Goal: Task Accomplishment & Management: Manage account settings

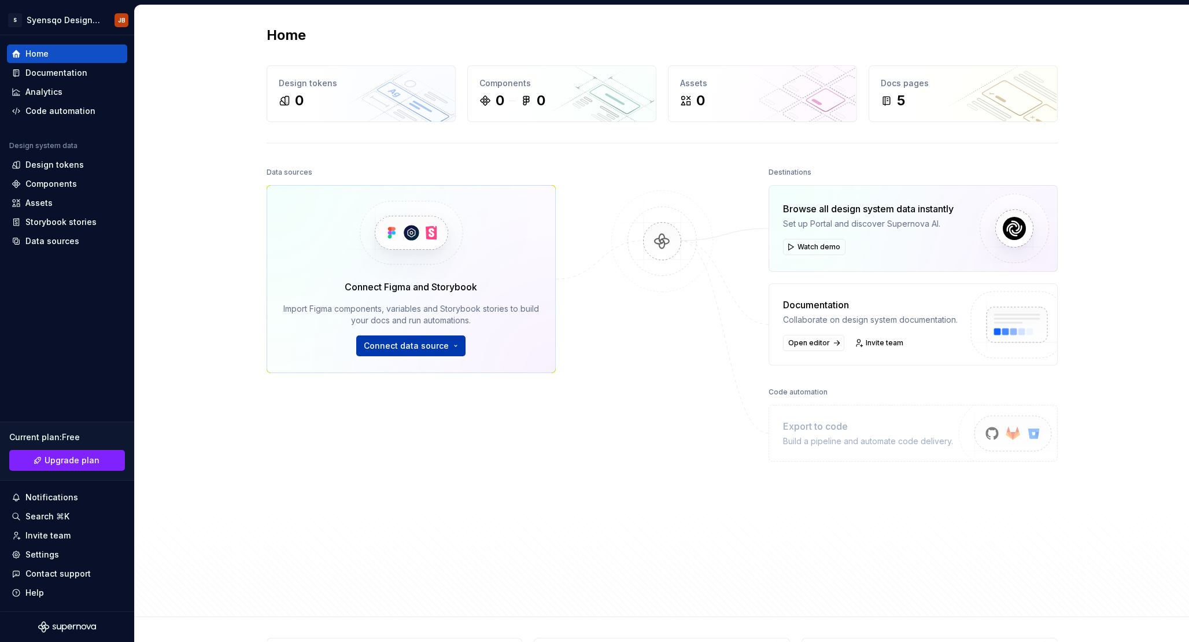
click at [435, 345] on span "Connect data source" at bounding box center [406, 346] width 85 height 12
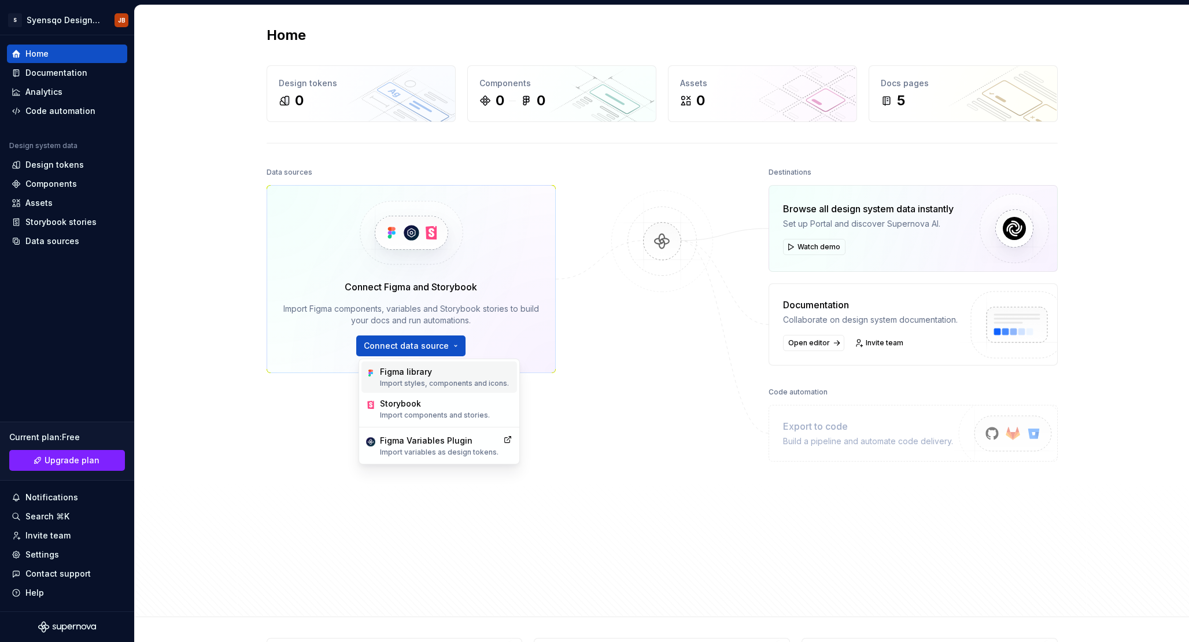
click at [418, 365] on div "Figma library Import styles, components and icons." at bounding box center [440, 377] width 156 height 31
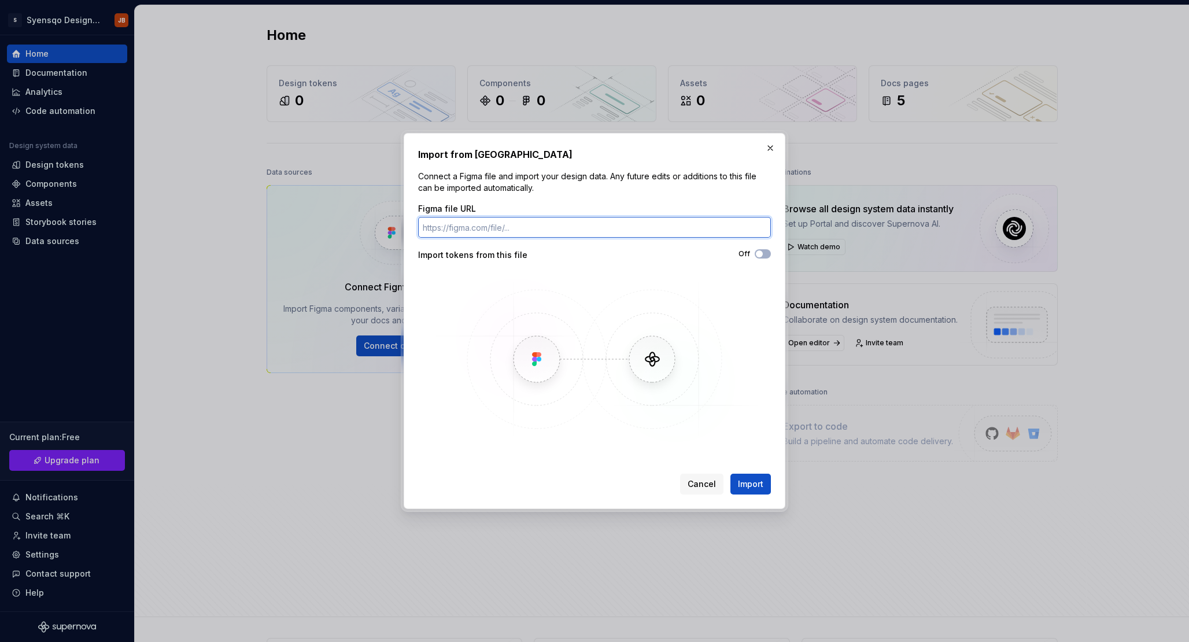
click at [559, 228] on input "Figma file URL" at bounding box center [594, 227] width 353 height 21
paste input "[URL][DOMAIN_NAME]"
type input "[URL][DOMAIN_NAME]"
click at [762, 255] on span "button" at bounding box center [759, 253] width 7 height 7
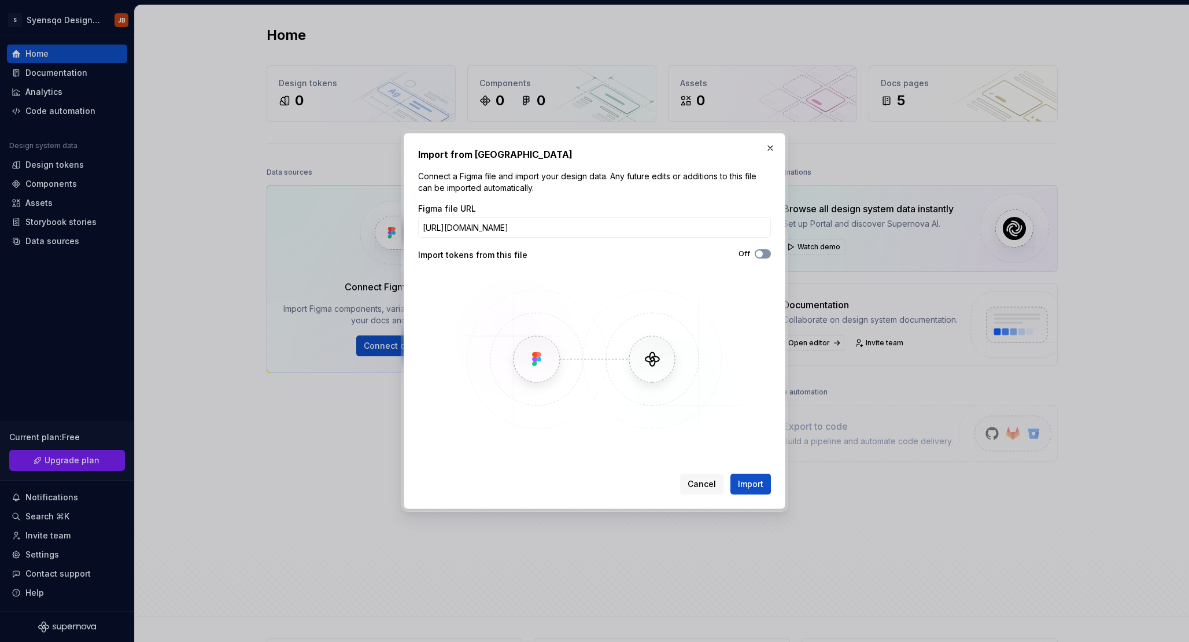
scroll to position [0, 0]
click at [757, 488] on span "Import" at bounding box center [750, 484] width 25 height 12
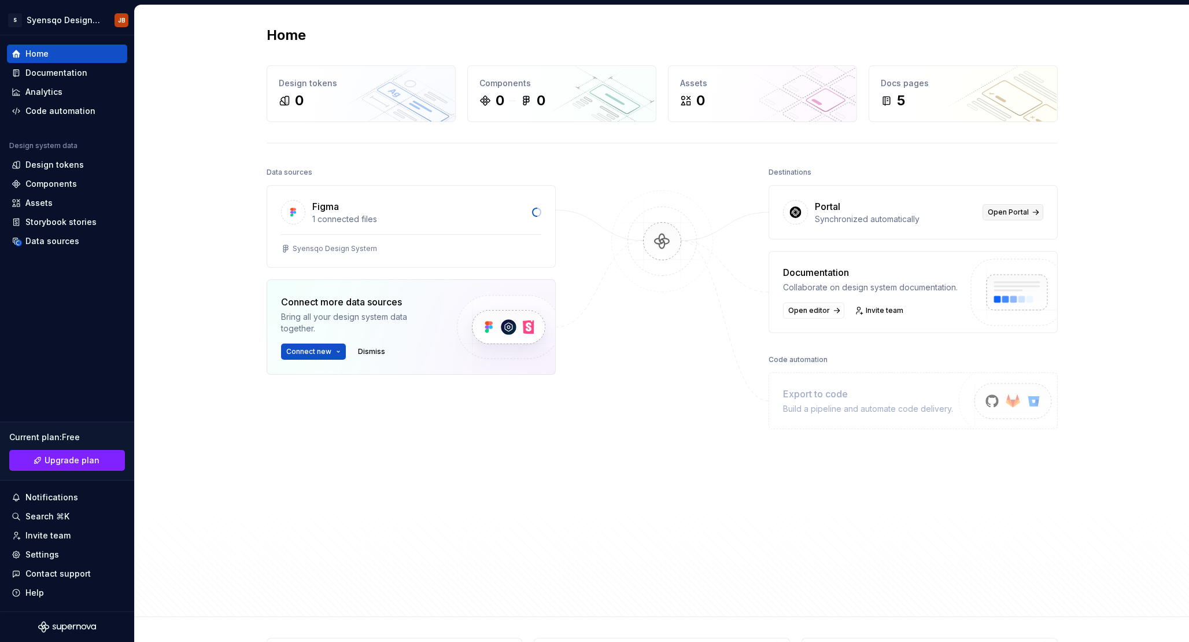
click at [1028, 215] on span "Open Portal" at bounding box center [1008, 212] width 41 height 9
click at [699, 347] on div at bounding box center [662, 356] width 116 height 385
click at [659, 239] on img at bounding box center [662, 253] width 112 height 126
click at [645, 222] on img at bounding box center [662, 253] width 112 height 126
click at [814, 222] on div "Portal Synchronized automatically Open Portal" at bounding box center [913, 212] width 288 height 53
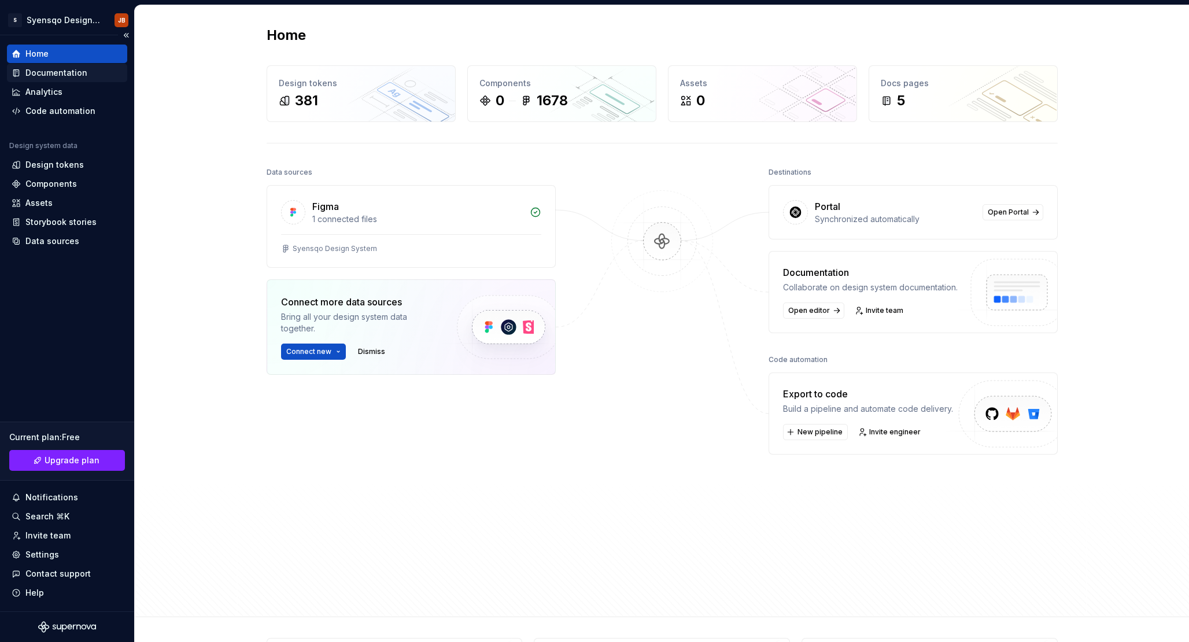
click at [61, 81] on div "Documentation" at bounding box center [67, 73] width 120 height 19
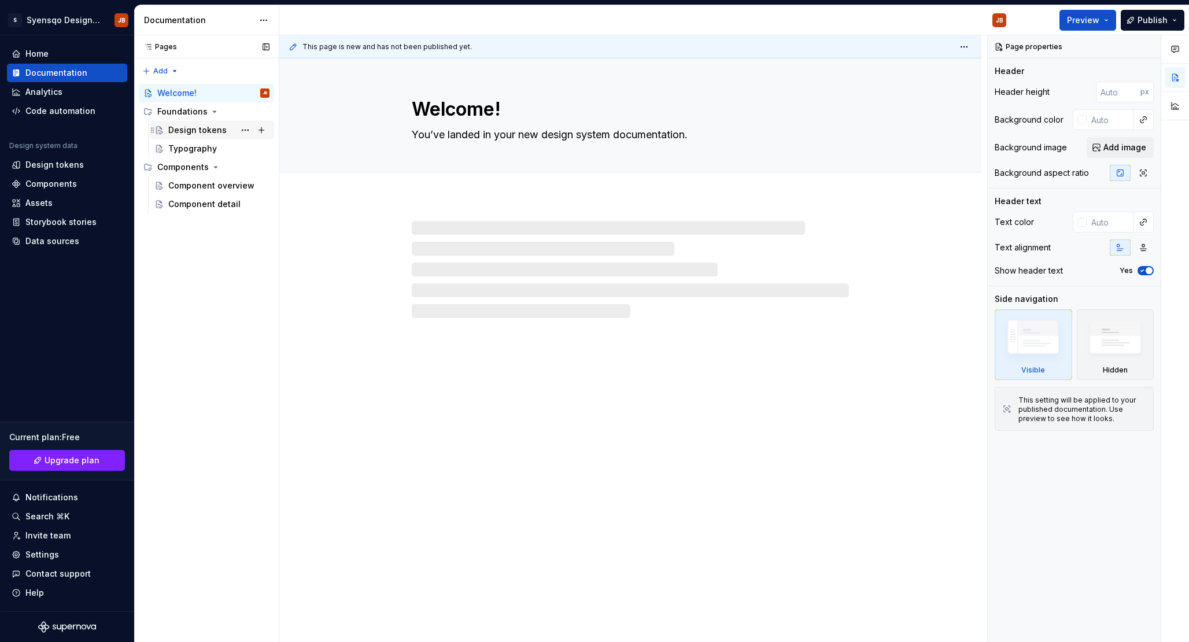
click at [178, 134] on div "Design tokens" at bounding box center [197, 130] width 58 height 12
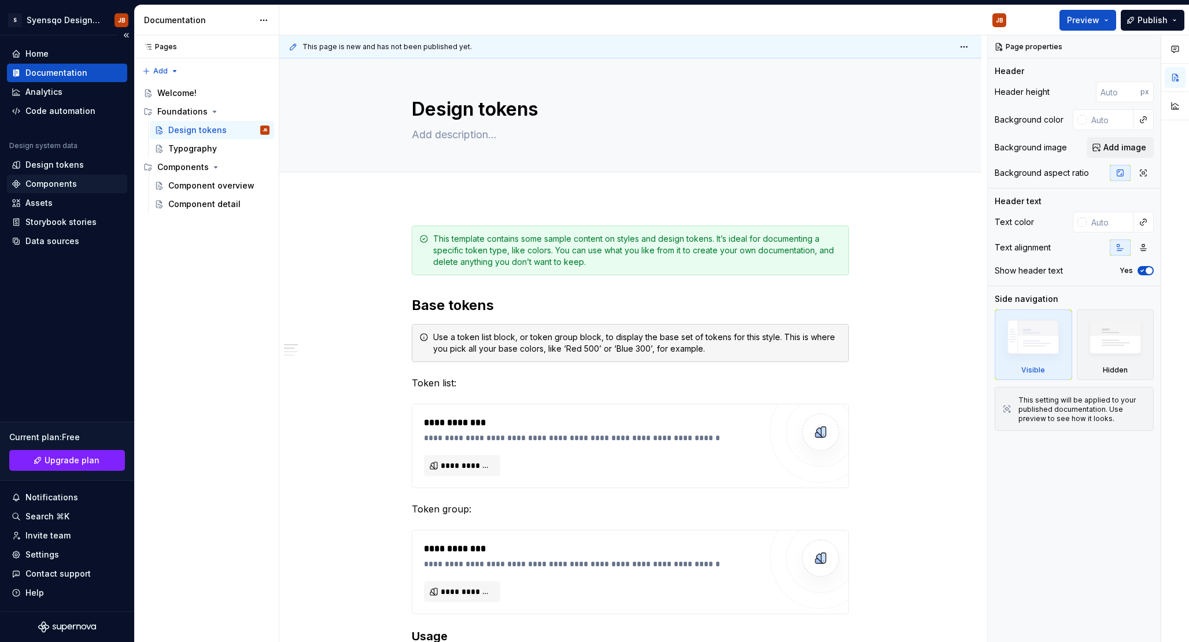
click at [39, 189] on div "Components" at bounding box center [50, 184] width 51 height 12
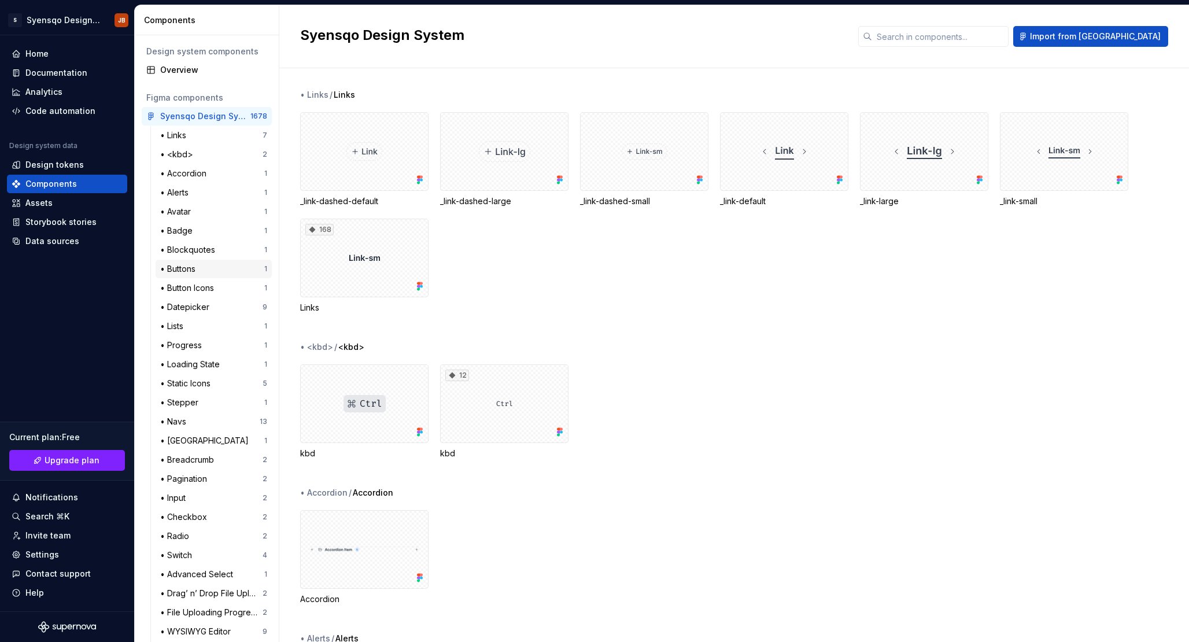
click at [224, 276] on div "• Buttons 1" at bounding box center [214, 269] width 116 height 19
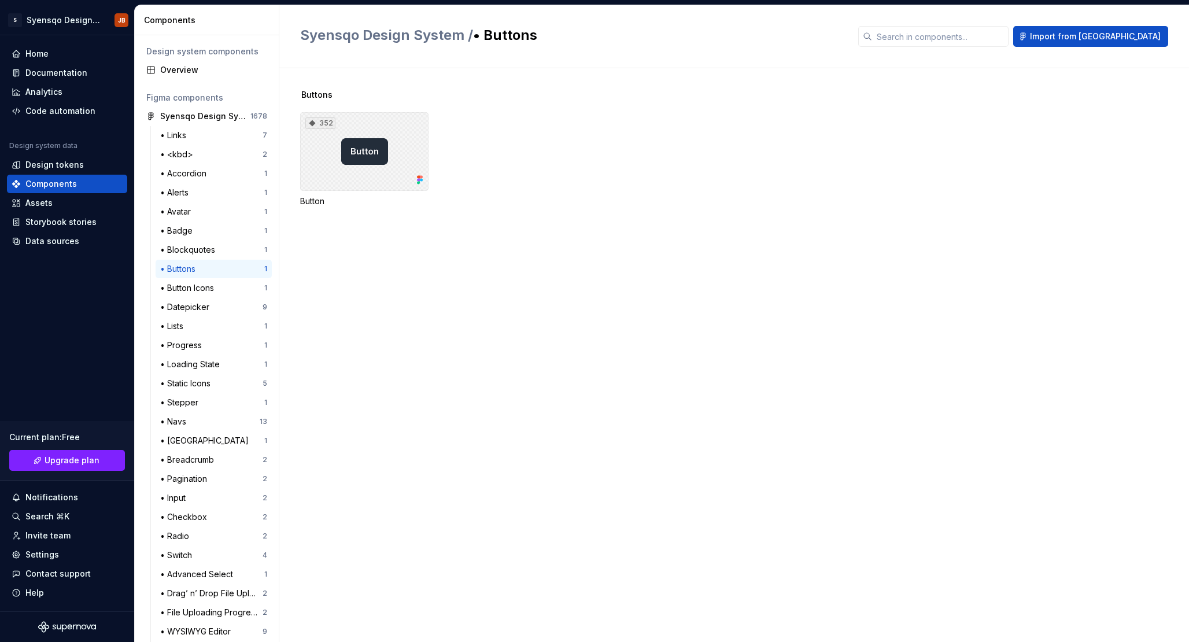
click at [370, 161] on div "352" at bounding box center [364, 151] width 128 height 79
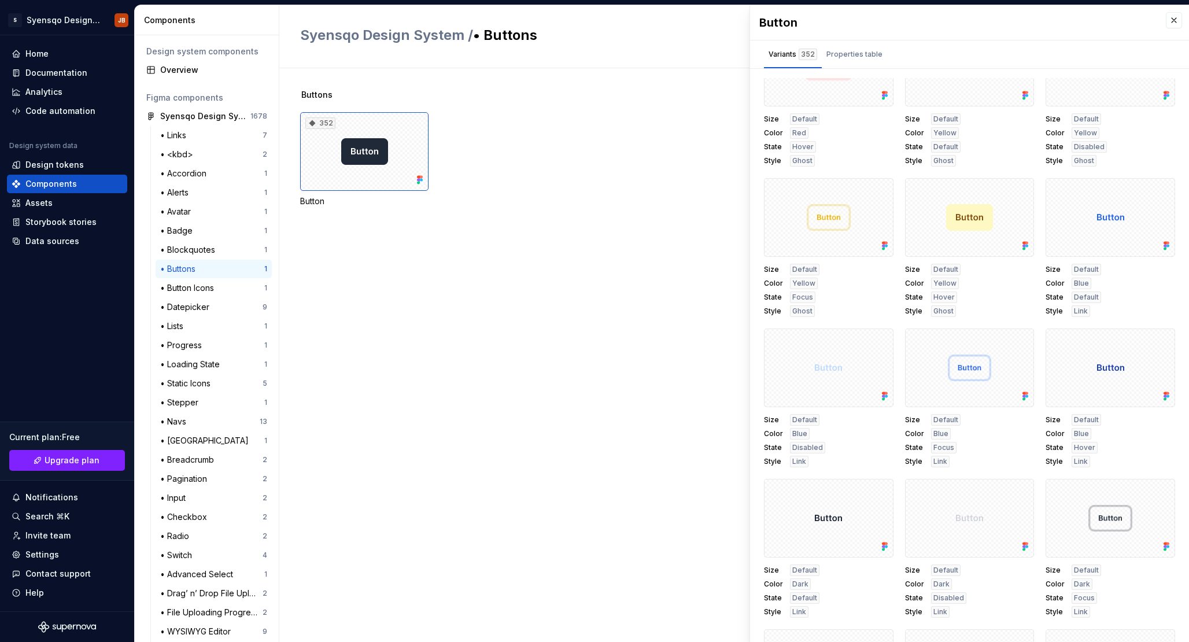
scroll to position [1406, 0]
click at [552, 385] on div "Buttons 352 Button" at bounding box center [744, 355] width 889 height 574
click at [673, 452] on div "Buttons 352 Button" at bounding box center [744, 355] width 889 height 574
click at [1173, 23] on button "button" at bounding box center [1174, 20] width 16 height 16
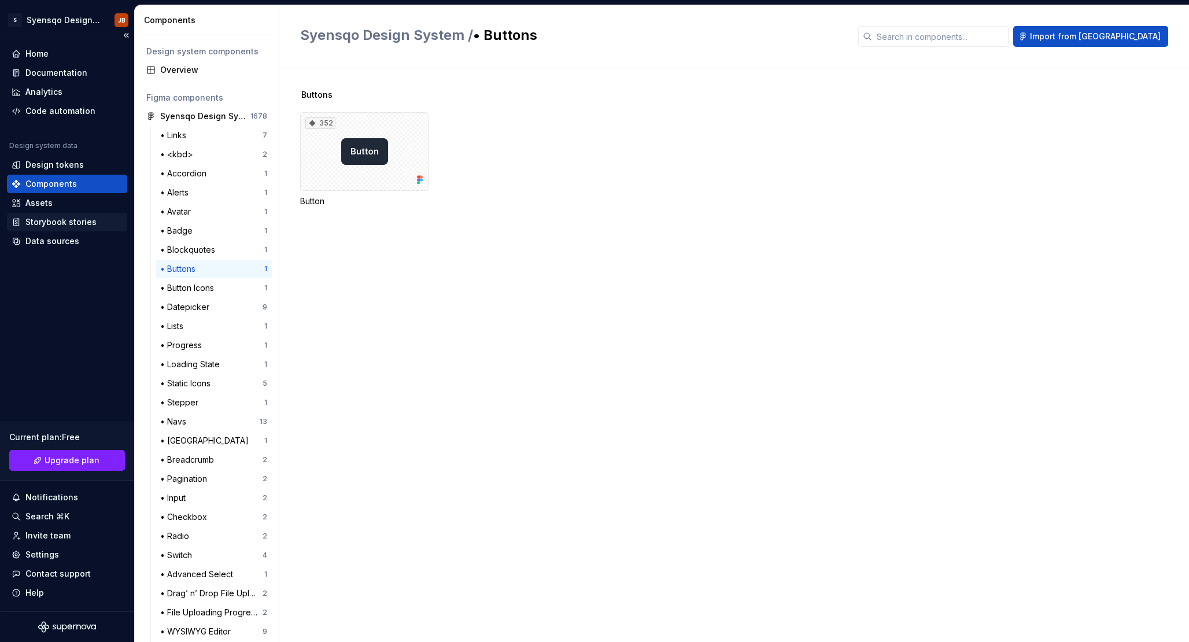
click at [70, 219] on div "Storybook stories" at bounding box center [60, 222] width 71 height 12
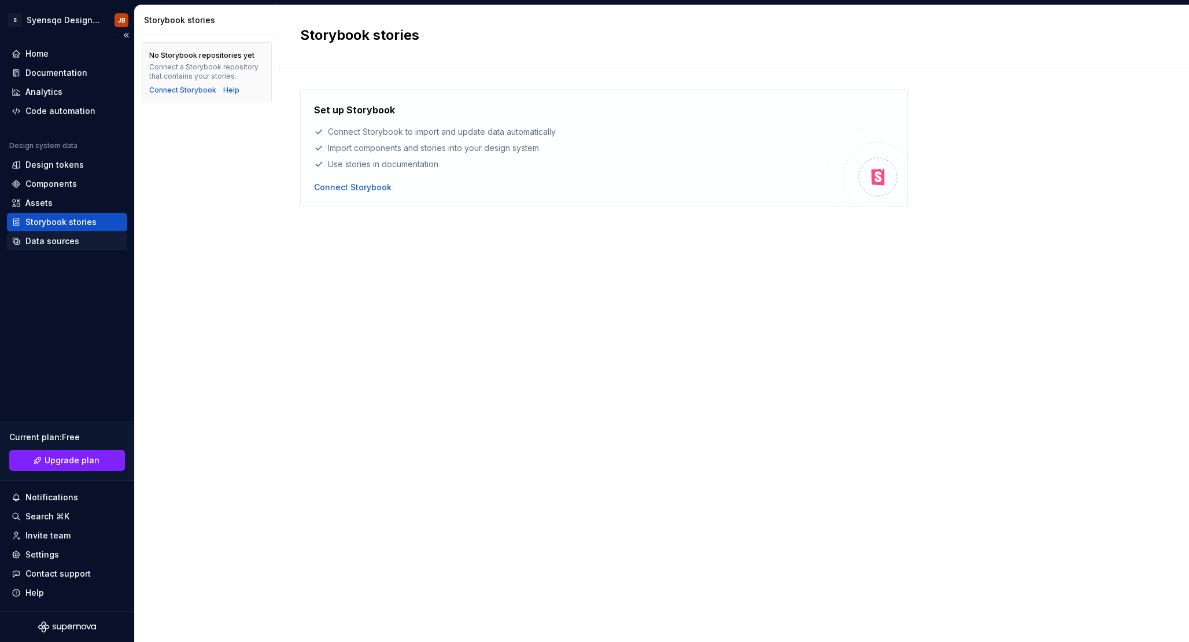
click at [63, 241] on div "Data sources" at bounding box center [52, 241] width 54 height 12
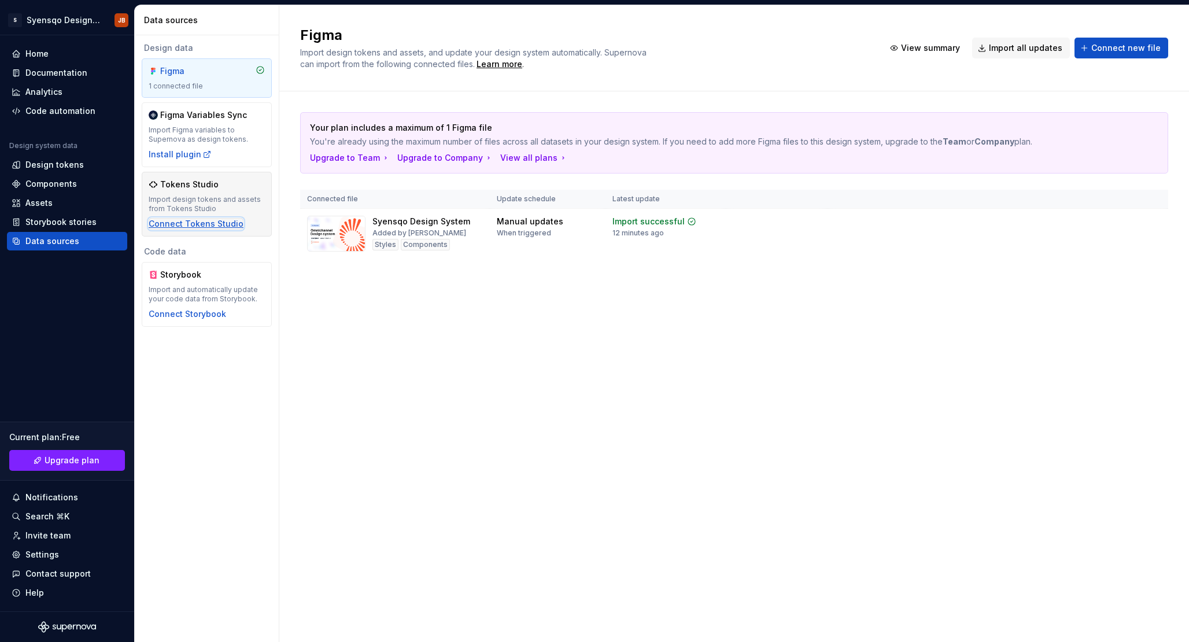
click at [200, 219] on div "Connect Tokens Studio" at bounding box center [196, 224] width 95 height 12
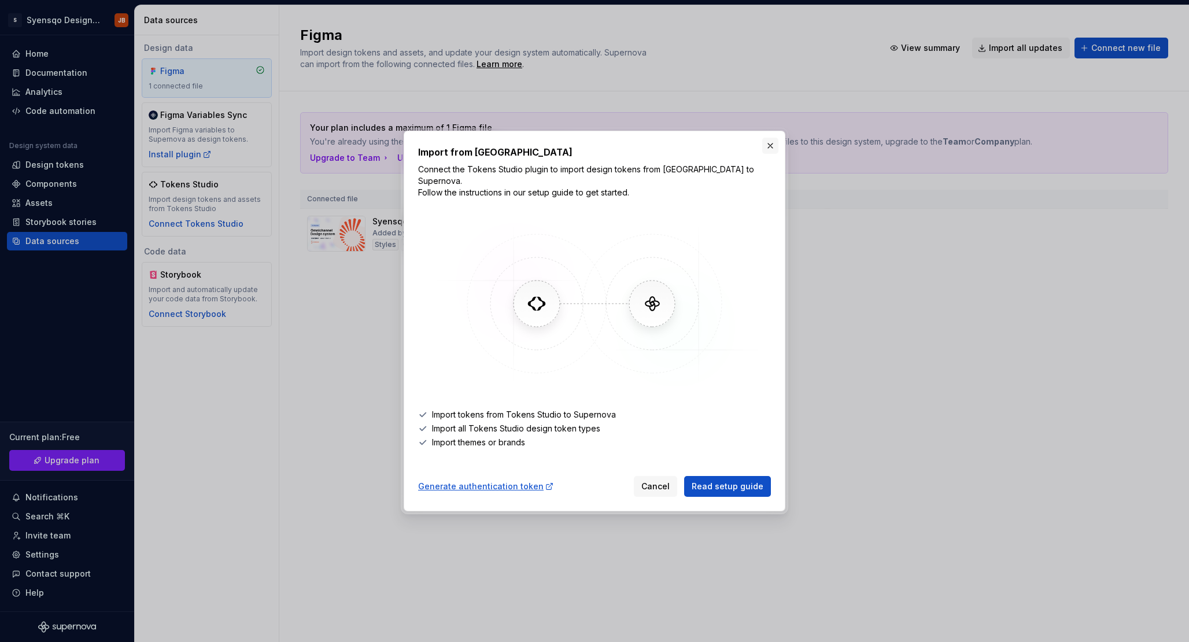
click at [767, 147] on button "button" at bounding box center [770, 146] width 16 height 16
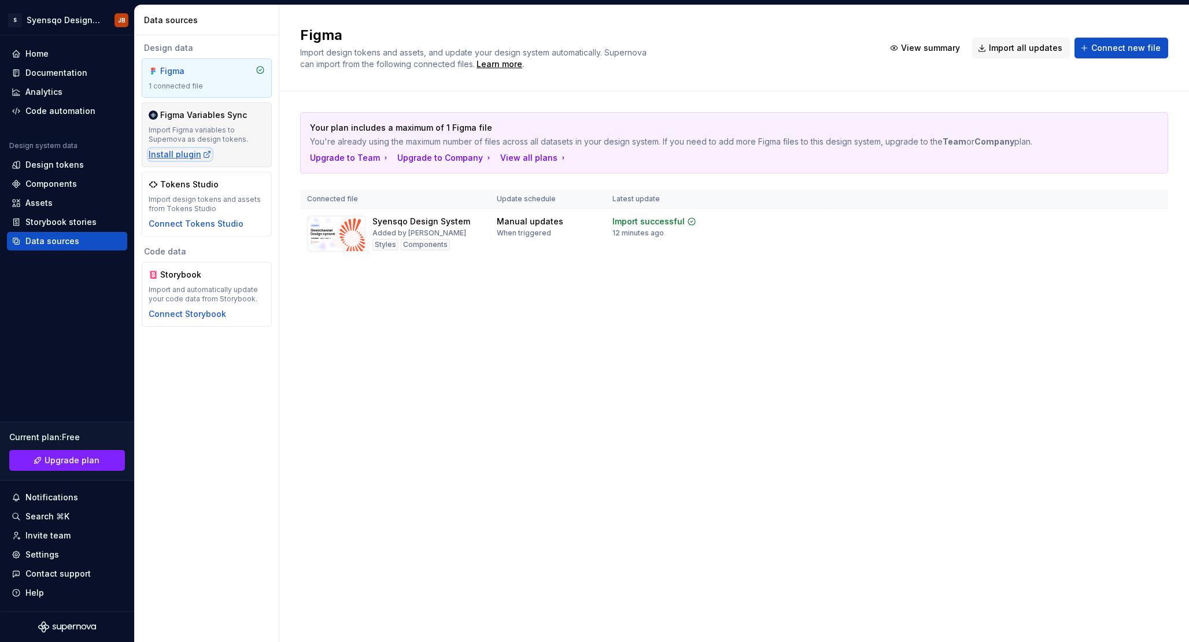
click at [172, 149] on div "Install plugin" at bounding box center [180, 155] width 63 height 12
click at [753, 426] on div "Figma Import design tokens and assets, and update your design system automatica…" at bounding box center [734, 323] width 910 height 637
click at [58, 169] on div "Design tokens" at bounding box center [54, 165] width 58 height 12
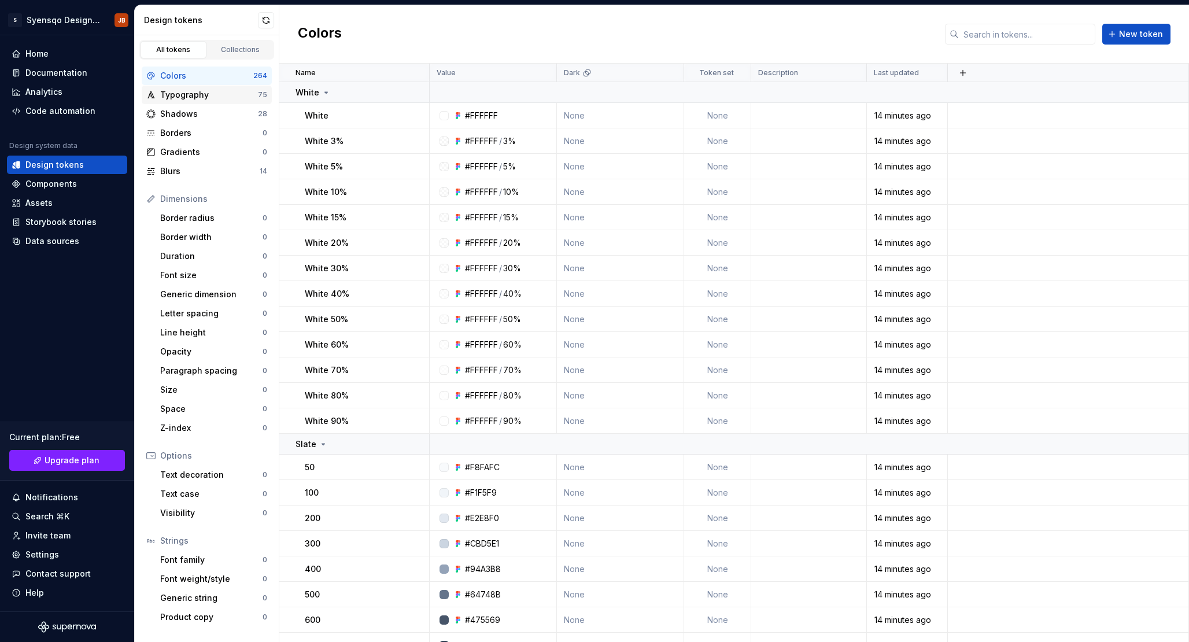
click at [180, 89] on div "Typography" at bounding box center [209, 95] width 98 height 12
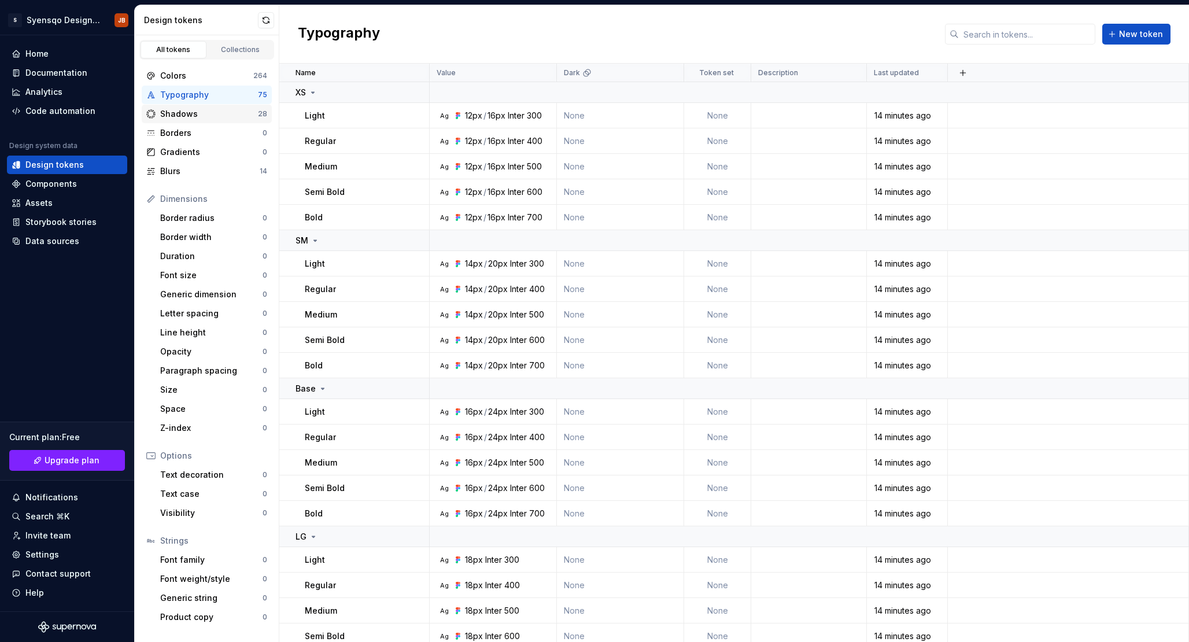
click at [176, 108] on div "Shadows 28" at bounding box center [207, 114] width 130 height 19
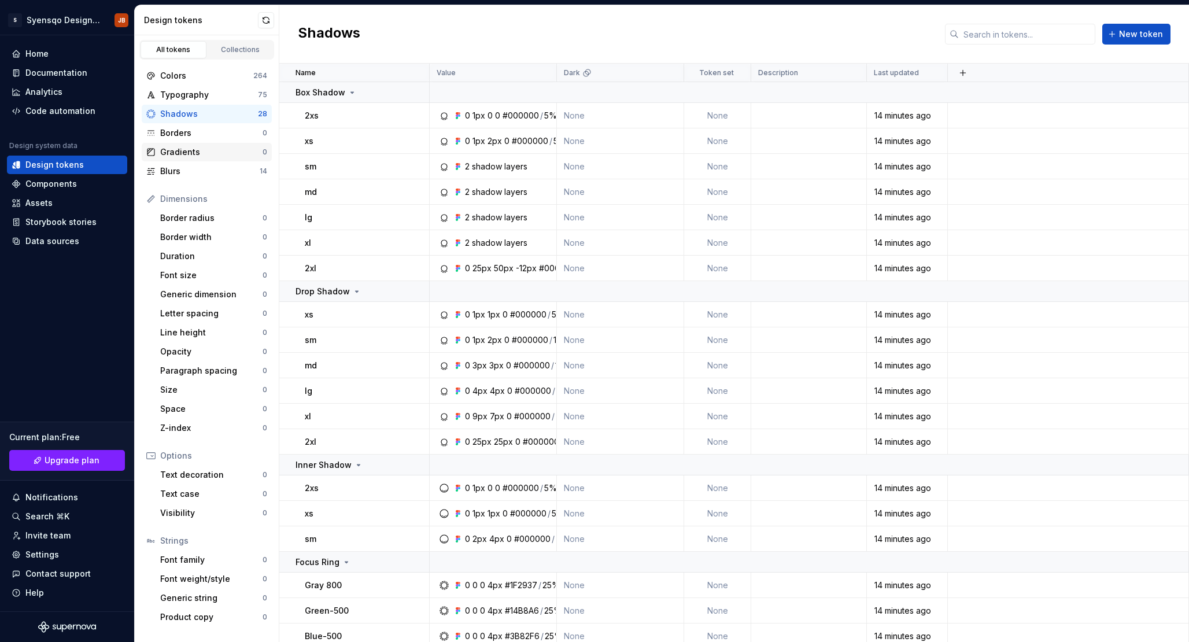
click at [211, 146] on div "Gradients" at bounding box center [211, 152] width 102 height 12
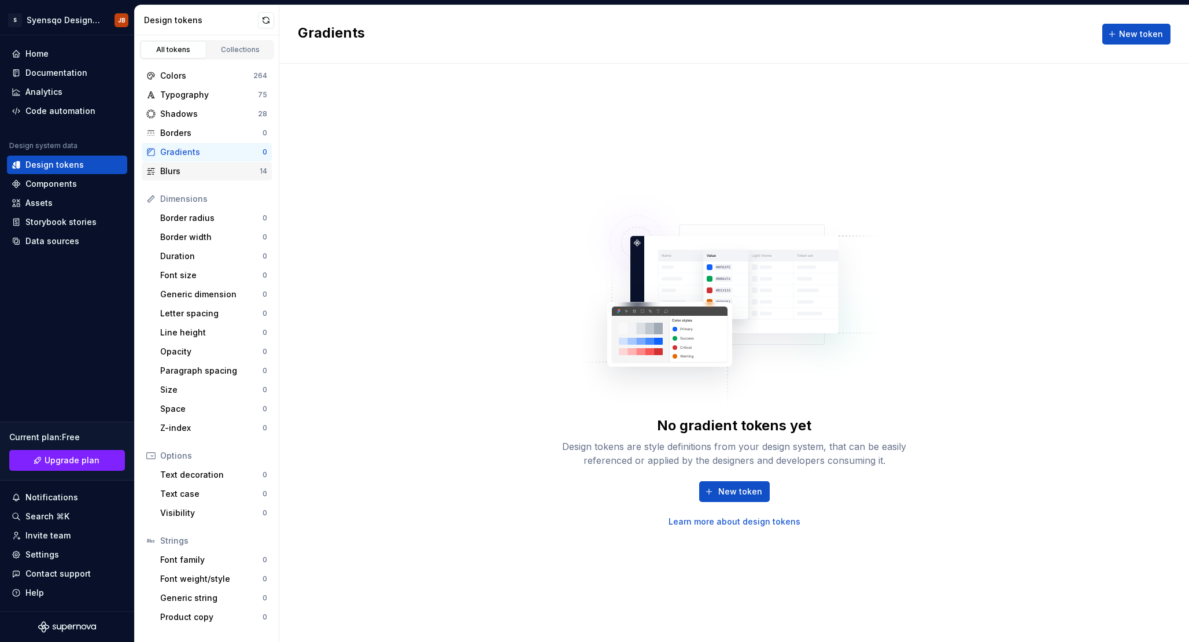
click at [210, 167] on div "Blurs" at bounding box center [209, 171] width 99 height 12
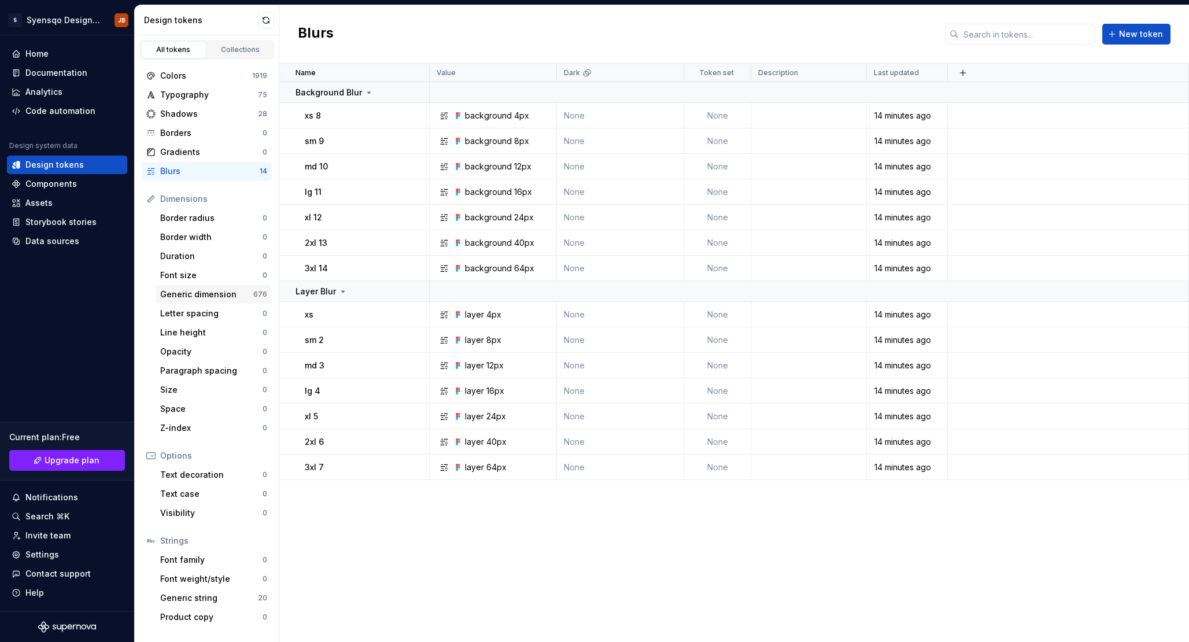
click at [206, 295] on div "Generic dimension" at bounding box center [206, 295] width 93 height 12
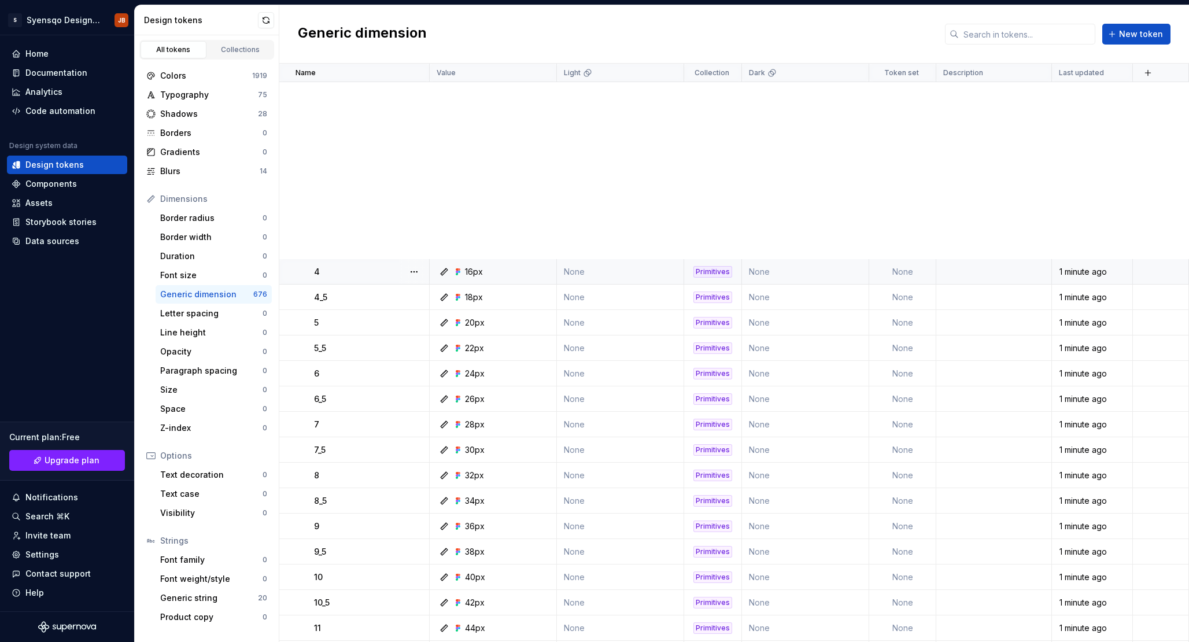
scroll to position [1658, 0]
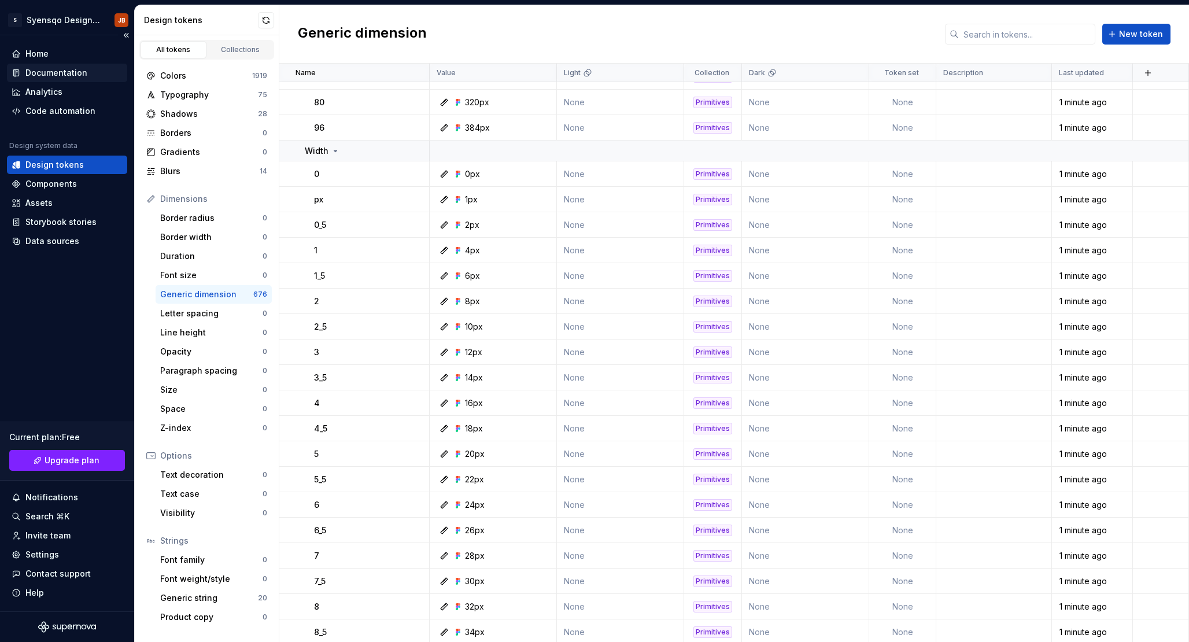
click at [67, 73] on div "Documentation" at bounding box center [56, 73] width 62 height 12
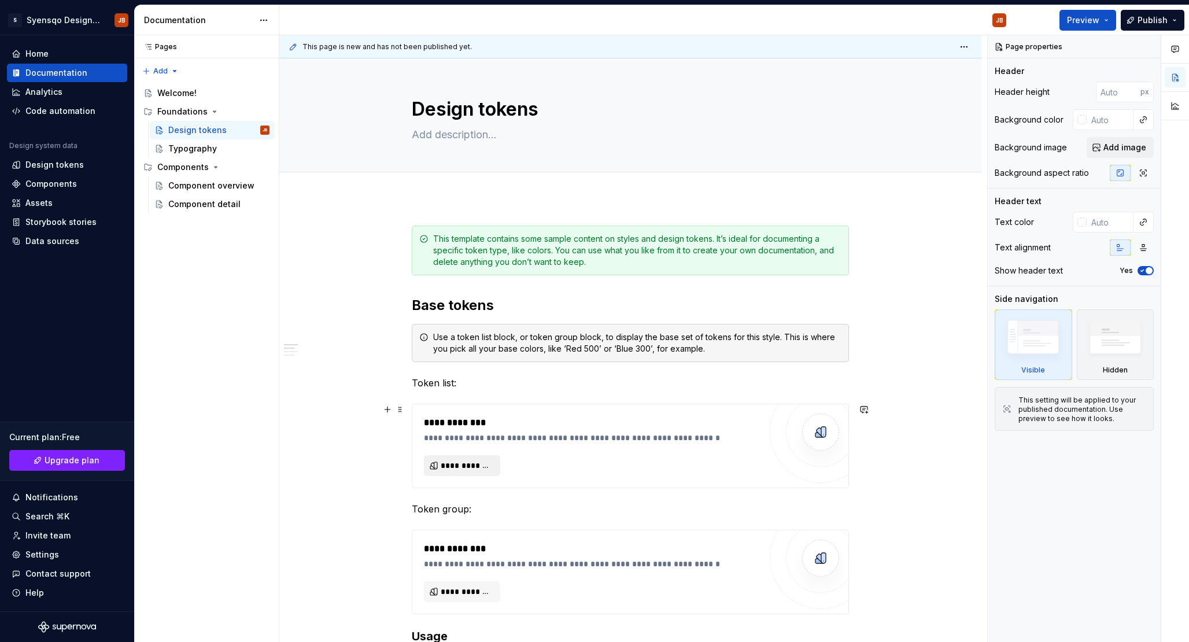
click at [476, 470] on span "**********" at bounding box center [467, 466] width 52 height 12
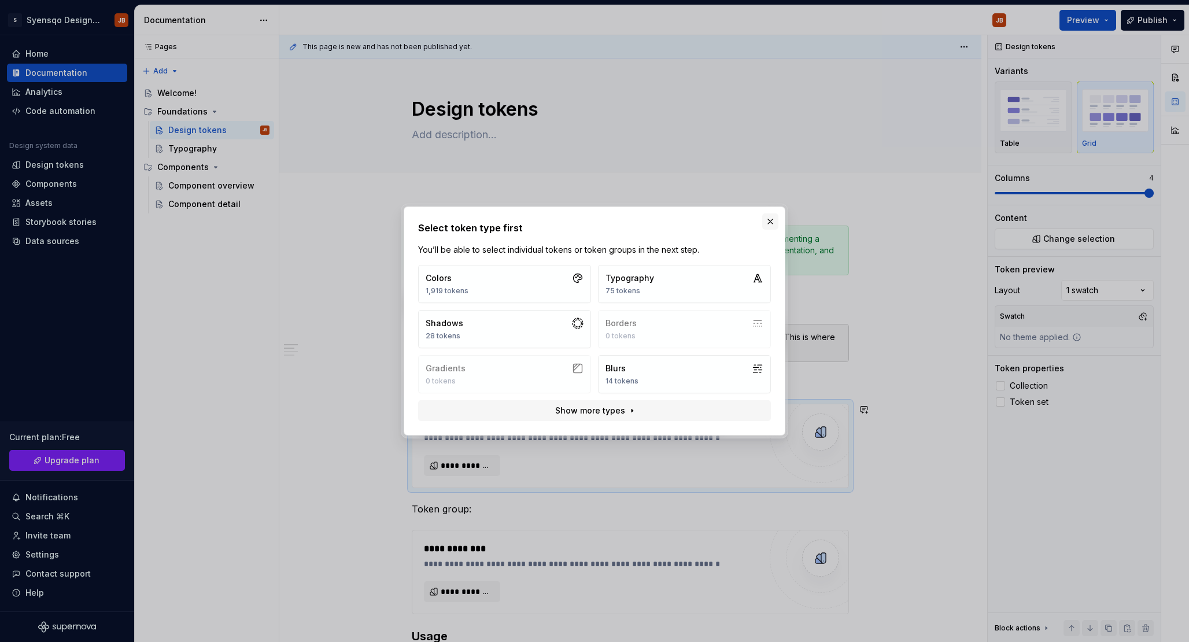
click at [772, 222] on button "button" at bounding box center [770, 221] width 16 height 16
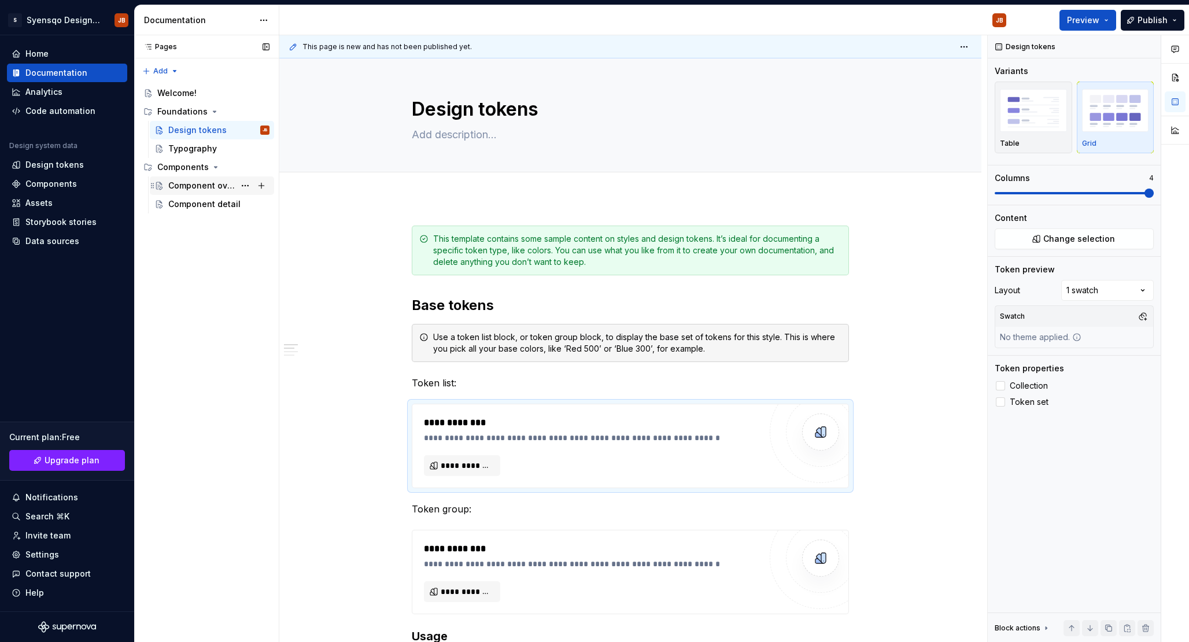
click at [185, 190] on div "Component overview" at bounding box center [201, 186] width 67 height 12
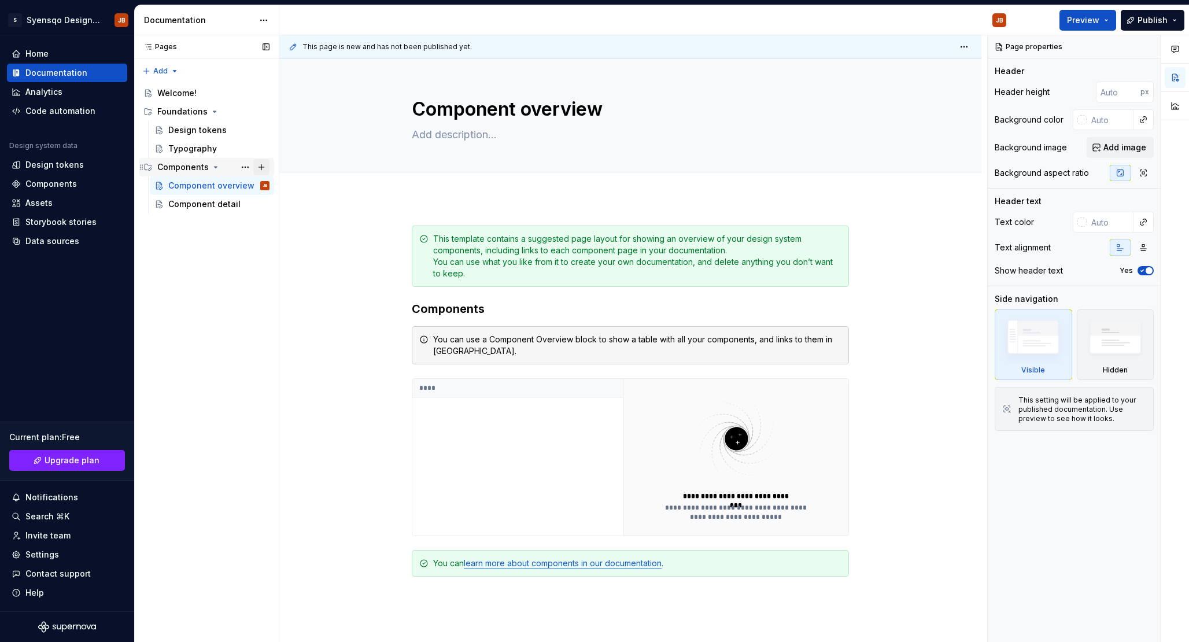
click at [265, 165] on button "Page tree" at bounding box center [261, 167] width 16 height 16
type textarea "*"
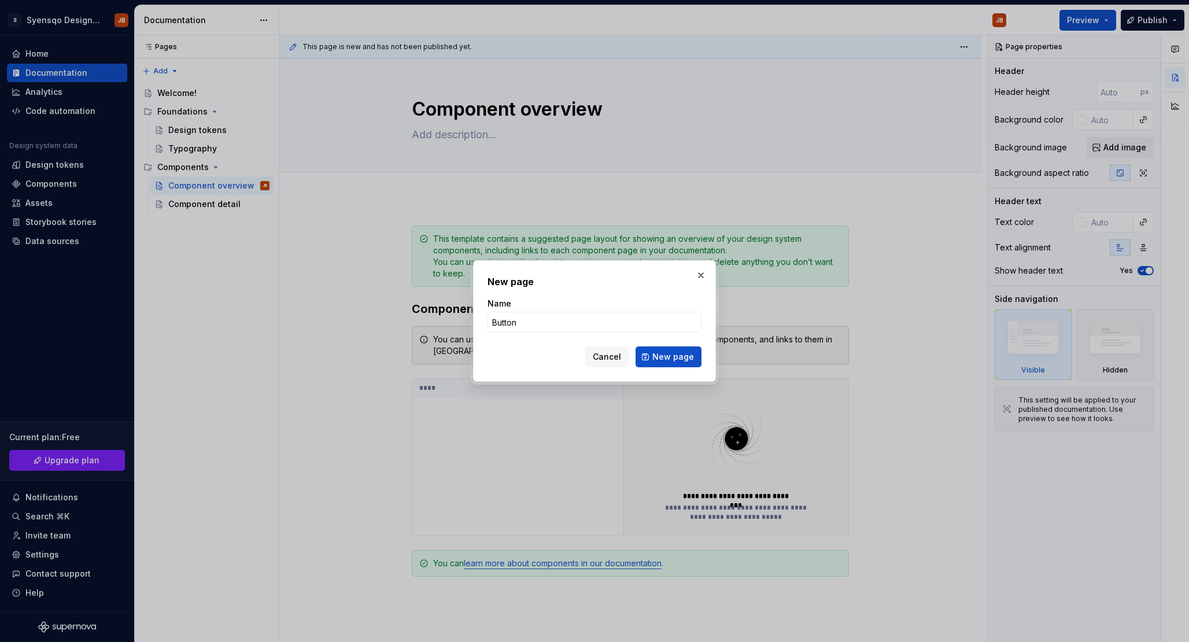
type input "Button"
click button "New page" at bounding box center [669, 356] width 66 height 21
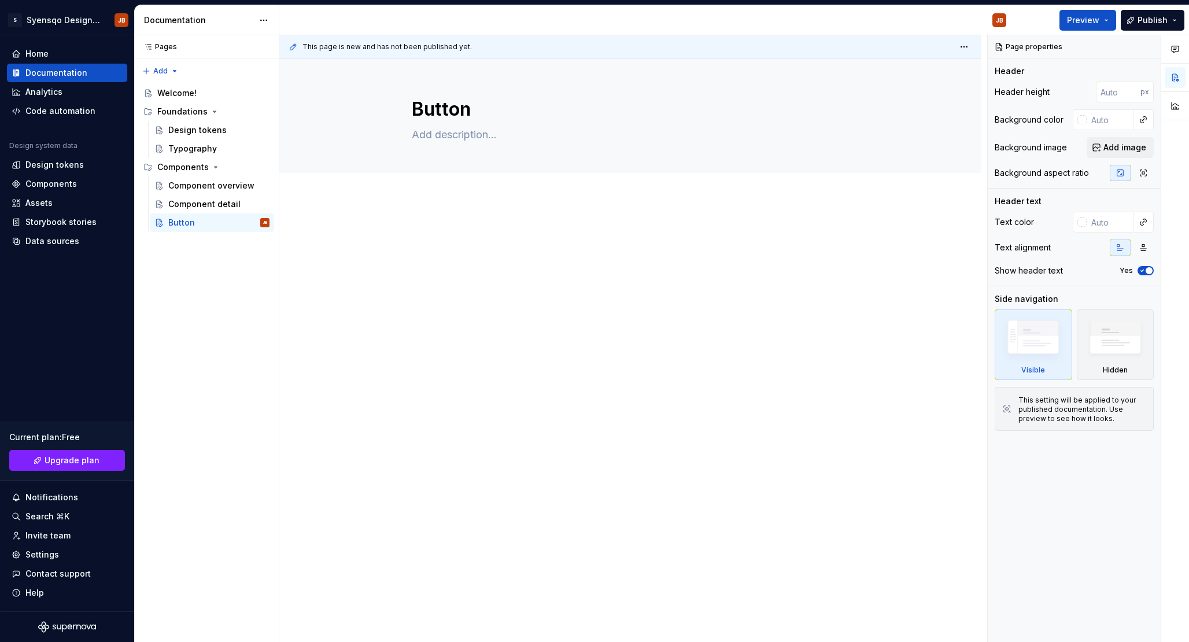
type textarea "*"
click at [415, 180] on button "Add tab" at bounding box center [435, 185] width 47 height 16
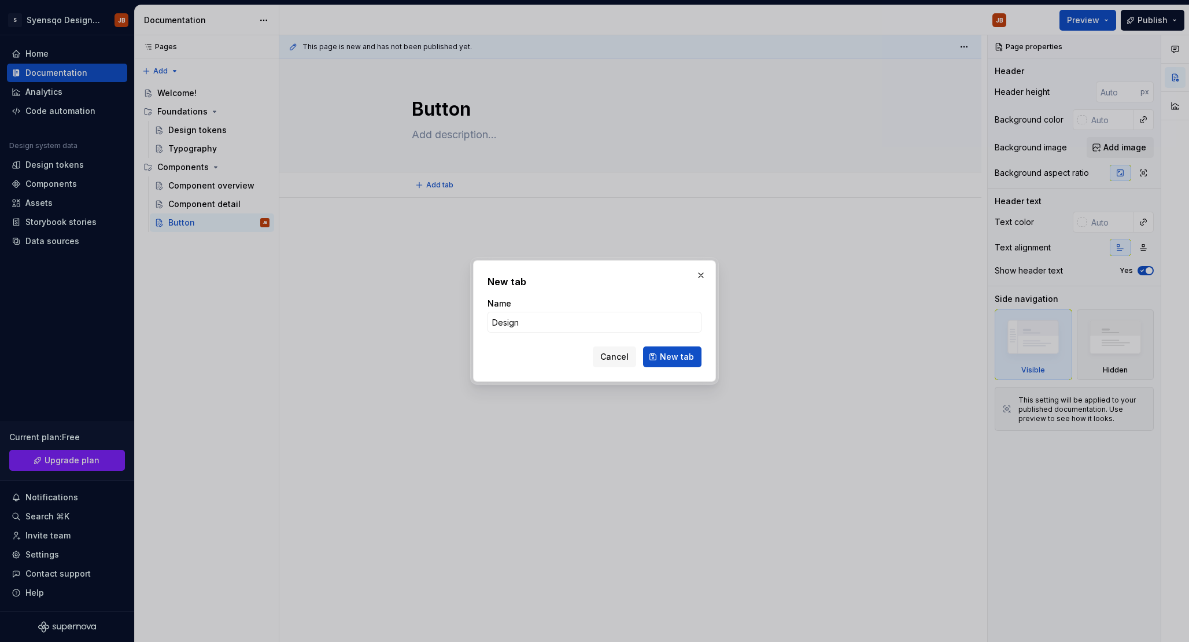
type input "Design"
click button "New tab" at bounding box center [672, 356] width 58 height 21
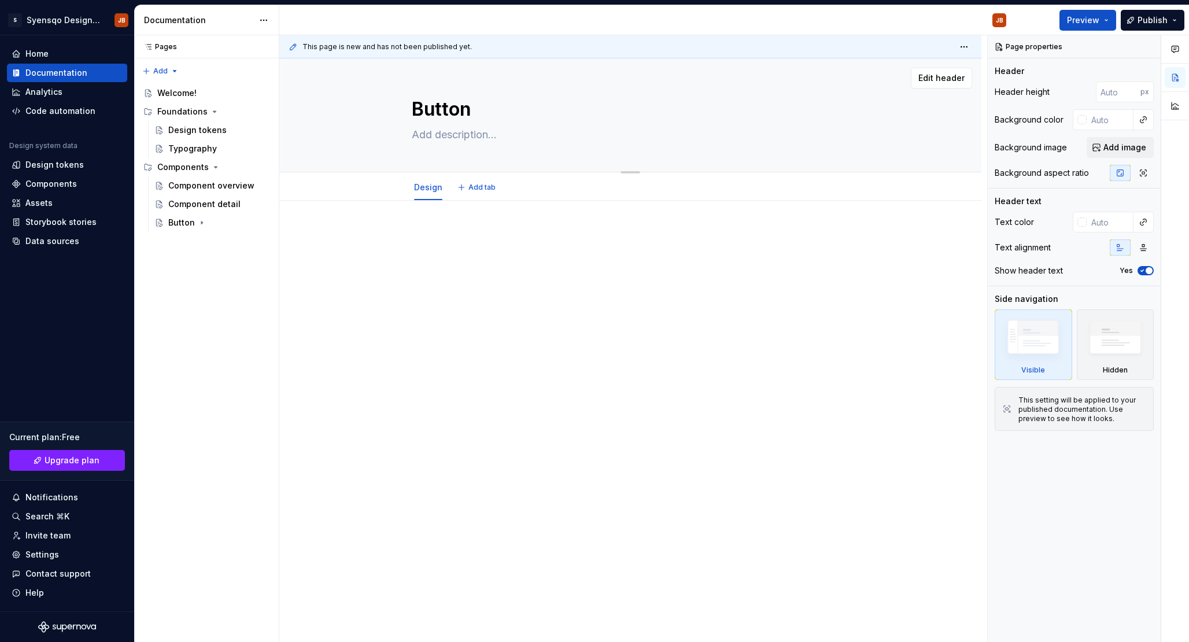
type textarea "*"
click at [489, 193] on button "Add tab" at bounding box center [477, 187] width 47 height 16
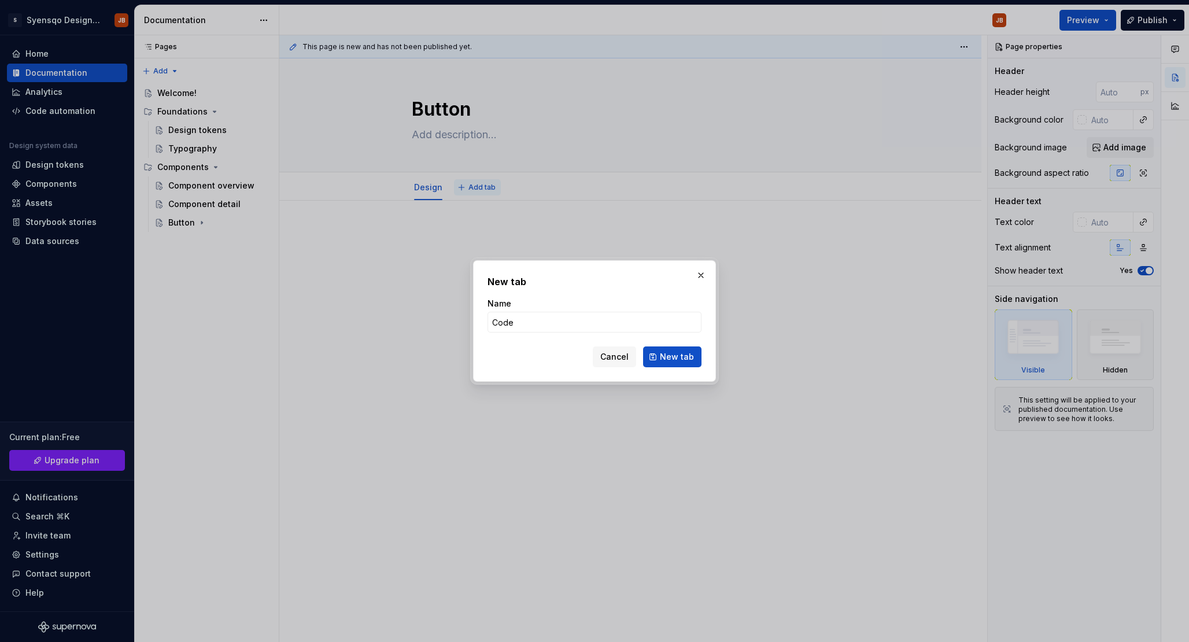
type input "Code"
click button "New tab" at bounding box center [672, 356] width 58 height 21
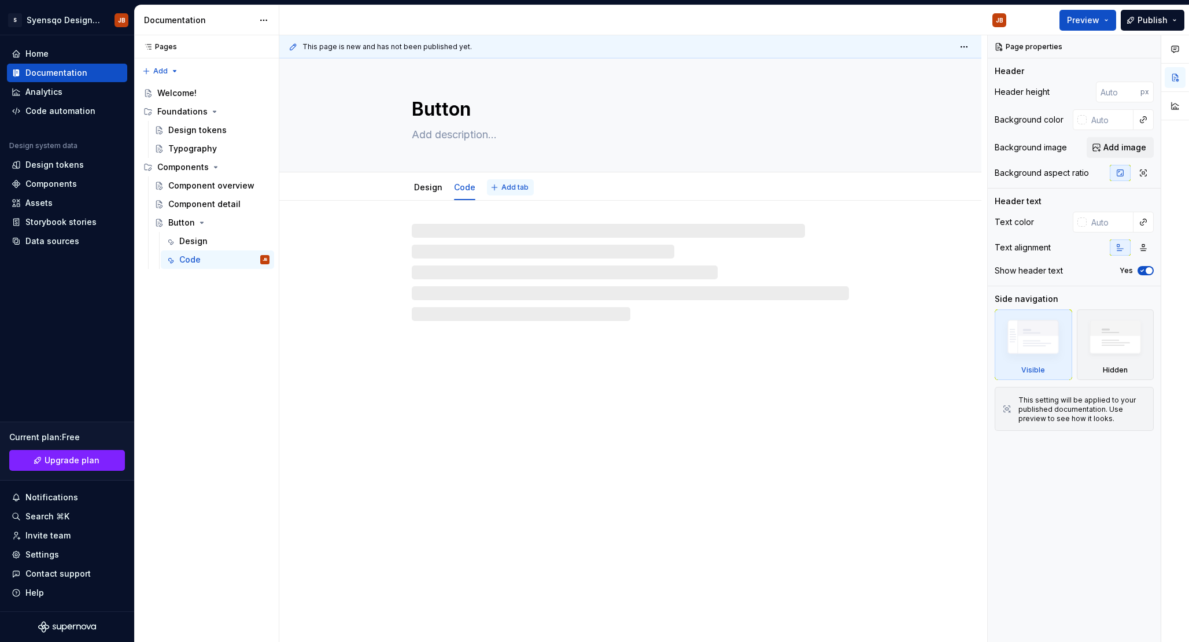
click at [519, 189] on span "Add tab" at bounding box center [514, 187] width 27 height 9
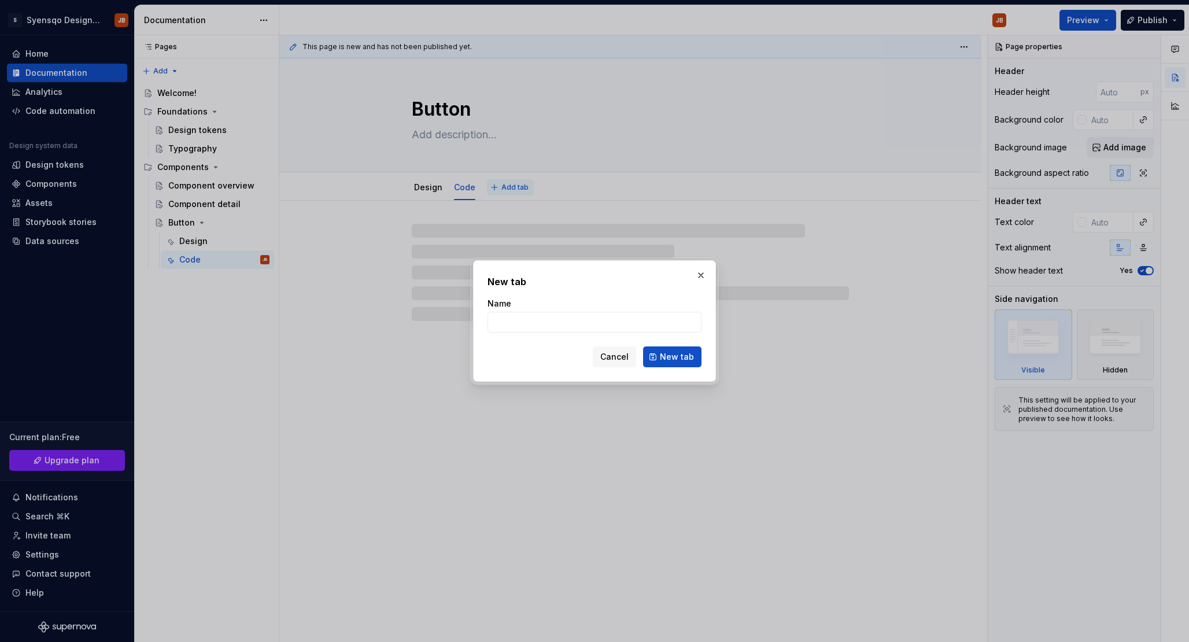
type textarea "*"
type input "Acc"
type textarea "*"
type input "Acces"
type textarea "*"
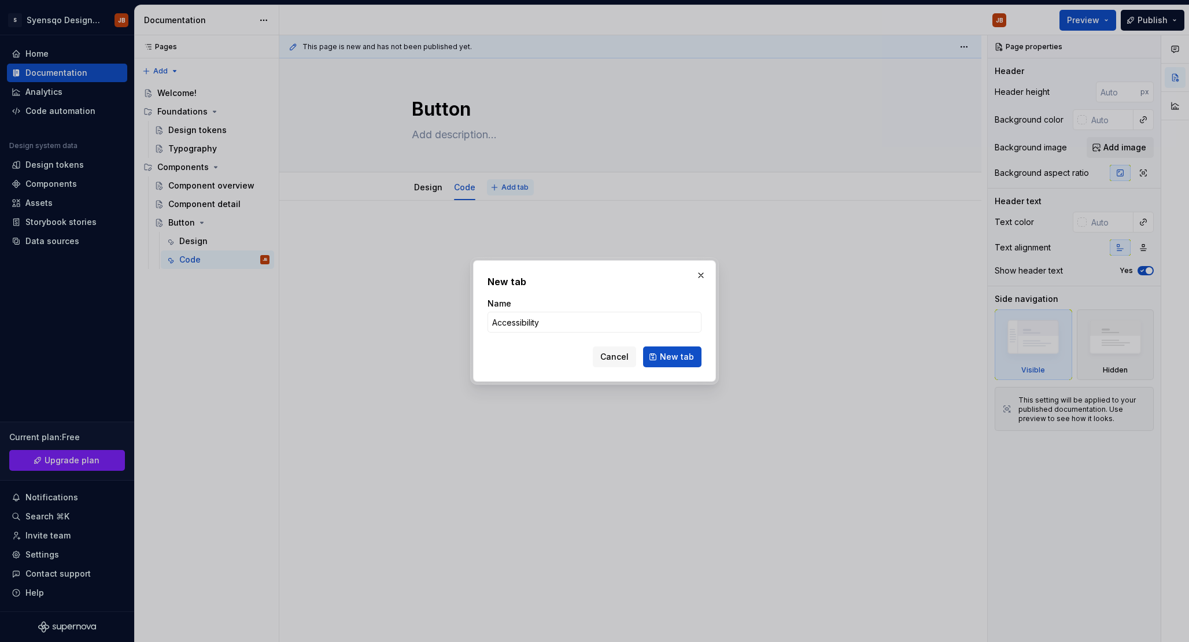
type input "Accessibility"
click button "New tab" at bounding box center [672, 356] width 58 height 21
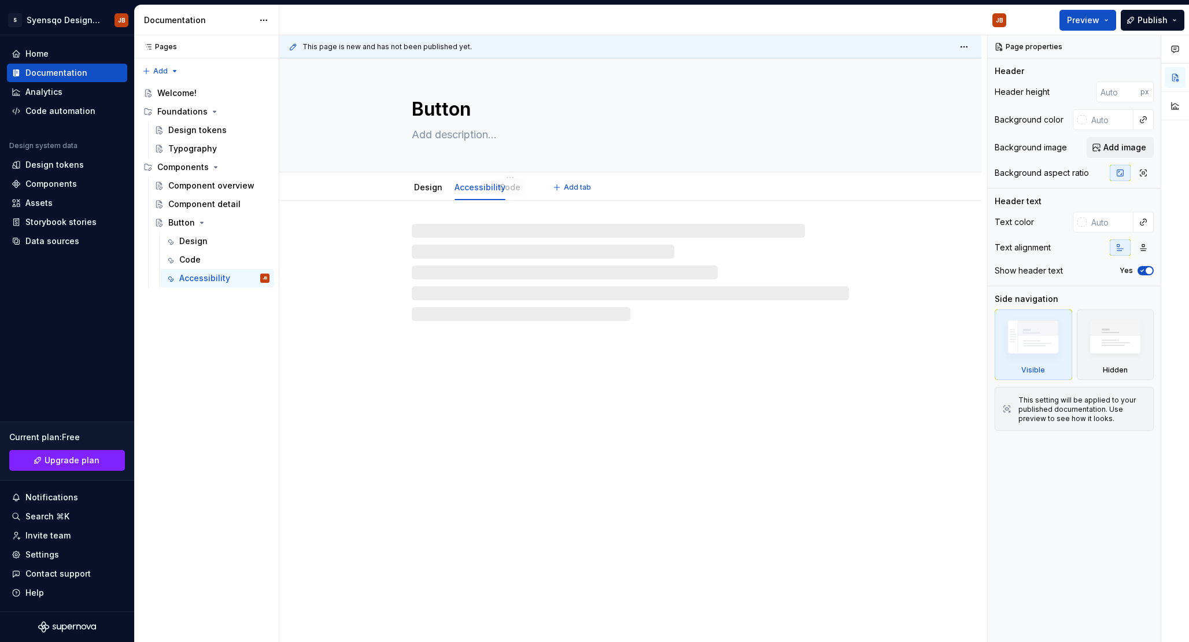
drag, startPoint x: 474, startPoint y: 191, endPoint x: 519, endPoint y: 191, distance: 45.1
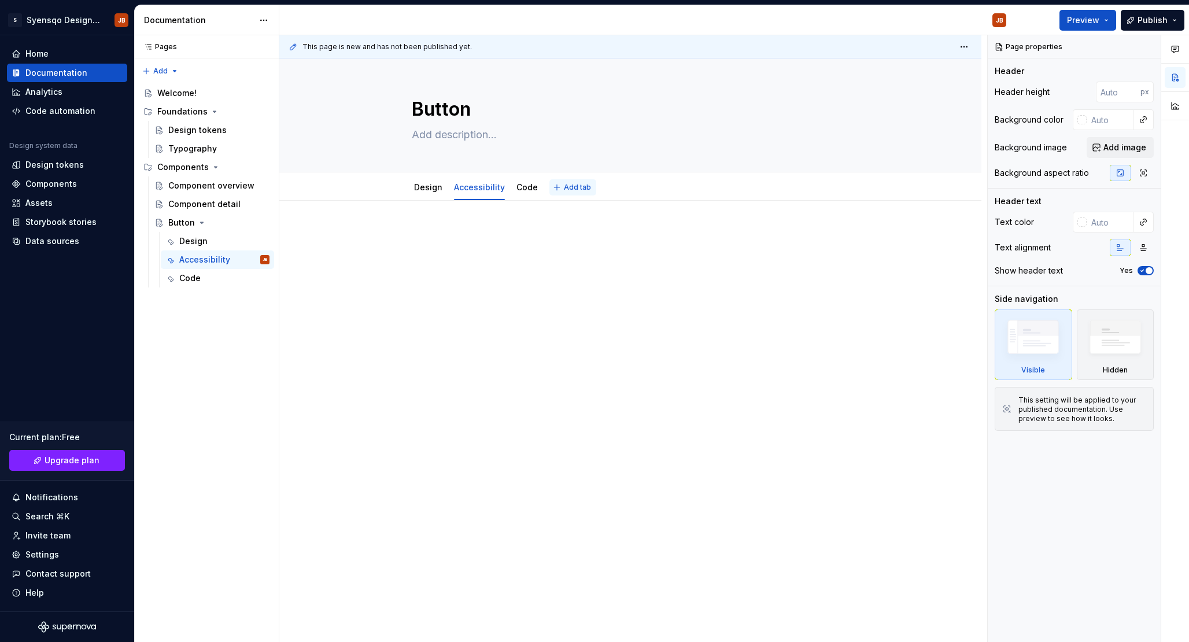
type textarea "*"
click at [585, 183] on span "Add tab" at bounding box center [577, 187] width 27 height 9
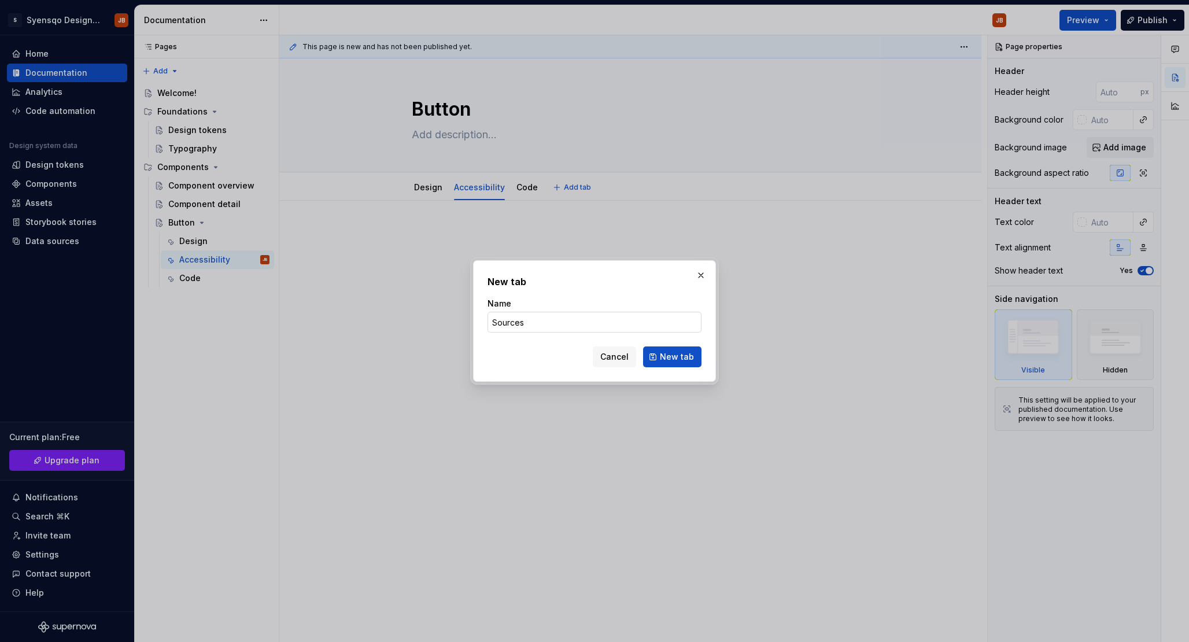
type input "Sources"
click button "New tab" at bounding box center [672, 356] width 58 height 21
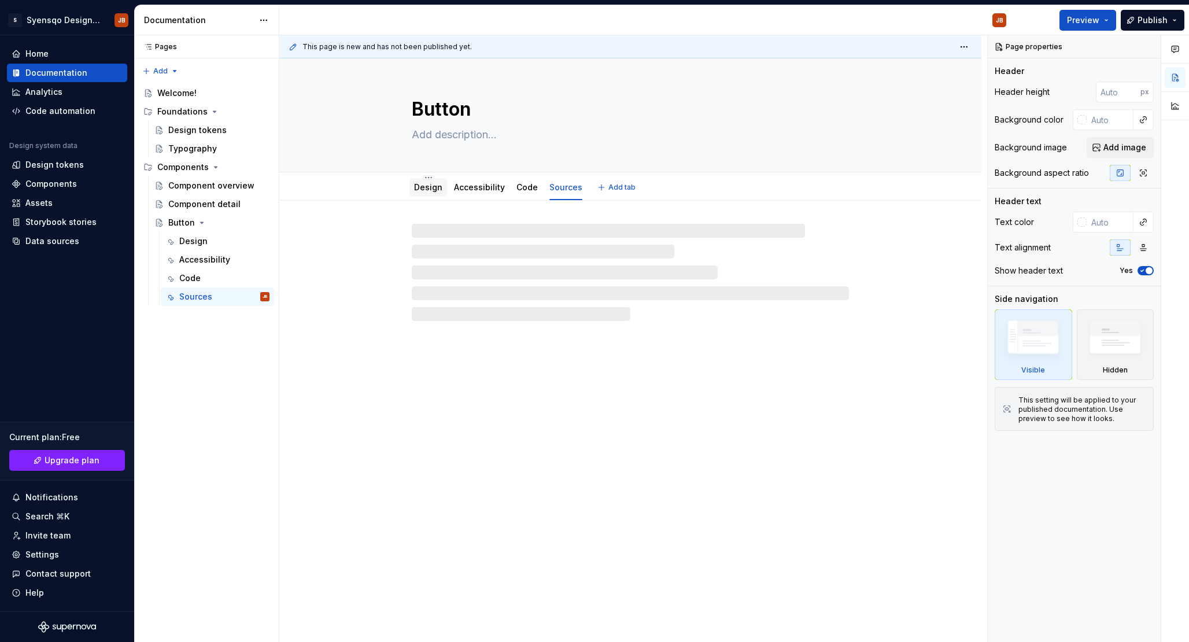
click at [438, 190] on link "Design" at bounding box center [428, 187] width 28 height 10
click at [470, 136] on textarea at bounding box center [628, 135] width 437 height 19
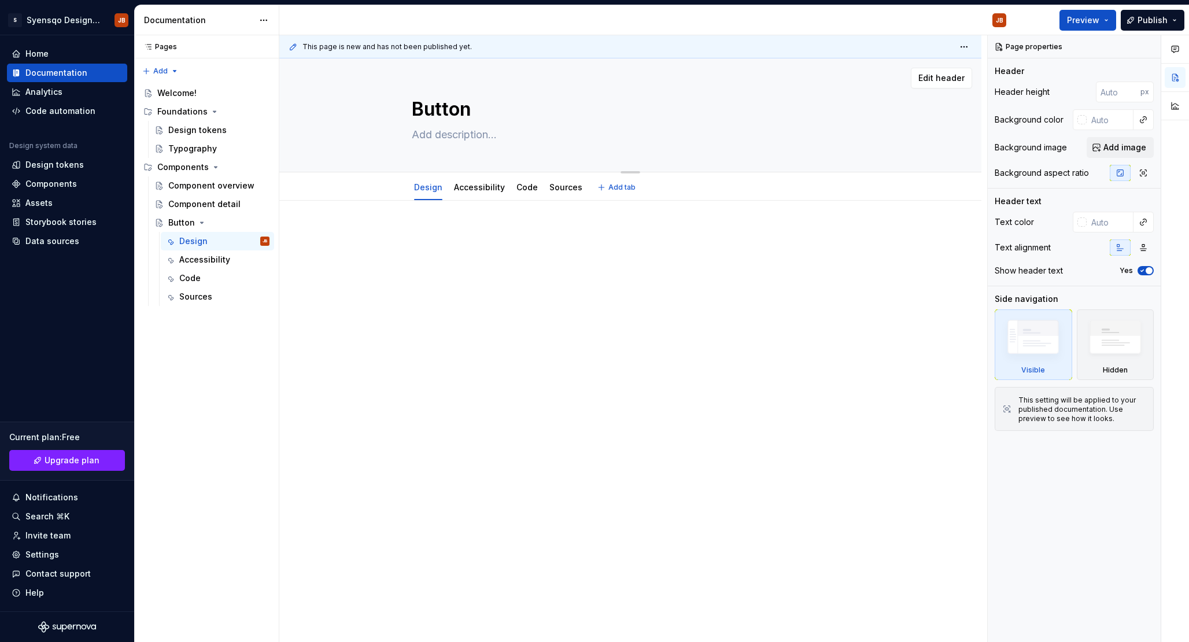
click at [500, 134] on textarea at bounding box center [628, 135] width 437 height 19
click at [1147, 21] on span "Publish" at bounding box center [1153, 20] width 30 height 12
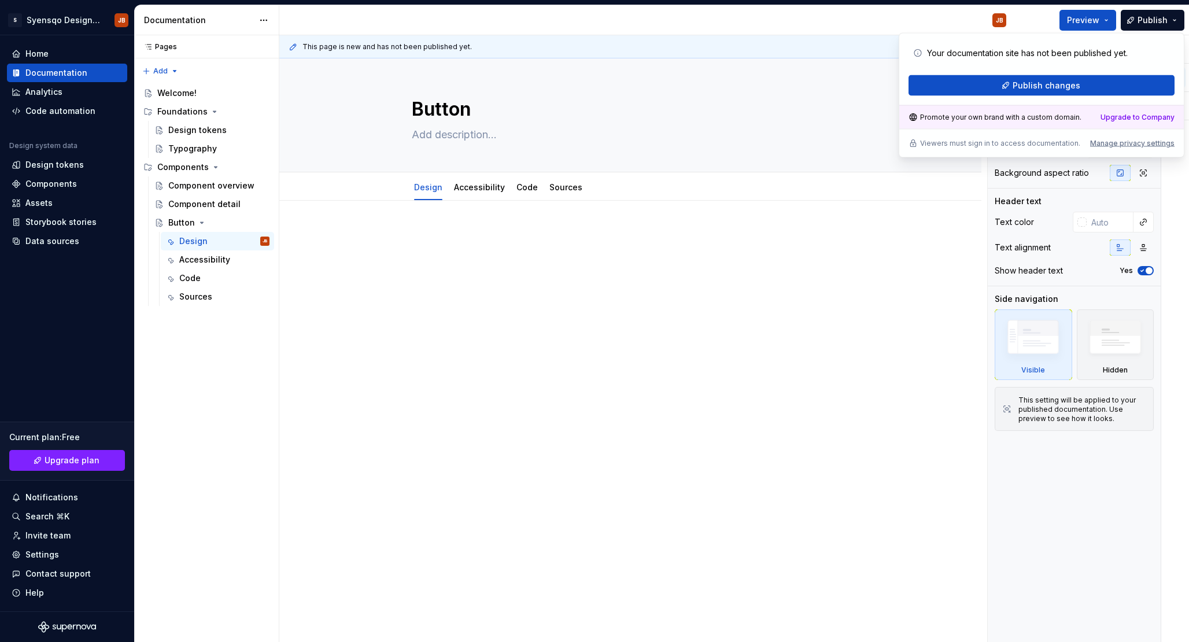
click at [865, 375] on div at bounding box center [630, 340] width 702 height 278
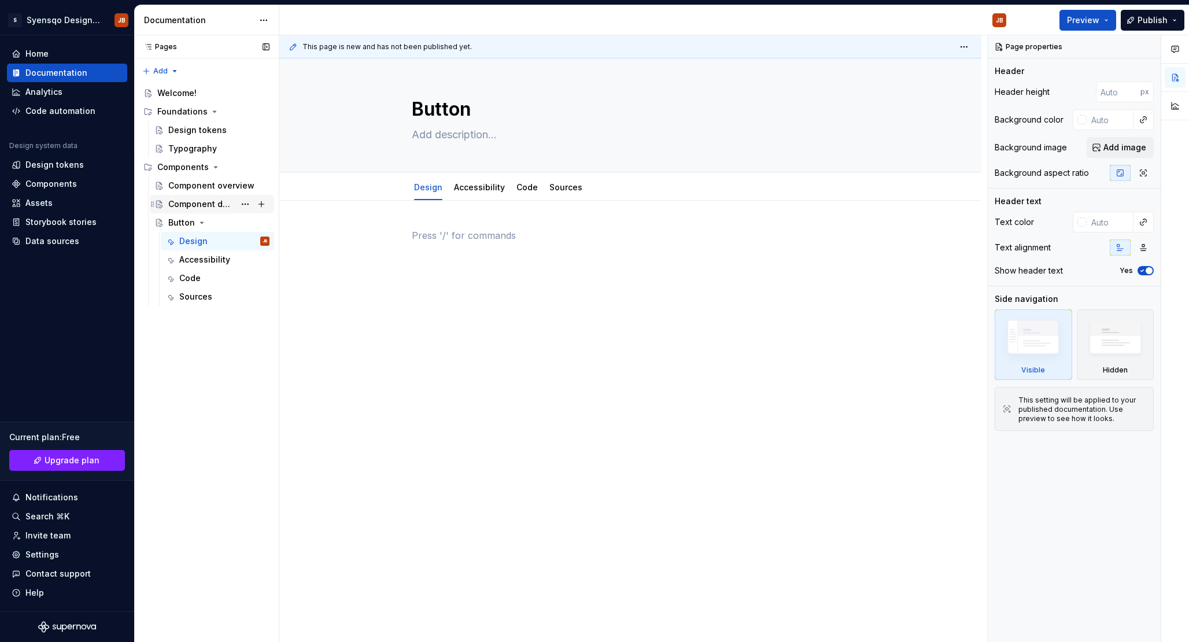
click at [198, 208] on div "Component detail" at bounding box center [201, 204] width 67 height 12
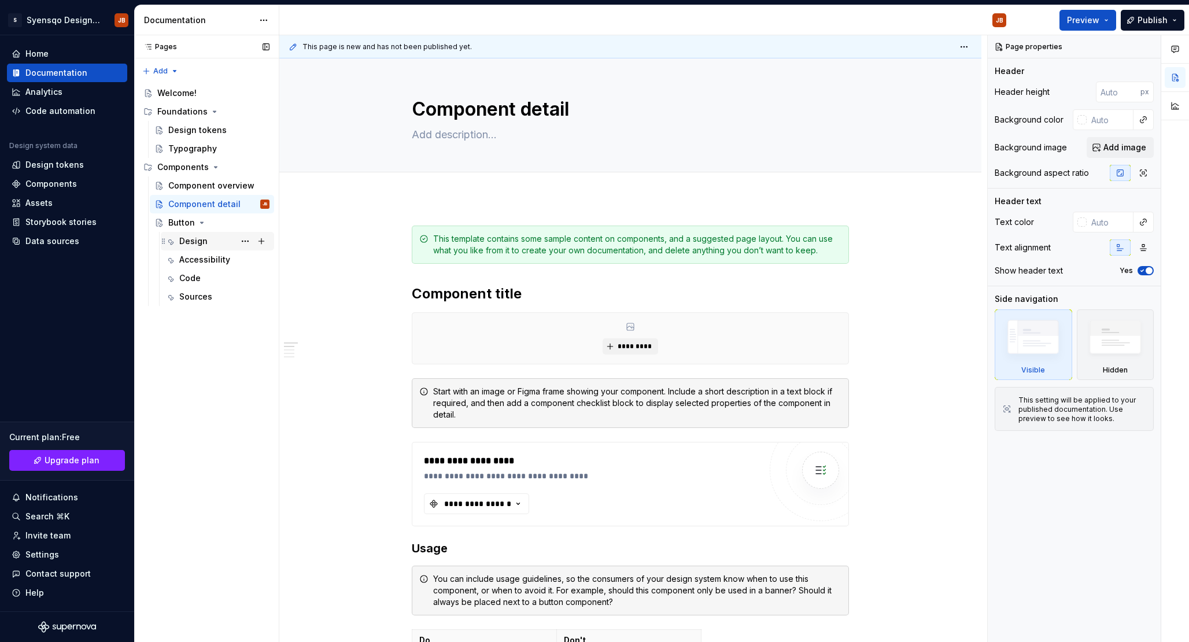
click at [186, 241] on div "Design" at bounding box center [193, 241] width 28 height 12
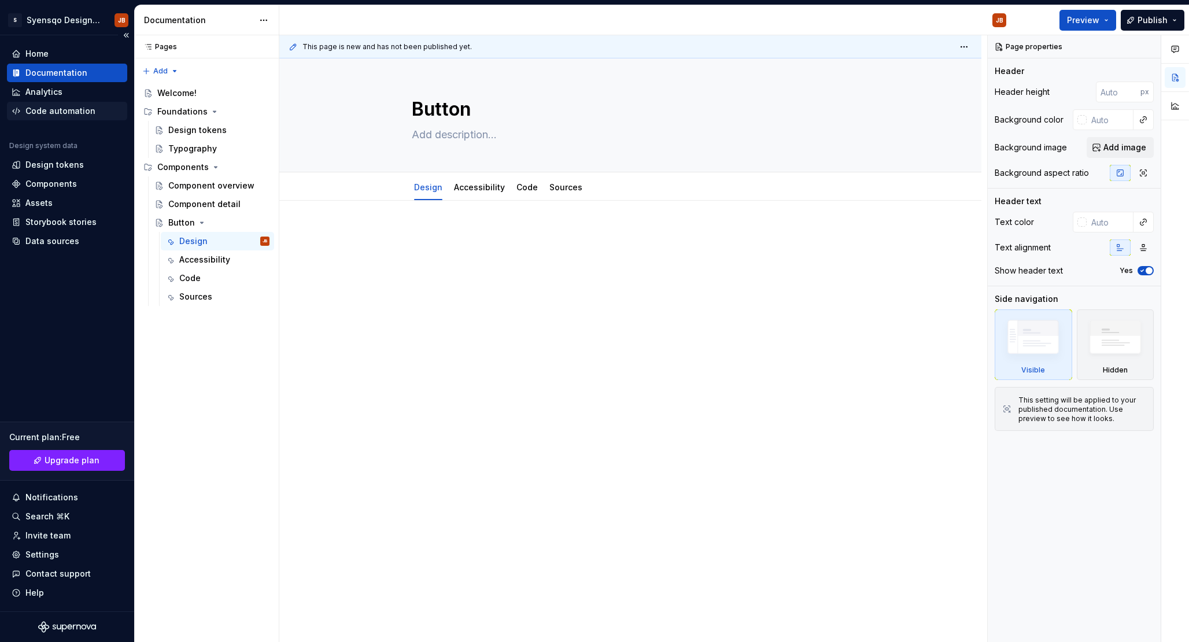
click at [50, 110] on div "Code automation" at bounding box center [60, 111] width 70 height 12
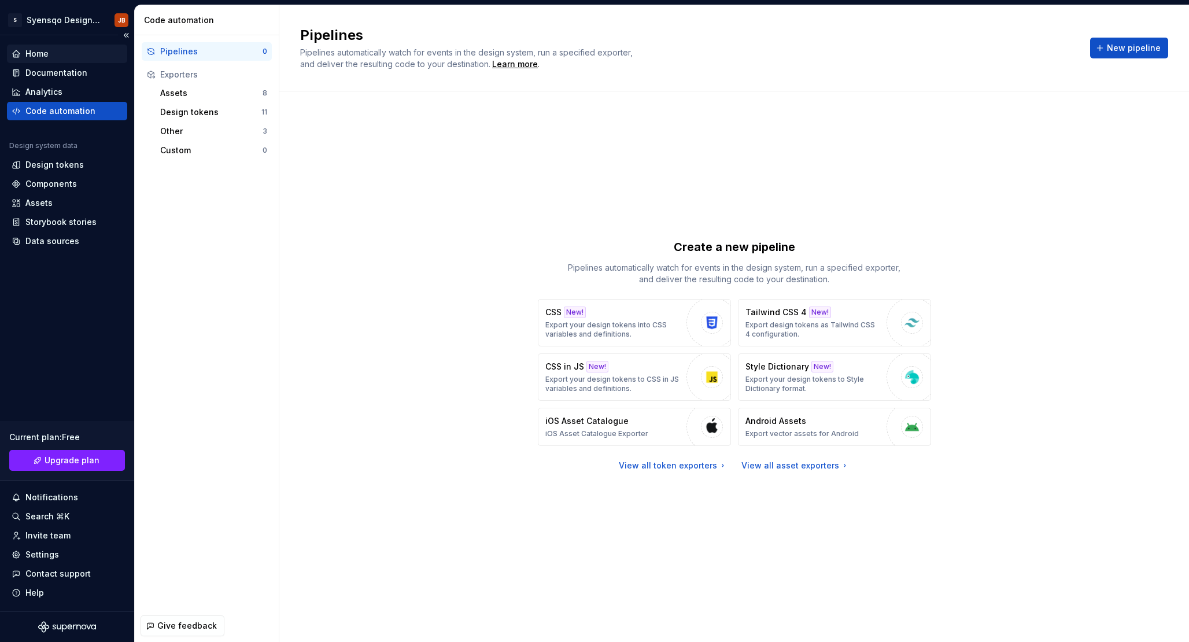
click at [40, 57] on div "Home" at bounding box center [36, 54] width 23 height 12
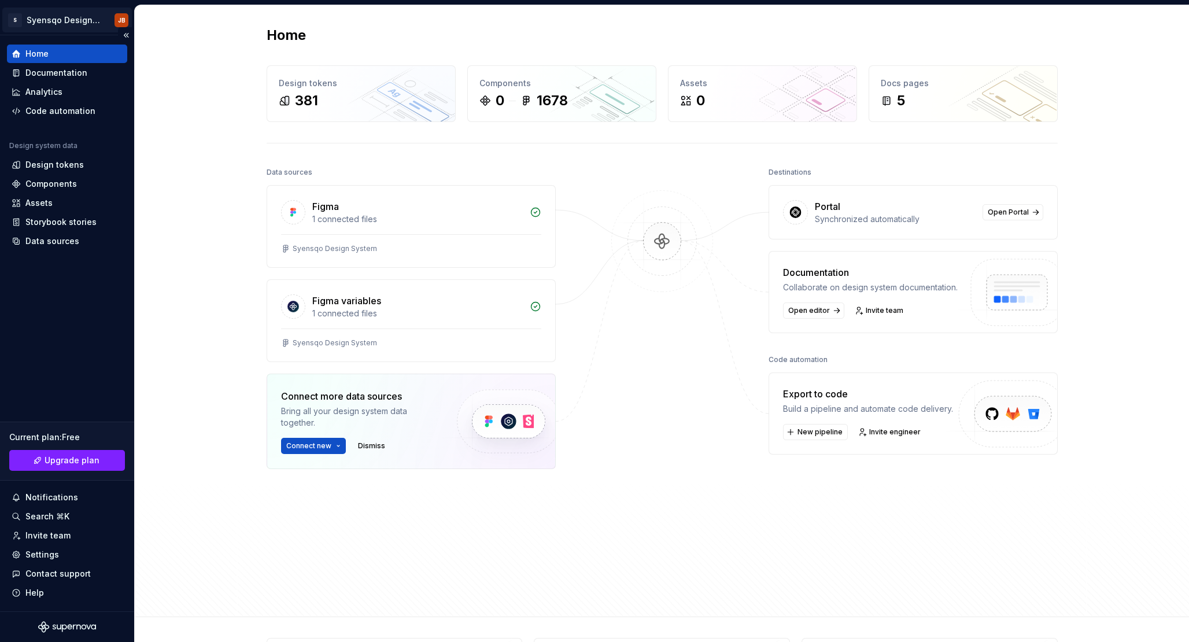
click at [45, 28] on html "S Syensqo Design system JB Home Documentation Analytics Code automation Design …" at bounding box center [594, 321] width 1189 height 642
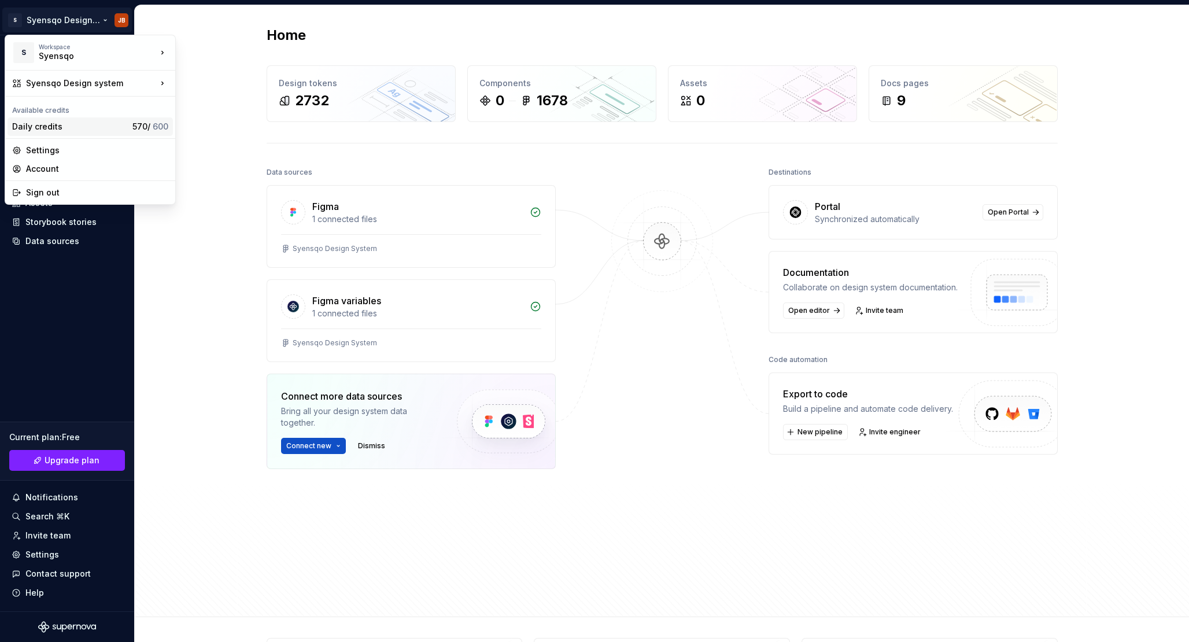
click at [132, 126] on span "570 / 600" at bounding box center [150, 126] width 36 height 10
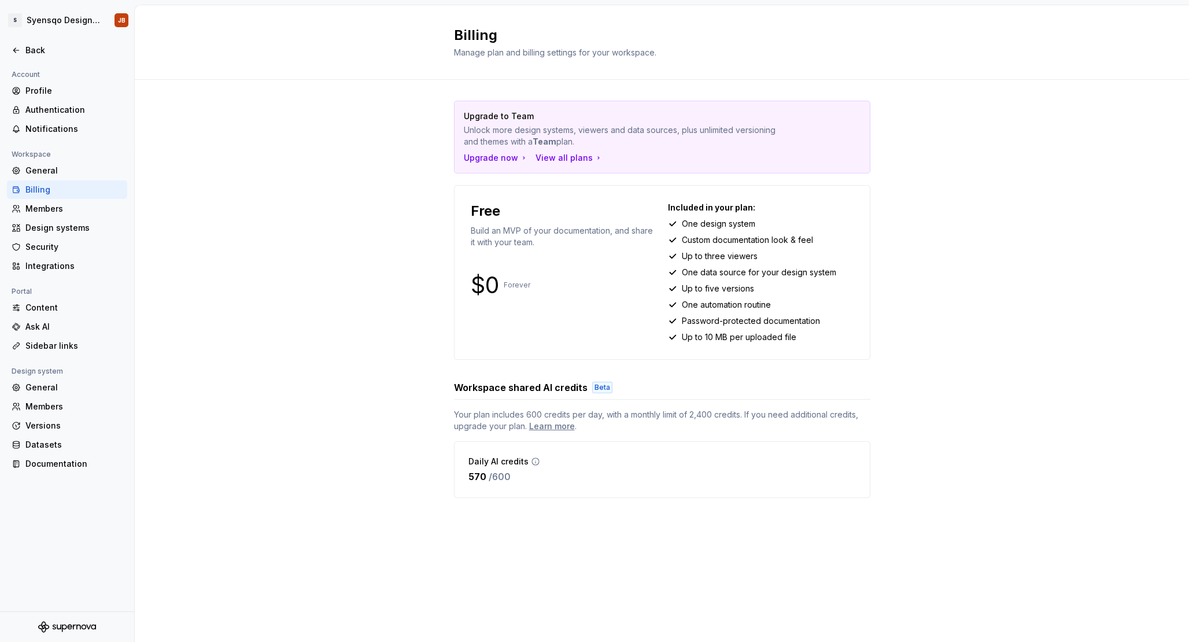
click at [532, 459] on icon at bounding box center [535, 461] width 9 height 9
click at [680, 414] on span "Your plan includes 600 credits per day, with a monthly limit of 2,400 credits. …" at bounding box center [662, 420] width 416 height 23
click at [39, 213] on div "Members" at bounding box center [73, 209] width 97 height 12
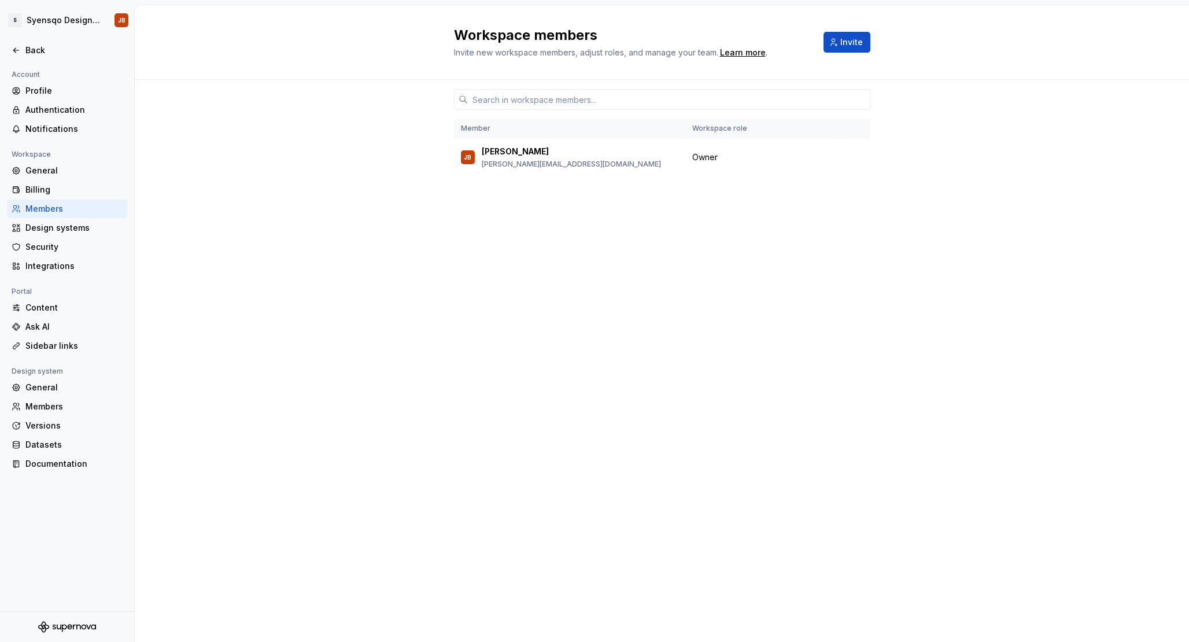
click at [30, 61] on div at bounding box center [67, 64] width 134 height 8
click at [33, 56] on div "Back" at bounding box center [67, 50] width 120 height 19
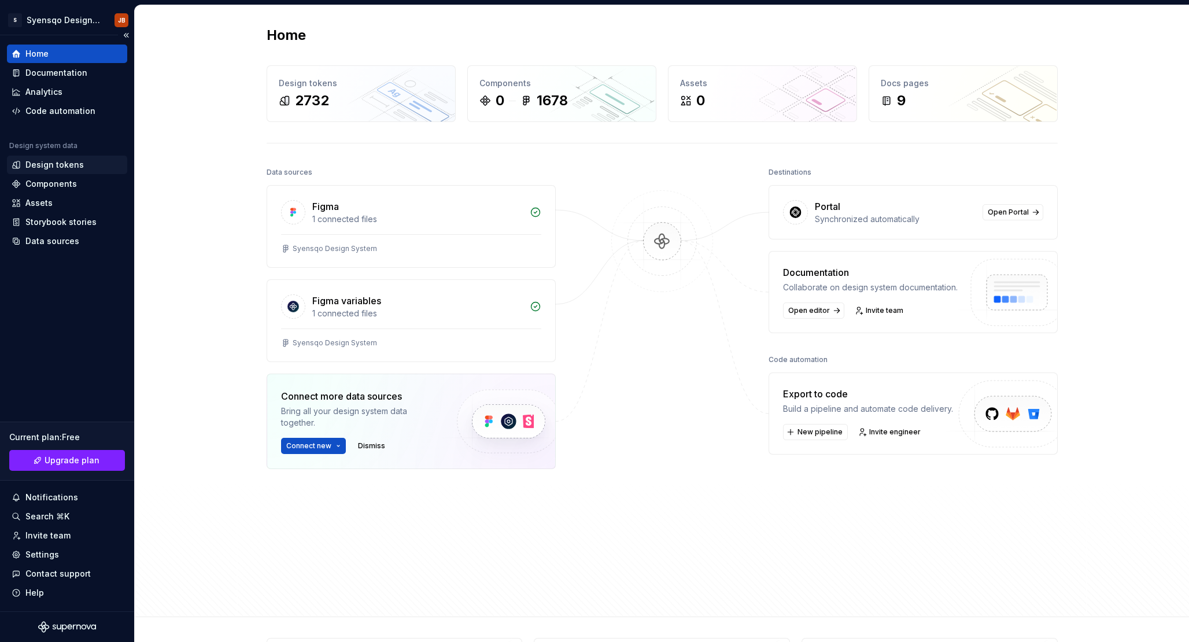
click at [82, 171] on div "Design tokens" at bounding box center [67, 165] width 120 height 19
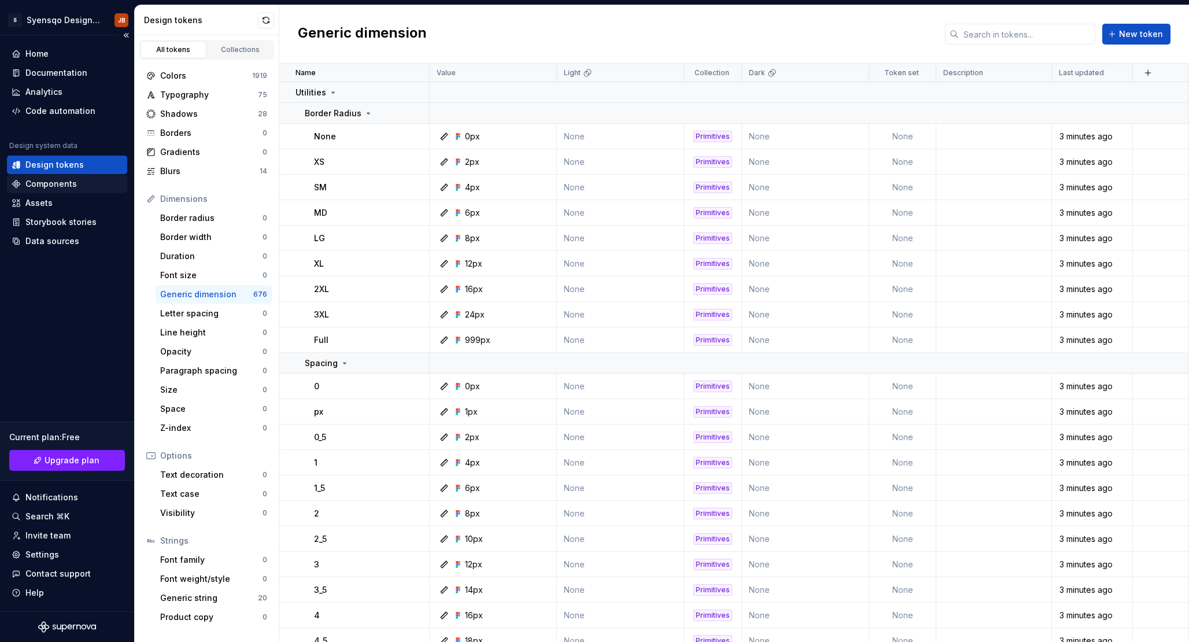
click at [65, 186] on div "Components" at bounding box center [50, 184] width 51 height 12
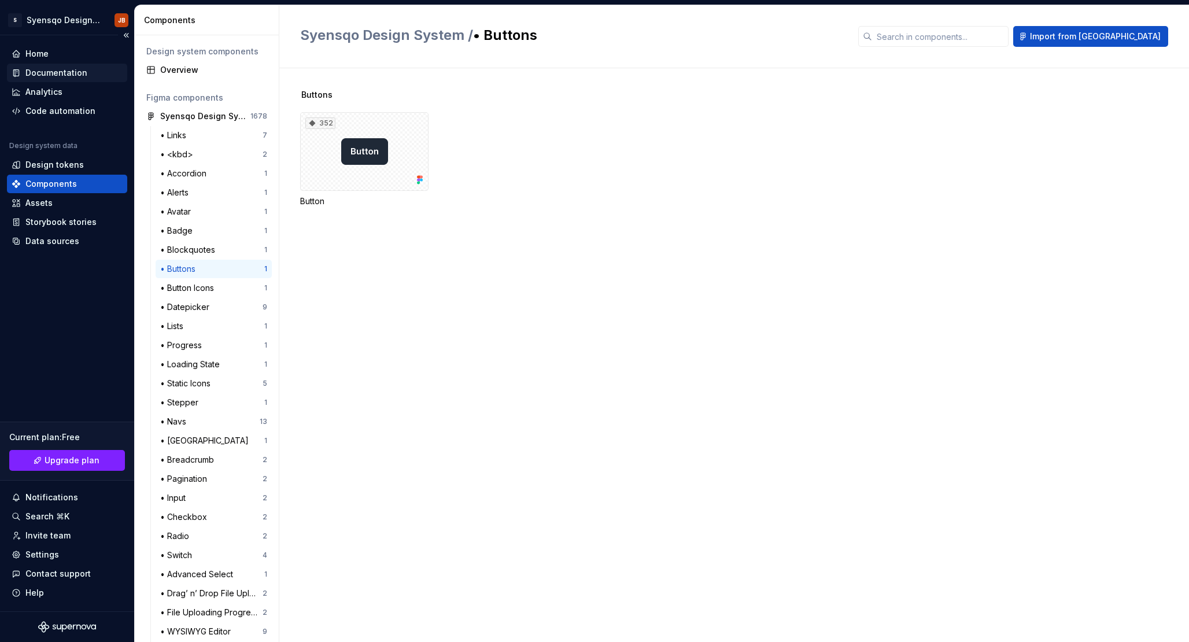
click at [79, 79] on div "Documentation" at bounding box center [67, 73] width 120 height 19
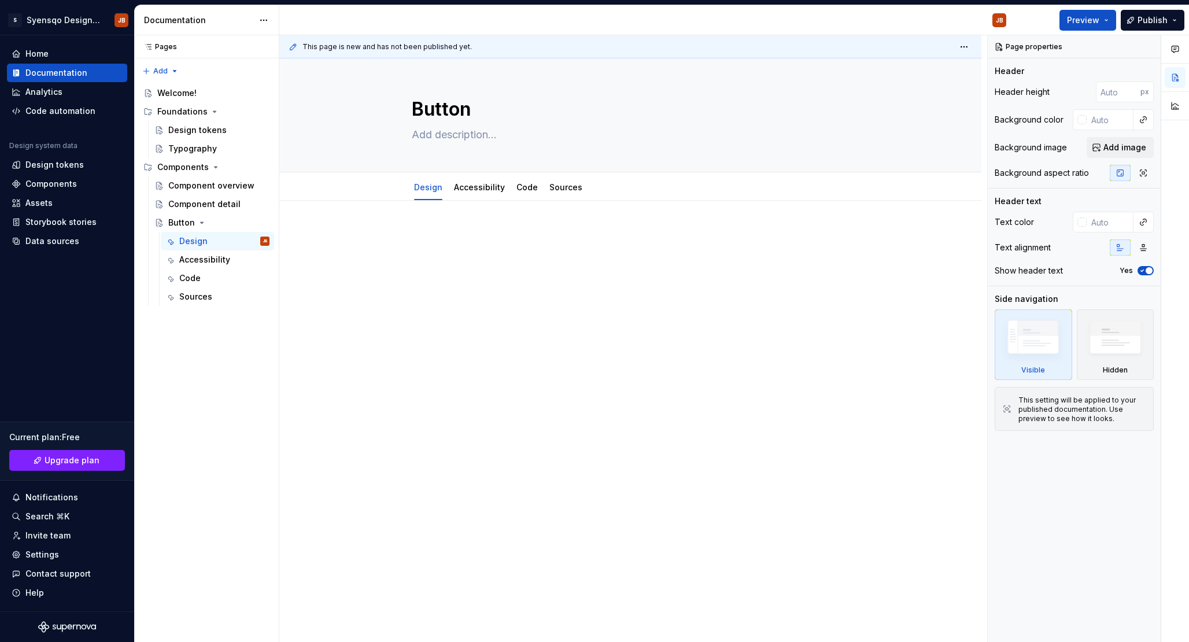
click at [496, 271] on div at bounding box center [630, 250] width 437 height 44
click at [423, 190] on link "Design" at bounding box center [428, 187] width 28 height 10
click at [432, 190] on link "Design" at bounding box center [428, 187] width 28 height 10
click at [432, 178] on html "S Syensqo Design system JB Home Documentation Analytics Code automation Design …" at bounding box center [594, 321] width 1189 height 642
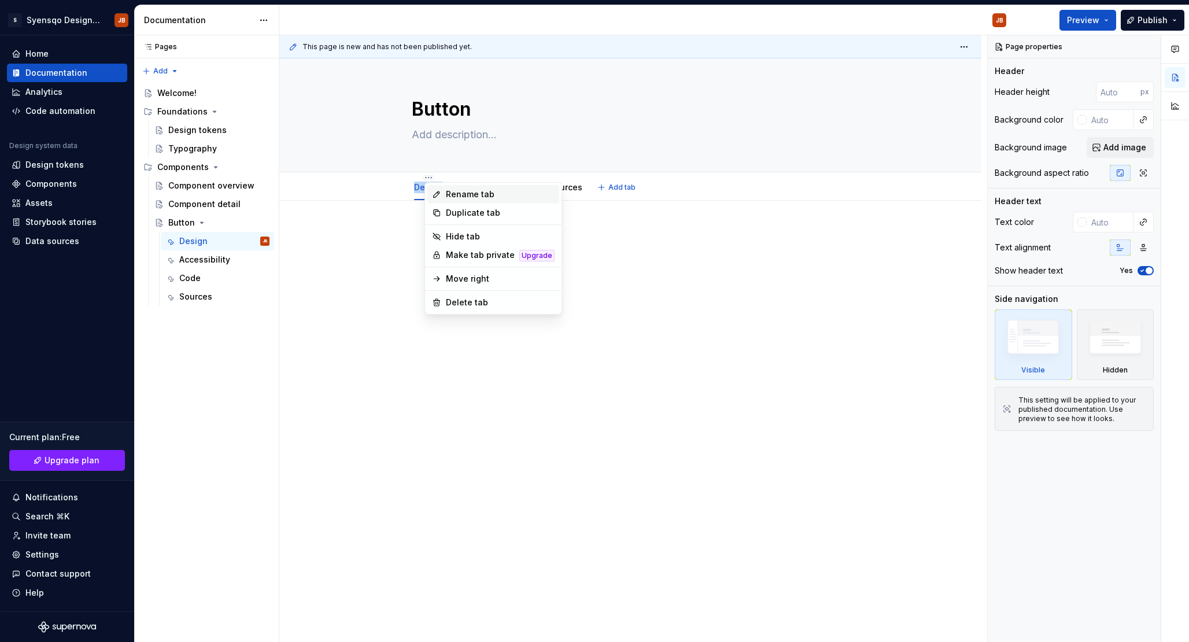
click at [468, 191] on div "Rename tab" at bounding box center [500, 195] width 109 height 12
type textarea "*"
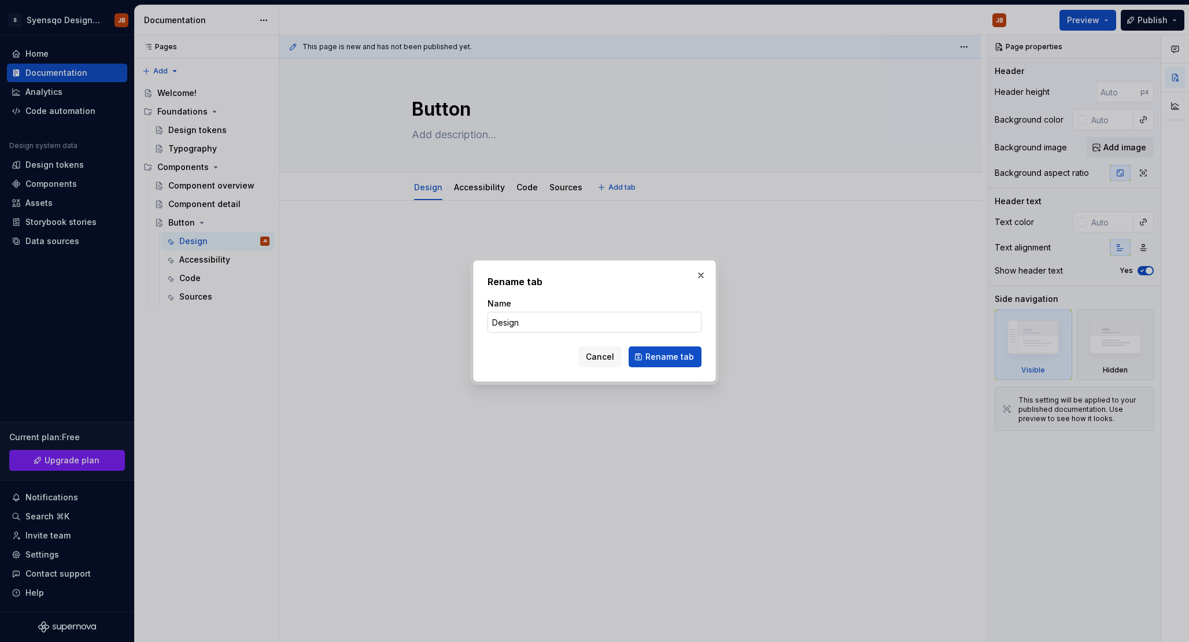
click at [552, 326] on input "Design" at bounding box center [595, 322] width 214 height 21
type input "Overview"
click button "Rename tab" at bounding box center [665, 356] width 73 height 21
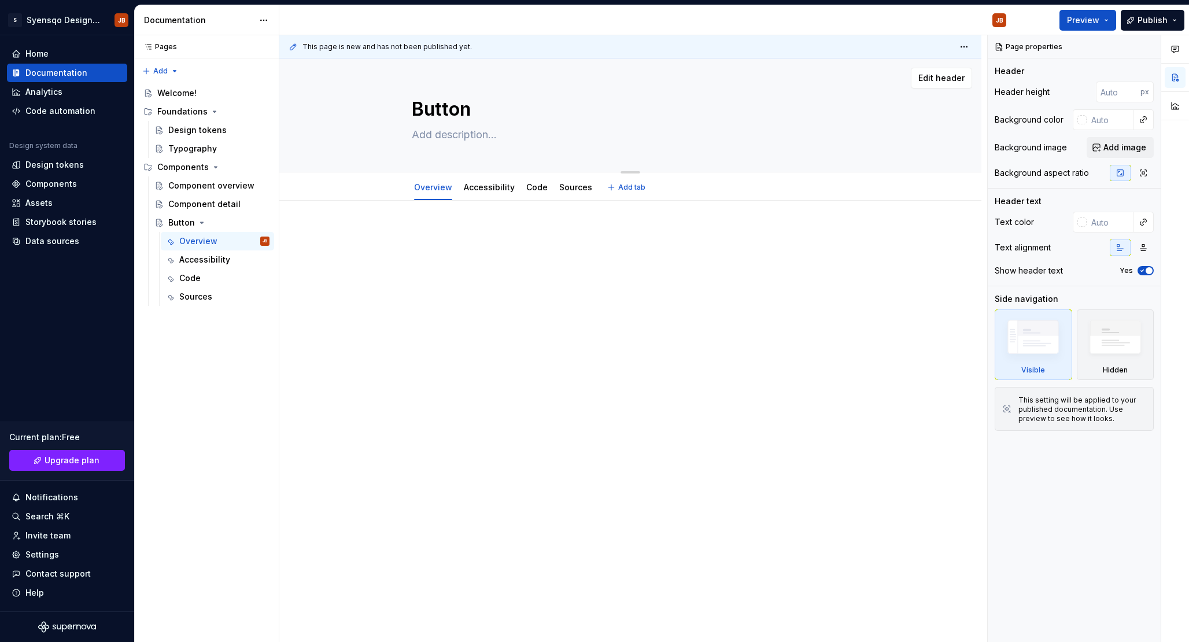
type textarea "*"
click at [636, 183] on span "Add tab" at bounding box center [631, 187] width 27 height 9
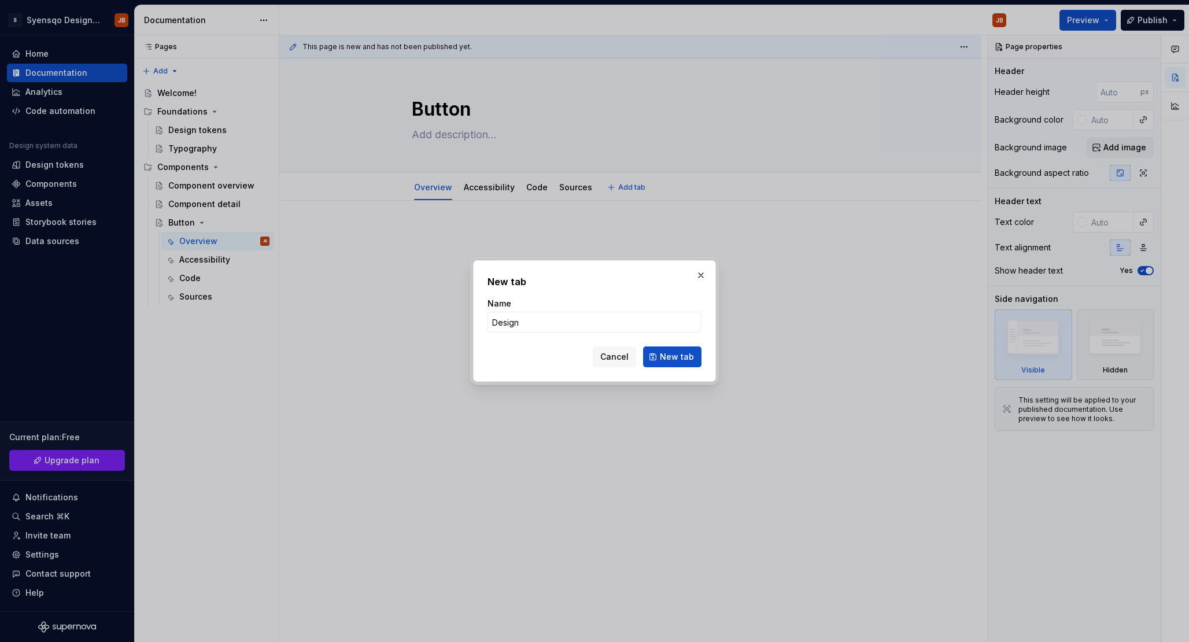
type input "Design"
click button "New tab" at bounding box center [672, 356] width 58 height 21
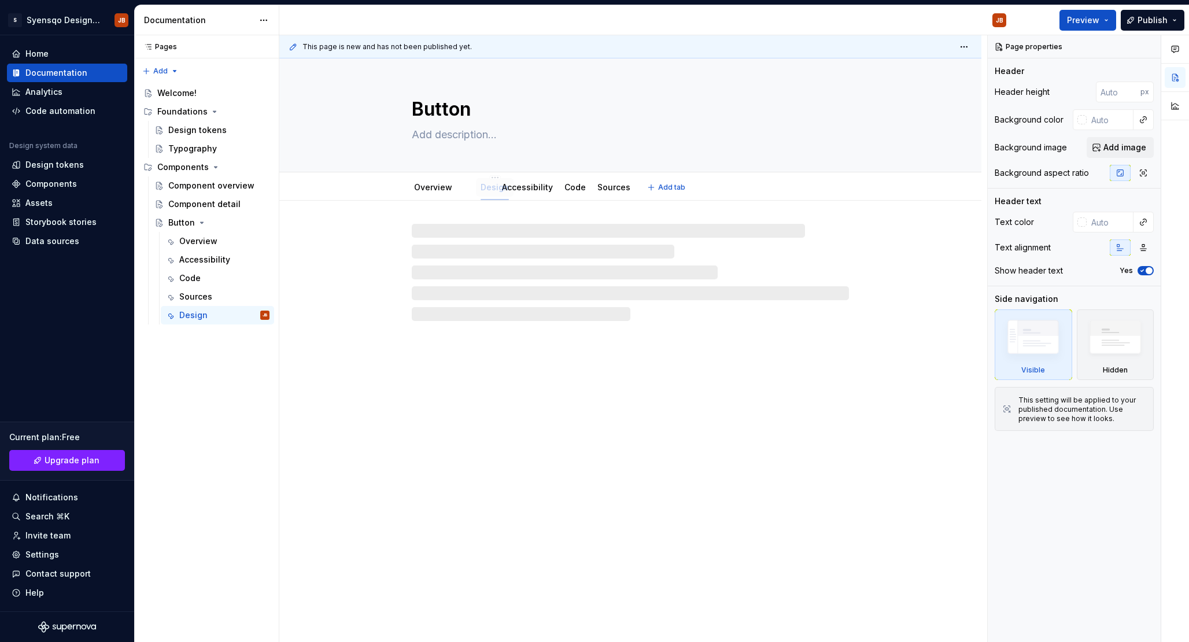
drag, startPoint x: 618, startPoint y: 181, endPoint x: 493, endPoint y: 182, distance: 124.4
click at [493, 182] on div "Design" at bounding box center [495, 188] width 28 height 12
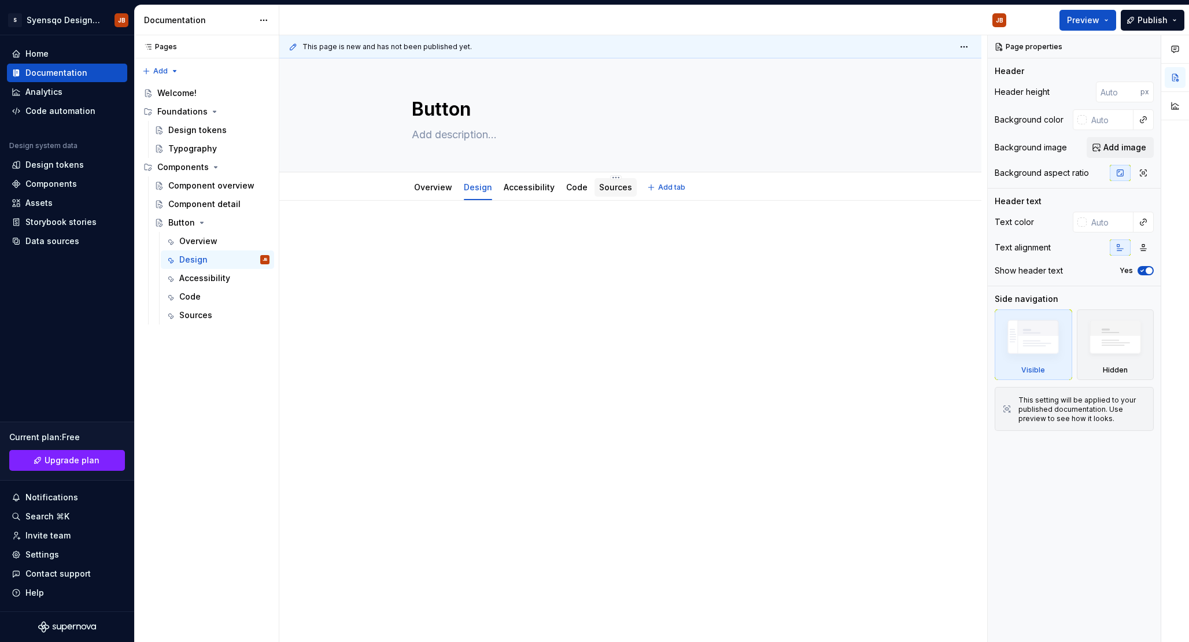
click at [613, 182] on div "Sources" at bounding box center [615, 188] width 33 height 12
click at [613, 178] on html "S Syensqo Design system JB Home Documentation Analytics Code automation Design …" at bounding box center [594, 321] width 1189 height 642
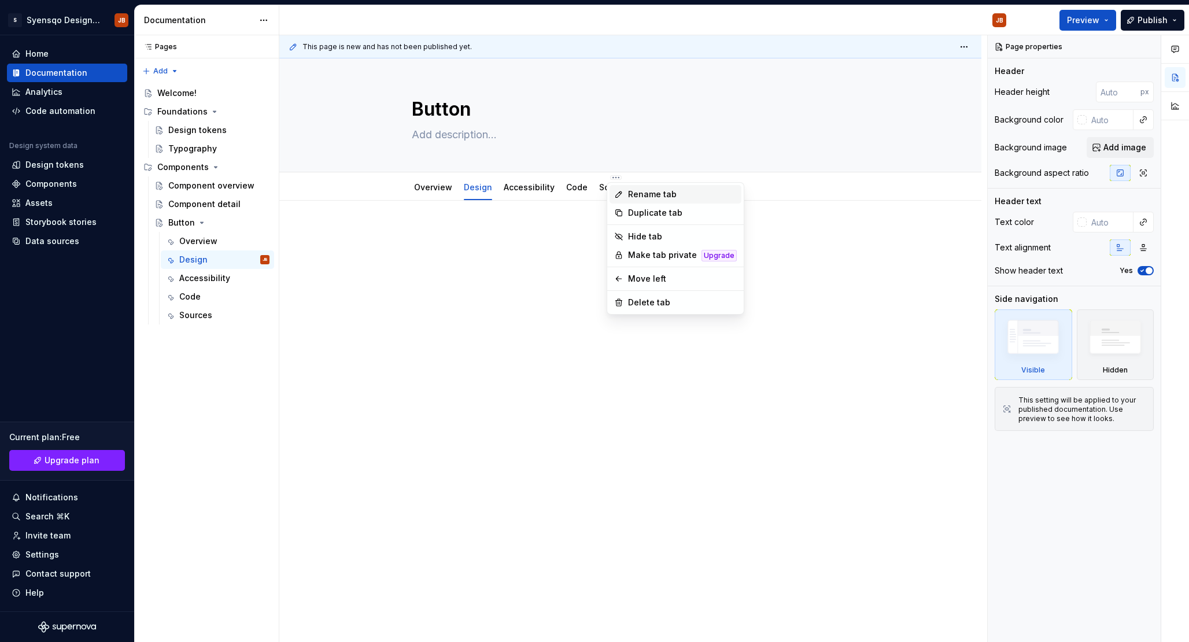
click at [638, 189] on div "Rename tab" at bounding box center [682, 195] width 109 height 12
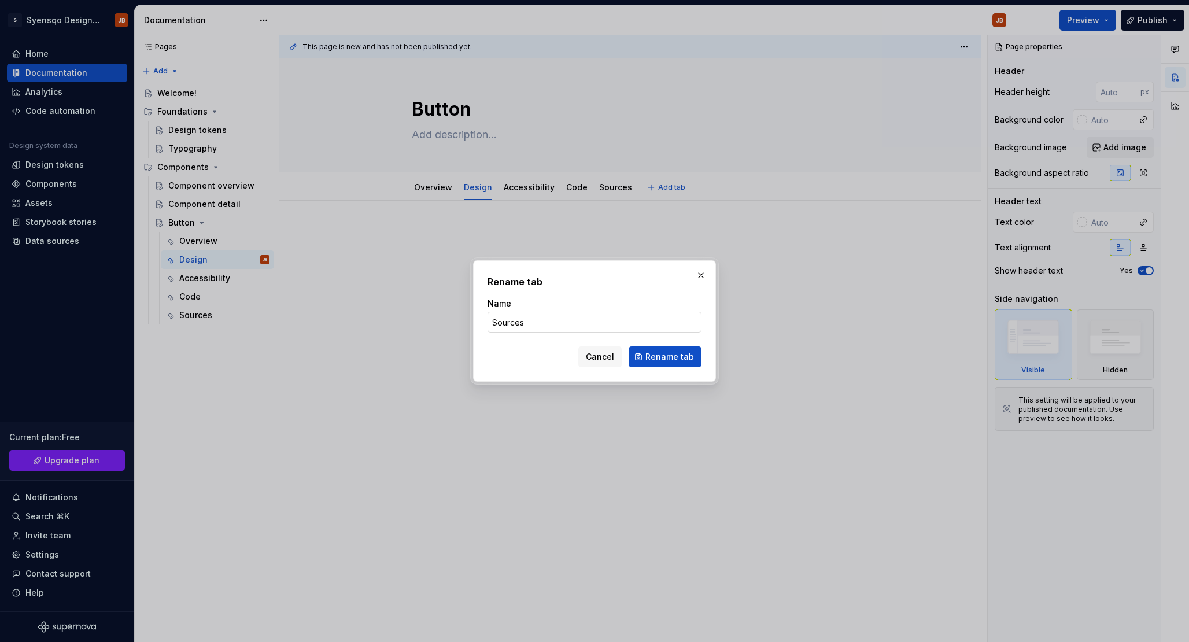
click at [532, 320] on input "Sources" at bounding box center [595, 322] width 214 height 21
type textarea "*"
type input "Usage"
click button "Rename tab" at bounding box center [665, 356] width 73 height 21
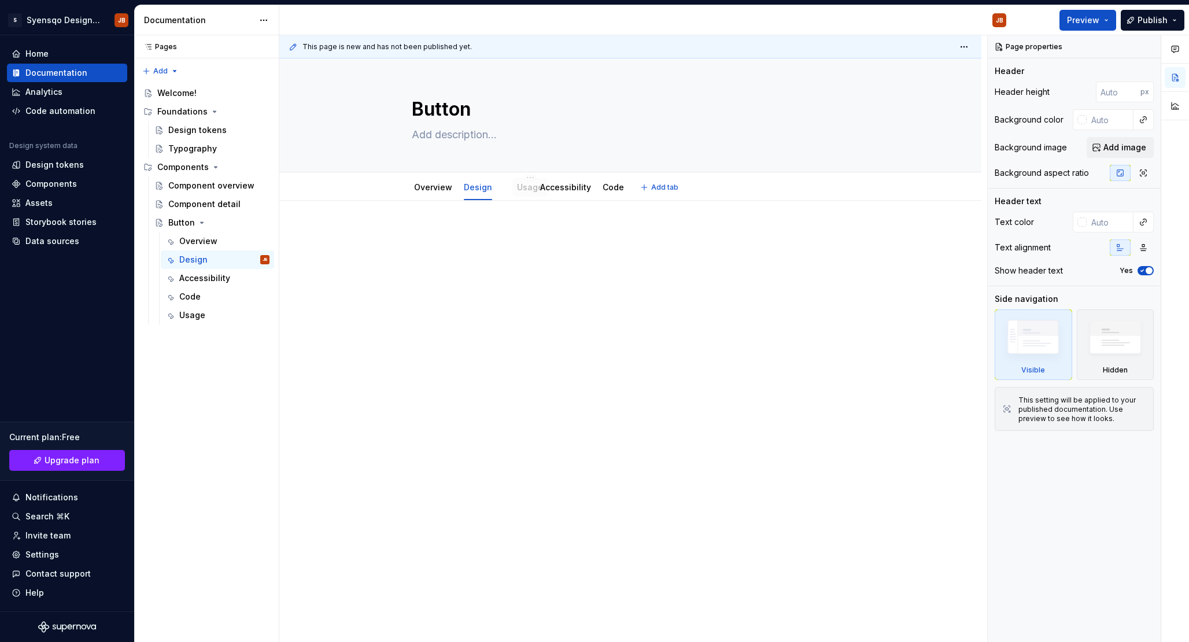
drag, startPoint x: 615, startPoint y: 190, endPoint x: 533, endPoint y: 190, distance: 81.6
click at [607, 211] on div at bounding box center [630, 340] width 702 height 278
drag, startPoint x: 566, startPoint y: 190, endPoint x: 514, endPoint y: 190, distance: 52.1
click at [427, 198] on div at bounding box center [433, 198] width 47 height 1
click at [430, 196] on div "Overview" at bounding box center [433, 187] width 47 height 19
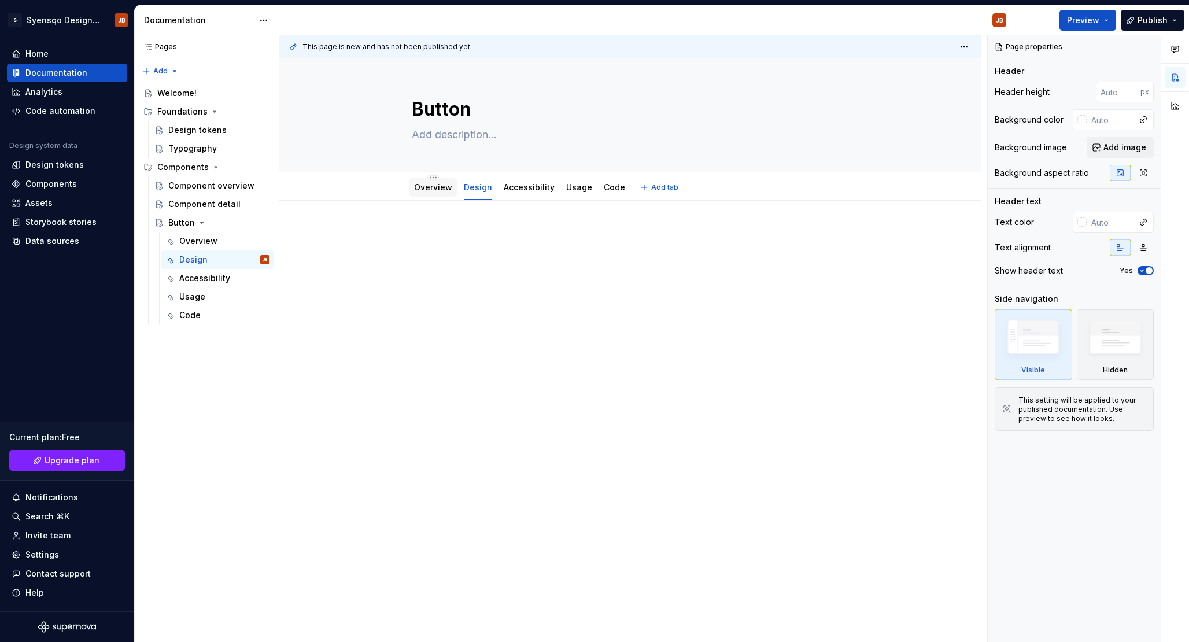
click at [439, 183] on link "Overview" at bounding box center [433, 187] width 38 height 10
click at [505, 250] on div at bounding box center [630, 250] width 437 height 44
click at [1172, 52] on icon "button" at bounding box center [1175, 49] width 9 height 9
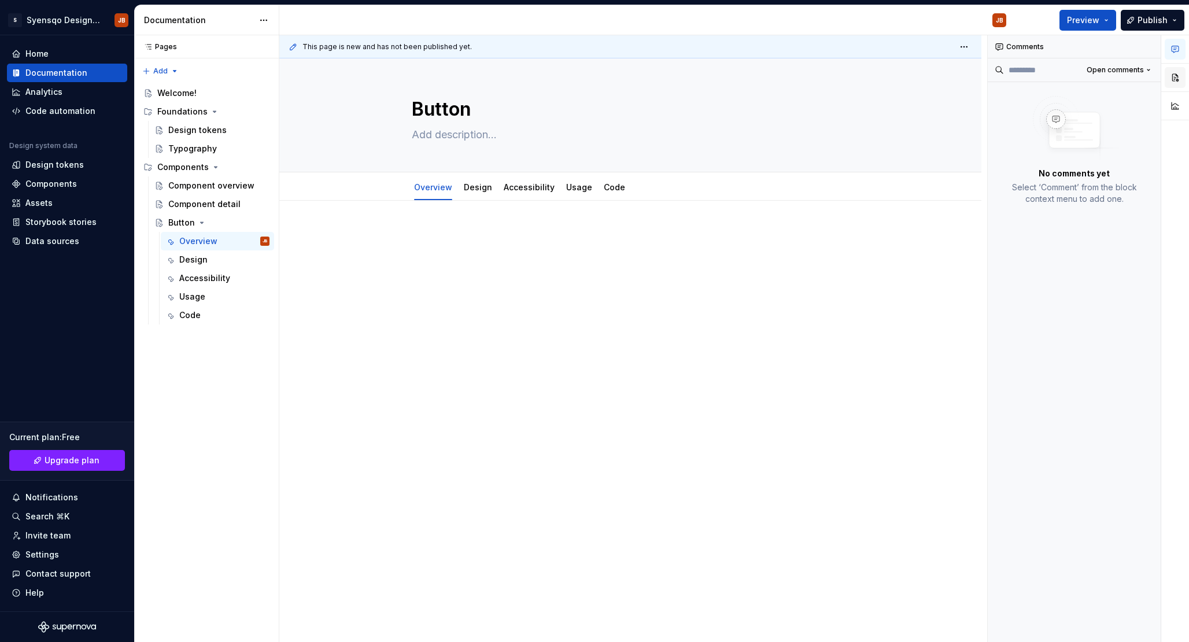
click at [1175, 71] on button "button" at bounding box center [1175, 77] width 21 height 21
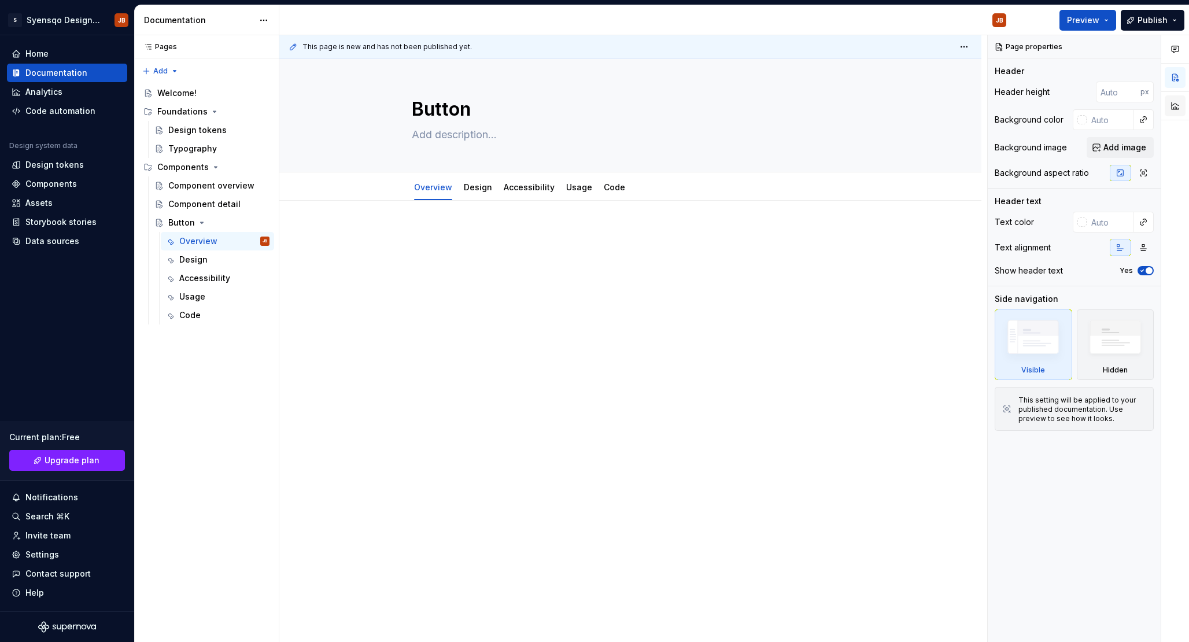
click at [1175, 110] on button "button" at bounding box center [1175, 105] width 21 height 21
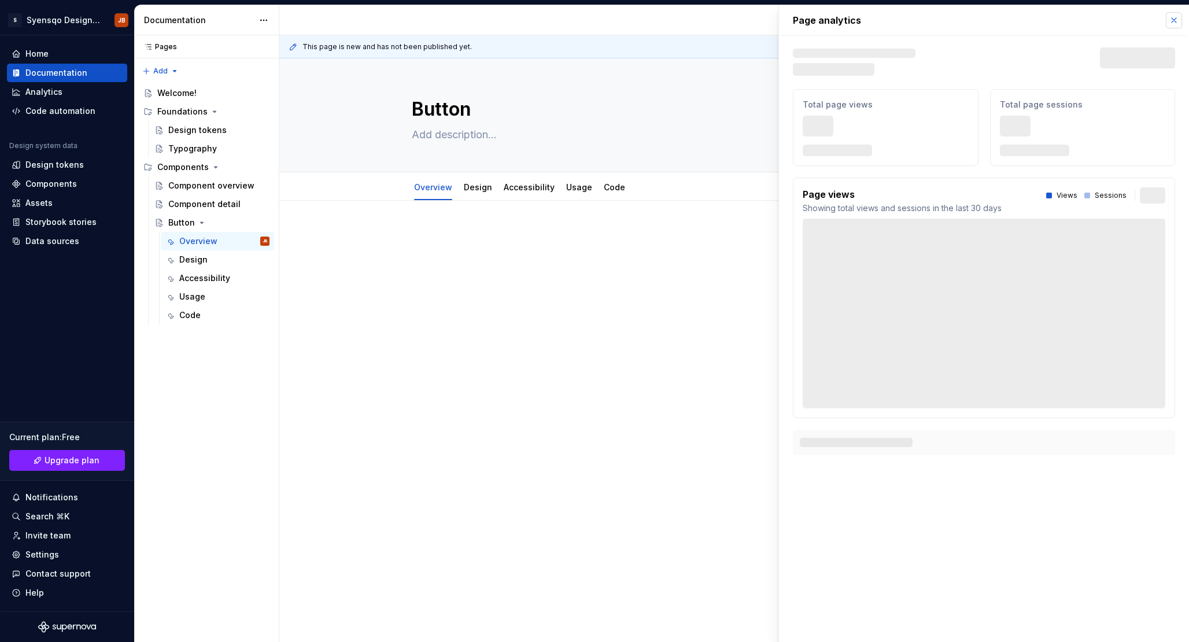
click at [1171, 14] on button "button" at bounding box center [1174, 20] width 16 height 16
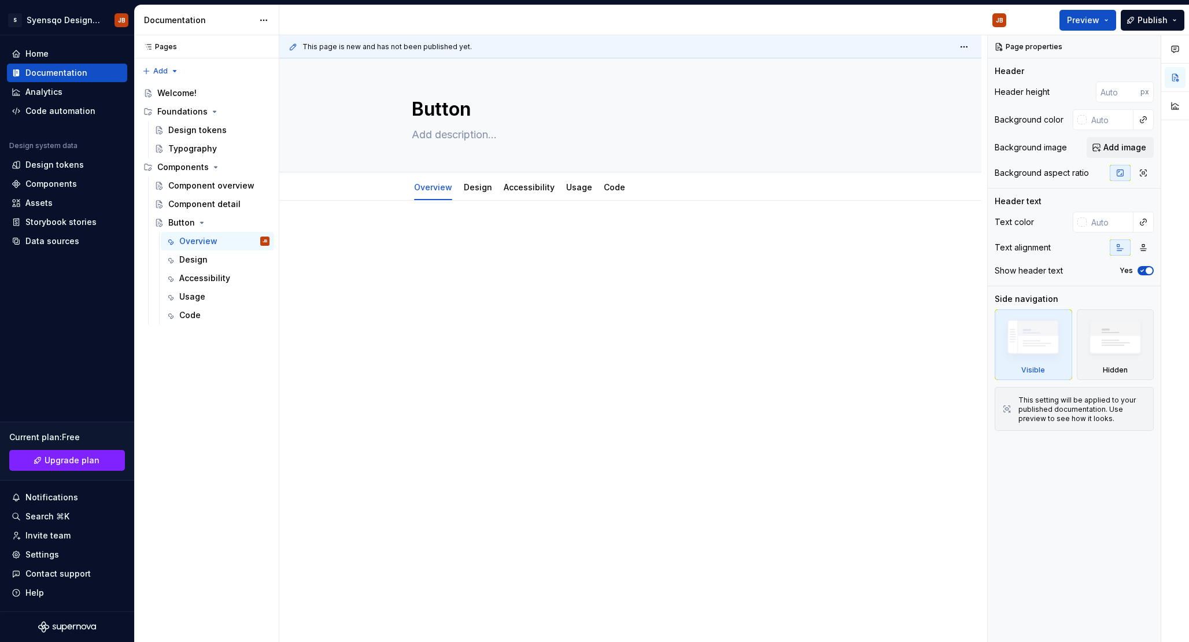
click at [659, 279] on div at bounding box center [630, 257] width 437 height 58
click at [580, 244] on div at bounding box center [630, 250] width 437 height 44
click at [482, 131] on textarea at bounding box center [628, 135] width 437 height 19
click at [563, 343] on div at bounding box center [630, 340] width 702 height 278
click at [538, 235] on p at bounding box center [630, 235] width 437 height 14
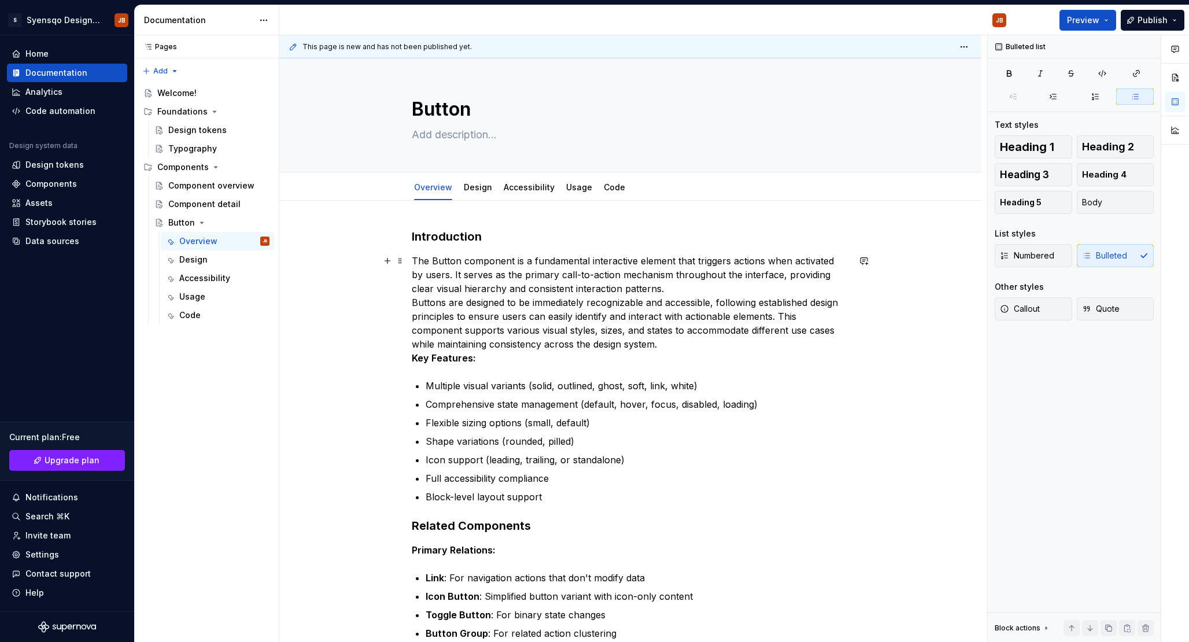
click at [609, 296] on p "The Button component is a fundamental interactive element that triggers actions…" at bounding box center [630, 309] width 437 height 111
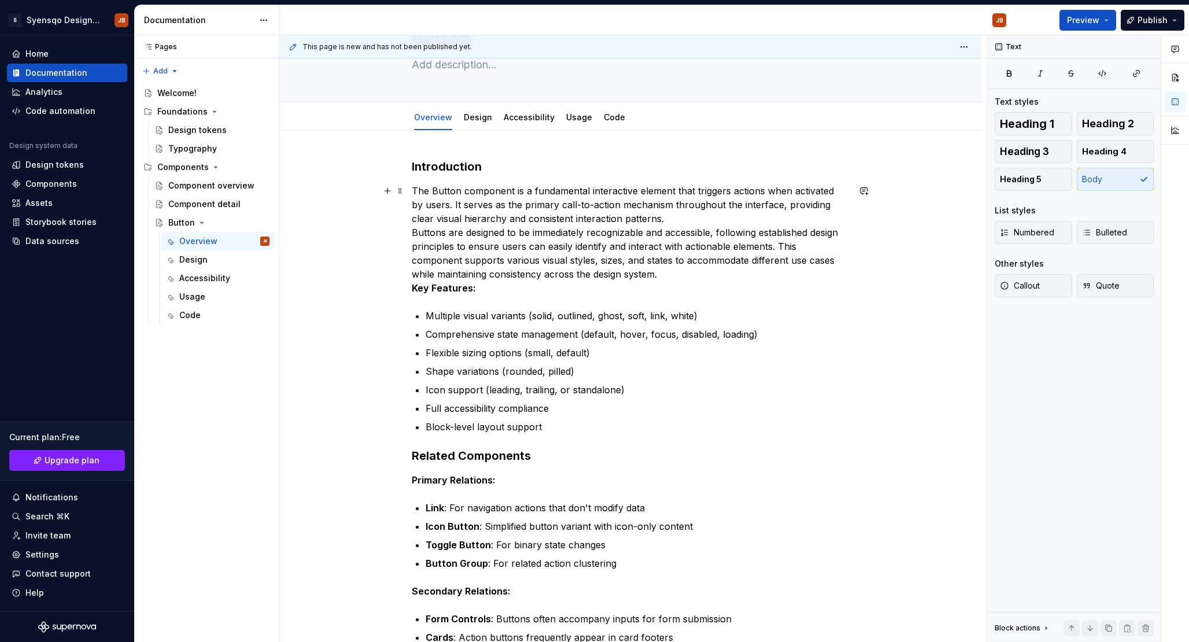
scroll to position [72, 0]
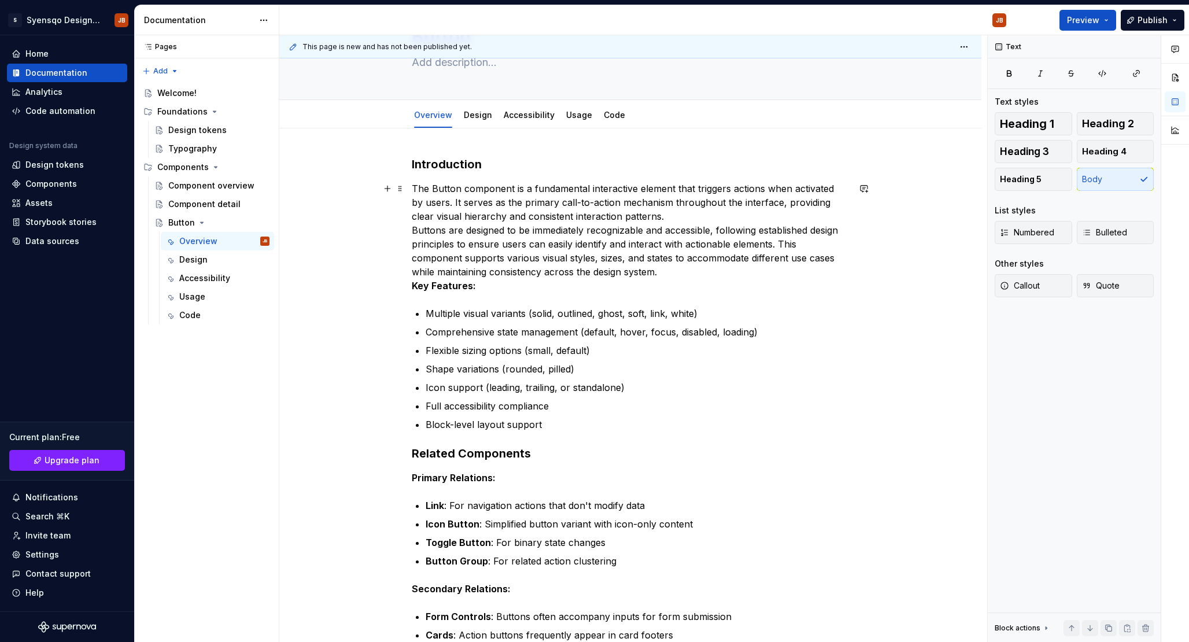
click at [714, 275] on p "The Button component is a fundamental interactive element that triggers actions…" at bounding box center [630, 237] width 437 height 111
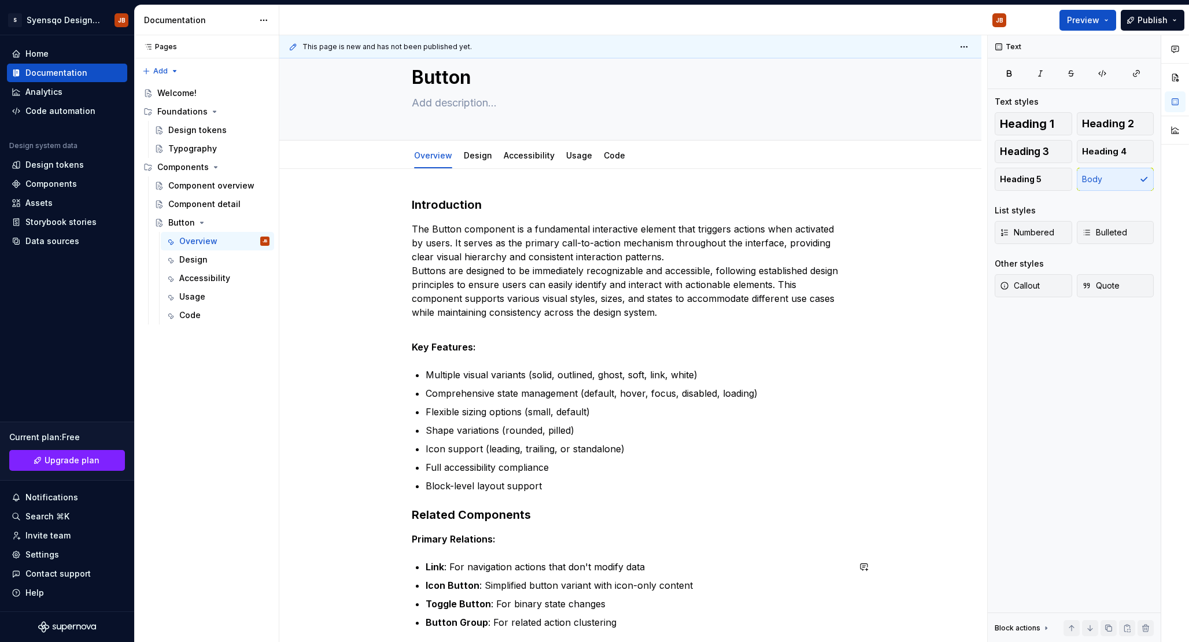
scroll to position [0, 0]
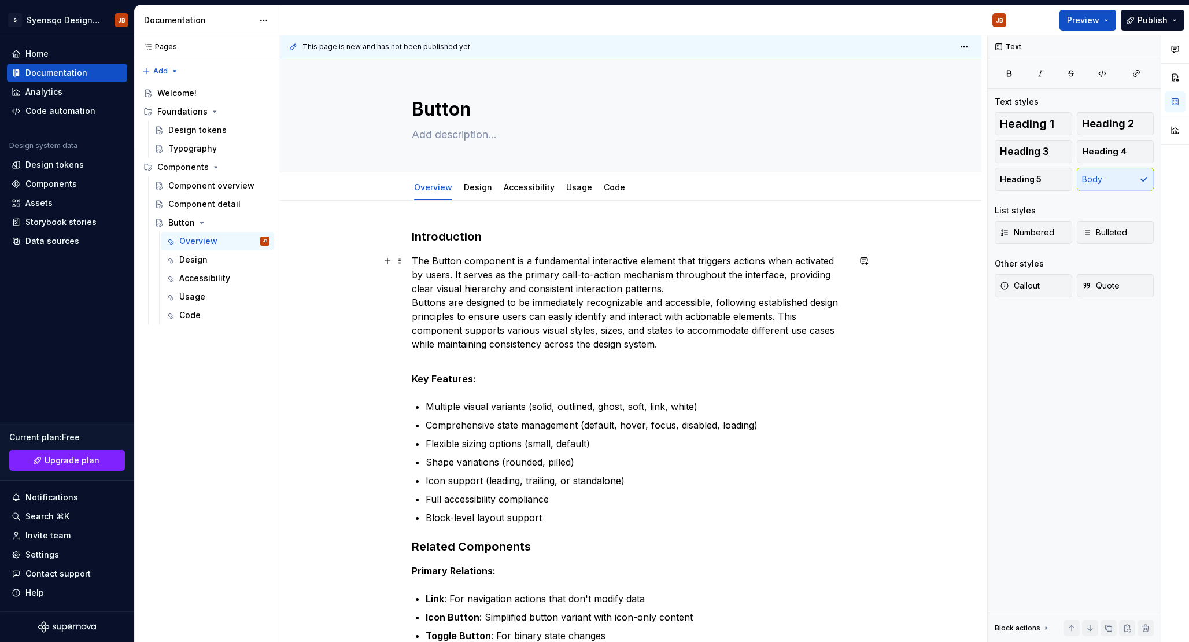
click at [529, 318] on p "The Button component is a fundamental interactive element that triggers actions…" at bounding box center [630, 302] width 437 height 97
click at [453, 143] on textarea at bounding box center [628, 135] width 437 height 19
click at [952, 79] on span "Edit header" at bounding box center [942, 78] width 46 height 12
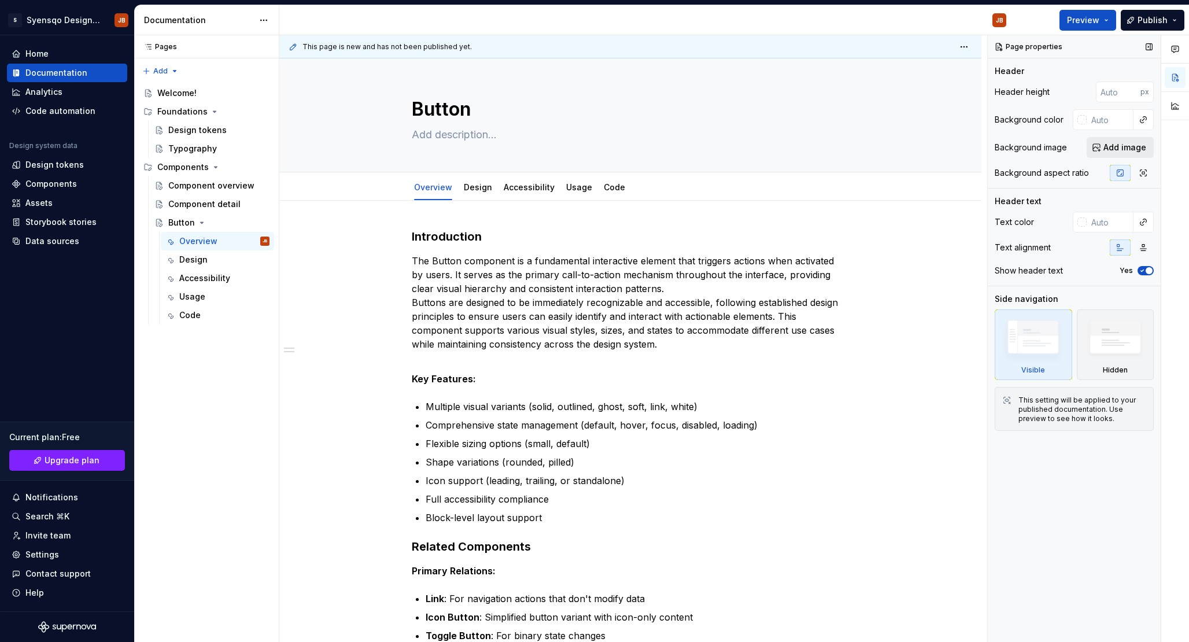
click at [1122, 140] on button "Add image" at bounding box center [1120, 147] width 67 height 21
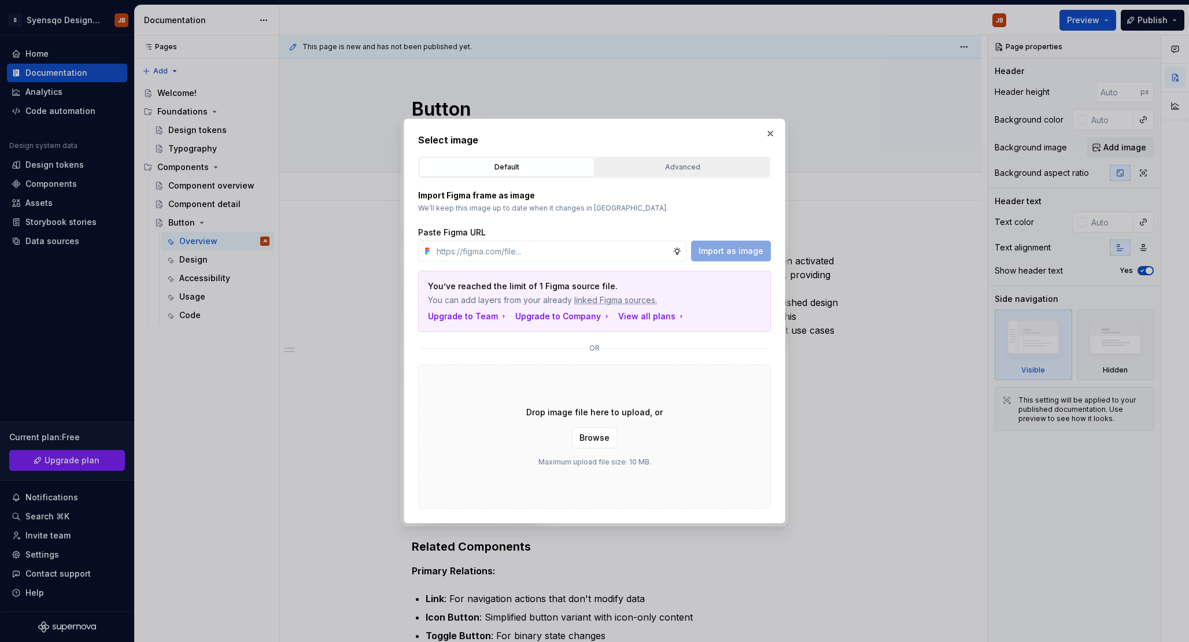
click at [652, 163] on div "Advanced" at bounding box center [682, 167] width 167 height 12
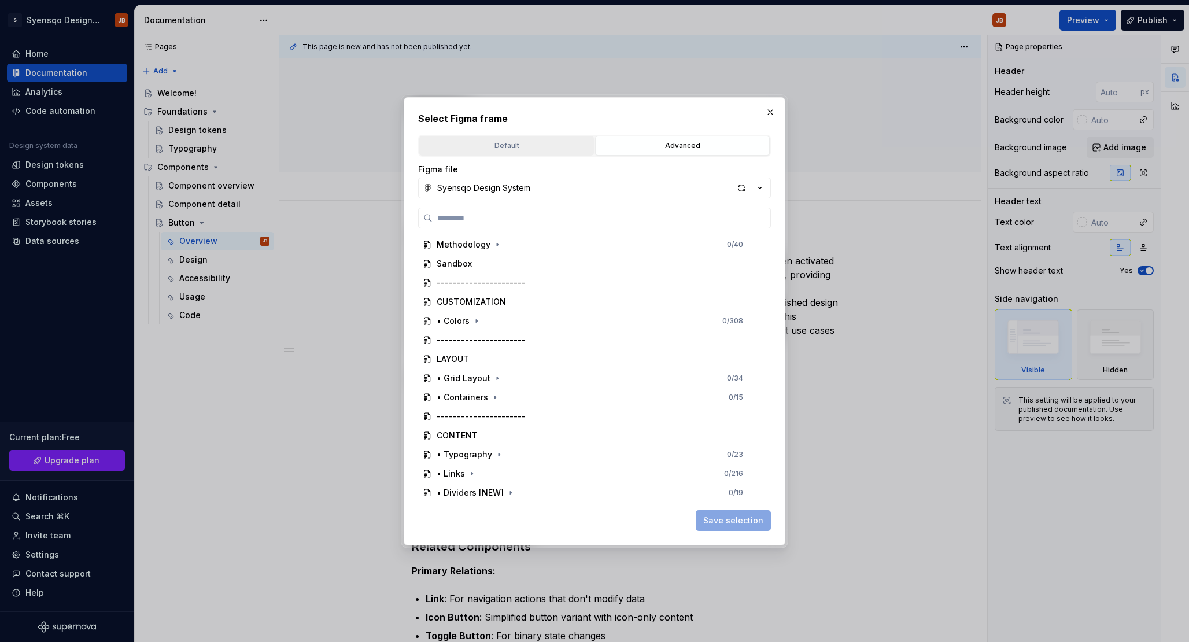
click at [539, 147] on div "Default" at bounding box center [506, 146] width 167 height 12
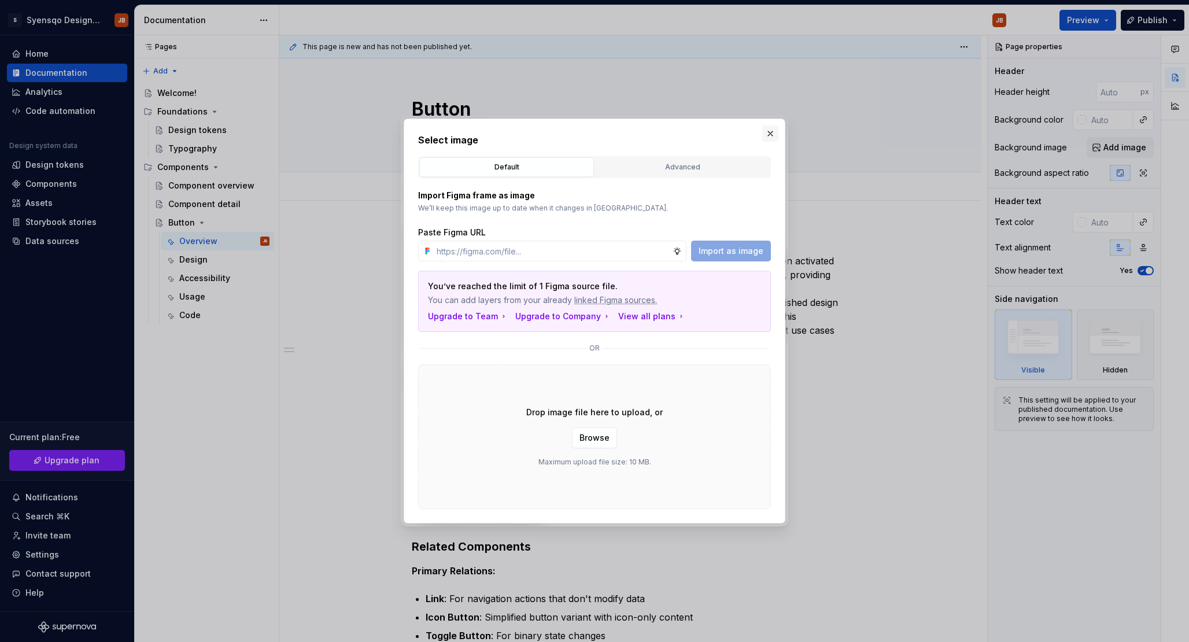
click at [767, 135] on button "button" at bounding box center [770, 134] width 16 height 16
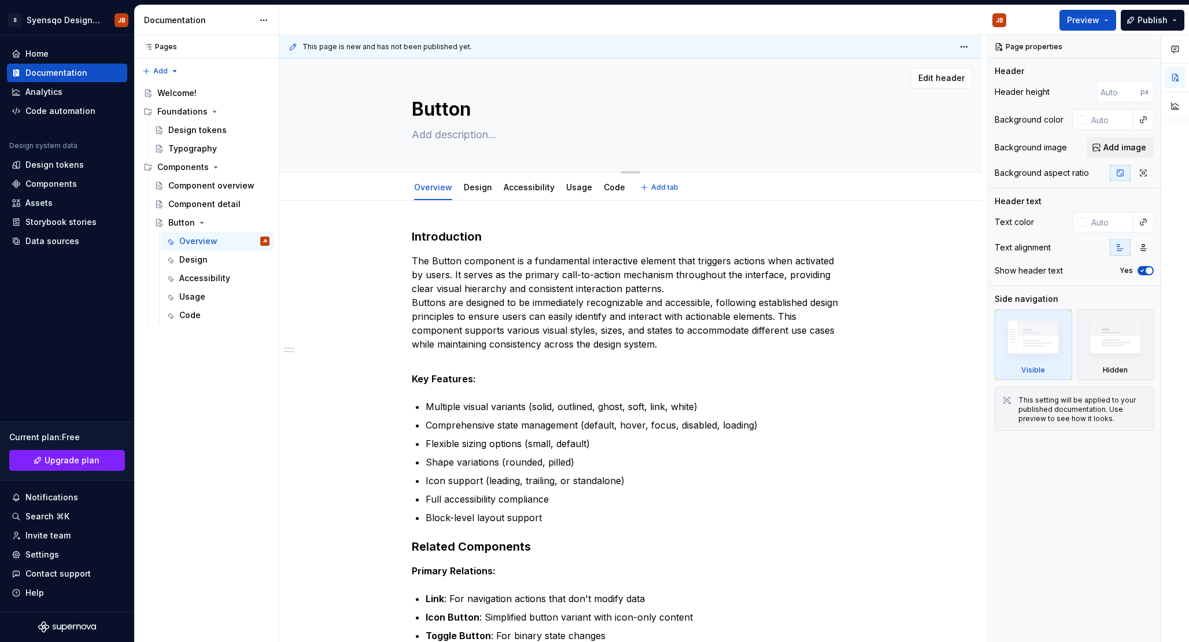
drag, startPoint x: 971, startPoint y: 75, endPoint x: 941, endPoint y: 93, distance: 35.0
click at [971, 75] on button "Edit header" at bounding box center [941, 78] width 61 height 21
click at [952, 78] on span "Edit header" at bounding box center [942, 78] width 46 height 12
click at [1111, 145] on span "Add image" at bounding box center [1125, 148] width 43 height 12
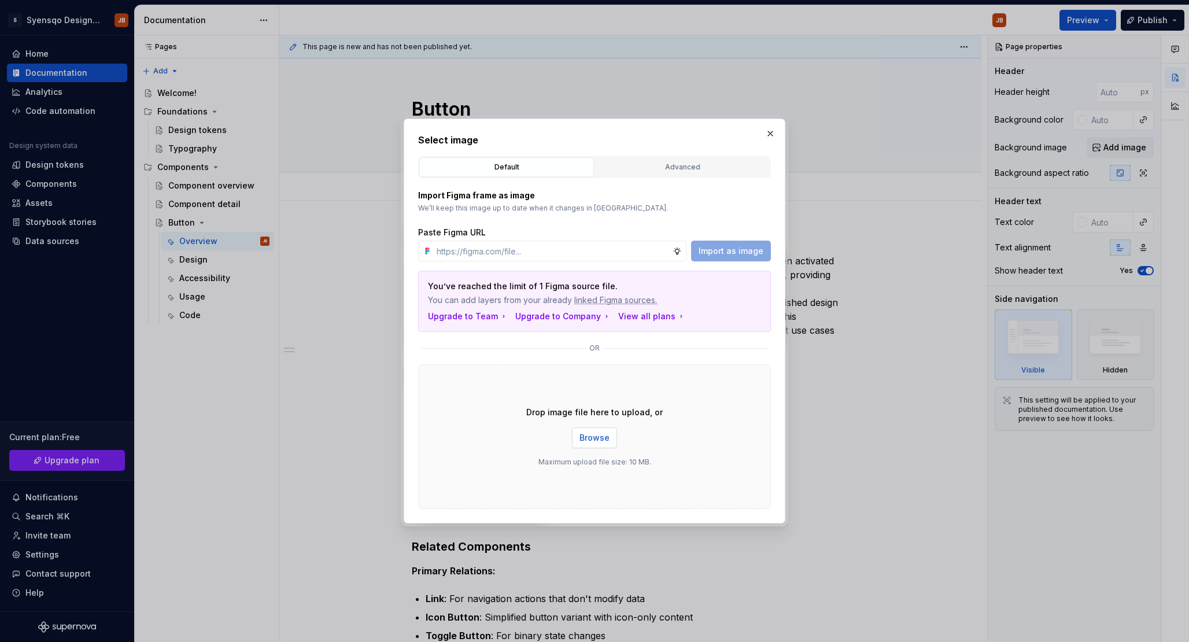
click at [608, 438] on span "Browse" at bounding box center [595, 438] width 30 height 12
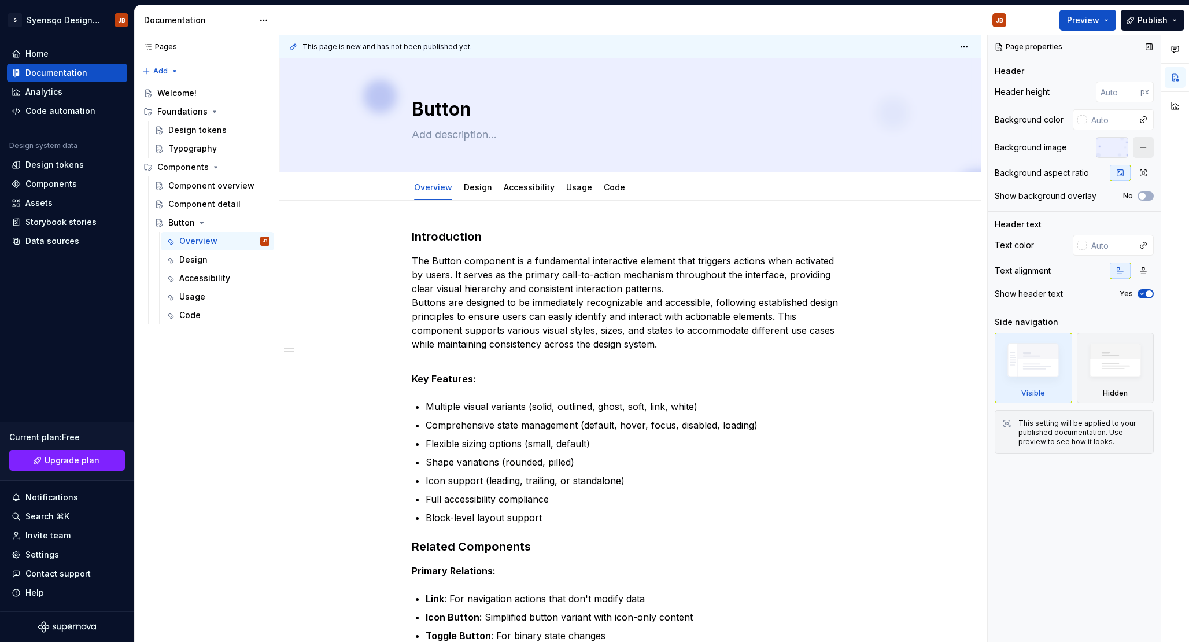
click at [1141, 149] on button "button" at bounding box center [1143, 147] width 21 height 21
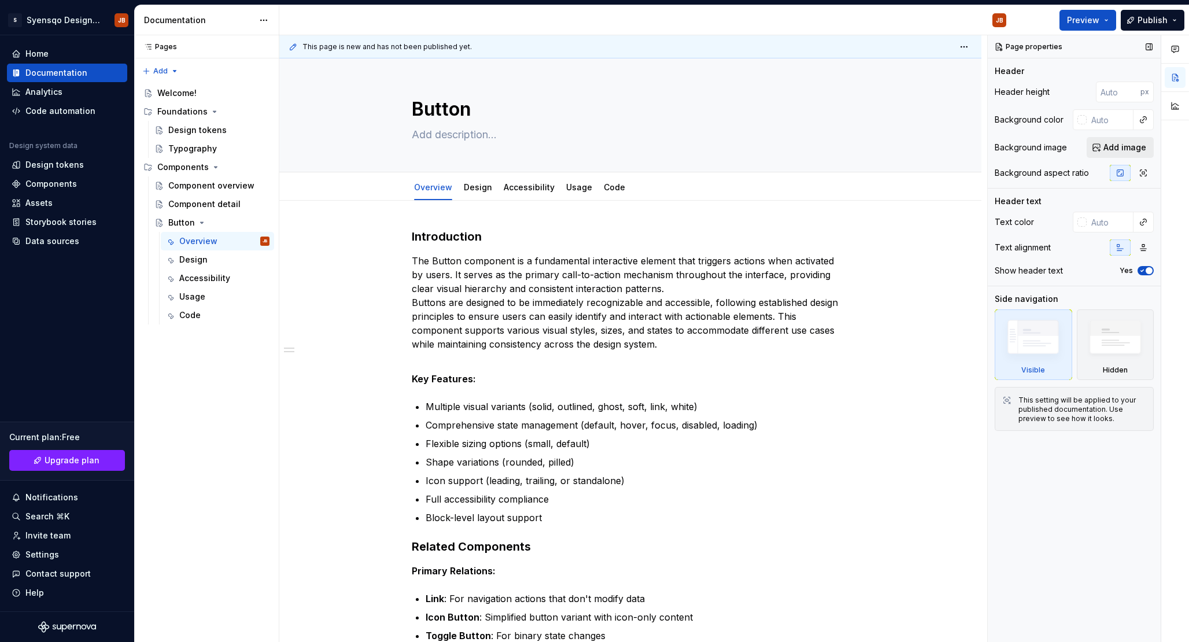
click at [1135, 150] on span "Add image" at bounding box center [1125, 148] width 43 height 12
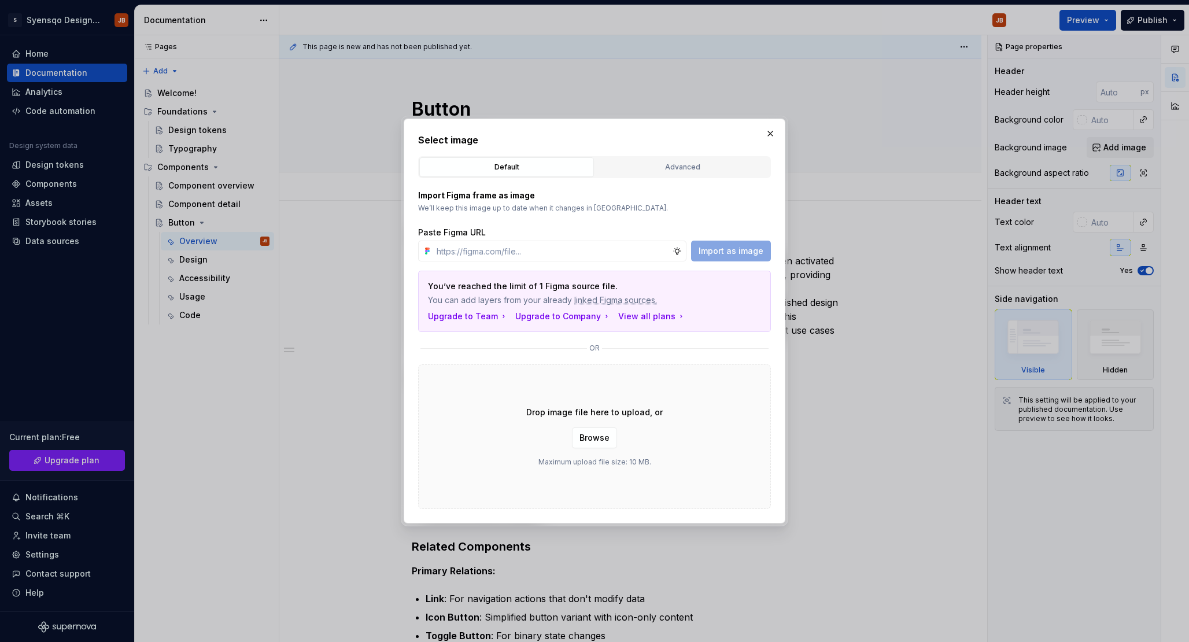
drag, startPoint x: 579, startPoint y: 459, endPoint x: 584, endPoint y: 449, distance: 11.6
click at [579, 459] on p "Maximum upload file size: 10 MB." at bounding box center [595, 462] width 113 height 9
drag, startPoint x: 584, startPoint y: 448, endPoint x: 587, endPoint y: 441, distance: 7.5
click at [585, 446] on div "Drop image file here to upload, or Browse Maximum upload file size: 10 MB." at bounding box center [594, 436] width 353 height 145
click at [587, 441] on span "Browse" at bounding box center [595, 438] width 30 height 12
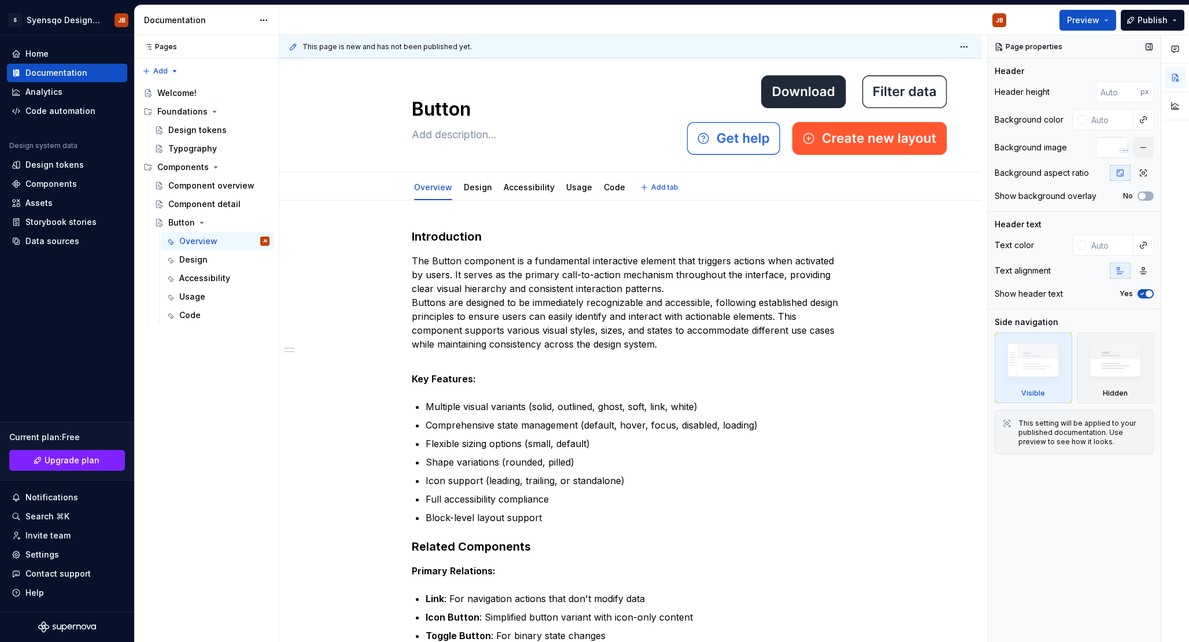
type textarea "*"
click at [1111, 91] on input "number" at bounding box center [1118, 92] width 45 height 21
type input "300"
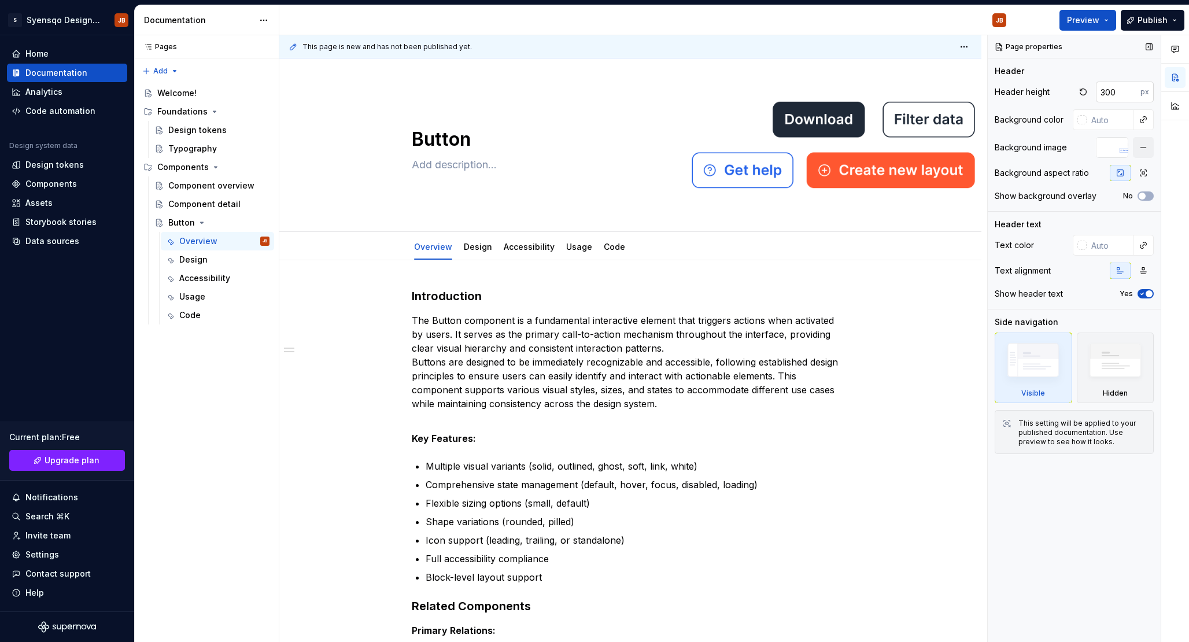
click at [1111, 91] on input "300" at bounding box center [1118, 92] width 45 height 21
type textarea "*"
type input "3"
type input "250"
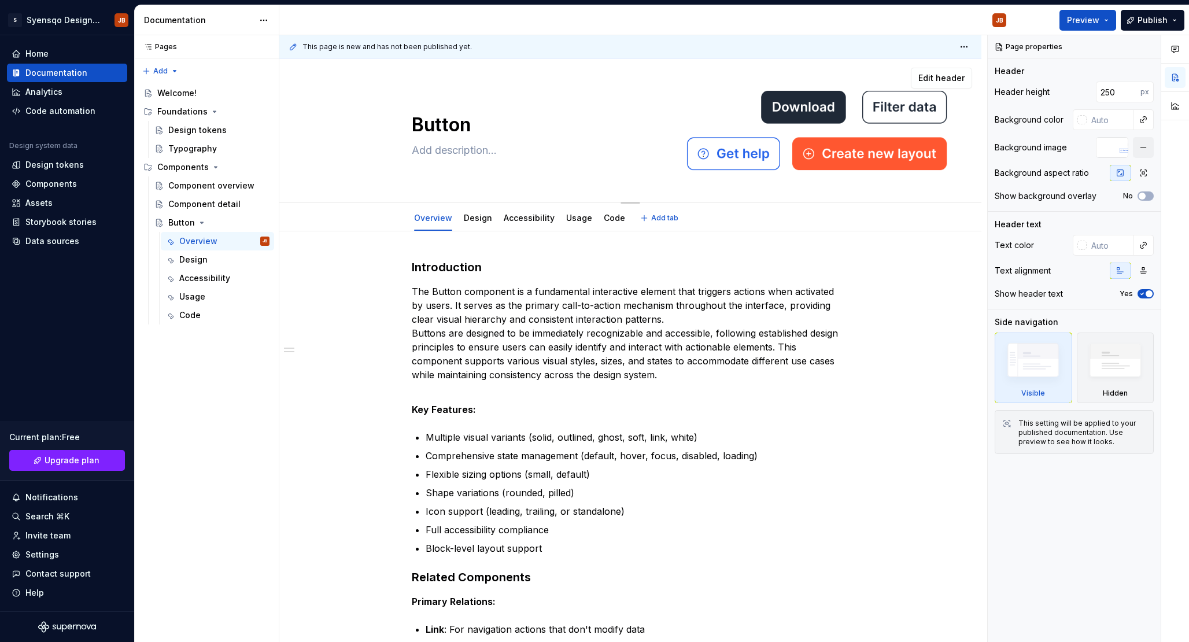
click at [532, 157] on textarea at bounding box center [628, 150] width 437 height 19
type textarea "*"
type textarea "A"
type textarea "*"
type textarea "A"
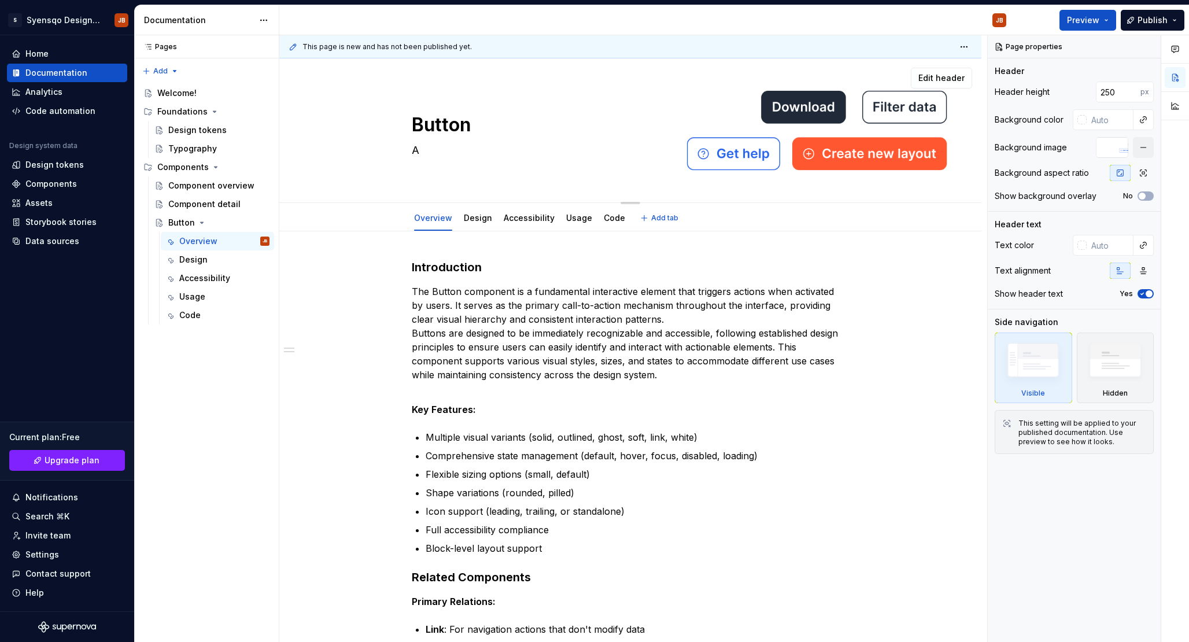
type textarea "*"
type textarea "A b"
type textarea "*"
type textarea "A bt"
type textarea "*"
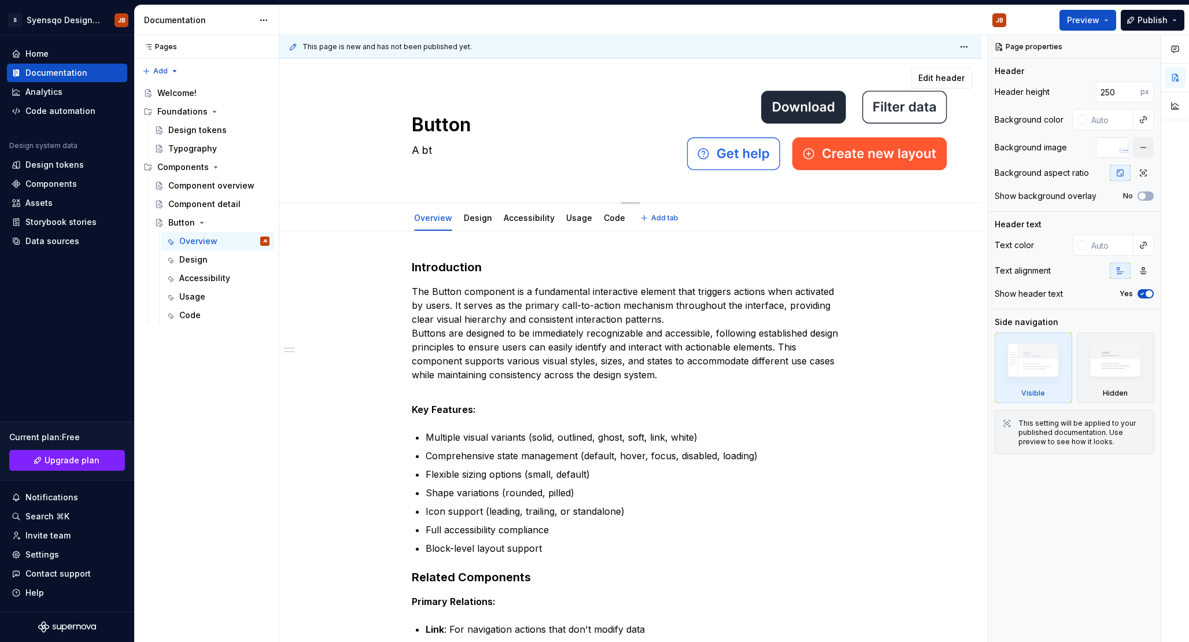
type textarea "A b"
type textarea "*"
type textarea "A bu"
type textarea "*"
type textarea "A but"
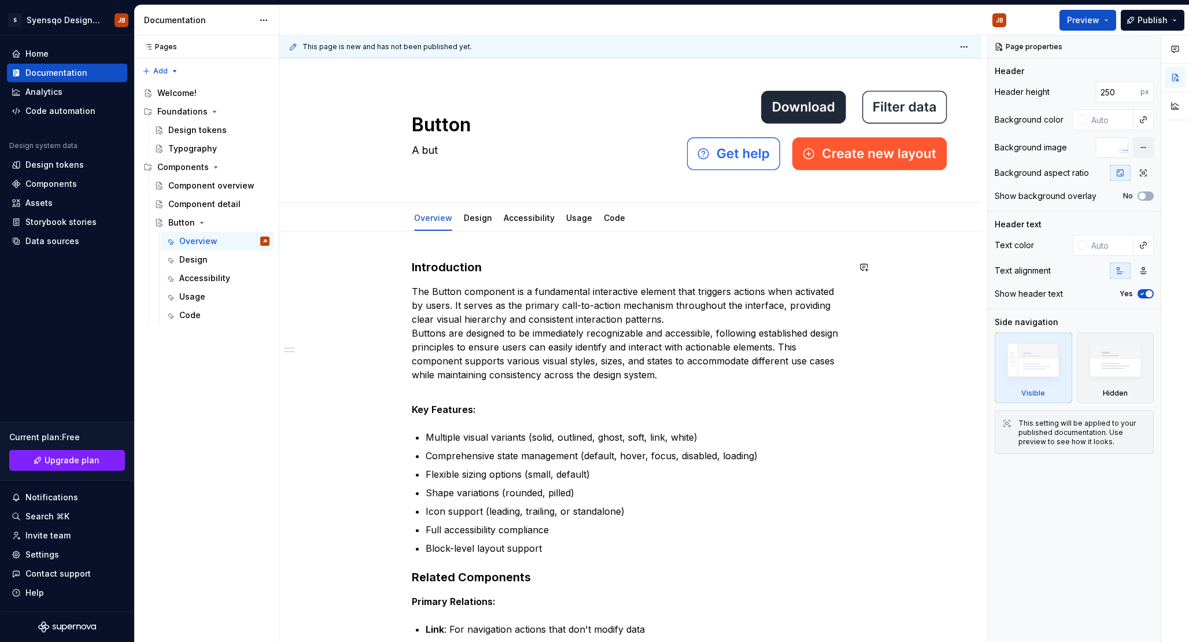
type textarea "*"
type textarea "A but"
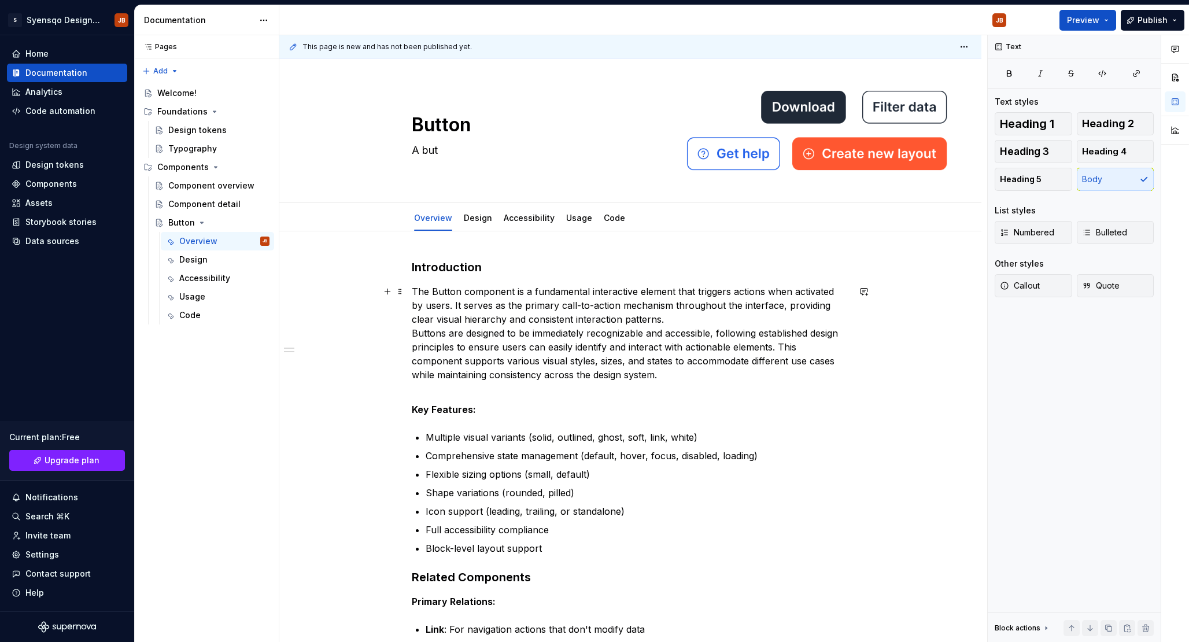
click at [564, 300] on p "The Button component is a fundamental interactive element that triggers actions…" at bounding box center [630, 333] width 437 height 97
click at [516, 294] on p "The Button component is a fundamental interactive element that triggers actions…" at bounding box center [630, 333] width 437 height 97
click at [593, 289] on p "The Button component is a fundamental interactive element that triggers actions…" at bounding box center [630, 333] width 437 height 97
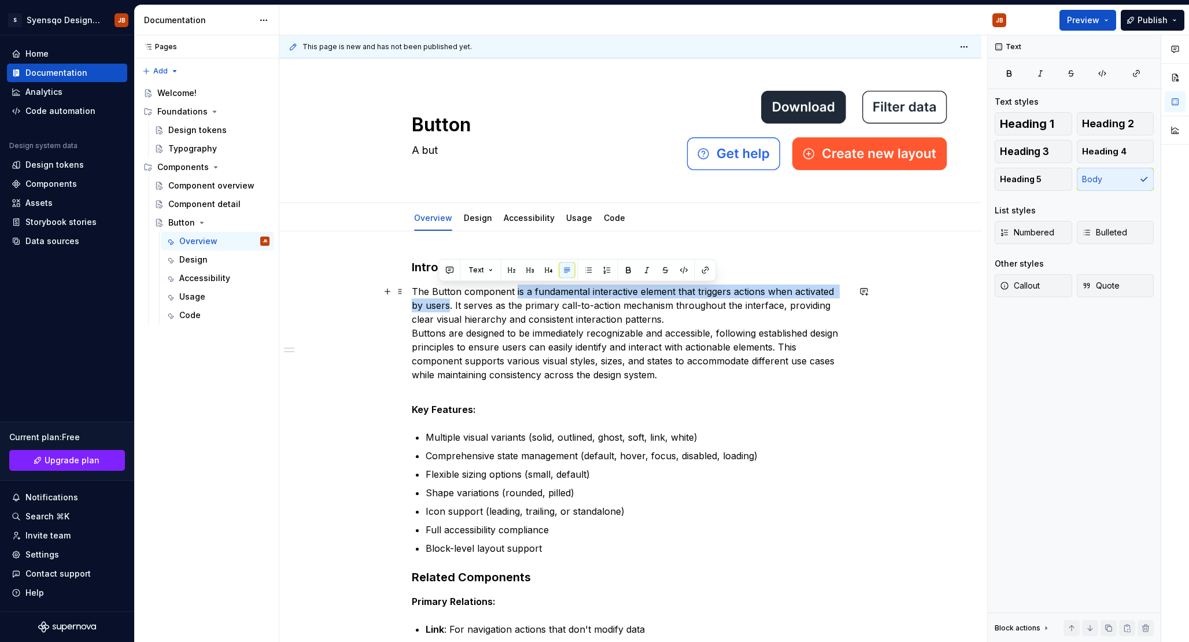
drag, startPoint x: 437, startPoint y: 304, endPoint x: 517, endPoint y: 289, distance: 81.1
click at [517, 289] on p "The Button component is a fundamental interactive element that triggers actions…" at bounding box center [630, 333] width 437 height 97
copy p "is a fundamental interactive element that triggers actions when activated by us…"
click at [452, 154] on textarea "A but" at bounding box center [628, 150] width 437 height 19
paste textarea "is a fundamental interactive element that triggers actions when activated by us…"
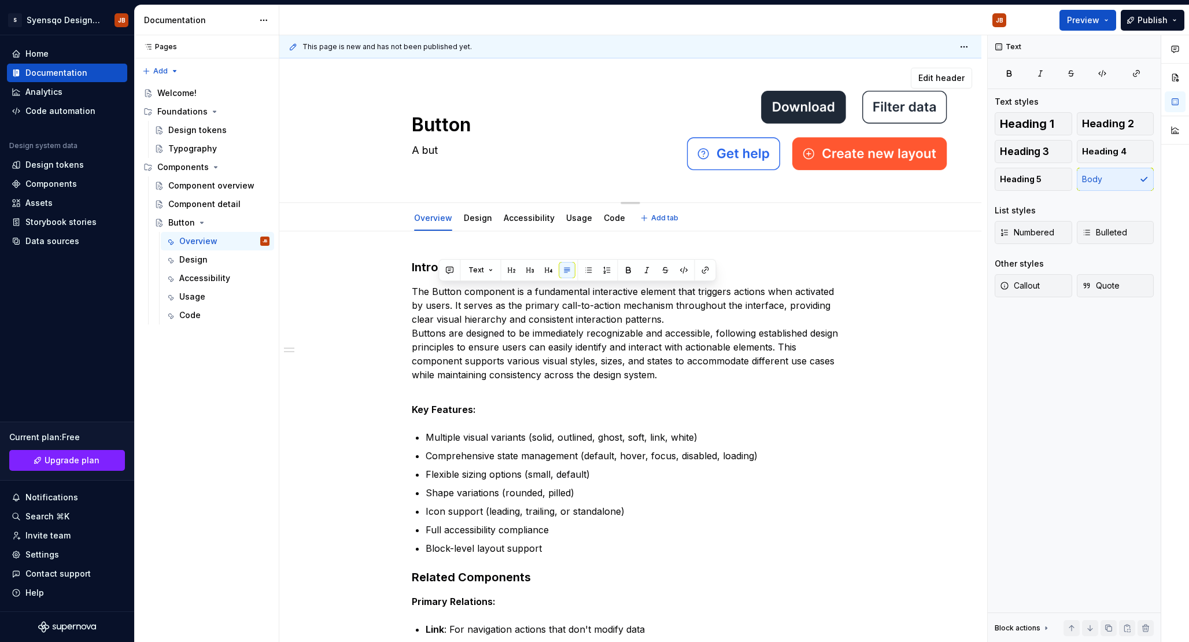
type textarea "*"
type textarea "is a fundamental interactive element that triggers actions when activated by us…"
drag, startPoint x: 438, startPoint y: 149, endPoint x: 373, endPoint y: 149, distance: 65.4
click at [373, 149] on div "Button is a fundamental interactive element that triggers actions when activate…" at bounding box center [631, 130] width 610 height 113
type textarea "*"
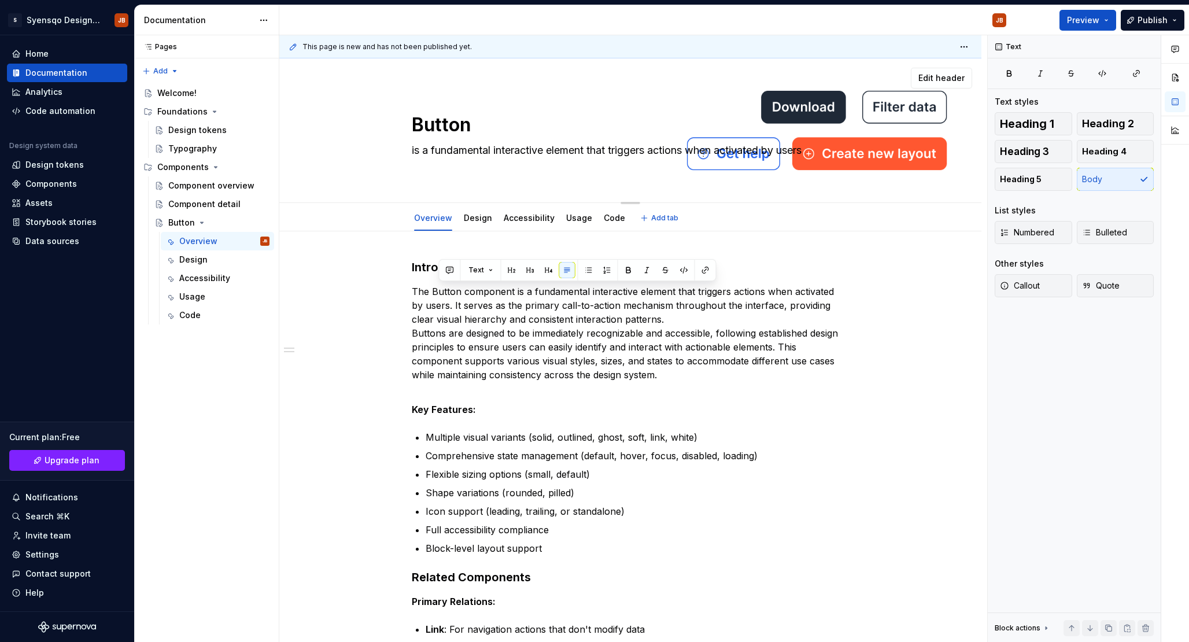
type textarea "Fundamental interactive element that triggers actions when activated by users"
click at [676, 150] on textarea "Fundamental interactive element that triggers actions when activated by users" at bounding box center [628, 150] width 437 height 19
click at [681, 150] on textarea "Fundamental interactive element that triggers actions when activated by users" at bounding box center [628, 150] width 437 height 19
type textarea "*"
type textarea "Fundamental interactive element that triggers actions when activated by users"
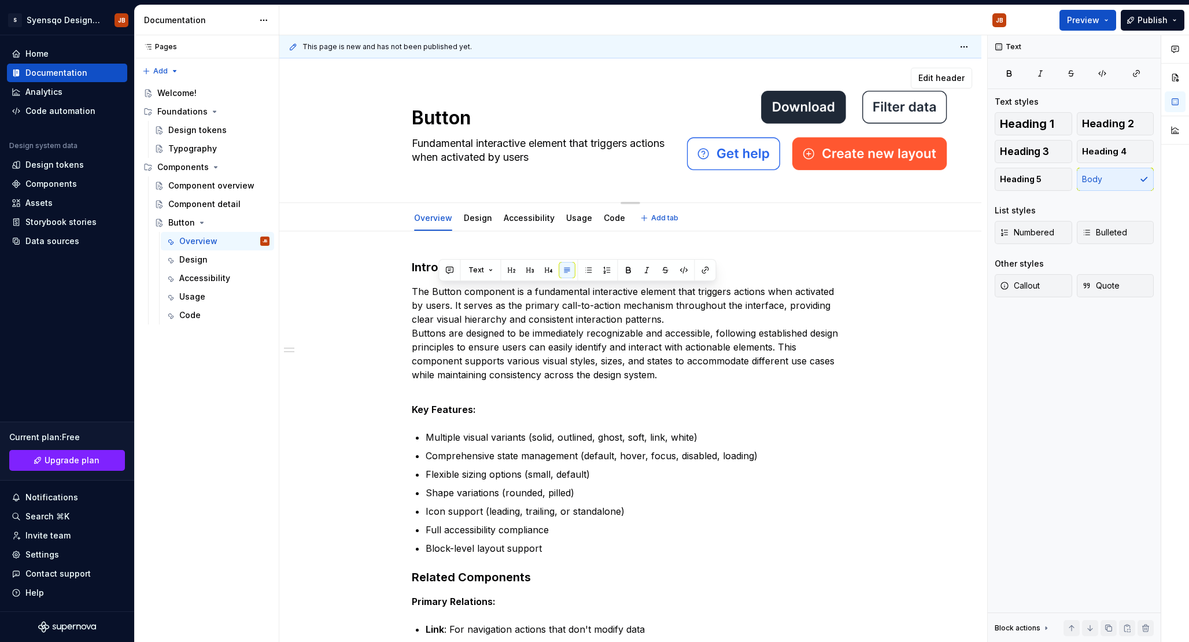
type textarea "*"
type textarea "Fundamental interactive element that triggers actions when activated by users"
click at [458, 119] on textarea "Button" at bounding box center [628, 118] width 437 height 28
click at [478, 84] on div "Edit header" at bounding box center [625, 78] width 693 height 21
click at [718, 441] on p "Multiple visual variants (solid, outlined, ghost, soft, link, white)" at bounding box center [637, 437] width 423 height 14
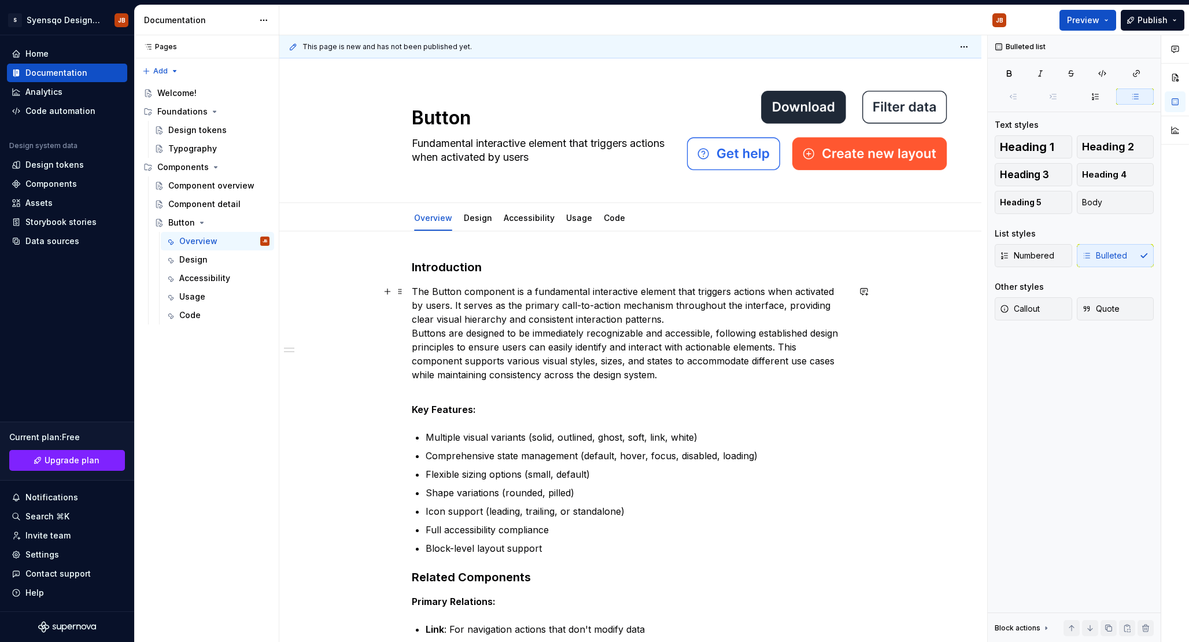
click at [672, 374] on p "The Button component is a fundamental interactive element that triggers actions…" at bounding box center [630, 333] width 437 height 97
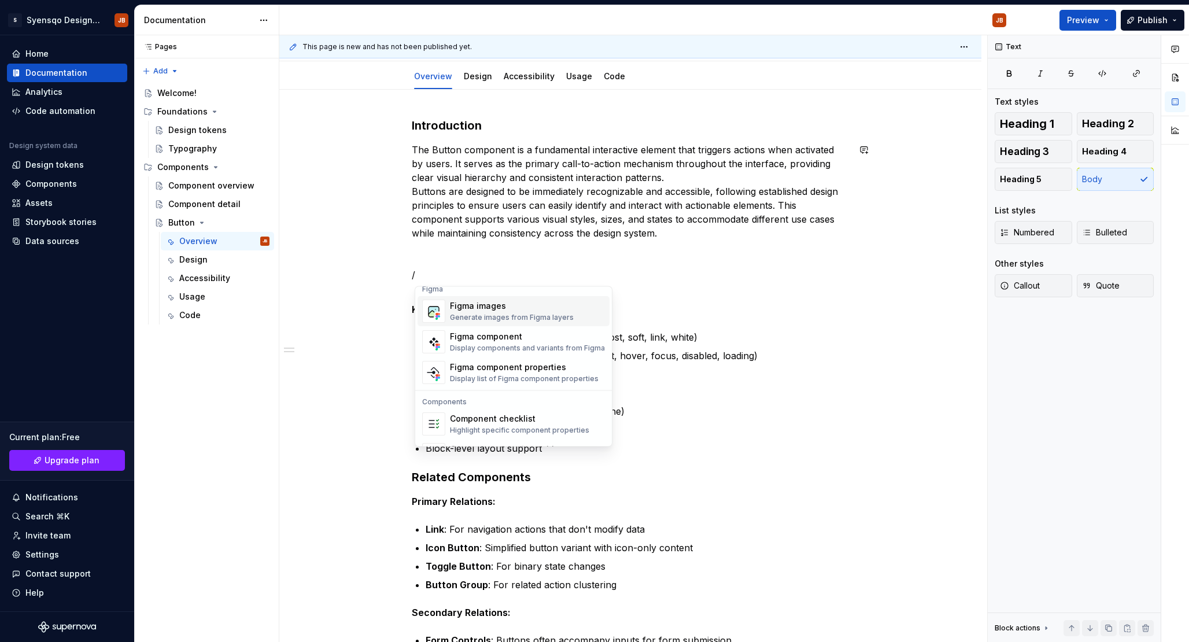
scroll to position [1105, 0]
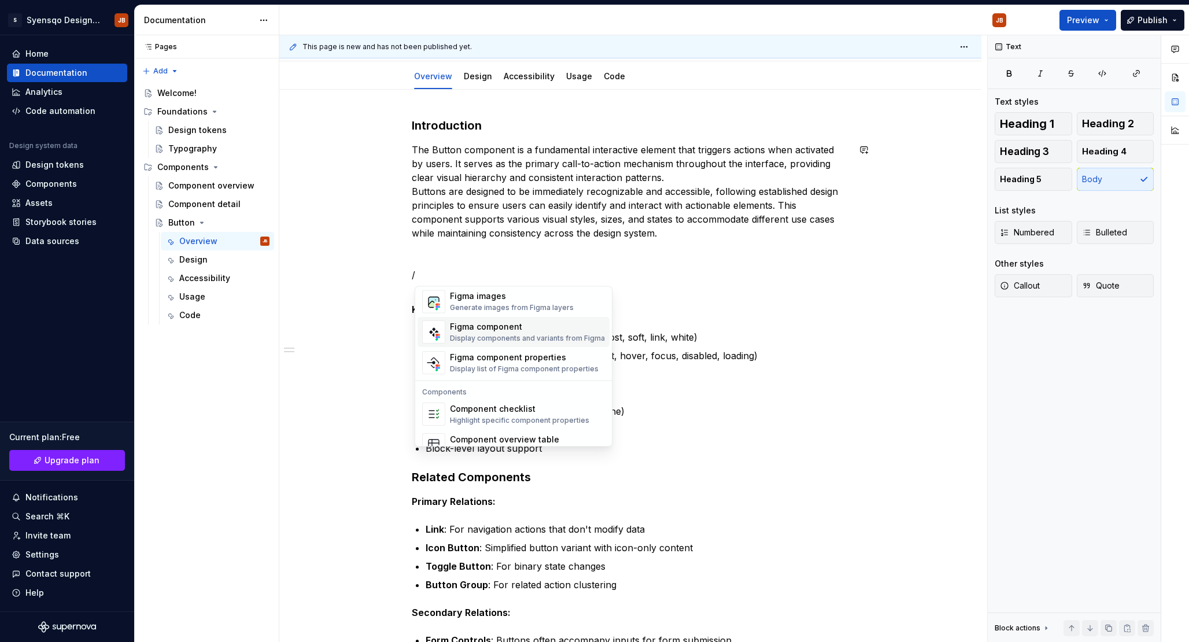
click at [522, 336] on div "Display components and variants from Figma" at bounding box center [527, 338] width 155 height 9
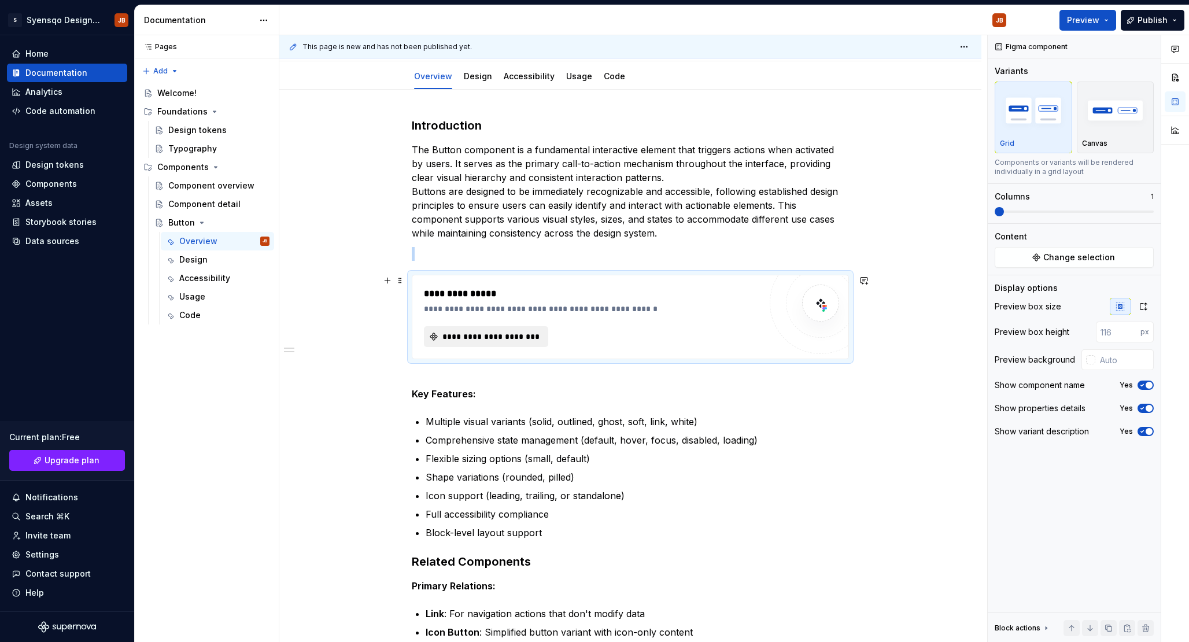
click at [512, 330] on button "**********" at bounding box center [486, 336] width 124 height 21
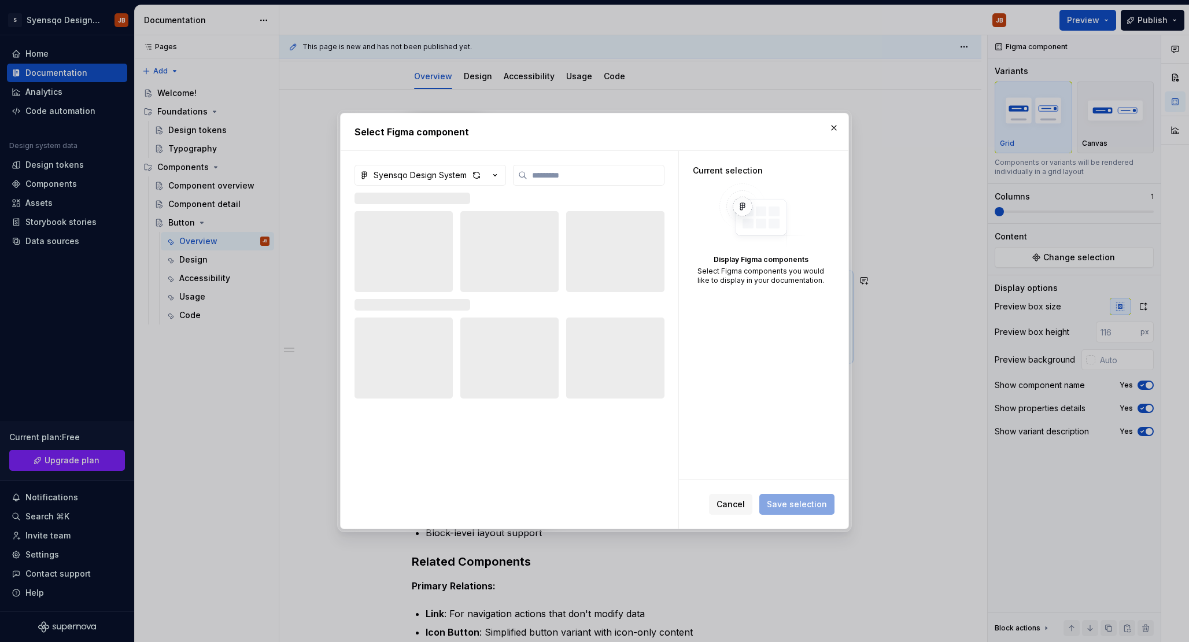
type textarea "*"
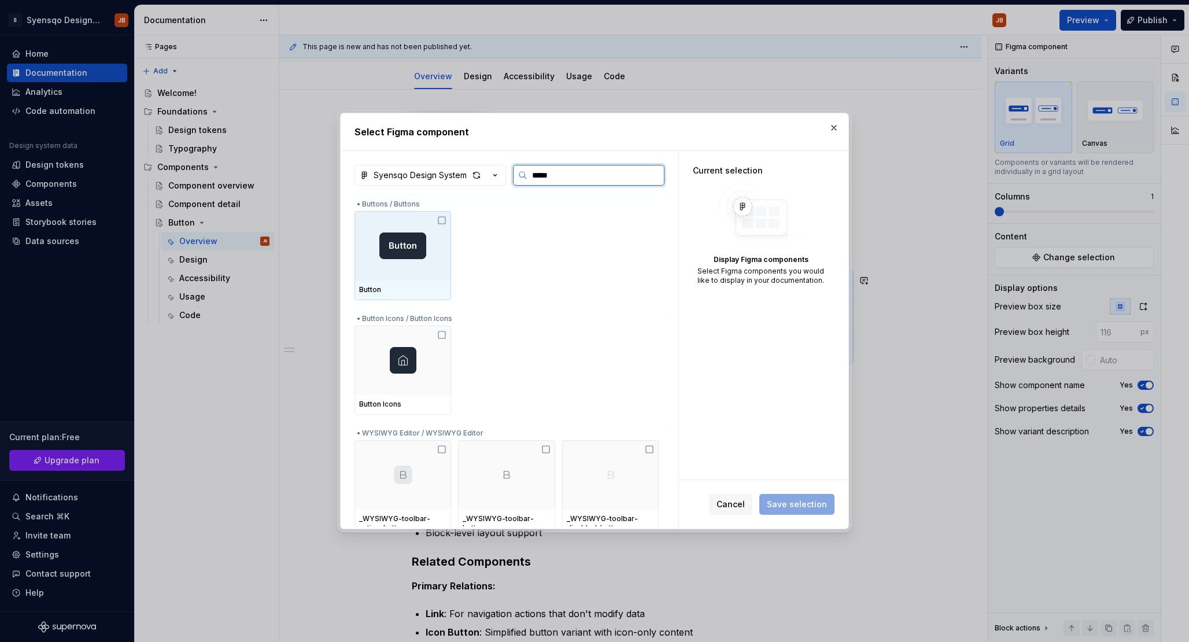
type input "******"
click at [453, 220] on div "Button" at bounding box center [507, 255] width 304 height 89
click at [447, 220] on icon at bounding box center [441, 220] width 9 height 9
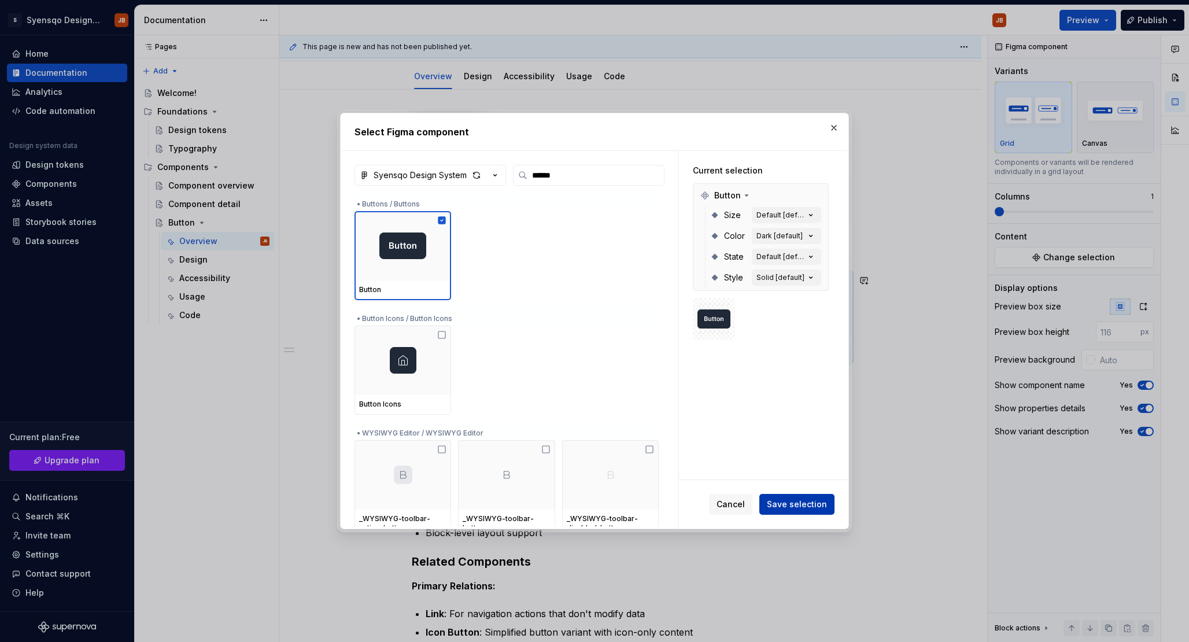
click at [810, 501] on span "Save selection" at bounding box center [797, 505] width 60 height 12
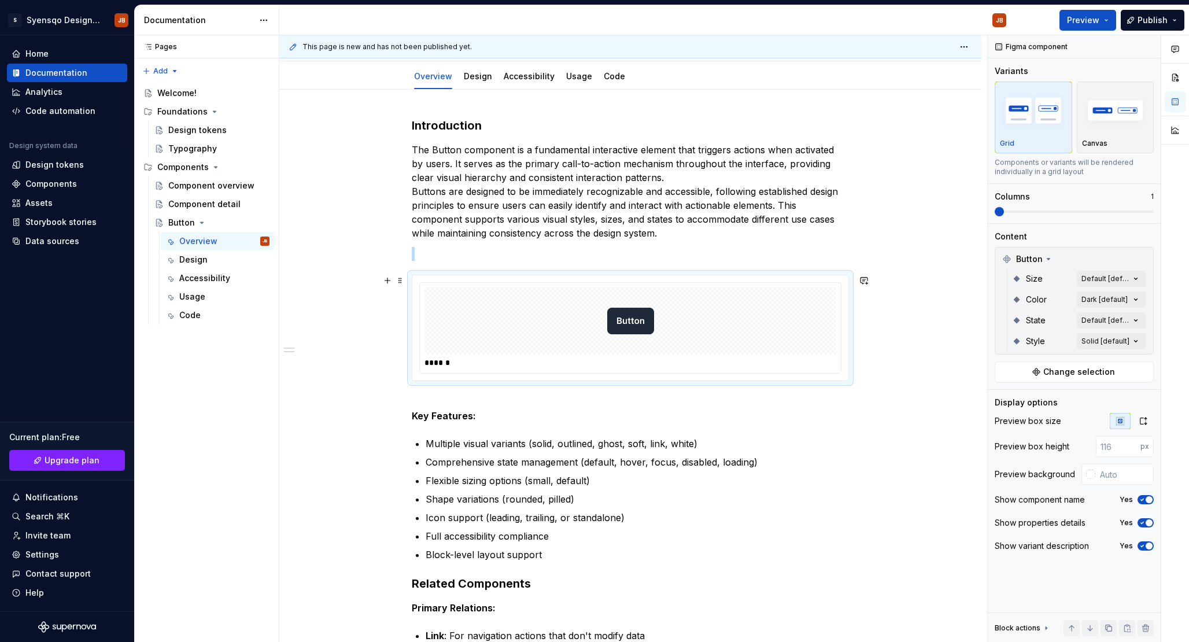
click at [643, 312] on img at bounding box center [630, 321] width 47 height 58
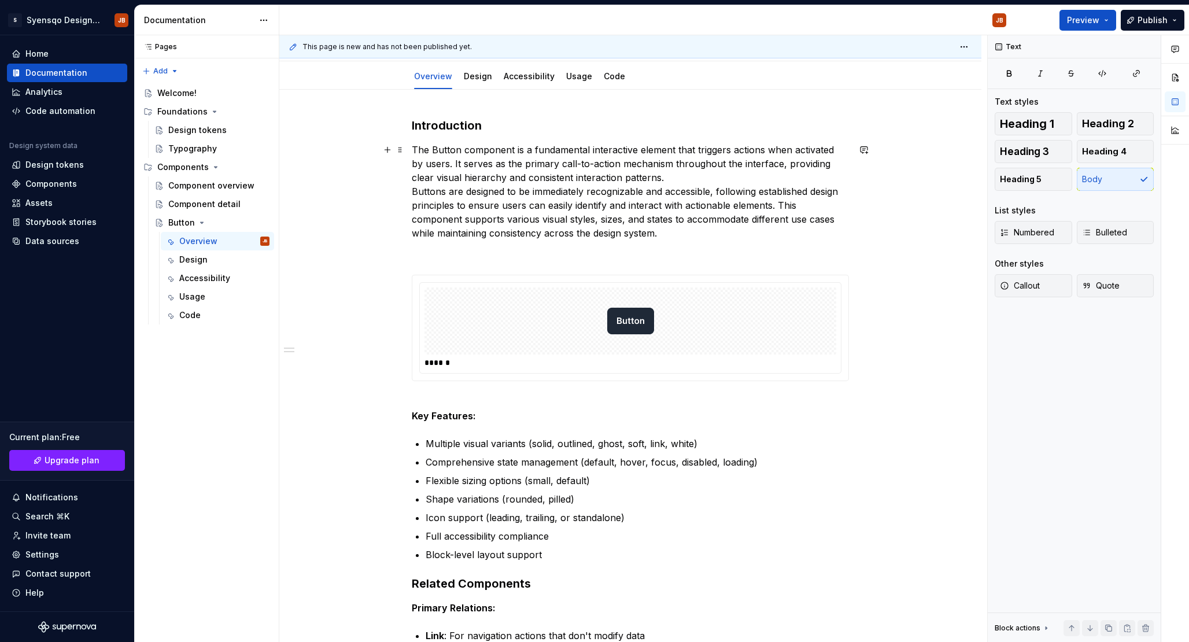
click at [663, 215] on p "The Button component is a fundamental interactive element that triggers actions…" at bounding box center [630, 191] width 437 height 97
click at [659, 291] on div at bounding box center [631, 320] width 412 height 67
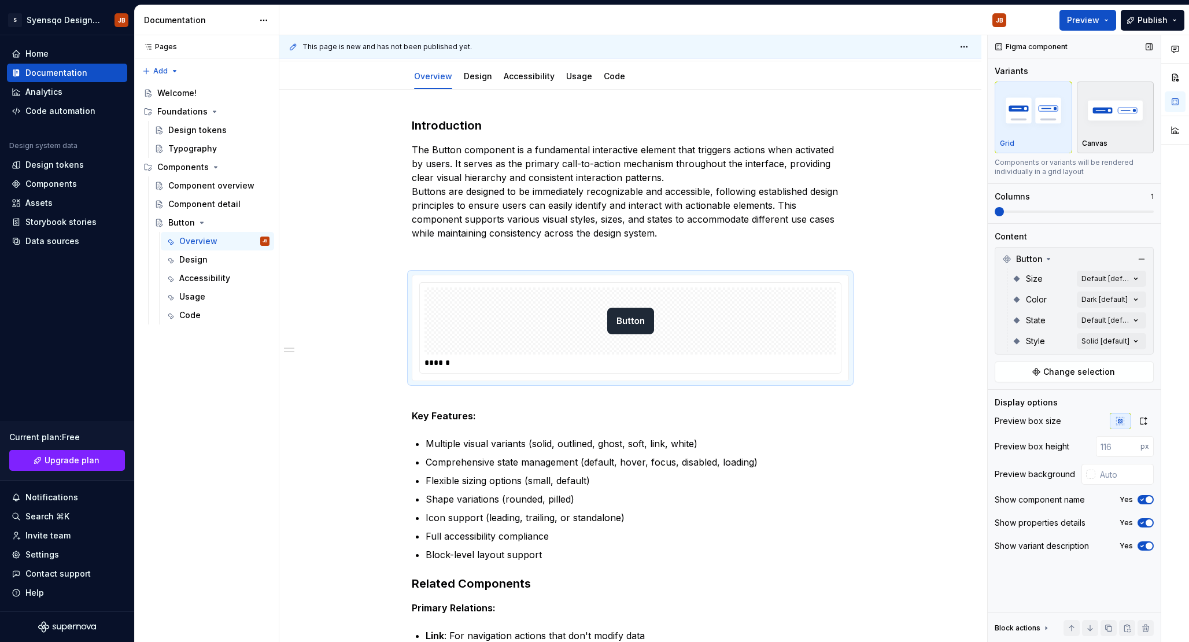
click at [1101, 105] on img "button" at bounding box center [1115, 110] width 67 height 42
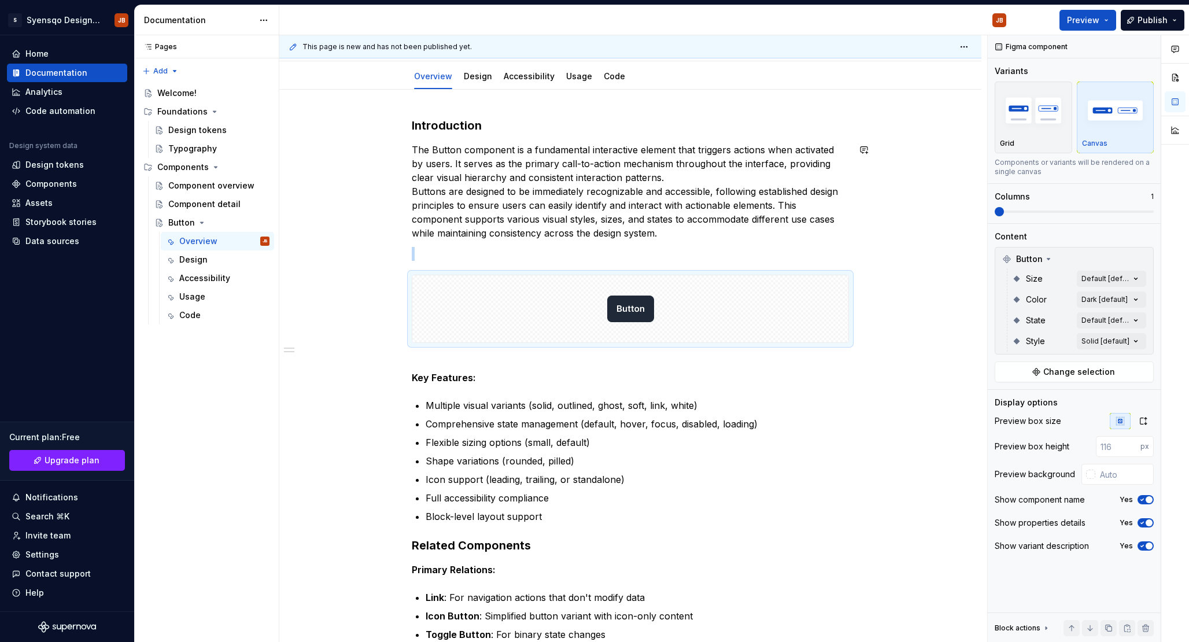
click at [776, 244] on div "Introduction The Button component is a fundamental interactive element that tri…" at bounding box center [630, 444] width 437 height 654
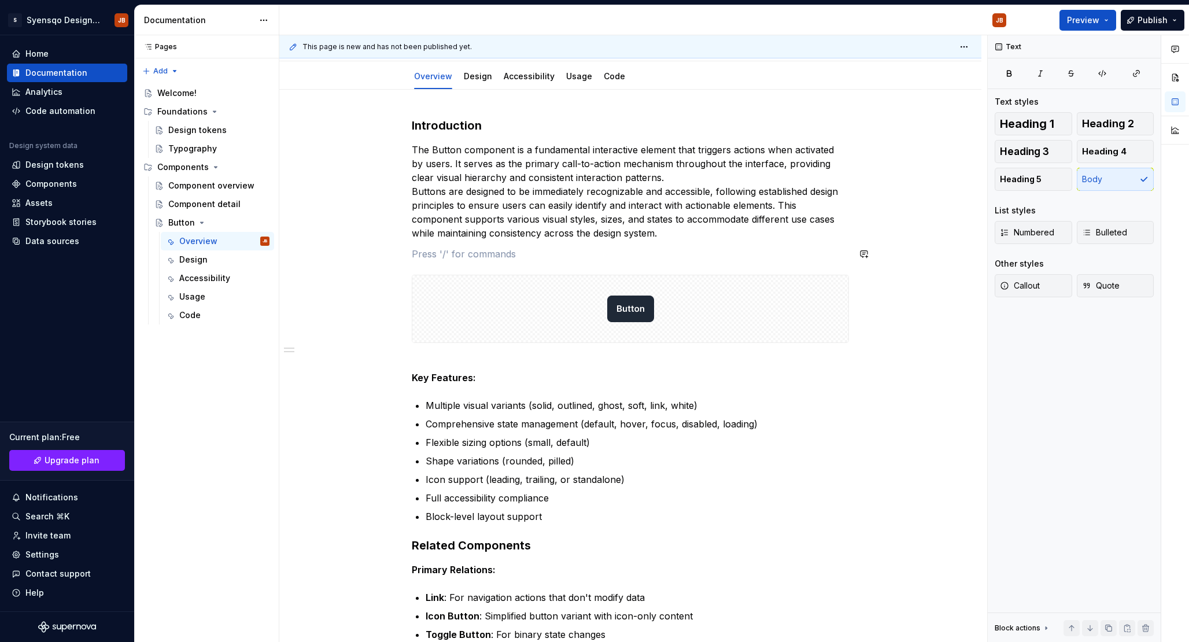
click at [725, 235] on p "The Button component is a fundamental interactive element that triggers actions…" at bounding box center [630, 191] width 437 height 97
click at [720, 244] on div "Introduction The Button component is a fundamental interactive element that tri…" at bounding box center [630, 444] width 437 height 654
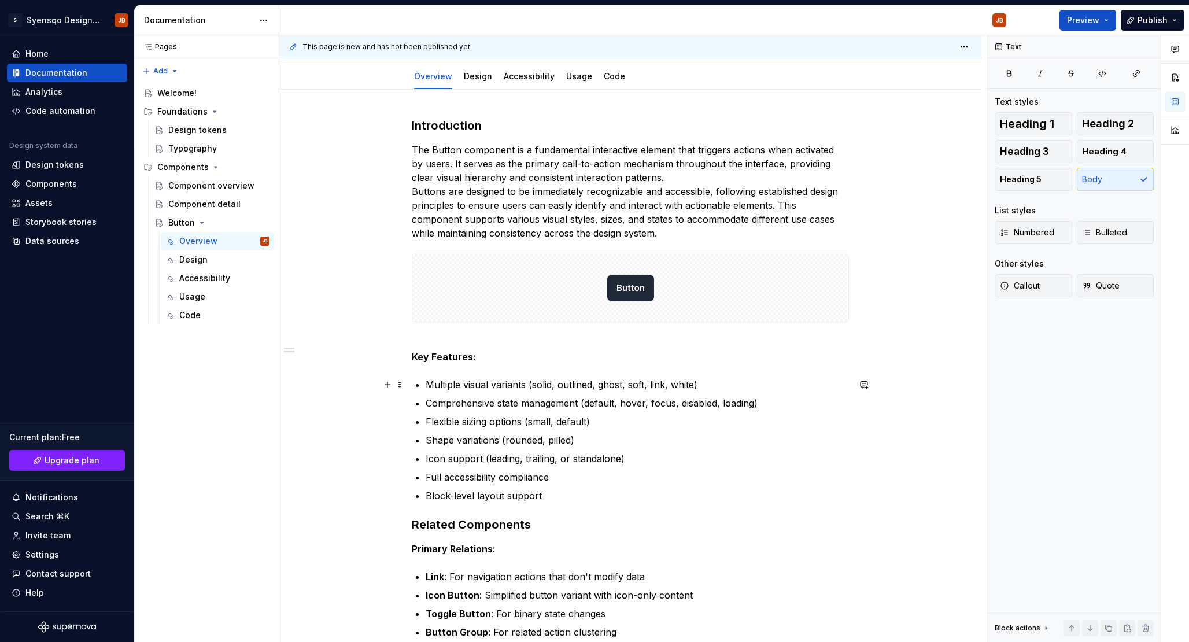
click at [585, 393] on ul "Multiple visual variants (solid, outlined, ghost, soft, link, white) Comprehens…" at bounding box center [637, 440] width 423 height 125
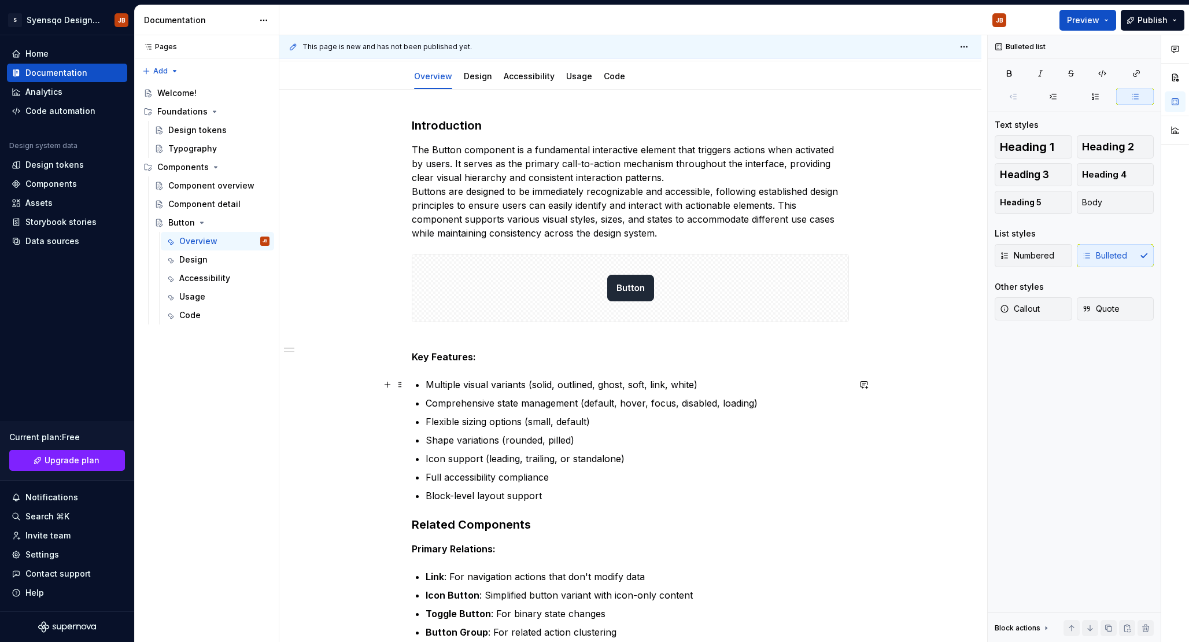
scroll to position [0, 0]
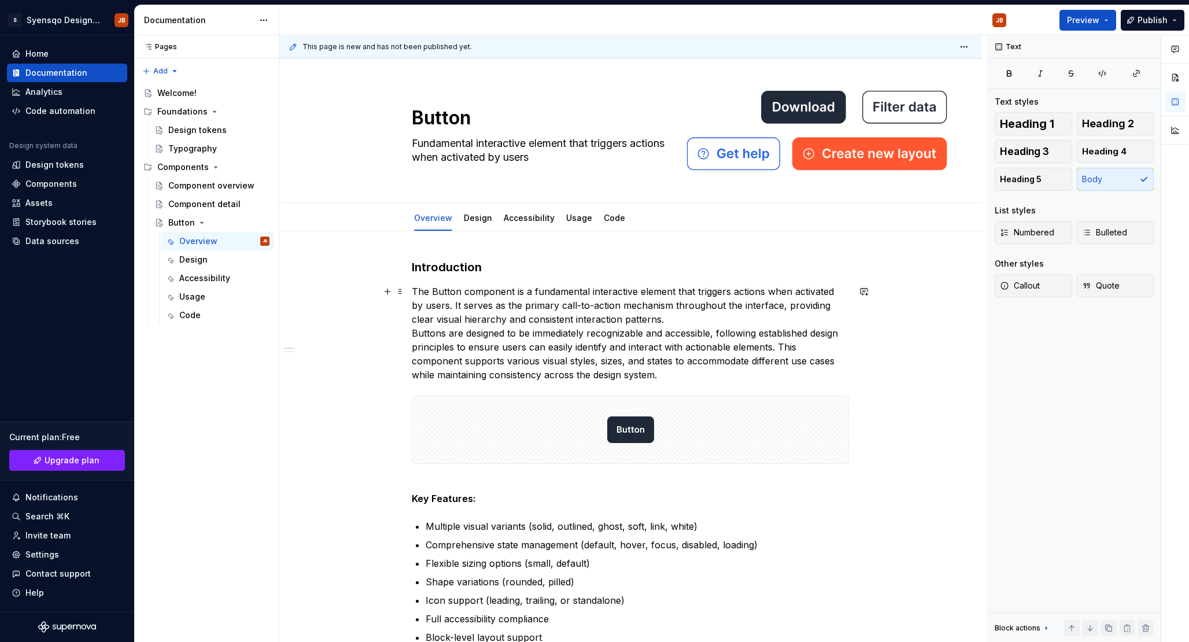
click at [681, 303] on p "The Button component is a fundamental interactive element that triggers actions…" at bounding box center [630, 333] width 437 height 97
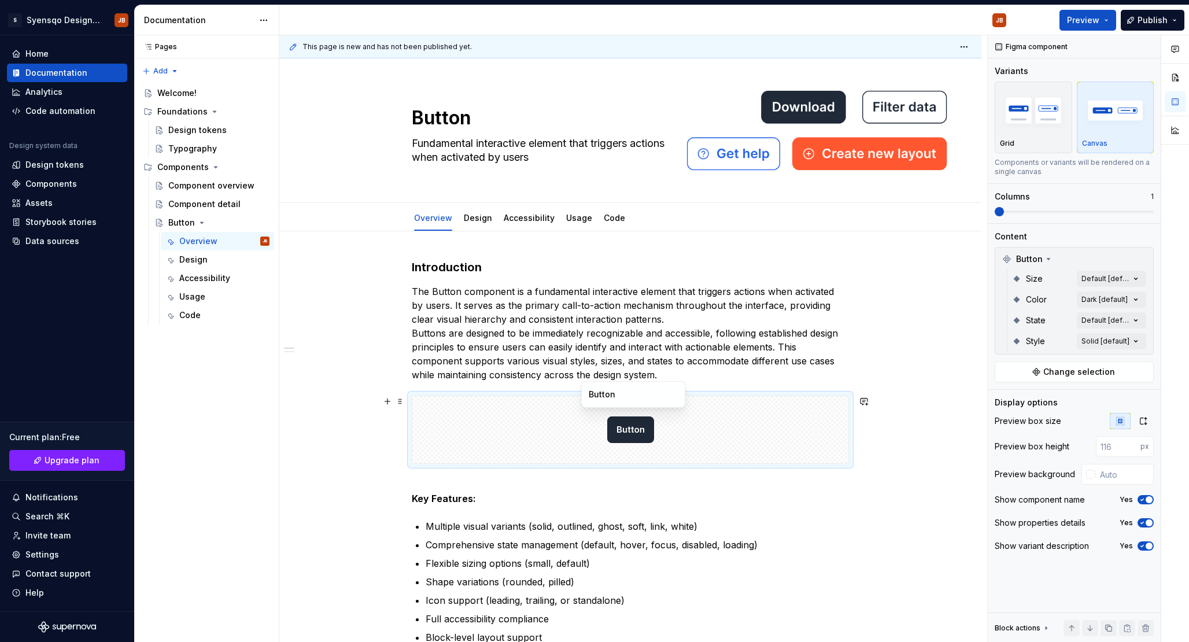
click at [670, 433] on div at bounding box center [630, 429] width 436 height 67
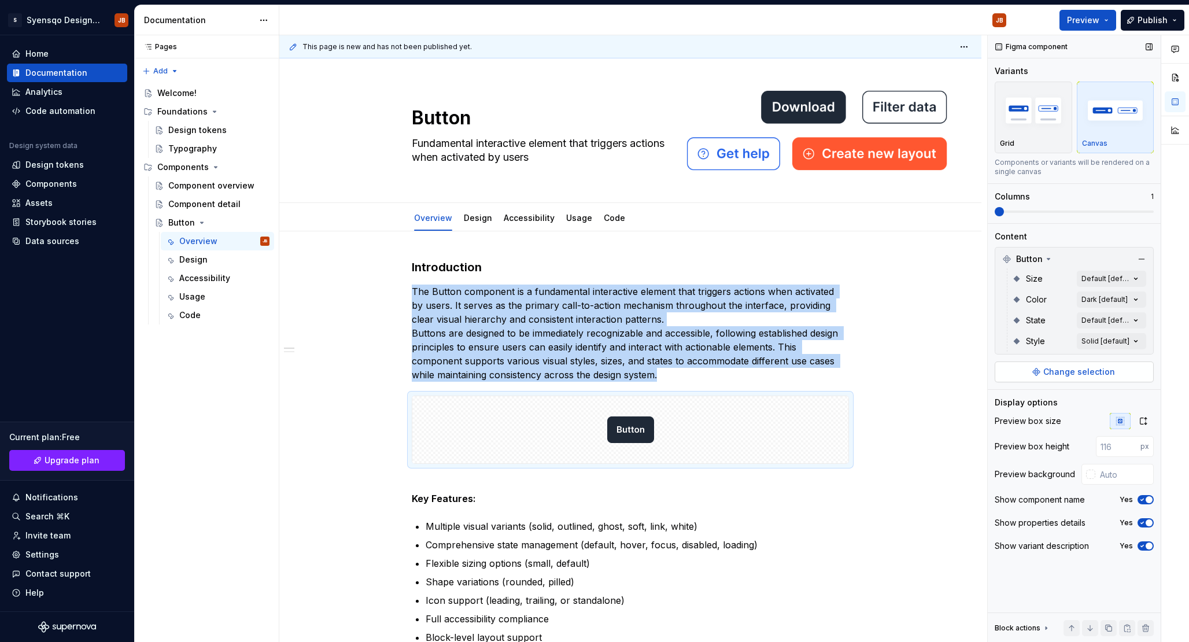
click at [1083, 370] on span "Change selection" at bounding box center [1079, 372] width 72 height 12
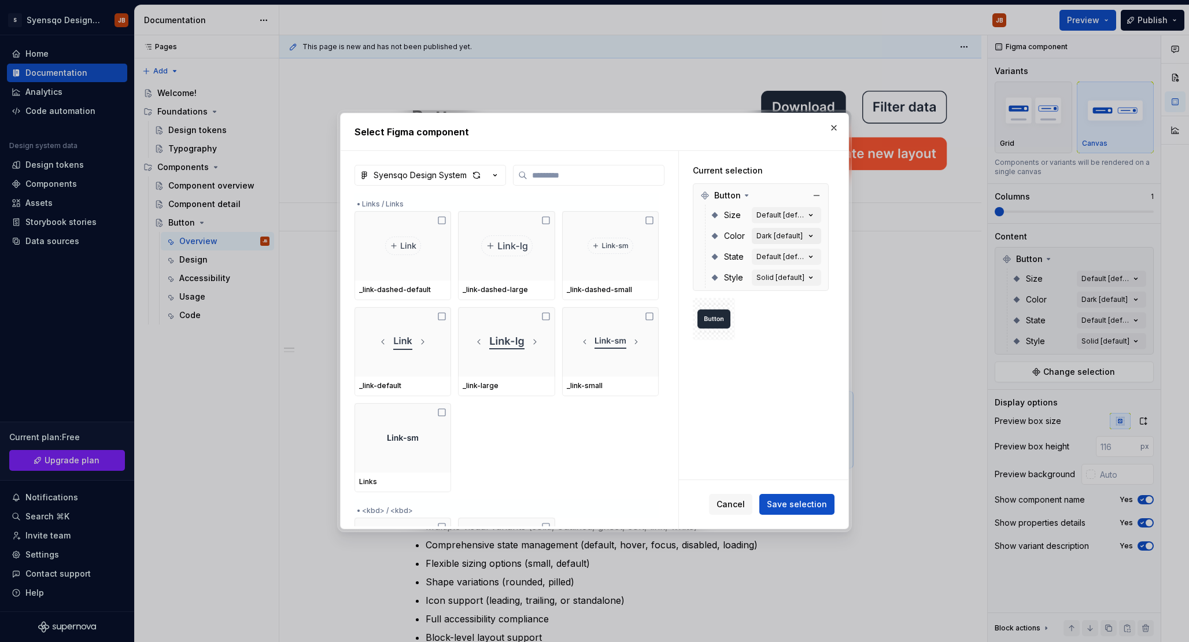
click at [791, 241] on button "Dark [default]" at bounding box center [786, 236] width 69 height 16
click at [796, 235] on div "Dark [default]" at bounding box center [780, 235] width 46 height 9
click at [821, 235] on button "Dark [default]" at bounding box center [786, 236] width 69 height 16
click at [798, 235] on div "Dark [default]" at bounding box center [780, 235] width 46 height 9
click at [747, 197] on icon at bounding box center [746, 195] width 9 height 9
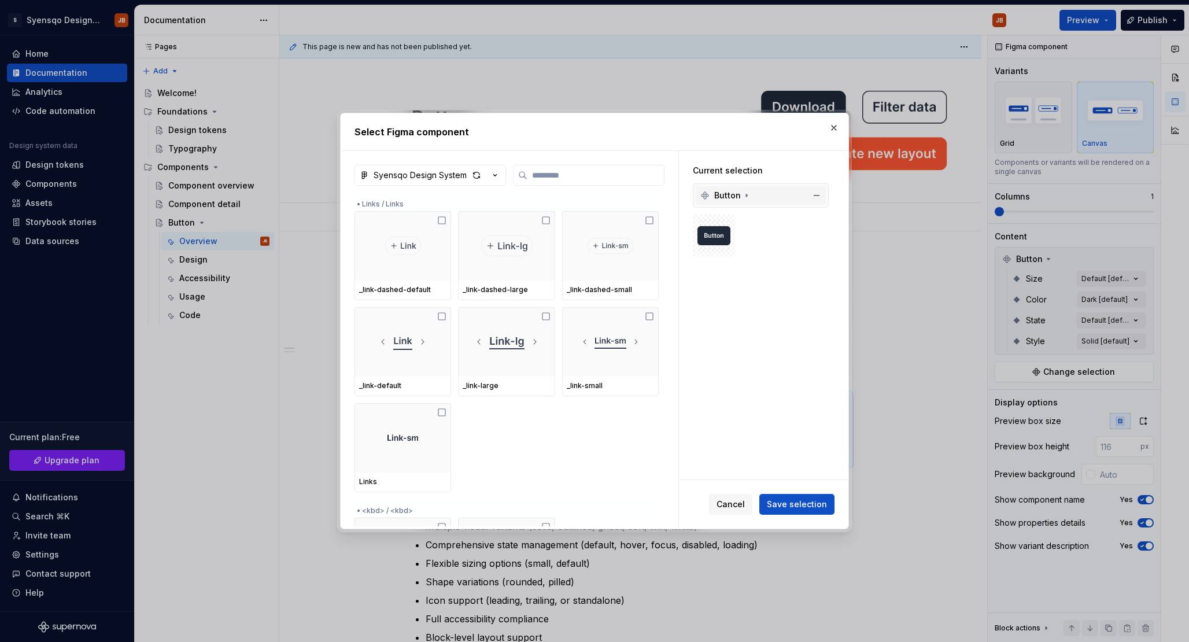
click at [747, 197] on icon at bounding box center [746, 195] width 9 height 9
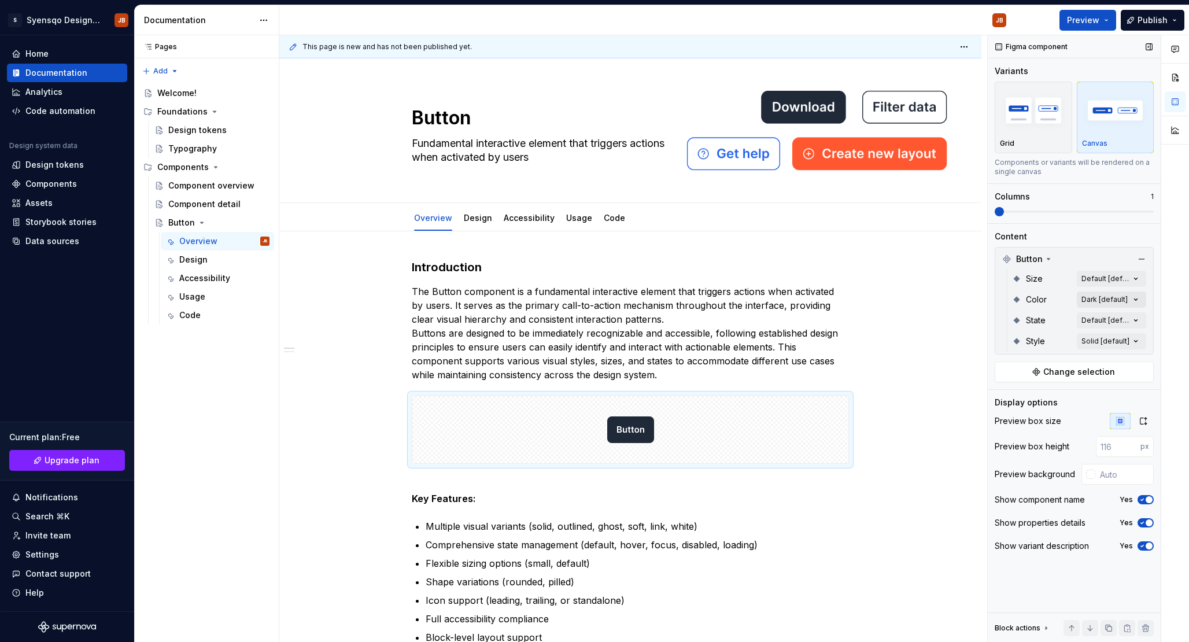
click at [1106, 302] on div "Comments Open comments No comments yet Select ‘Comment’ from the block context …" at bounding box center [1088, 338] width 201 height 607
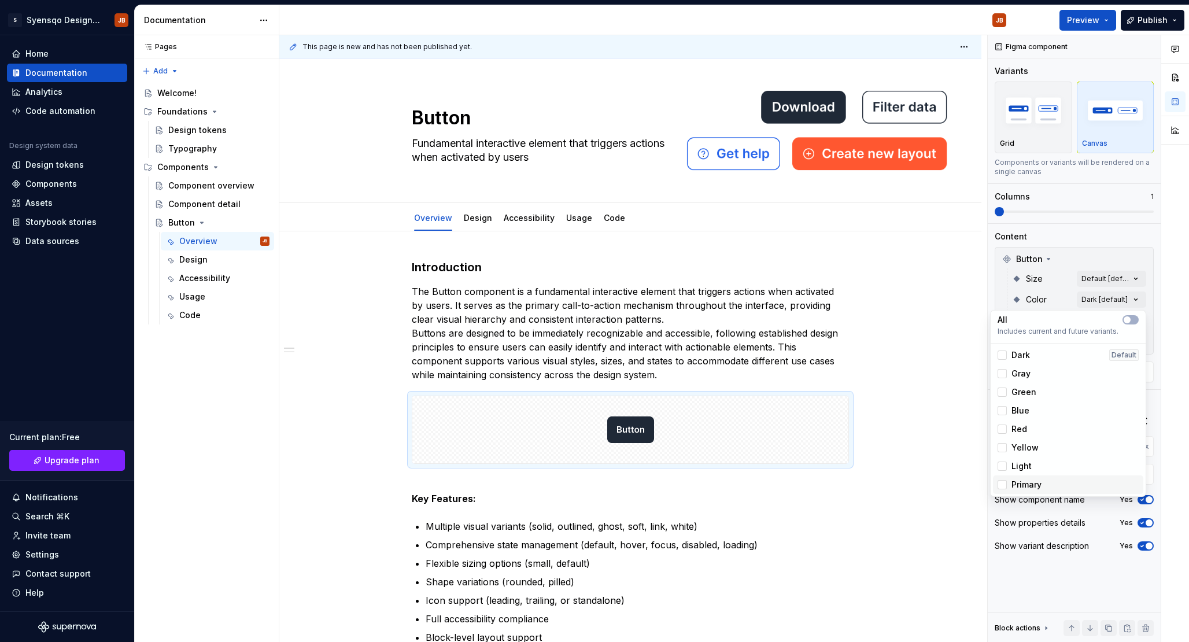
click at [1019, 491] on div "Primary" at bounding box center [1068, 484] width 150 height 19
click at [862, 310] on html "S Syensqo Design system JB Home Documentation Analytics Code automation Design …" at bounding box center [594, 321] width 1189 height 642
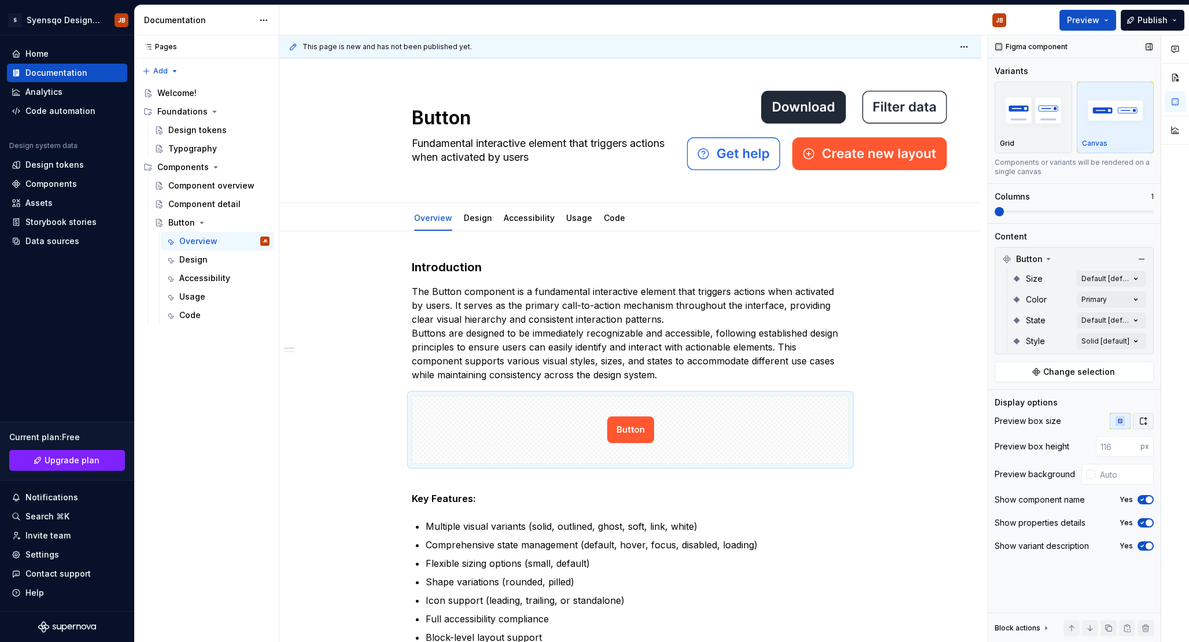
click at [1153, 426] on button "button" at bounding box center [1143, 421] width 21 height 16
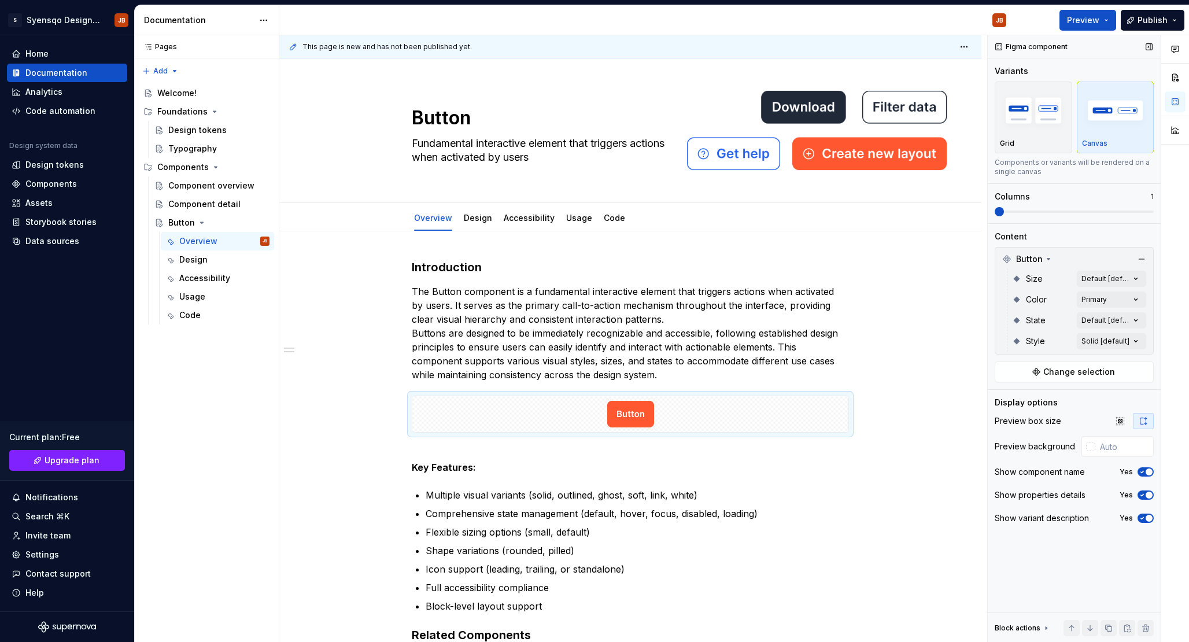
click at [1153, 426] on button "button" at bounding box center [1143, 421] width 21 height 16
click at [1120, 420] on icon "button" at bounding box center [1120, 420] width 9 height 9
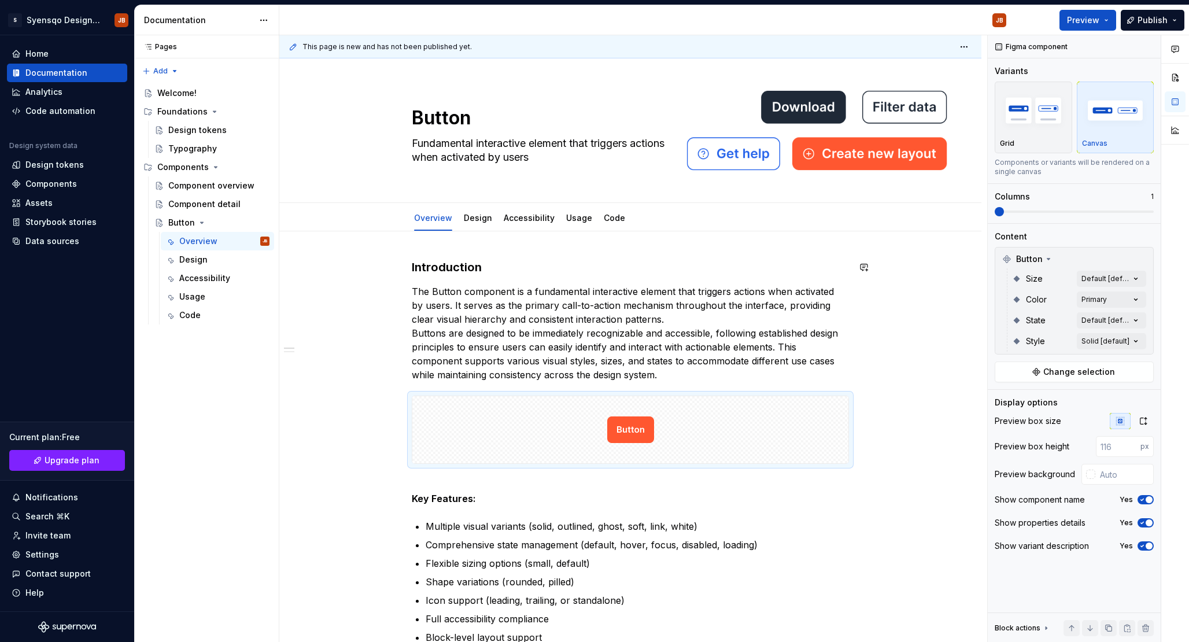
click at [761, 304] on p "The Button component is a fundamental interactive element that triggers actions…" at bounding box center [630, 333] width 437 height 97
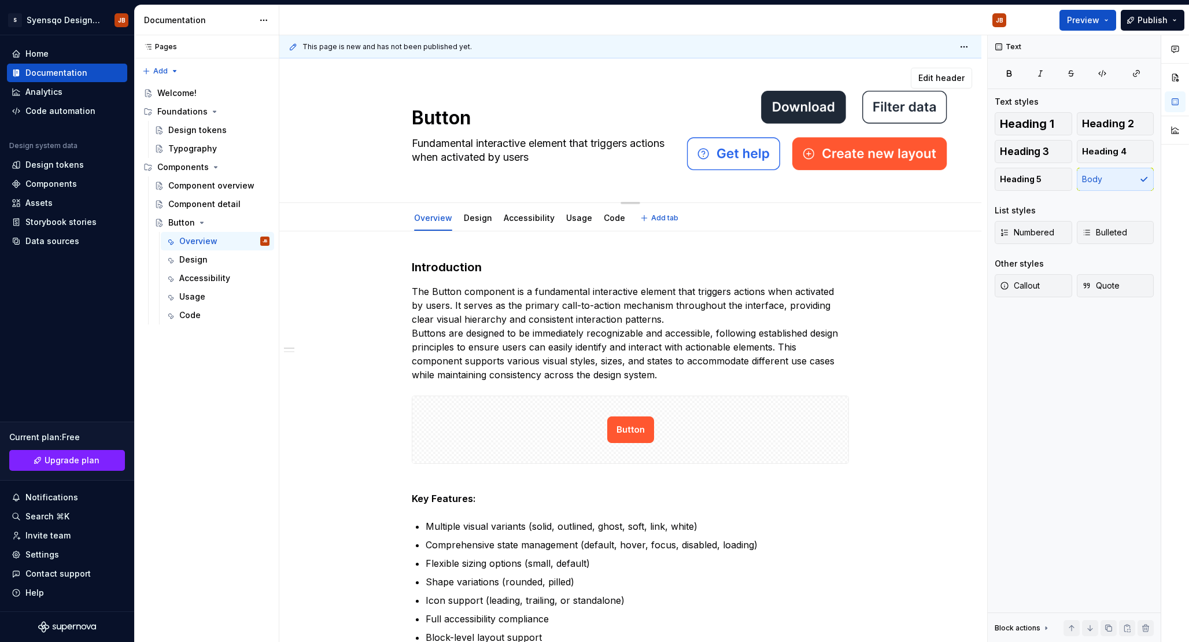
click at [894, 102] on div "Button Fundamental interactive element that triggers actions when activated by …" at bounding box center [631, 130] width 610 height 127
click at [961, 75] on span "Edit header" at bounding box center [942, 78] width 46 height 12
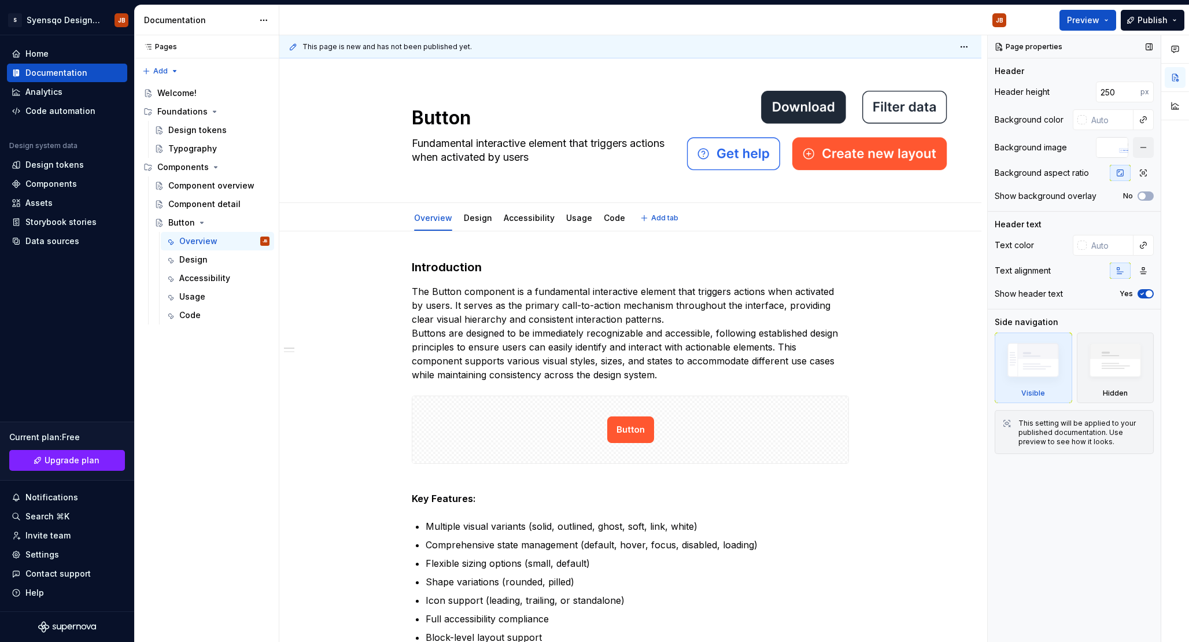
type textarea "*"
click at [1115, 91] on input "250" at bounding box center [1118, 92] width 45 height 21
type input "228"
click at [1078, 97] on button "button" at bounding box center [1083, 92] width 16 height 16
type textarea "*"
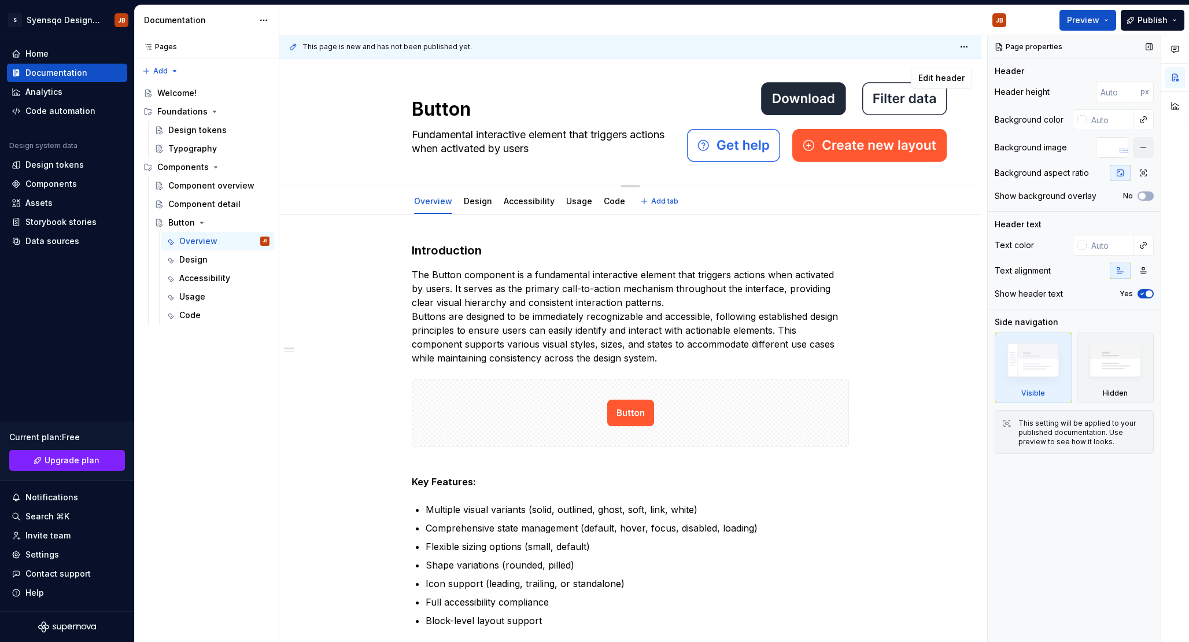
click at [945, 62] on div "Button Fundamental interactive element that triggers actions when activated by …" at bounding box center [630, 122] width 702 height 128
click at [898, 90] on div "Button Fundamental interactive element that triggers actions when activated by …" at bounding box center [631, 121] width 610 height 127
drag, startPoint x: 945, startPoint y: 84, endPoint x: 990, endPoint y: 99, distance: 47.6
click at [945, 84] on button "Edit header" at bounding box center [941, 78] width 61 height 21
click at [1123, 145] on div at bounding box center [1112, 147] width 32 height 21
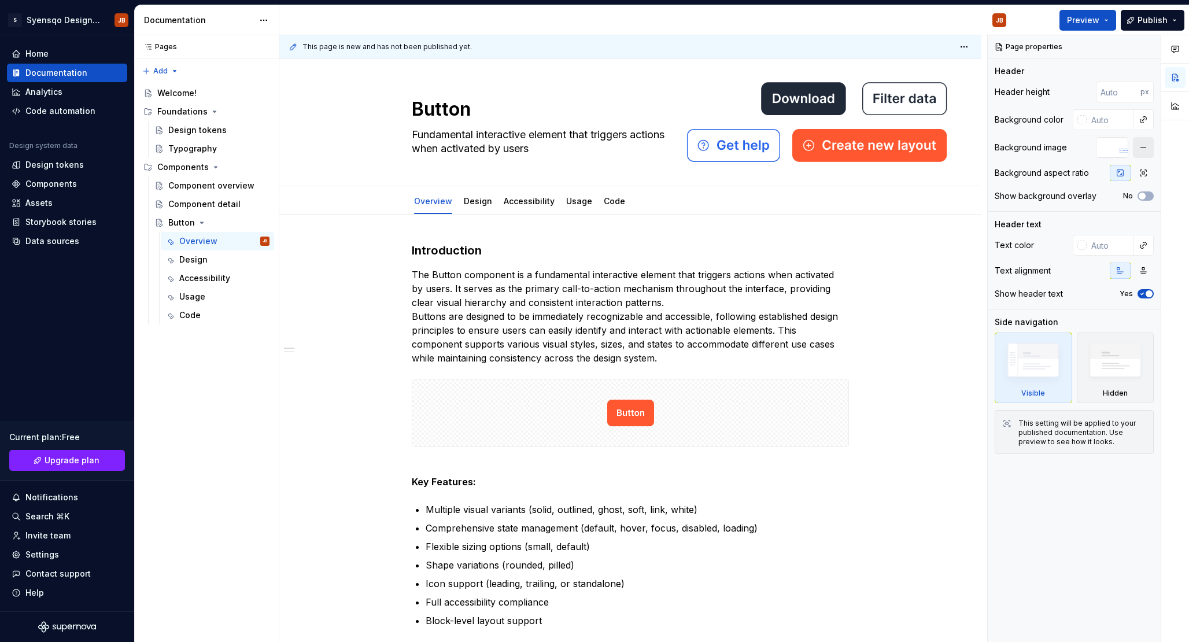
click at [1130, 145] on div at bounding box center [1125, 147] width 58 height 21
click at [1136, 145] on button "button" at bounding box center [1143, 147] width 21 height 21
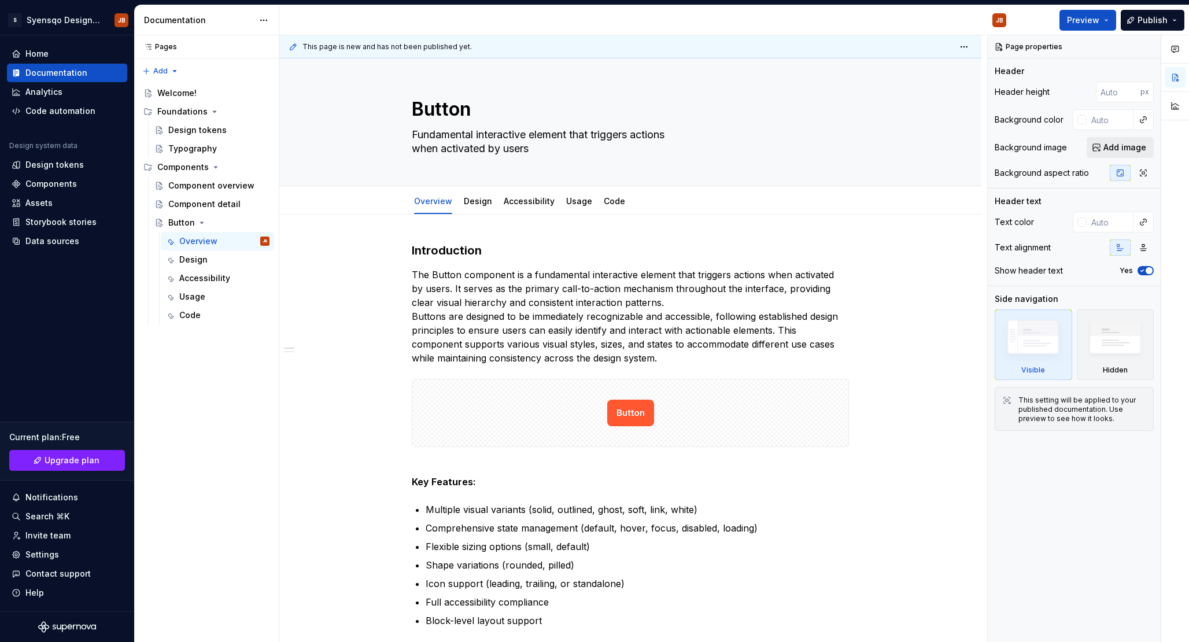
click at [1123, 149] on span "Add image" at bounding box center [1125, 148] width 43 height 12
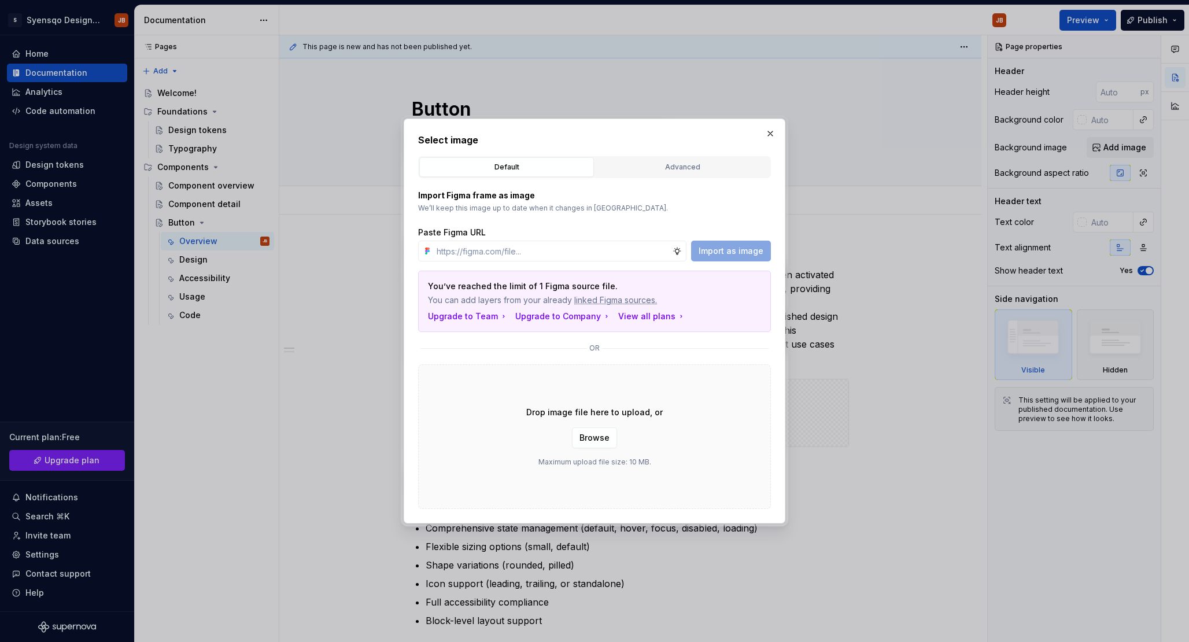
click at [590, 450] on div "Drop image file here to upload, or Browse Maximum upload file size: 10 MB." at bounding box center [594, 436] width 353 height 145
click at [592, 438] on span "Browse" at bounding box center [595, 438] width 30 height 12
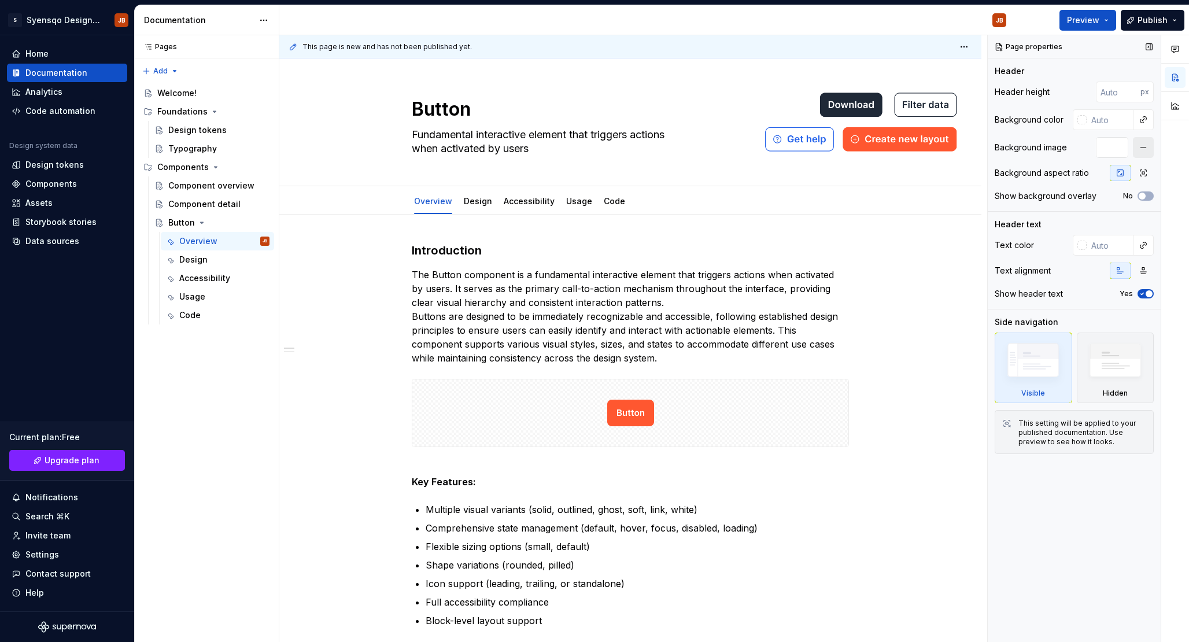
click at [1152, 155] on button "button" at bounding box center [1143, 147] width 21 height 21
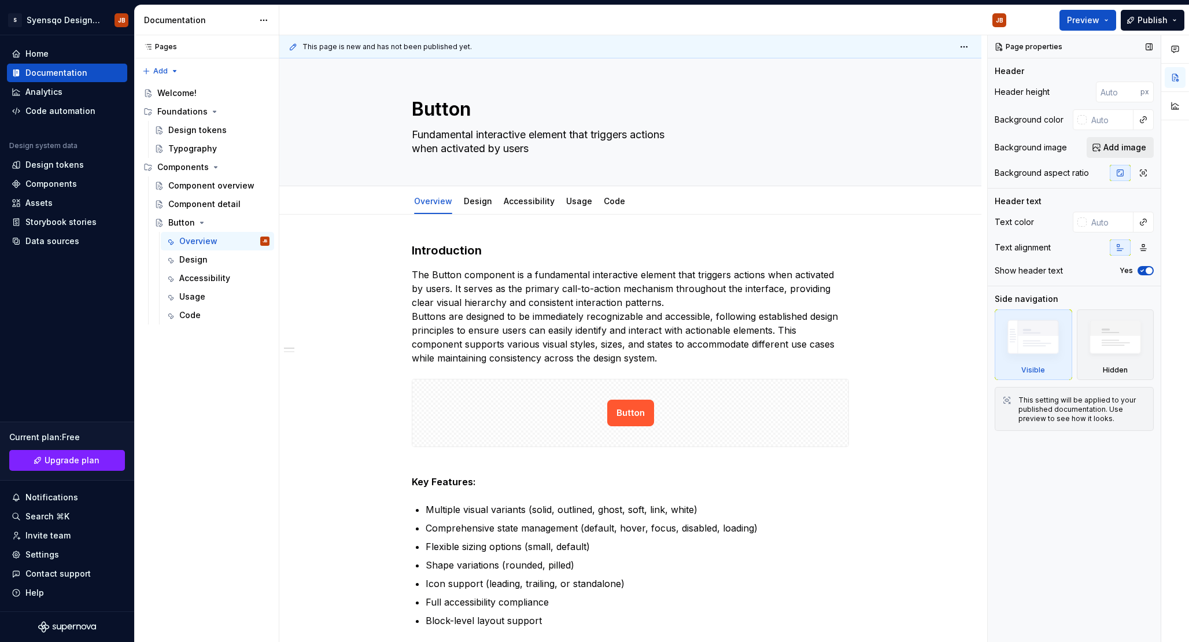
click at [1126, 150] on span "Add image" at bounding box center [1125, 148] width 43 height 12
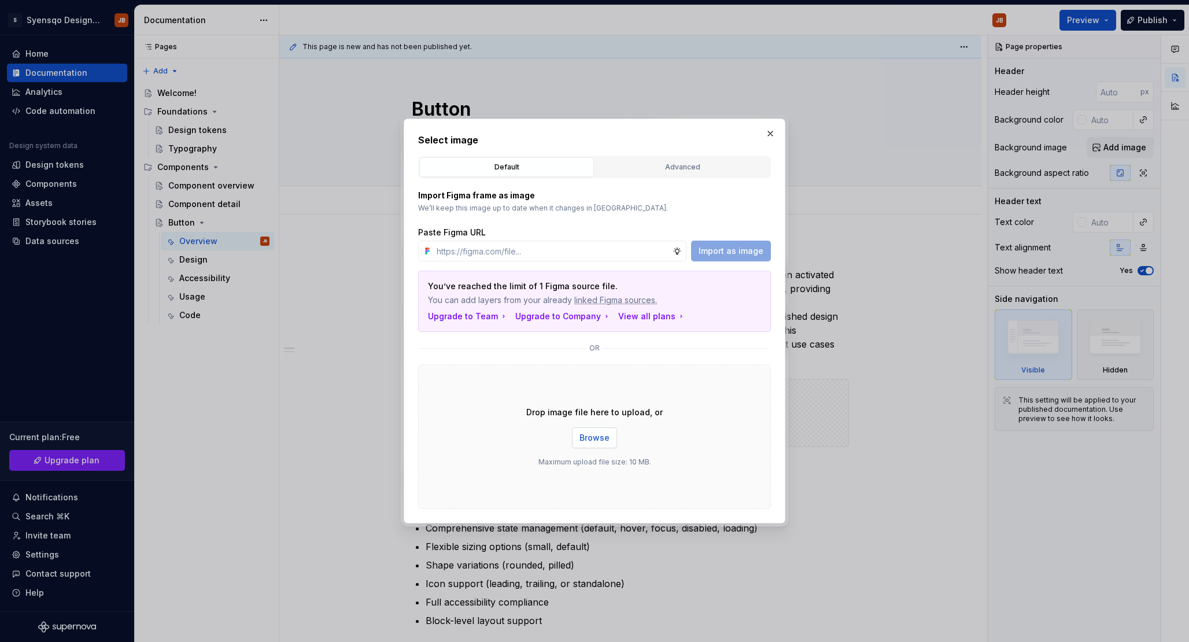
click at [600, 443] on button "Browse" at bounding box center [594, 437] width 45 height 21
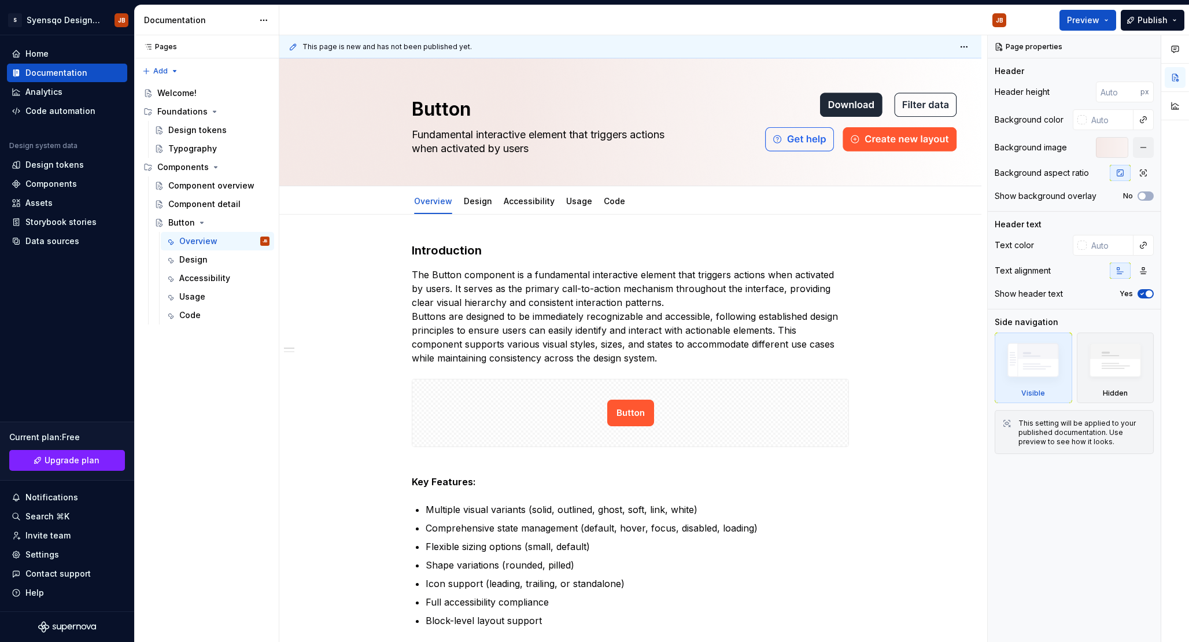
click at [854, 249] on div "Introduction The Button component is a fundamental interactive element that tri…" at bounding box center [630, 648] width 702 height 867
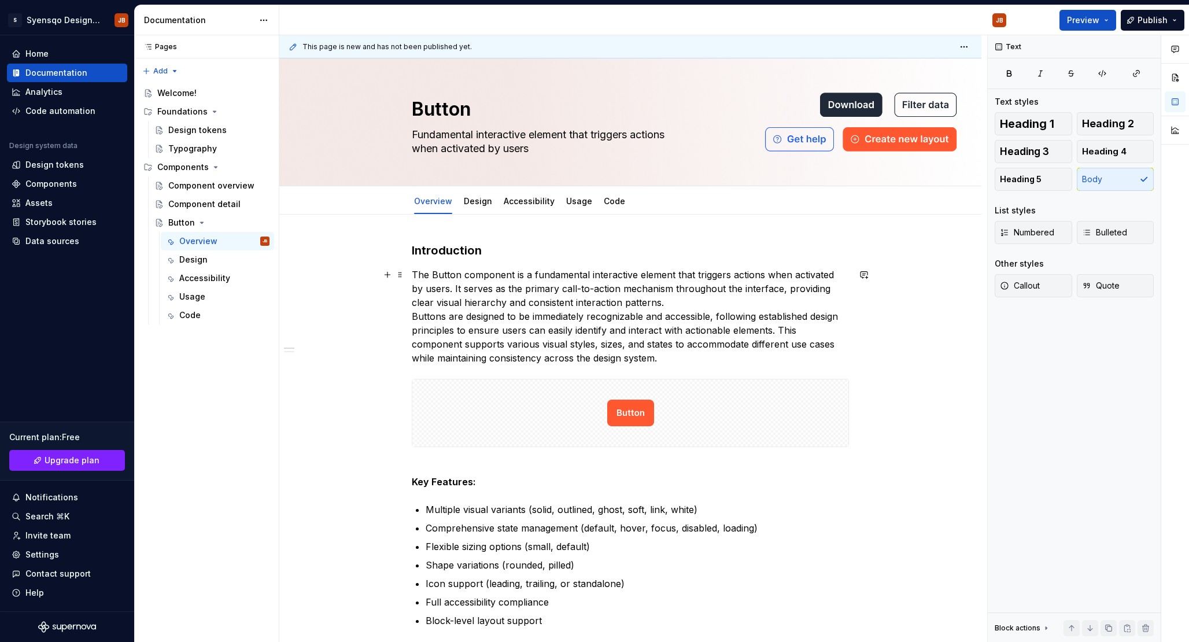
drag, startPoint x: 768, startPoint y: 309, endPoint x: 764, endPoint y: 284, distance: 25.8
click at [767, 309] on p "The Button component is a fundamental interactive element that triggers actions…" at bounding box center [630, 316] width 437 height 97
click at [476, 204] on link "Design" at bounding box center [478, 201] width 28 height 10
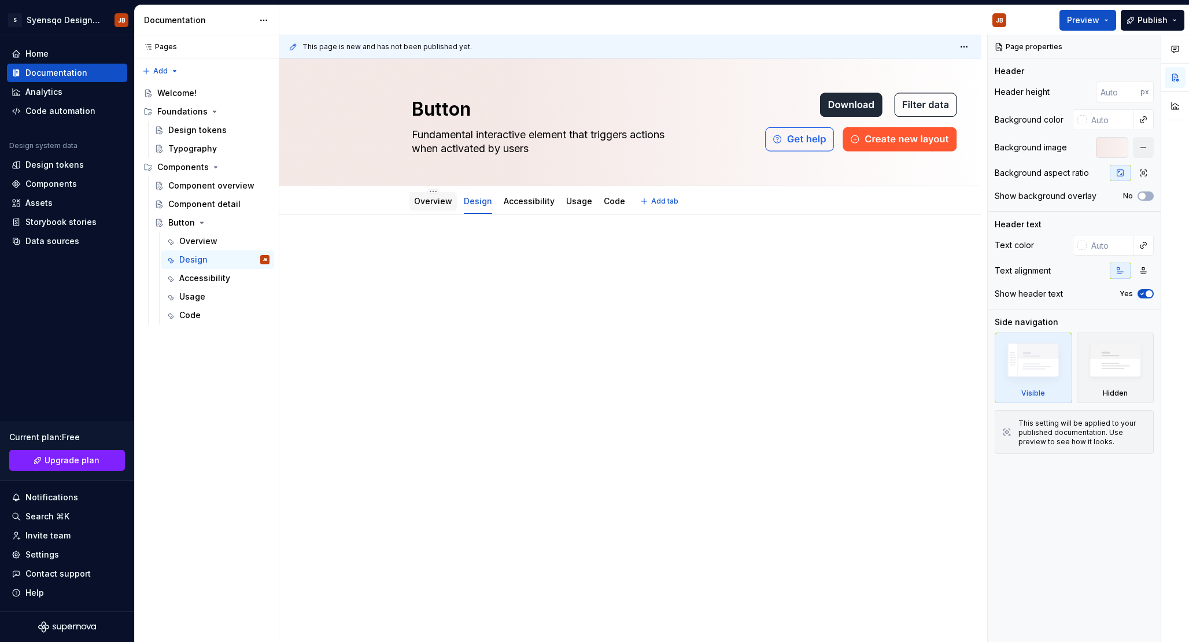
click at [419, 205] on link "Overview" at bounding box center [433, 201] width 38 height 10
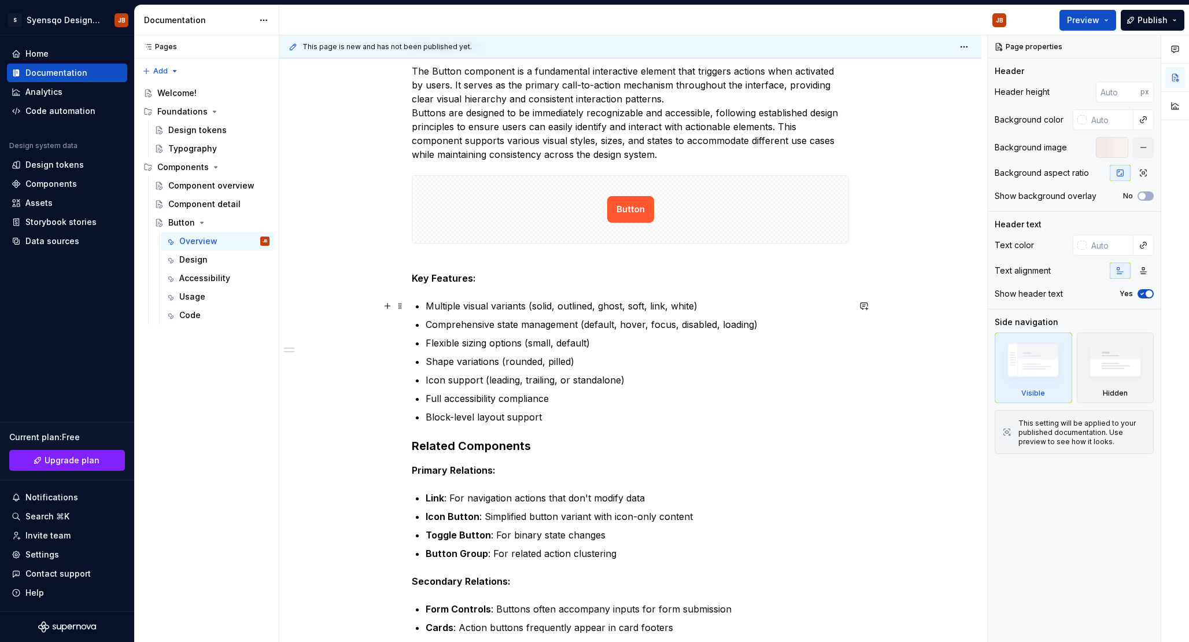
scroll to position [204, 0]
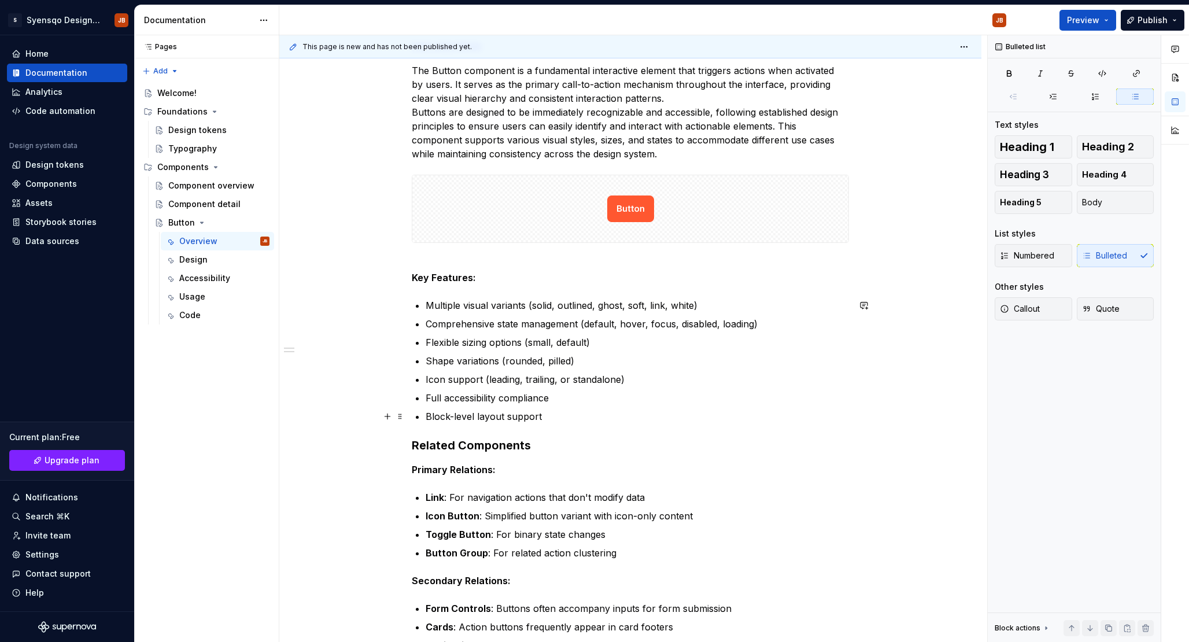
click at [579, 412] on p "Block-level layout support" at bounding box center [637, 417] width 423 height 14
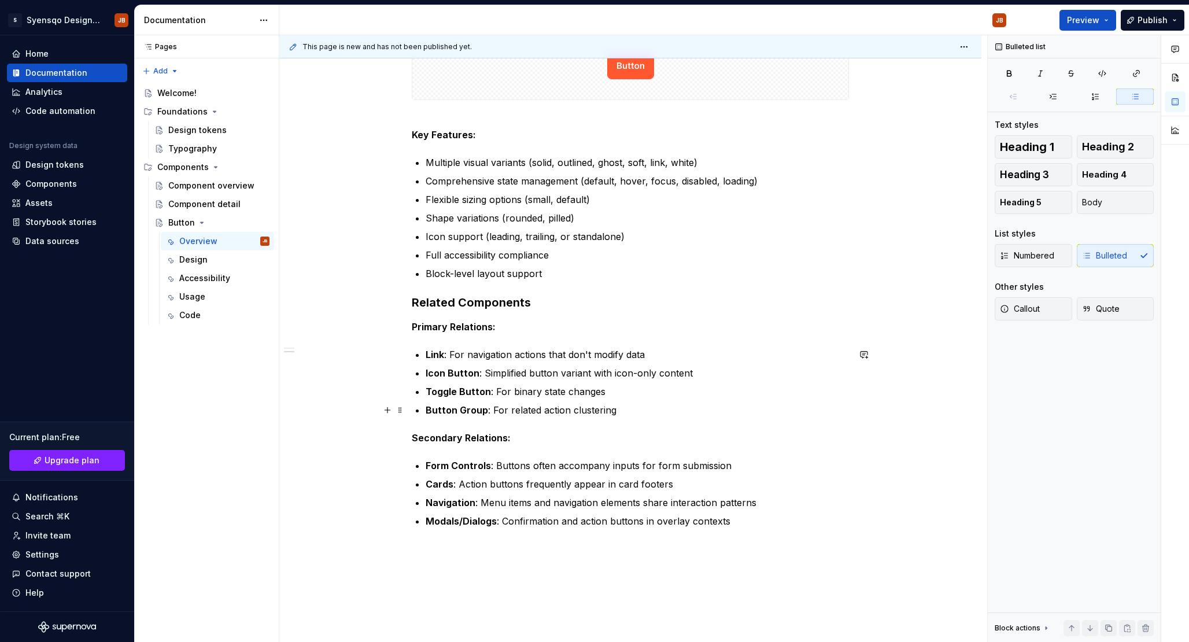
scroll to position [350, 0]
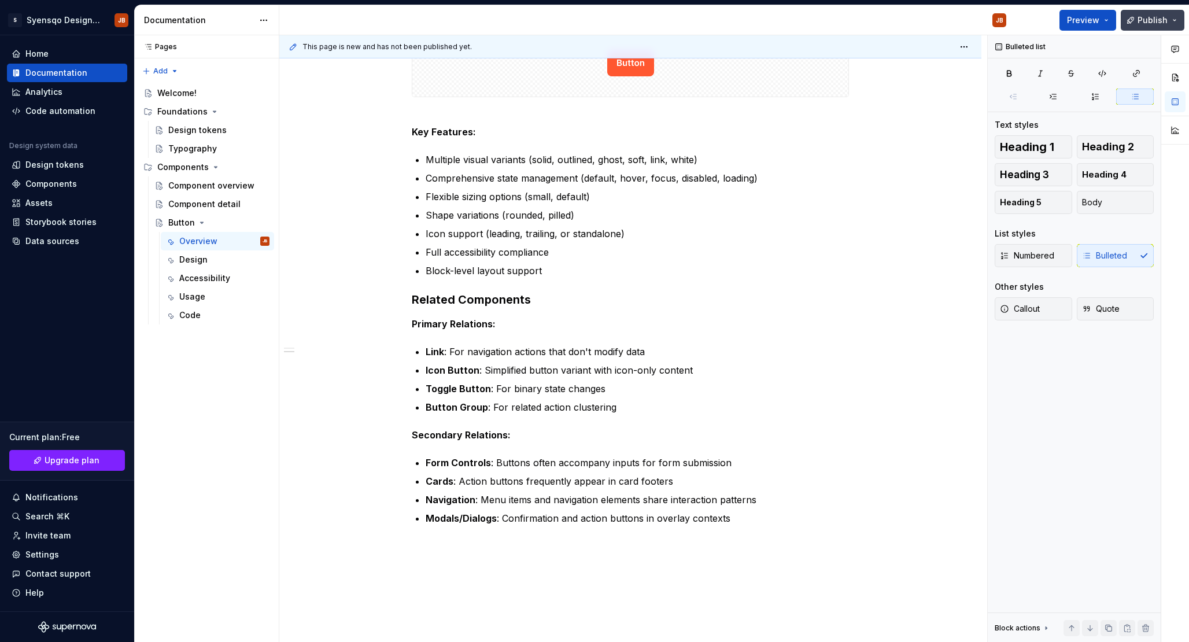
click at [1135, 15] on button "Publish" at bounding box center [1153, 20] width 64 height 21
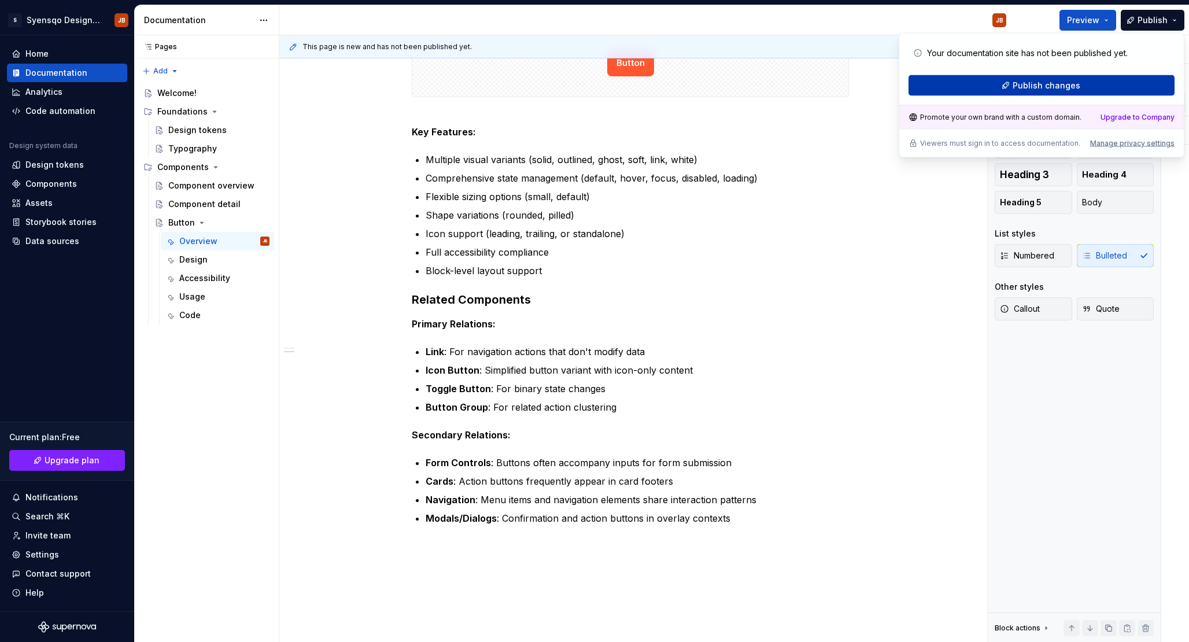
click at [1045, 87] on span "Publish changes" at bounding box center [1047, 86] width 68 height 12
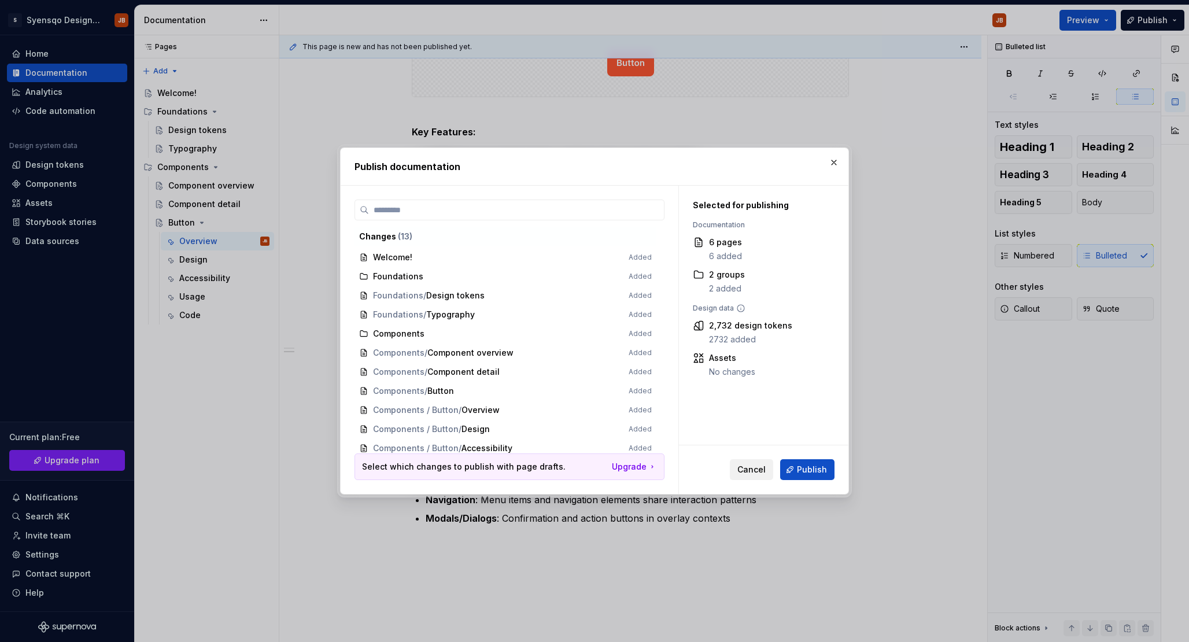
click at [753, 473] on span "Cancel" at bounding box center [751, 470] width 28 height 12
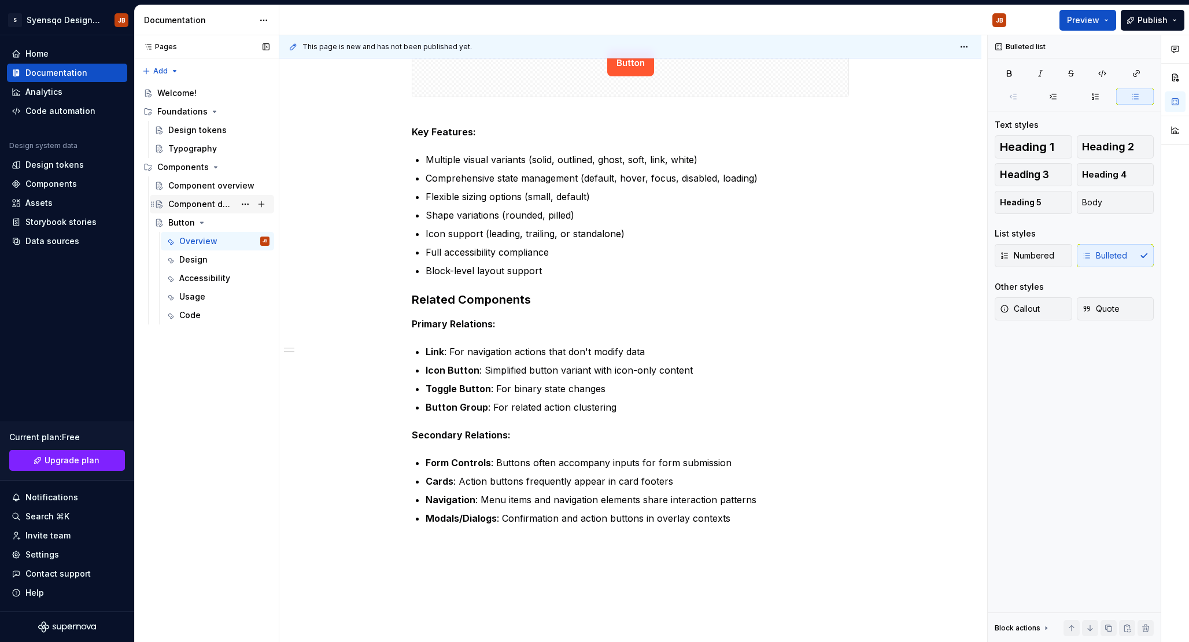
click at [212, 202] on div "Component detail" at bounding box center [201, 204] width 67 height 12
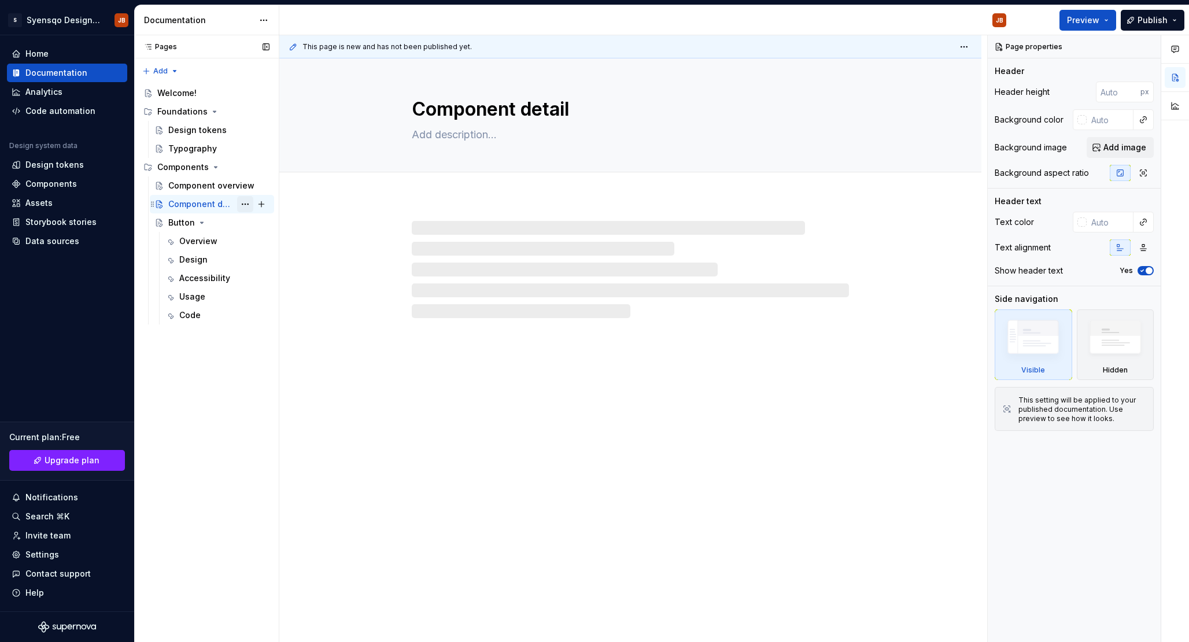
click at [241, 202] on button "Page tree" at bounding box center [245, 204] width 16 height 16
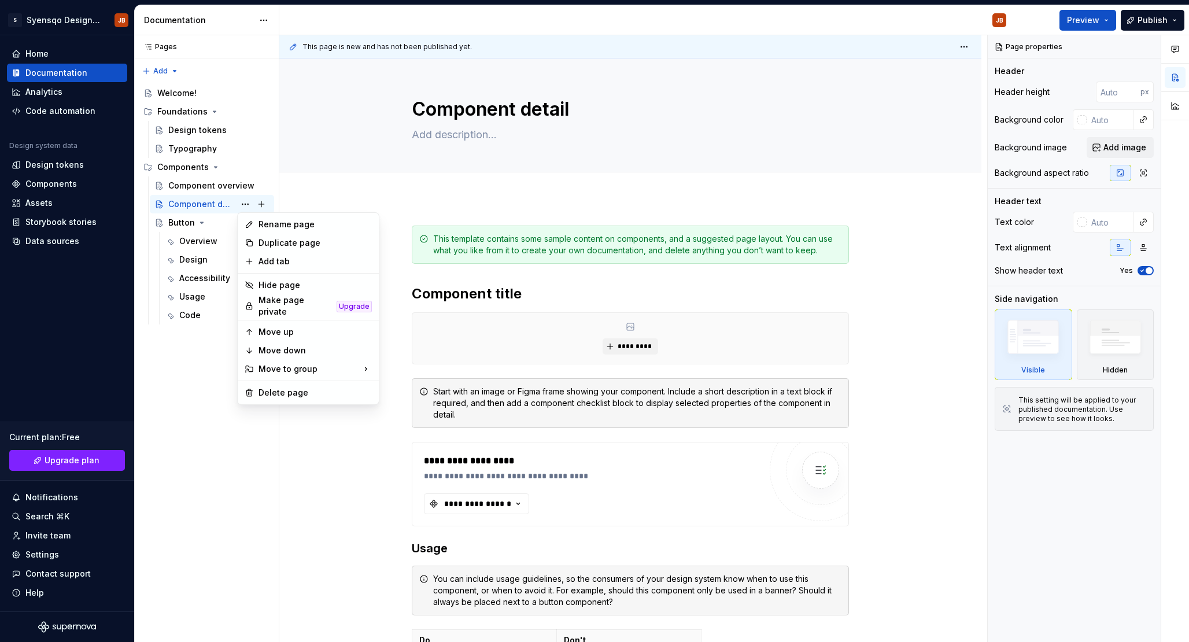
click at [895, 330] on html "S Syensqo Design system JB Home Documentation Analytics Code automation Design …" at bounding box center [594, 321] width 1189 height 642
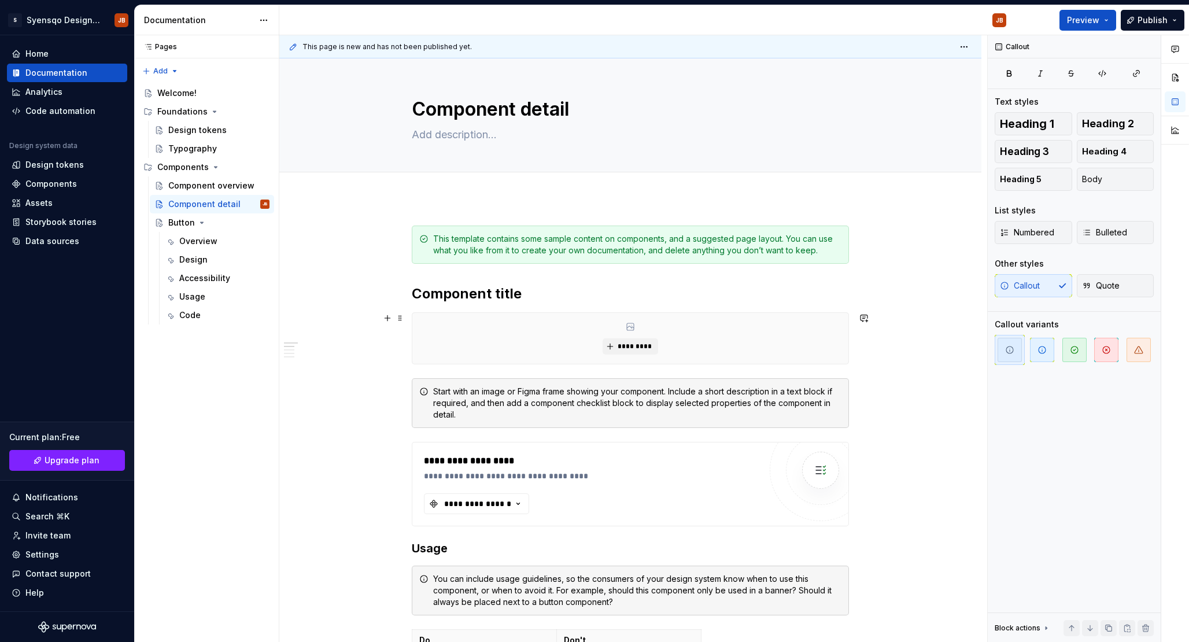
scroll to position [248, 0]
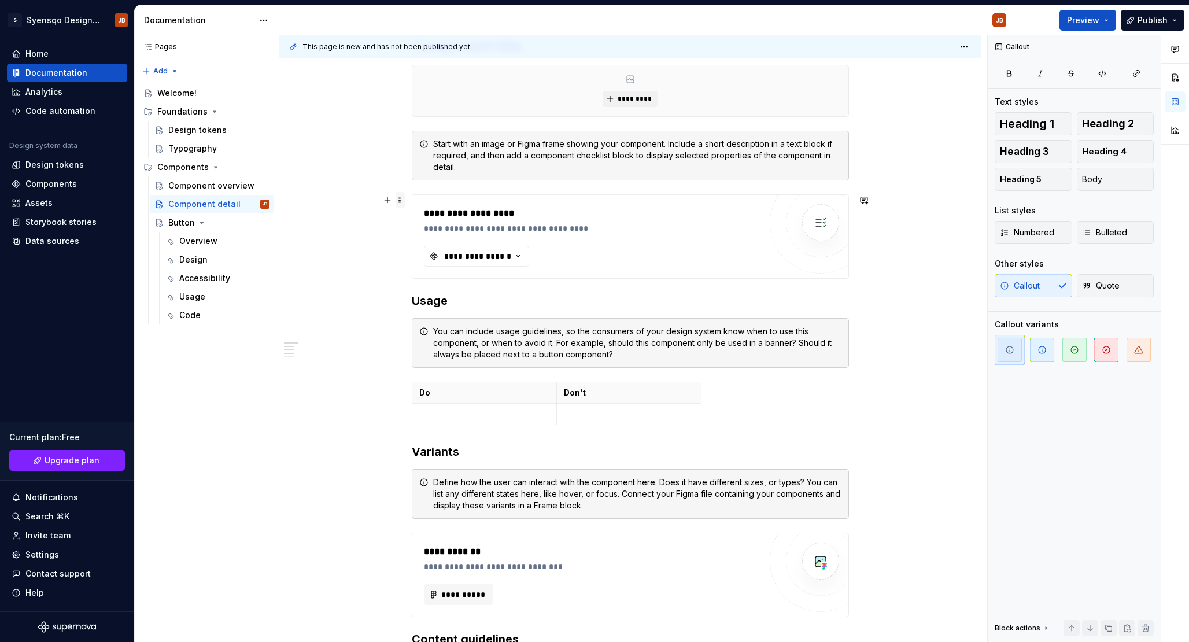
click at [405, 200] on span at bounding box center [400, 200] width 9 height 16
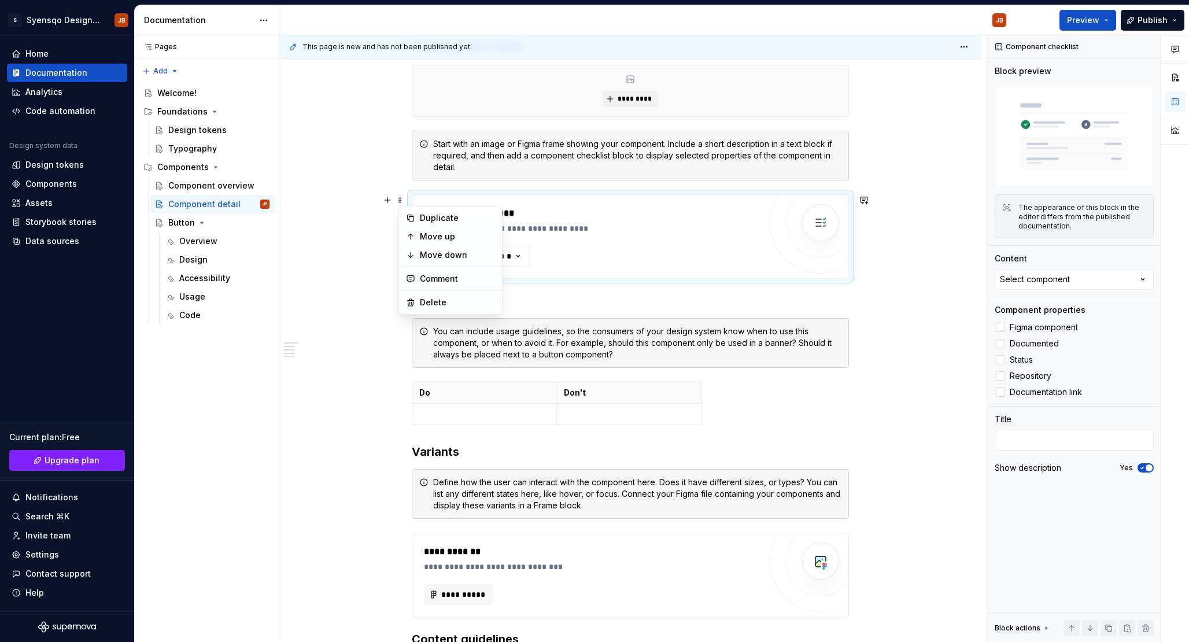
click at [935, 186] on div "**********" at bounding box center [630, 535] width 702 height 1170
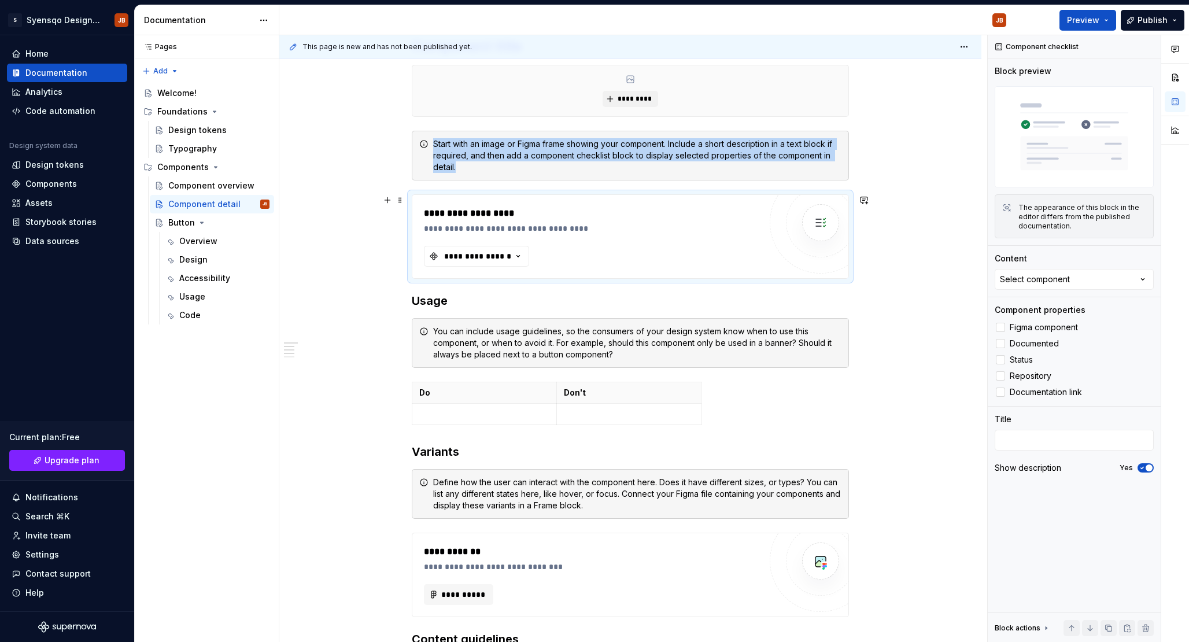
copy div "Start with an image or Figma frame showing your component. Include a short desc…"
click at [203, 246] on div "Overview" at bounding box center [198, 241] width 38 height 12
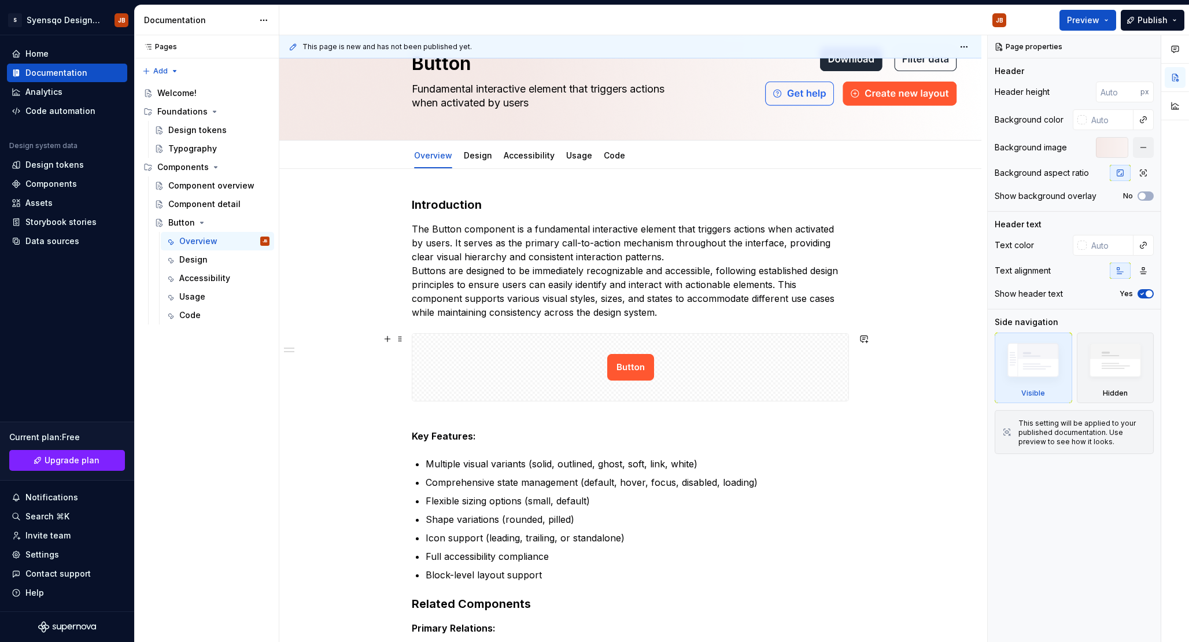
scroll to position [60, 0]
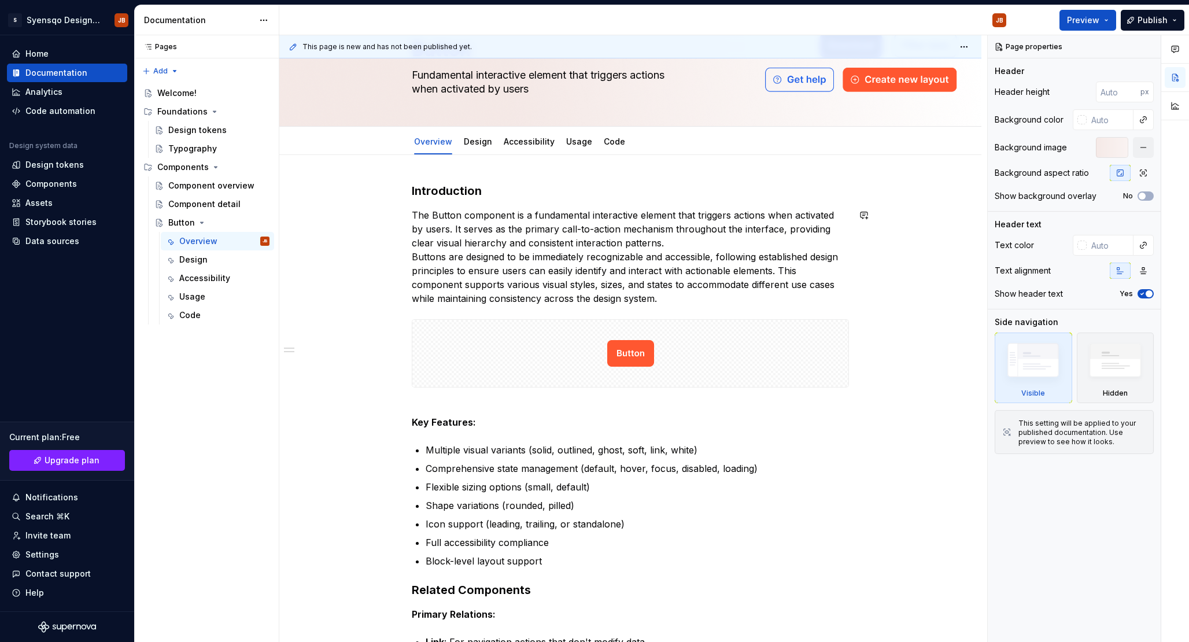
click at [691, 307] on div "Introduction The Button component is a fundamental interactive element that tri…" at bounding box center [630, 499] width 437 height 633
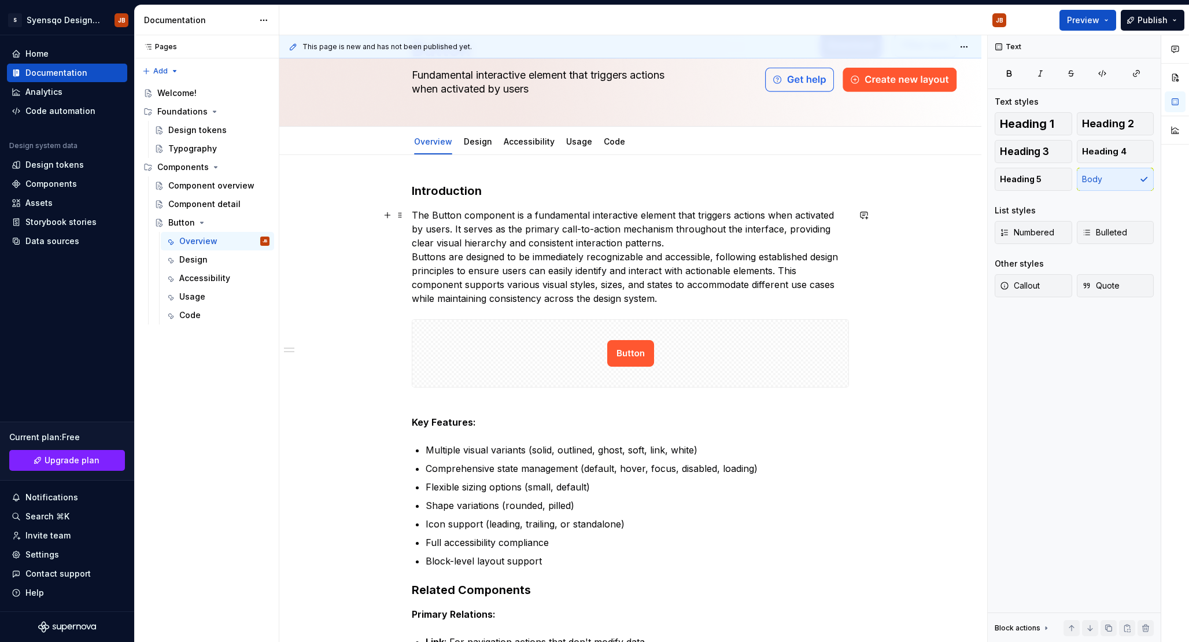
click at [703, 301] on p "The Button component is a fundamental interactive element that triggers actions…" at bounding box center [630, 256] width 437 height 97
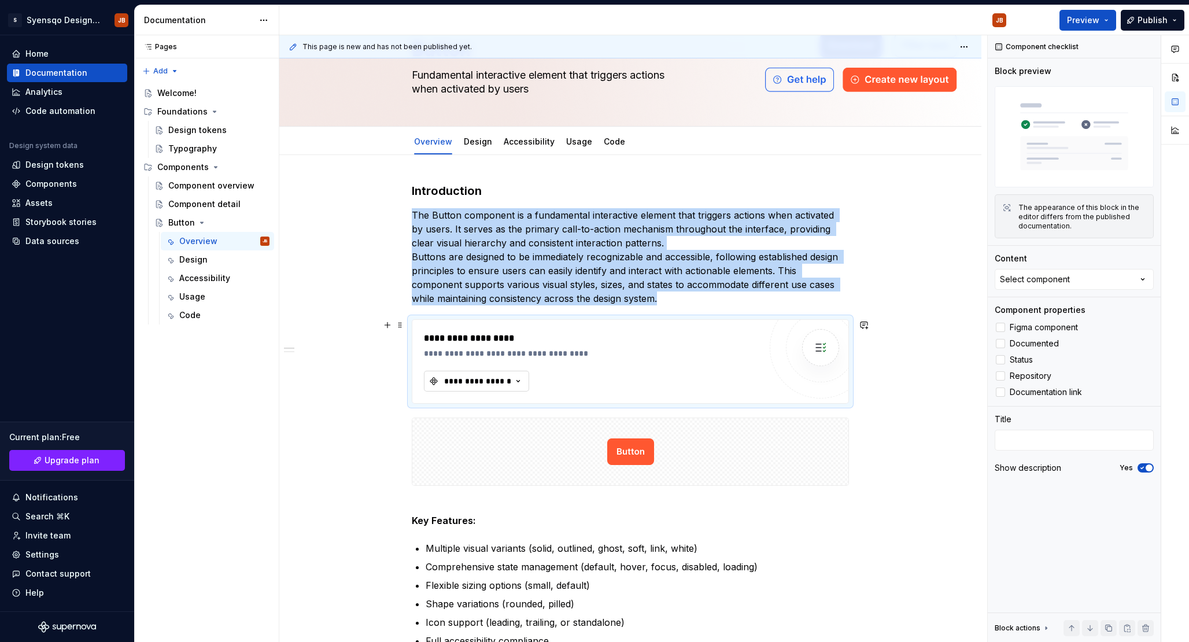
click at [512, 381] on div "**********" at bounding box center [477, 381] width 69 height 12
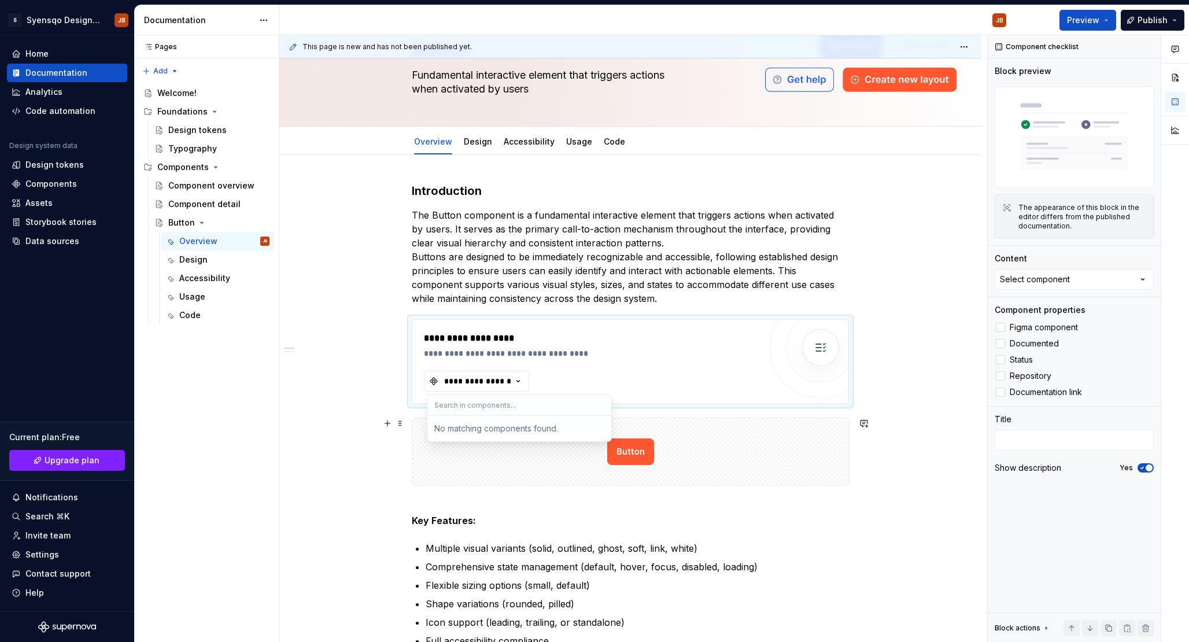
type textarea "*"
type input "button"
click at [614, 377] on div "**********" at bounding box center [592, 361] width 337 height 60
click at [518, 336] on div "**********" at bounding box center [592, 338] width 337 height 14
click at [415, 329] on div "**********" at bounding box center [630, 361] width 437 height 84
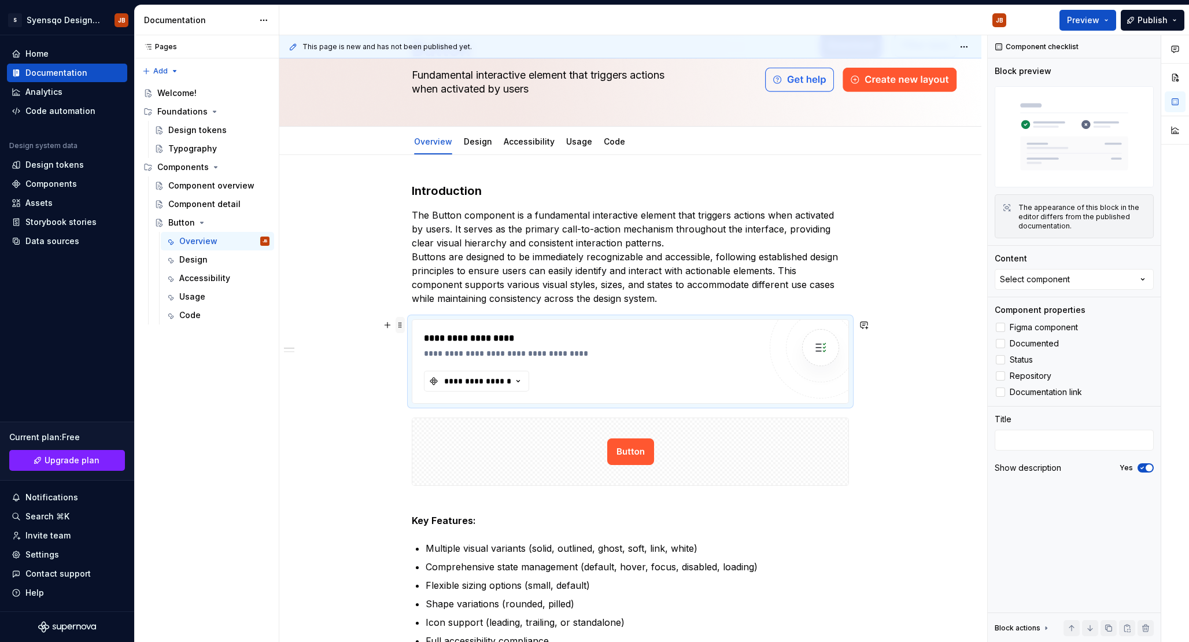
click at [400, 329] on span at bounding box center [400, 325] width 9 height 16
click at [433, 419] on div "Delete" at bounding box center [450, 427] width 98 height 19
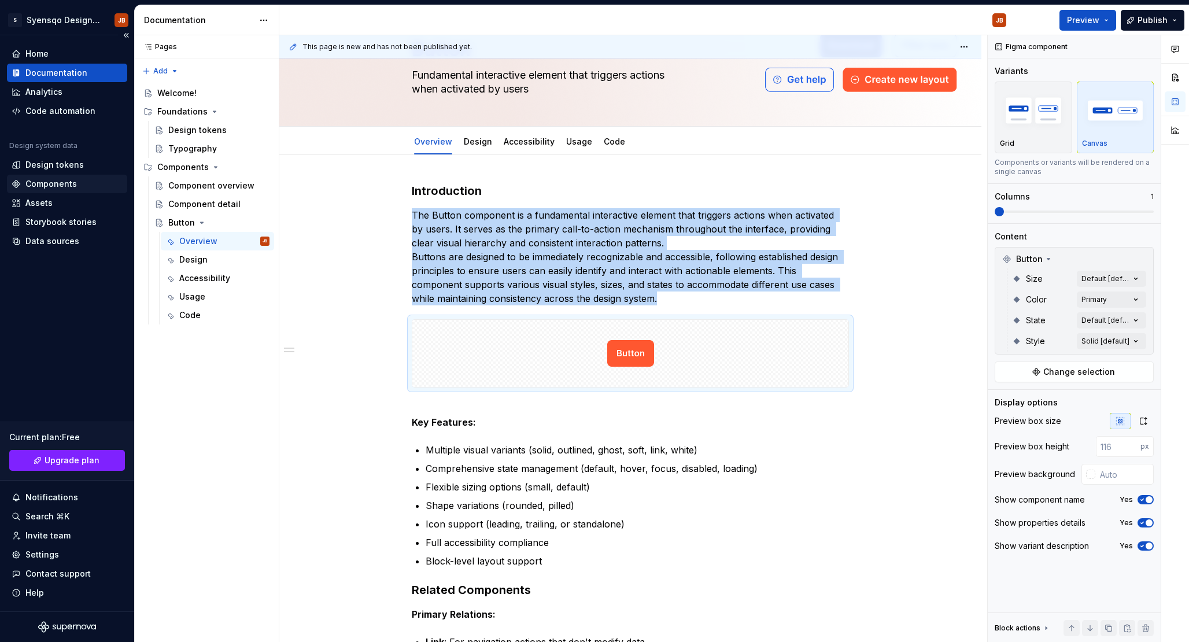
click at [57, 187] on div "Components" at bounding box center [50, 184] width 51 height 12
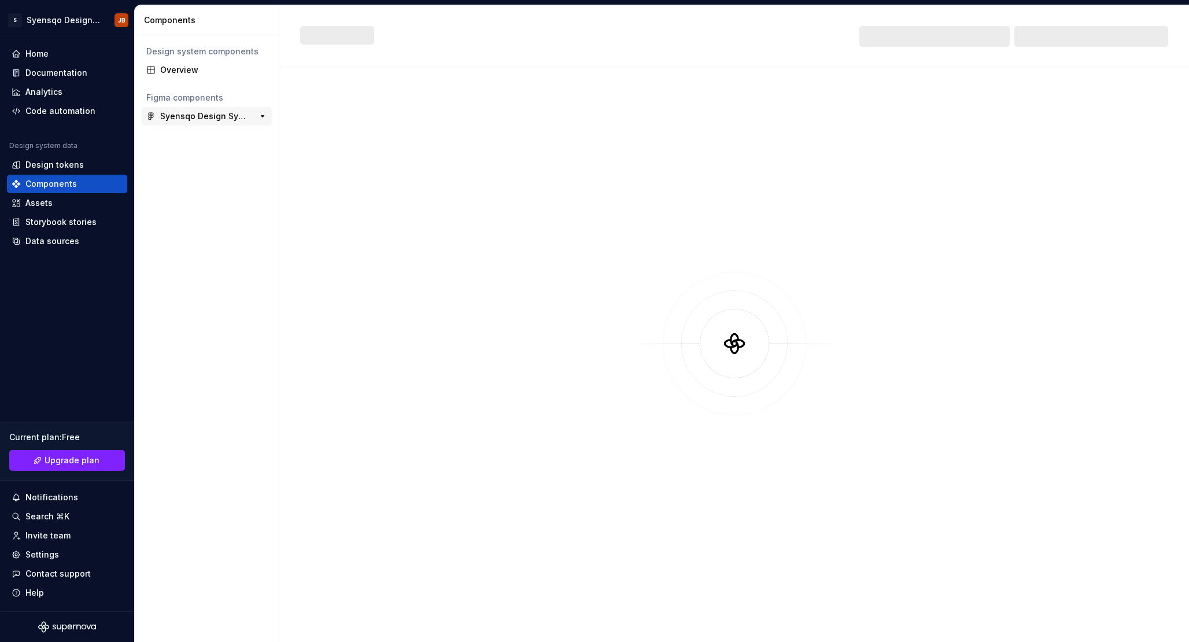
click at [187, 116] on div "Syensqo Design System" at bounding box center [203, 116] width 86 height 12
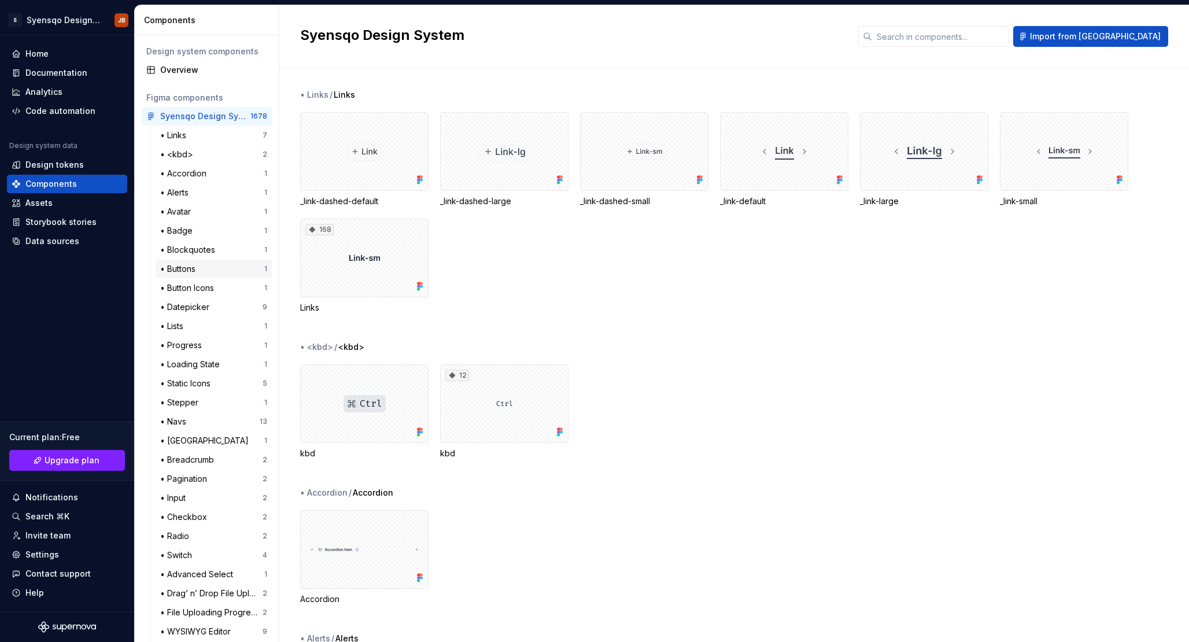
click at [201, 263] on div "• Buttons" at bounding box center [212, 269] width 104 height 12
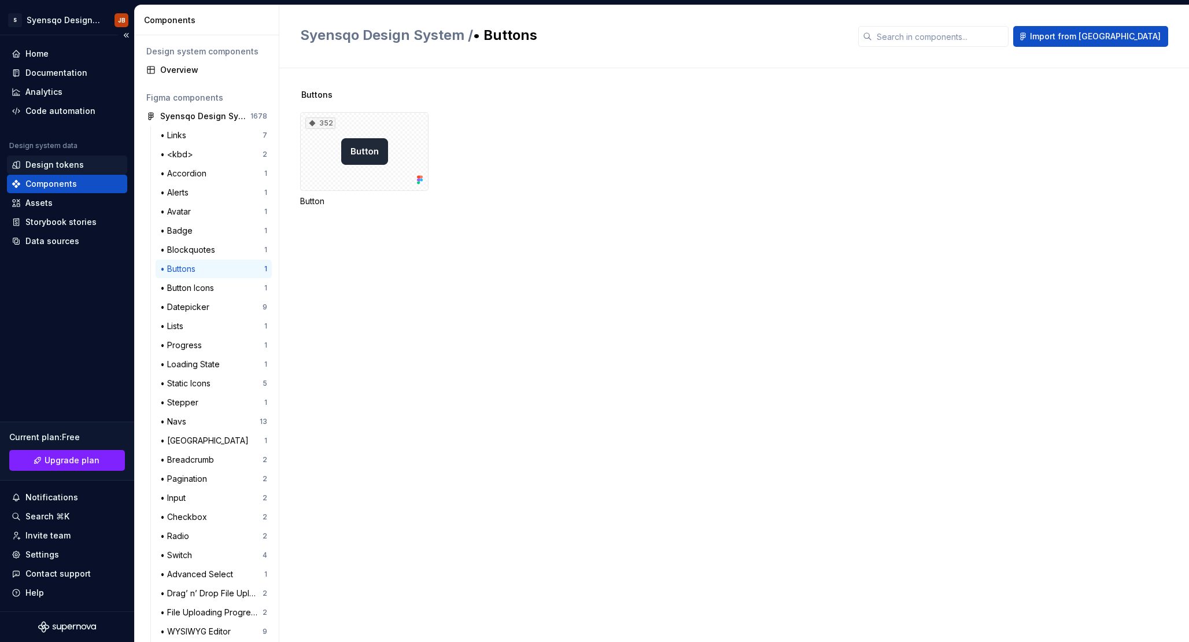
click at [58, 164] on div "Design tokens" at bounding box center [54, 165] width 58 height 12
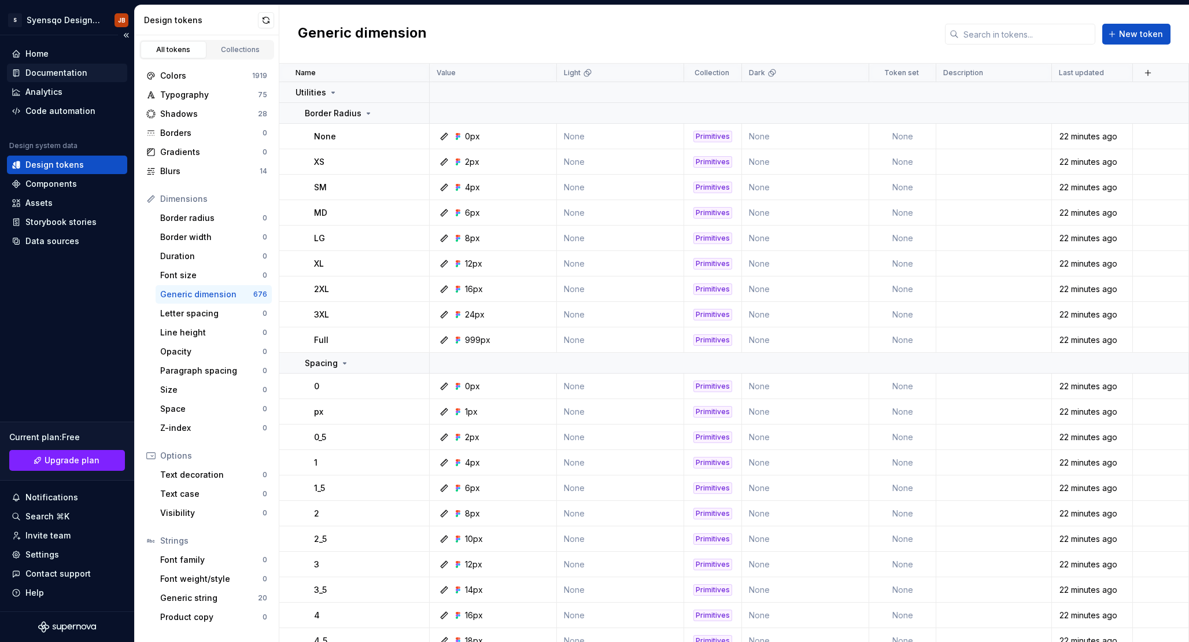
click at [69, 71] on div "Documentation" at bounding box center [56, 73] width 62 height 12
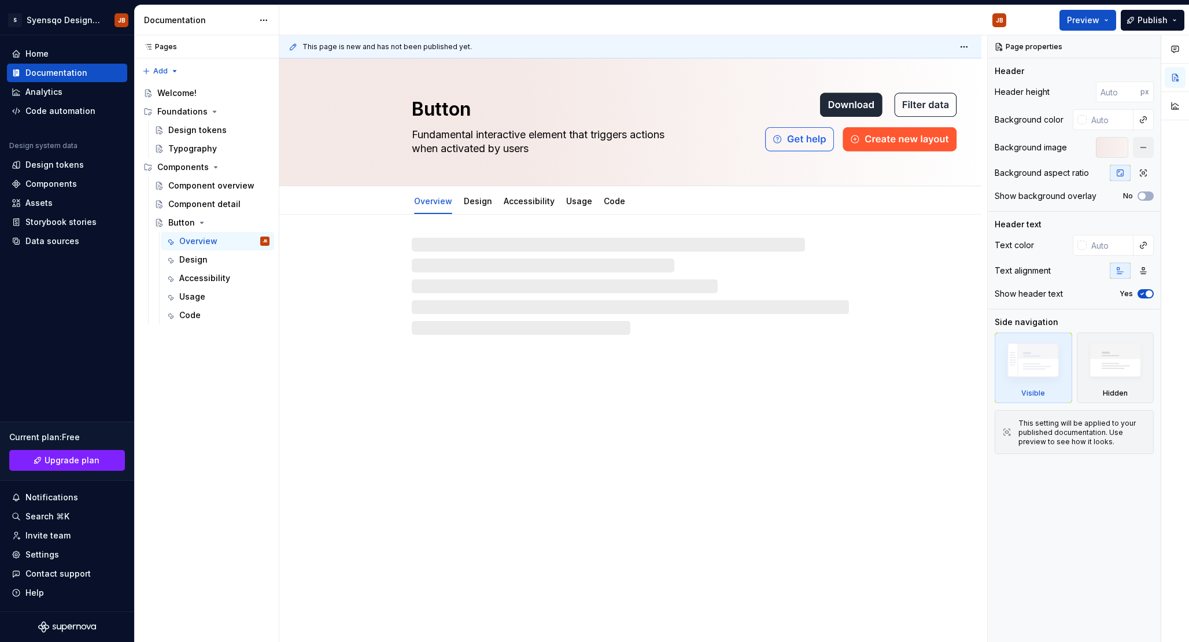
type textarea "*"
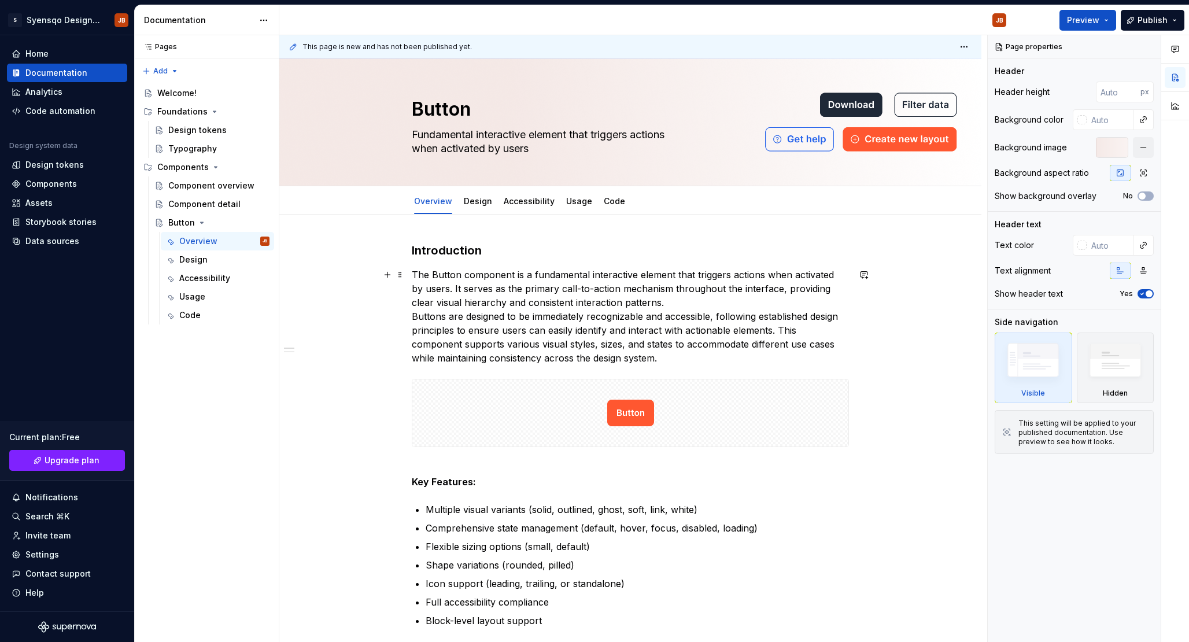
click at [691, 363] on p "The Button component is a fundamental interactive element that triggers actions…" at bounding box center [630, 316] width 437 height 97
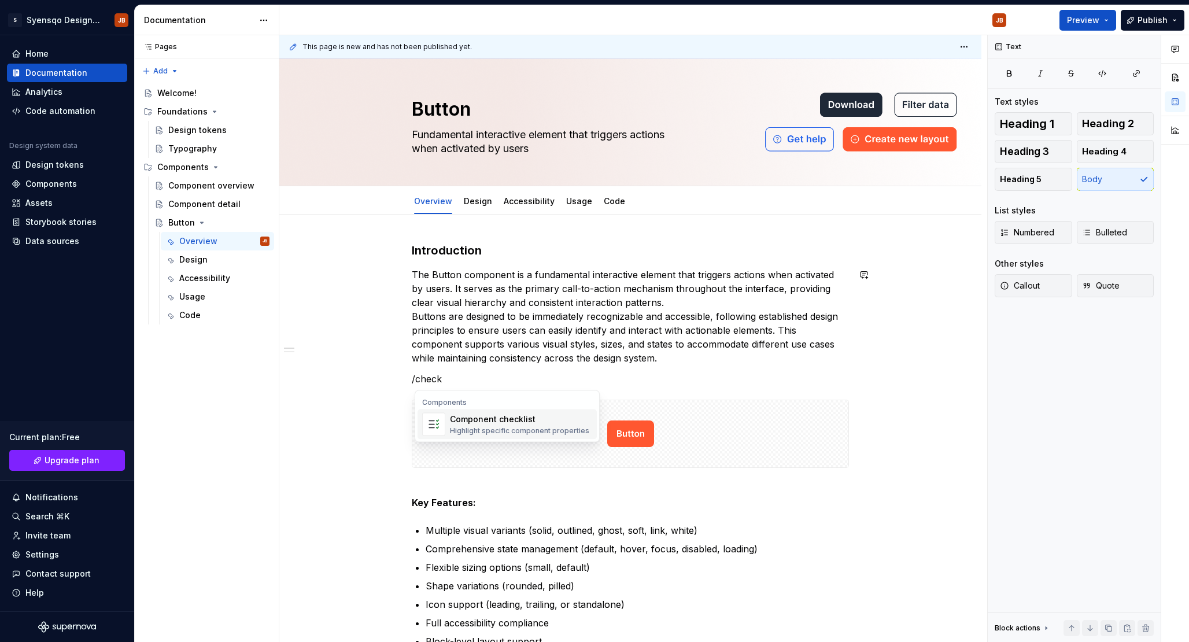
type textarea "*"
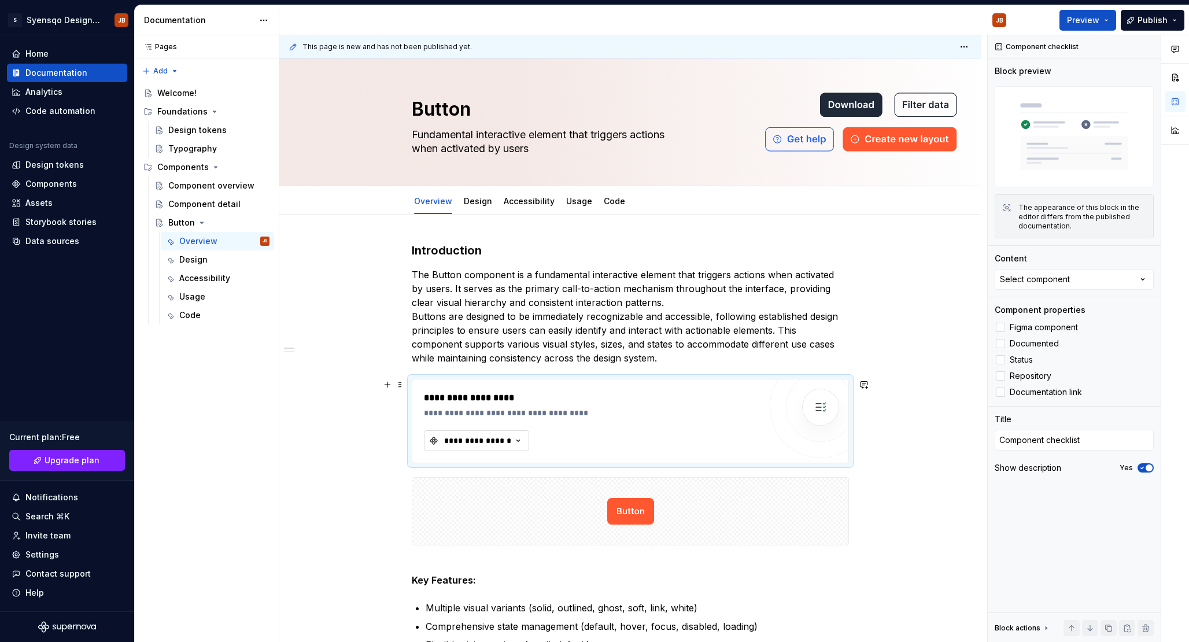
click at [507, 449] on button "**********" at bounding box center [476, 440] width 105 height 21
type input "button"
click at [801, 405] on div at bounding box center [820, 407] width 69 height 69
click at [451, 422] on div "**********" at bounding box center [592, 421] width 337 height 60
click at [451, 434] on button "**********" at bounding box center [476, 440] width 105 height 21
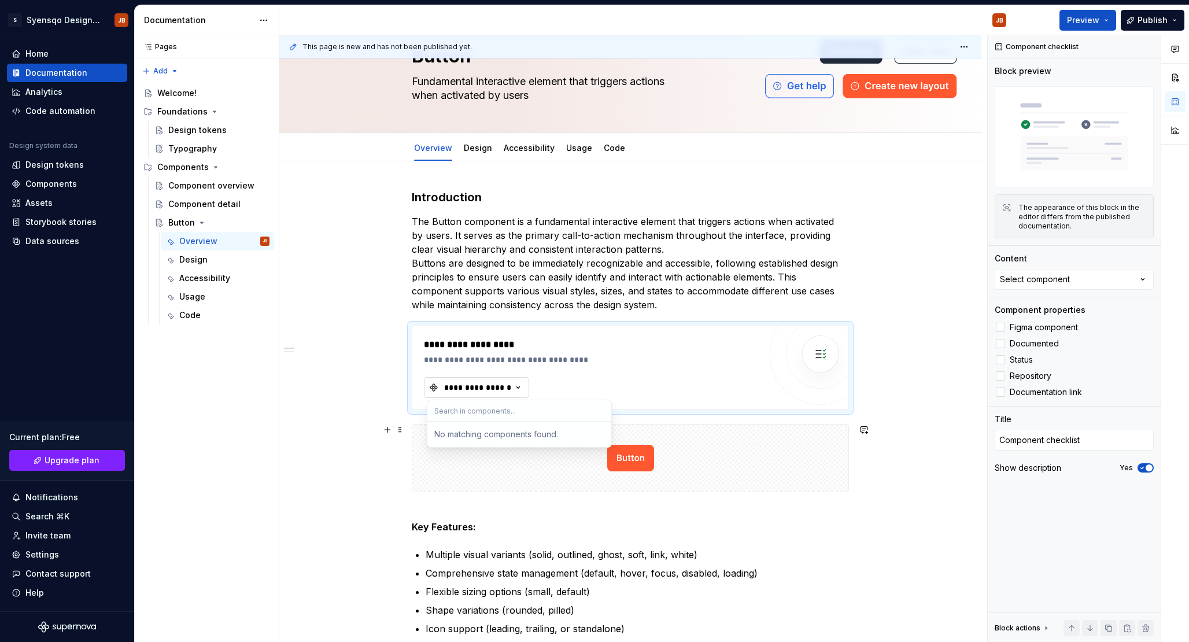
scroll to position [54, 0]
click at [64, 189] on div "Components" at bounding box center [50, 184] width 51 height 12
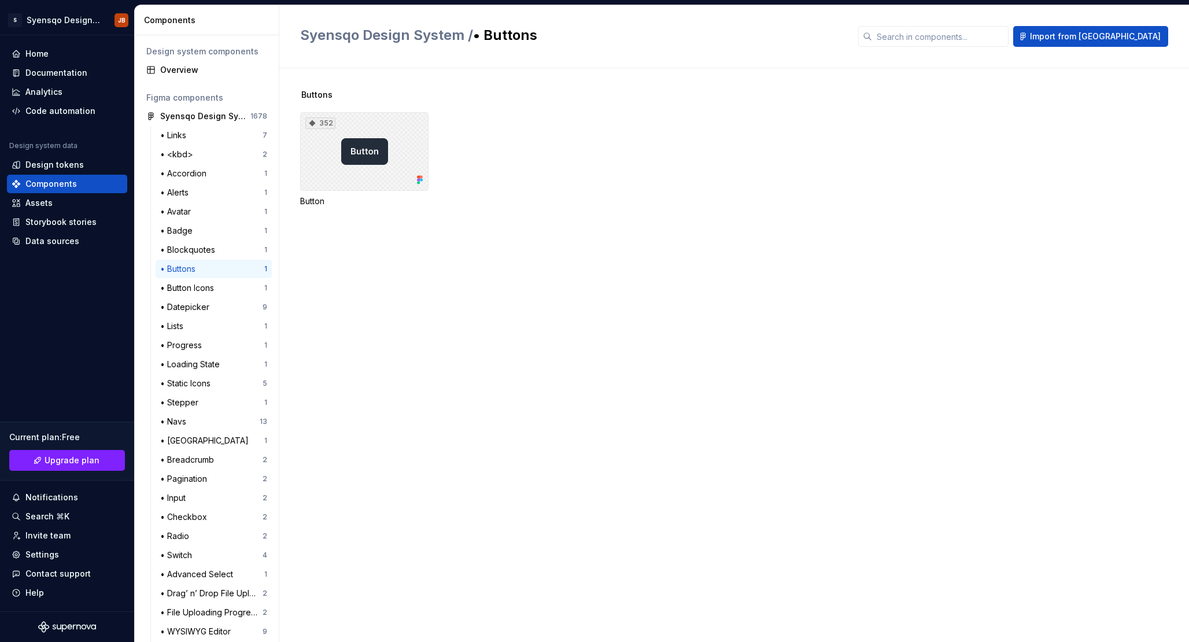
click at [378, 145] on div "352" at bounding box center [364, 151] width 128 height 79
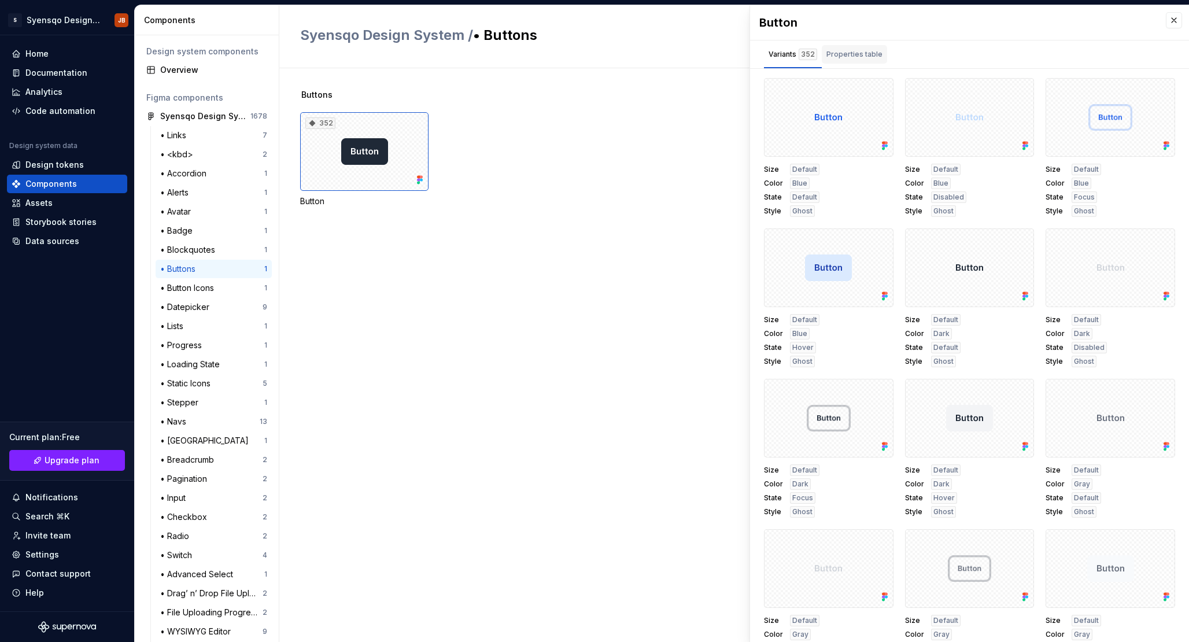
click at [853, 61] on div "Properties table" at bounding box center [854, 54] width 65 height 19
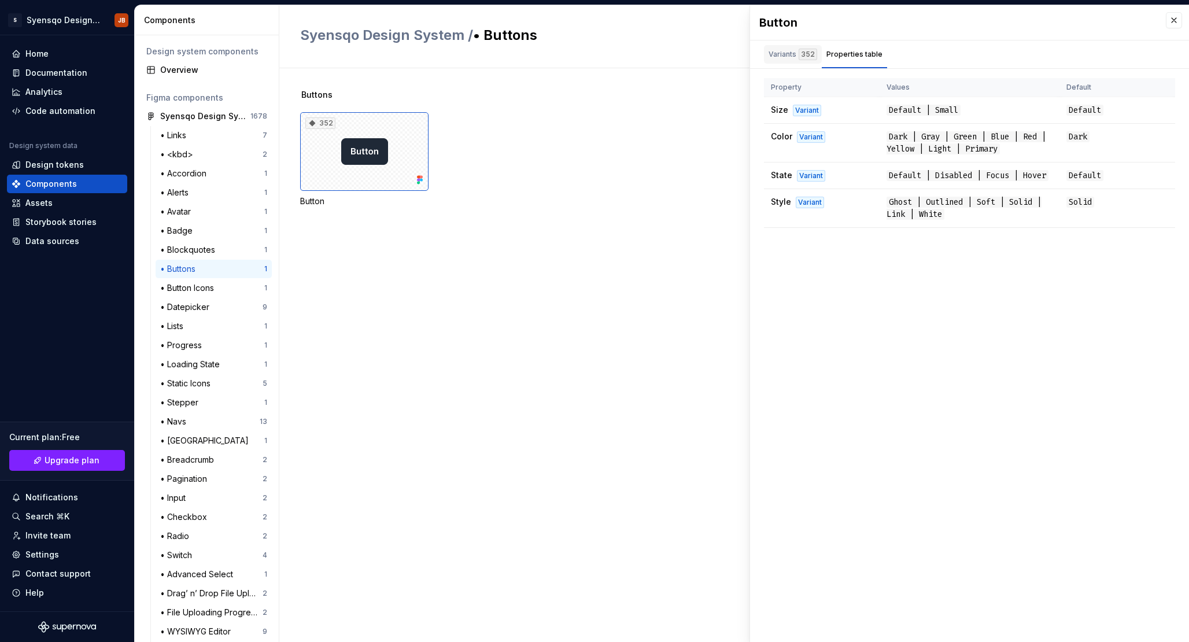
click at [764, 58] on div "Variants 352" at bounding box center [793, 54] width 58 height 19
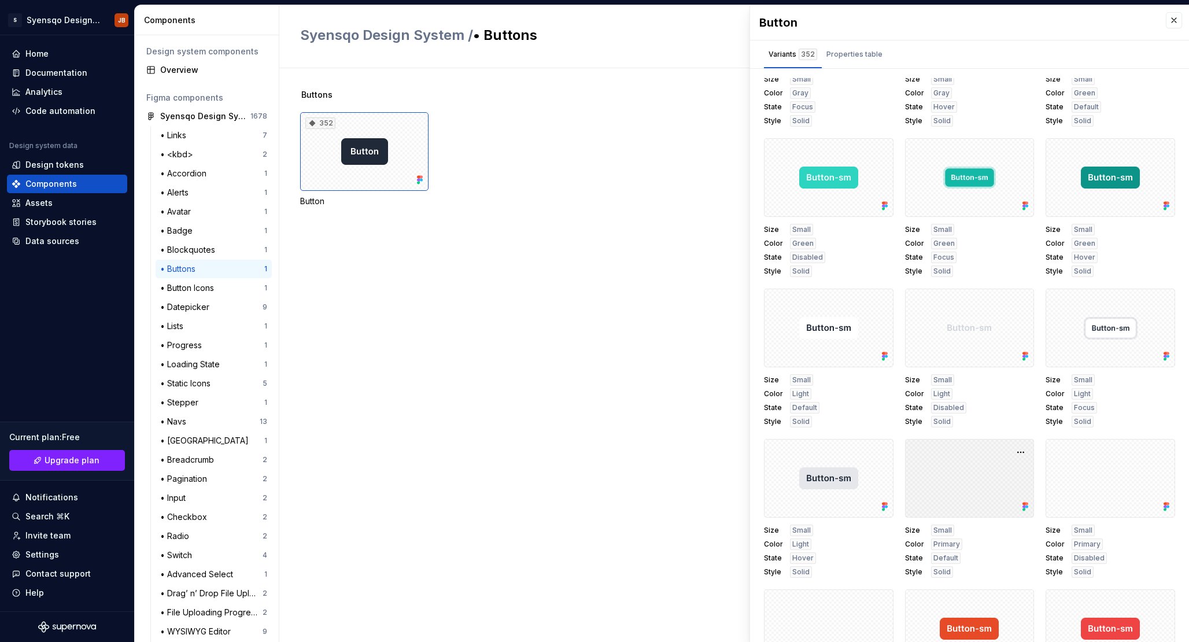
scroll to position [15576, 0]
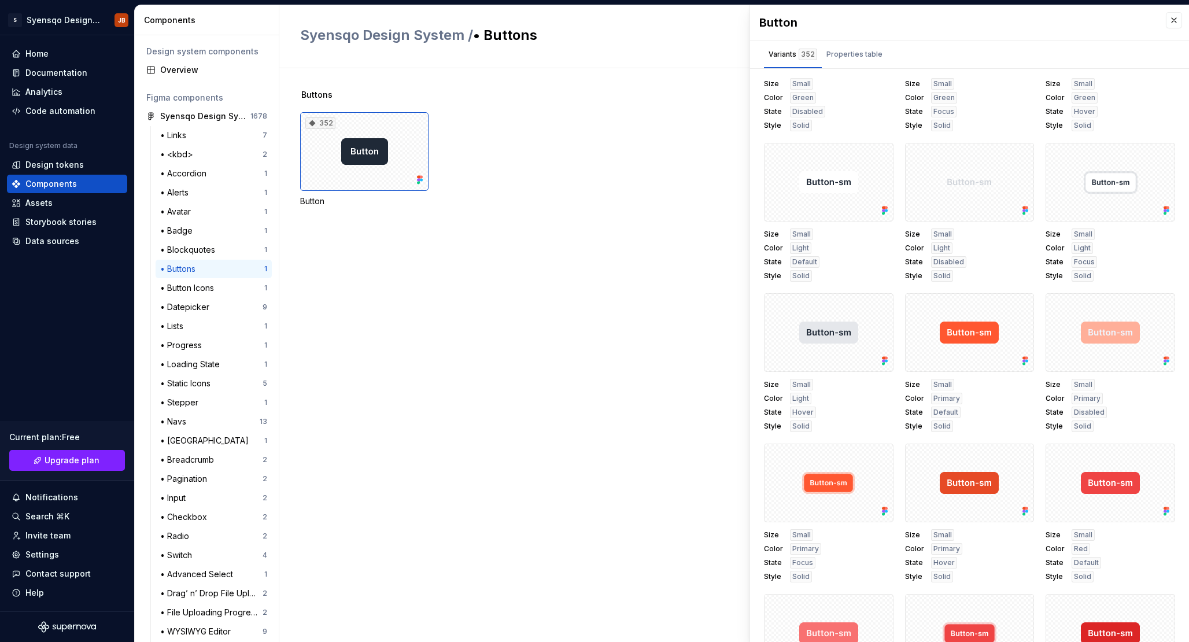
click at [528, 403] on div "Buttons 352 Button" at bounding box center [744, 355] width 889 height 574
click at [1169, 13] on button "button" at bounding box center [1174, 20] width 16 height 16
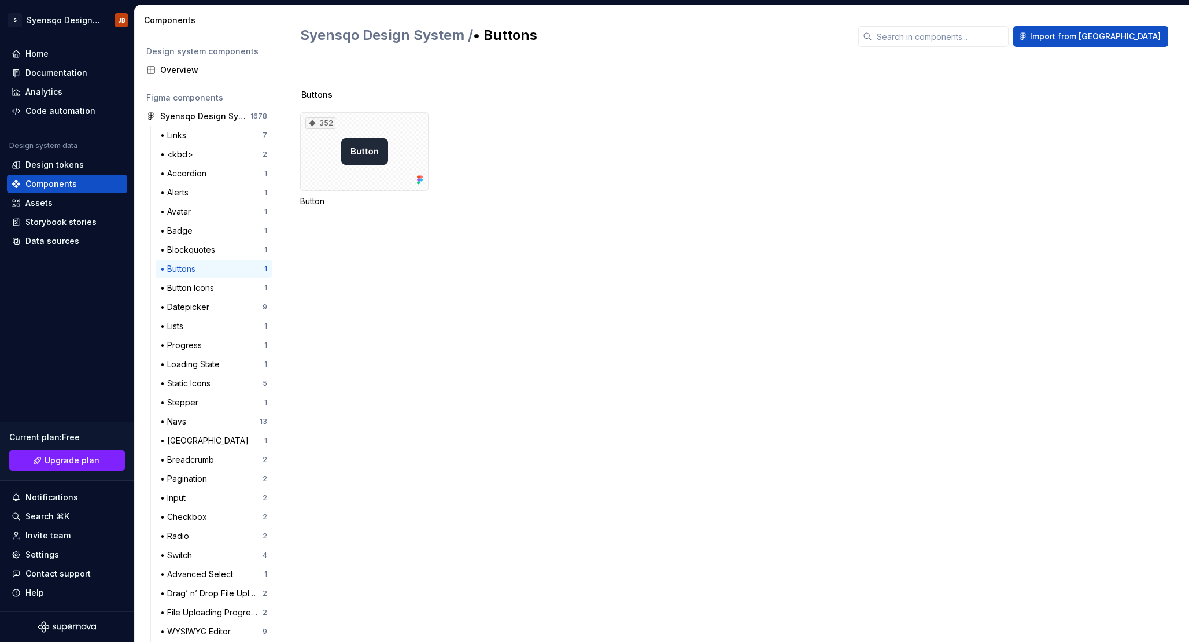
click at [1187, 24] on div "Syensqo Design System / • Buttons Import from [GEOGRAPHIC_DATA]" at bounding box center [734, 36] width 910 height 63
click at [192, 75] on div "Overview" at bounding box center [213, 70] width 107 height 12
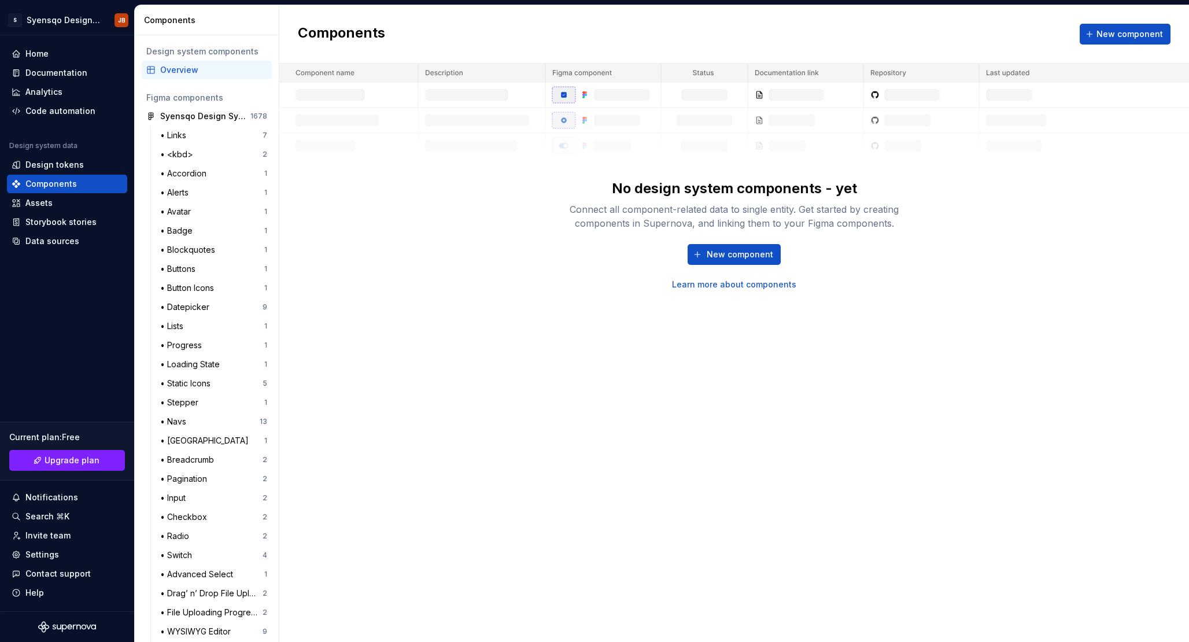
click at [205, 96] on div "Figma components" at bounding box center [206, 98] width 121 height 12
click at [185, 262] on div "• Buttons 1" at bounding box center [214, 269] width 116 height 19
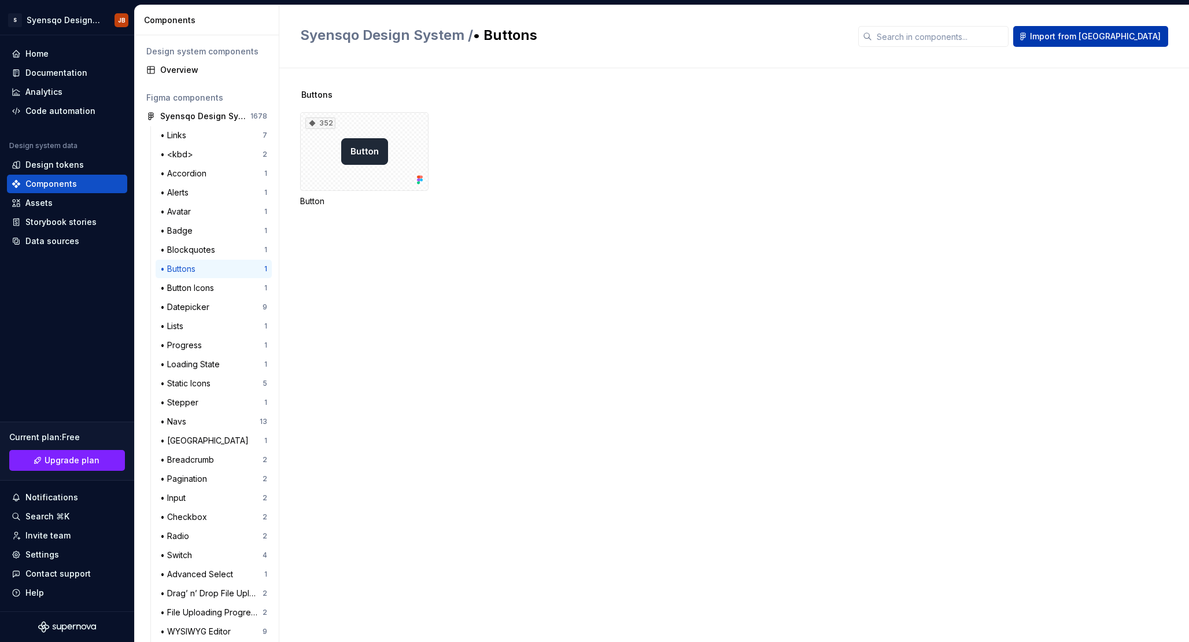
click at [1130, 32] on span "Import from [GEOGRAPHIC_DATA]" at bounding box center [1095, 37] width 131 height 12
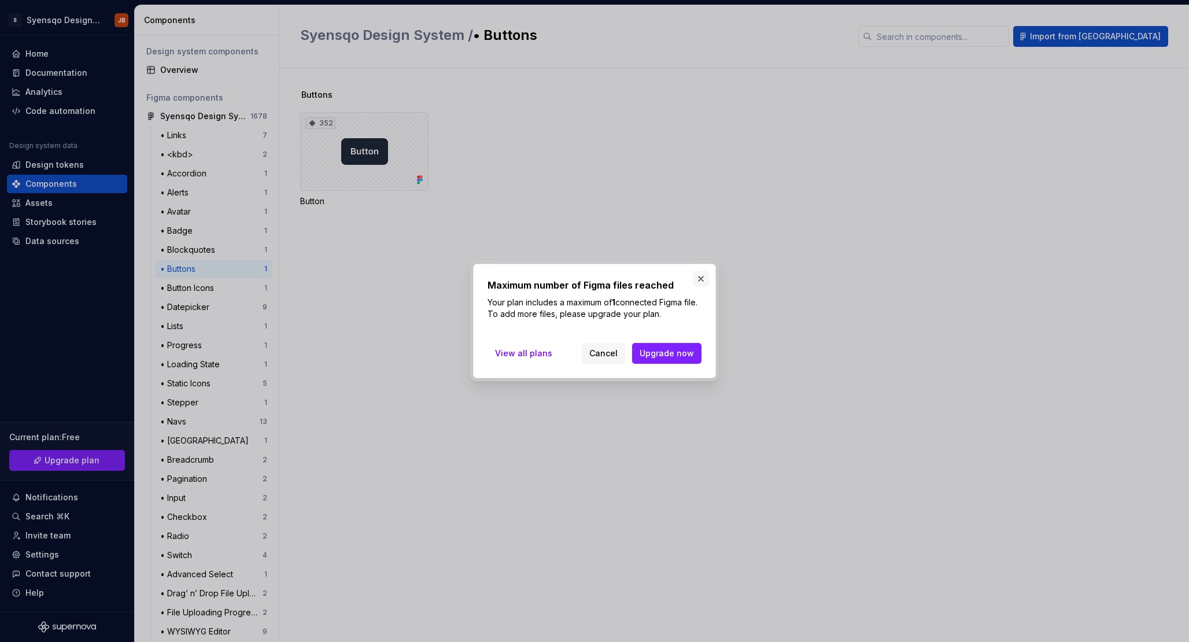
click at [705, 279] on button "button" at bounding box center [701, 279] width 16 height 16
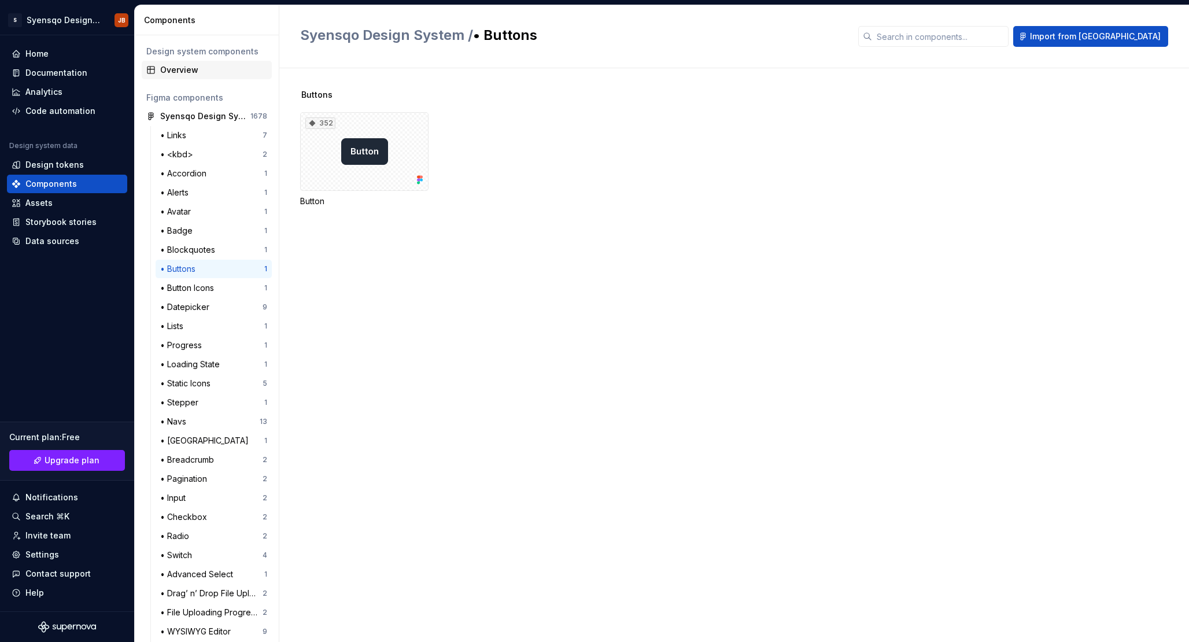
click at [217, 69] on div "Overview" at bounding box center [213, 70] width 107 height 12
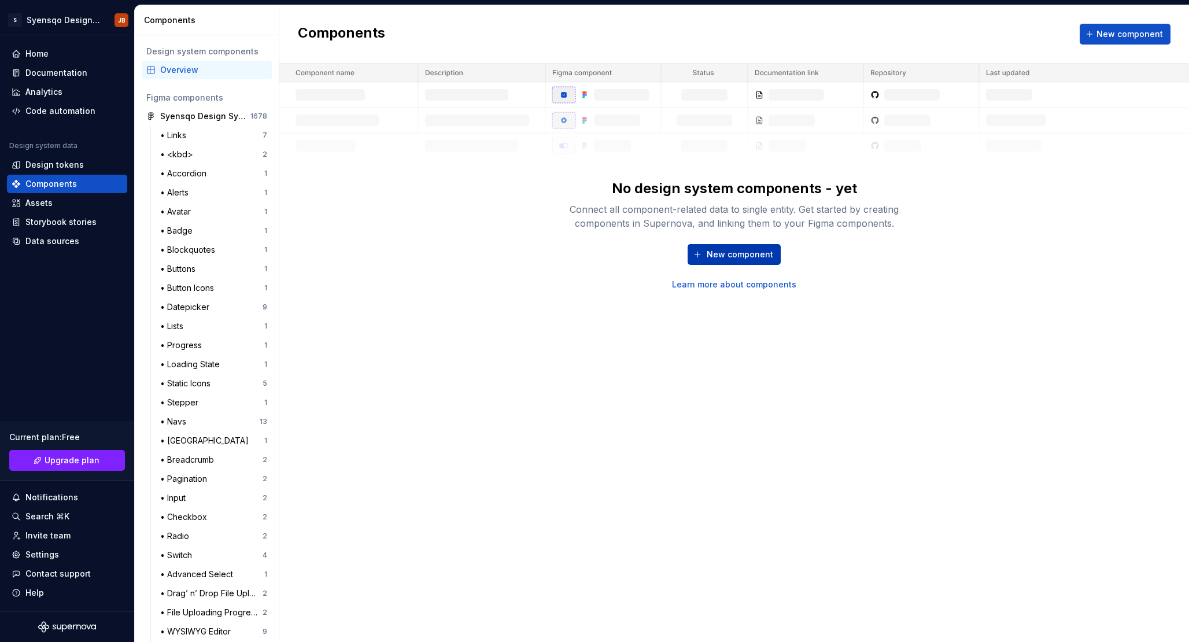
click at [737, 245] on button "New component" at bounding box center [734, 254] width 93 height 21
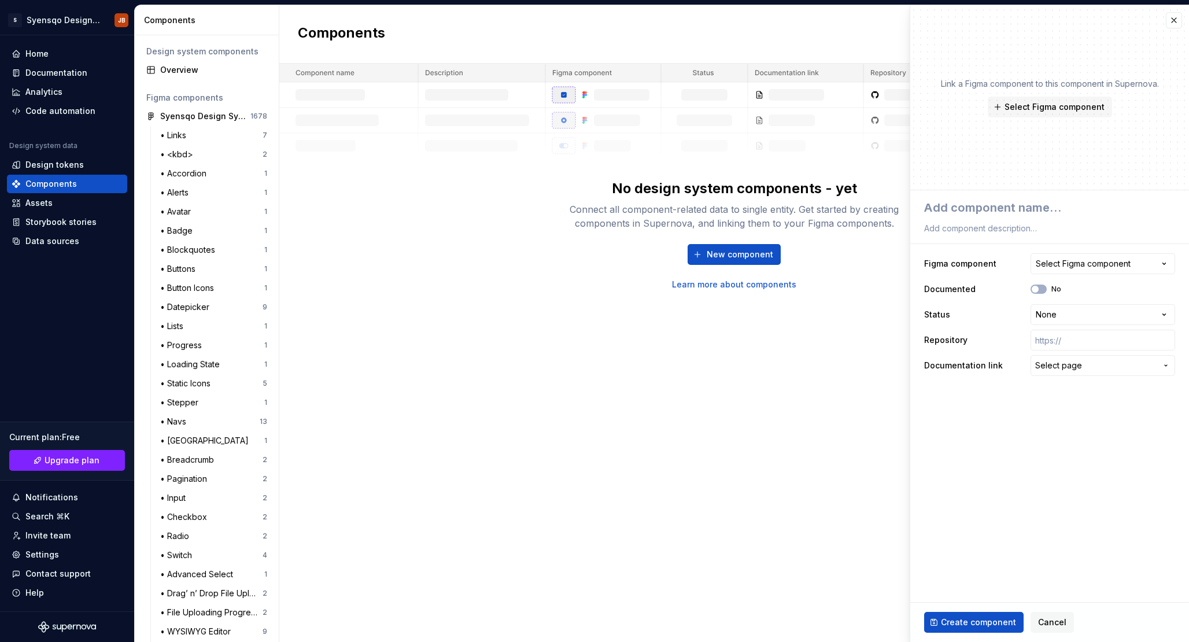
type textarea "*"
click at [1096, 261] on div "Select Figma component" at bounding box center [1083, 264] width 95 height 12
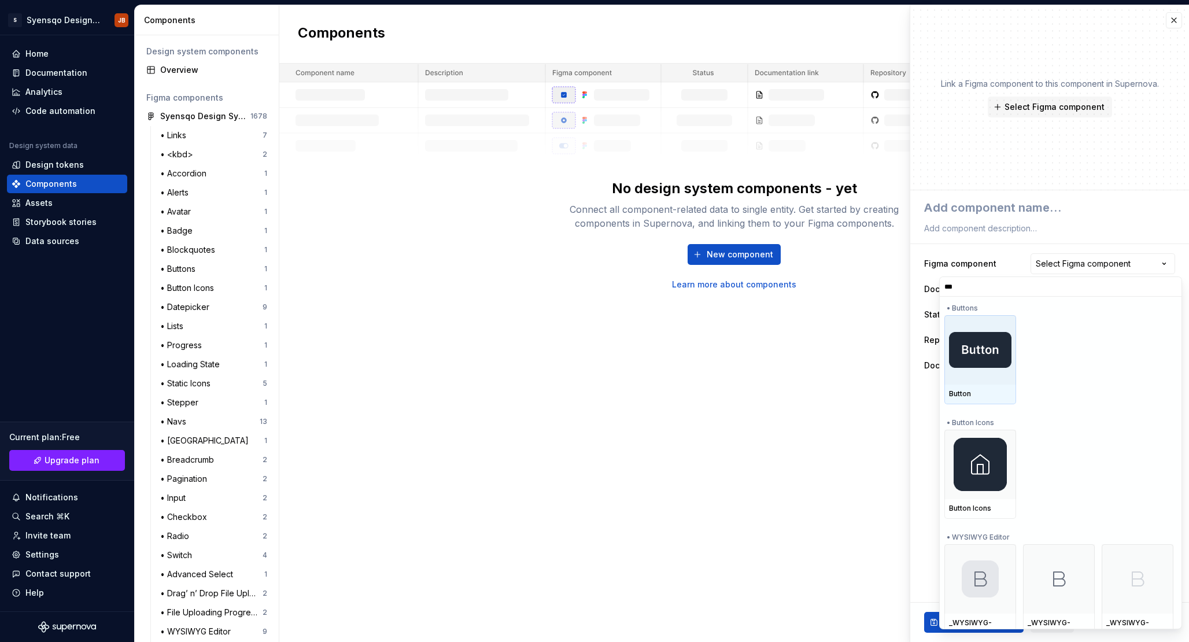
type input "****"
click at [1015, 348] on div at bounding box center [981, 349] width 72 height 69
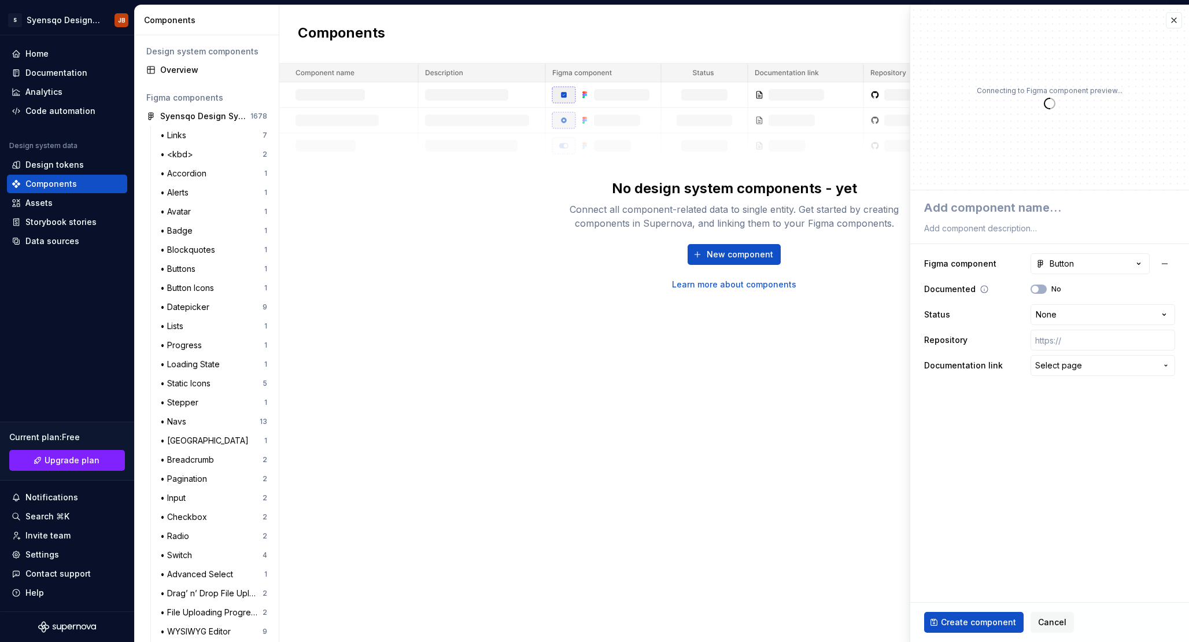
click at [1045, 297] on div "Documented No" at bounding box center [1049, 289] width 251 height 21
click at [1042, 292] on button "No" at bounding box center [1039, 289] width 16 height 9
type textarea "*"
click at [1053, 317] on html "S Syensqo Design system JB Home Documentation Analytics Code automation Design …" at bounding box center [594, 321] width 1189 height 642
select select "**********"
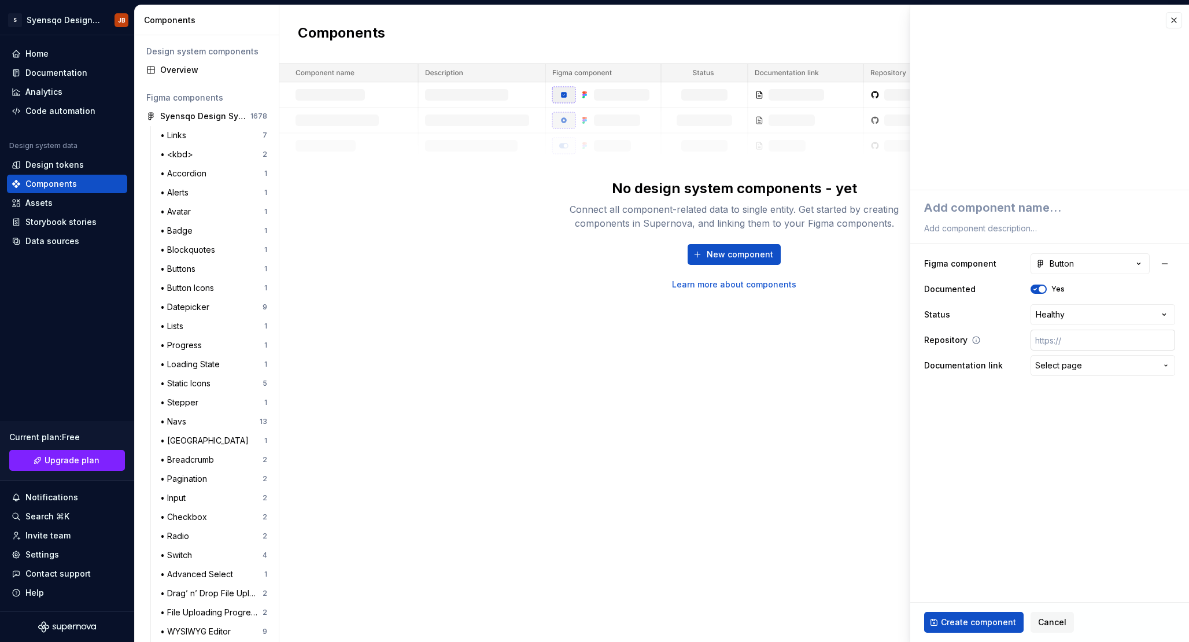
click at [1052, 342] on input "text" at bounding box center [1103, 340] width 145 height 21
click at [1052, 372] on button "Select page" at bounding box center [1103, 365] width 145 height 21
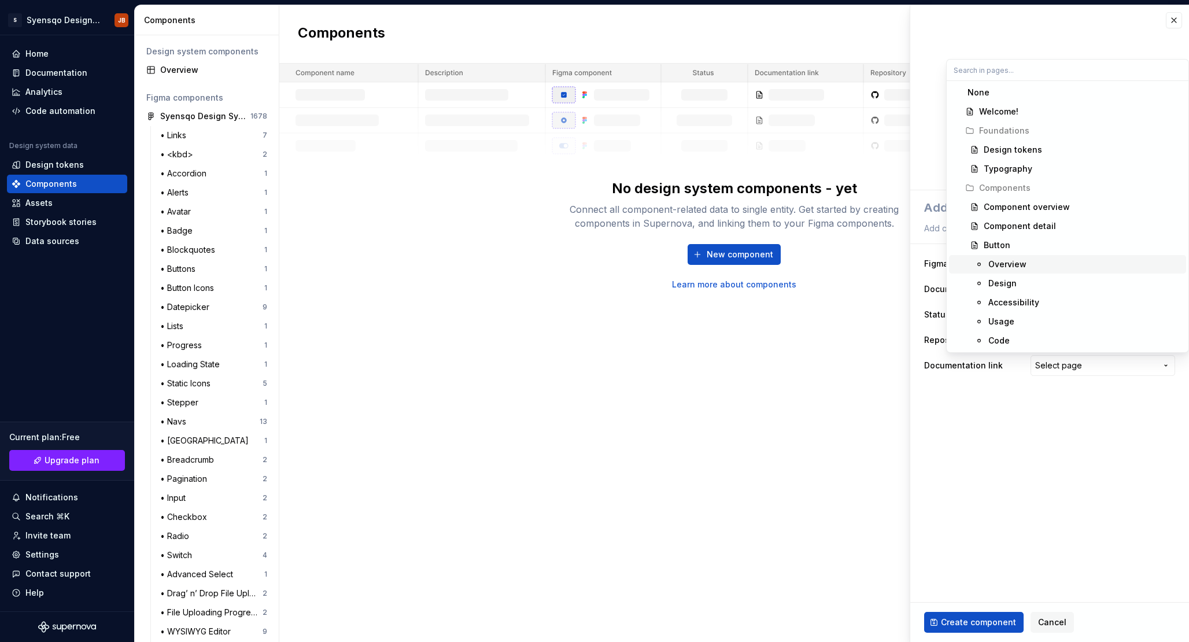
click at [1010, 263] on div "Overview" at bounding box center [1008, 265] width 38 height 12
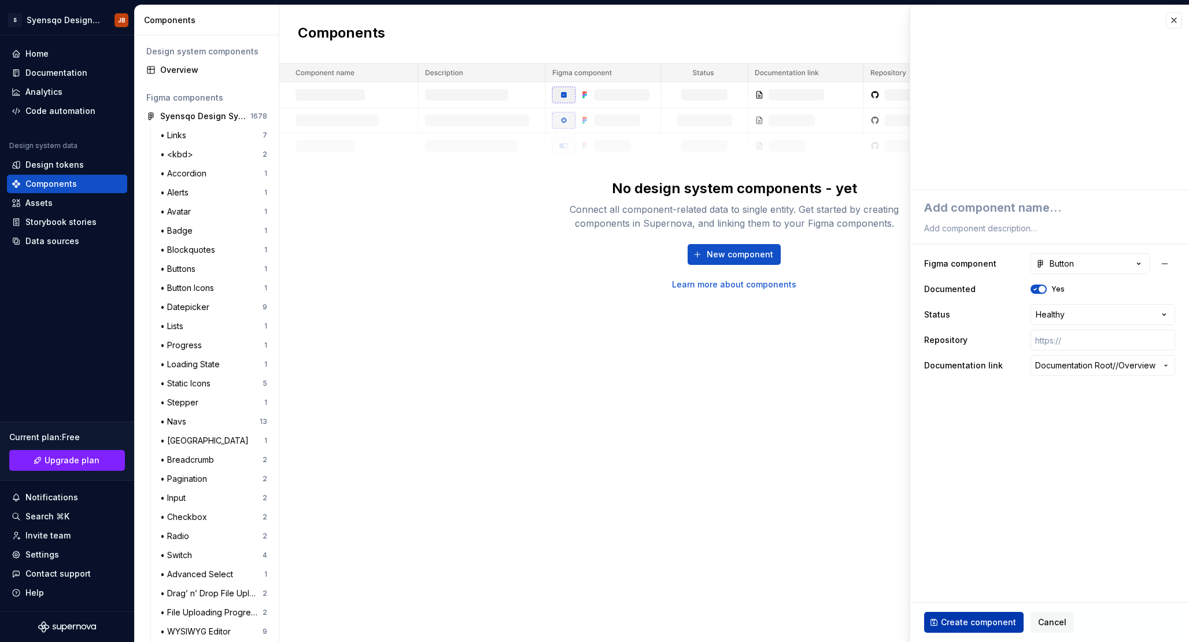
click at [982, 614] on button "Create component" at bounding box center [973, 622] width 99 height 21
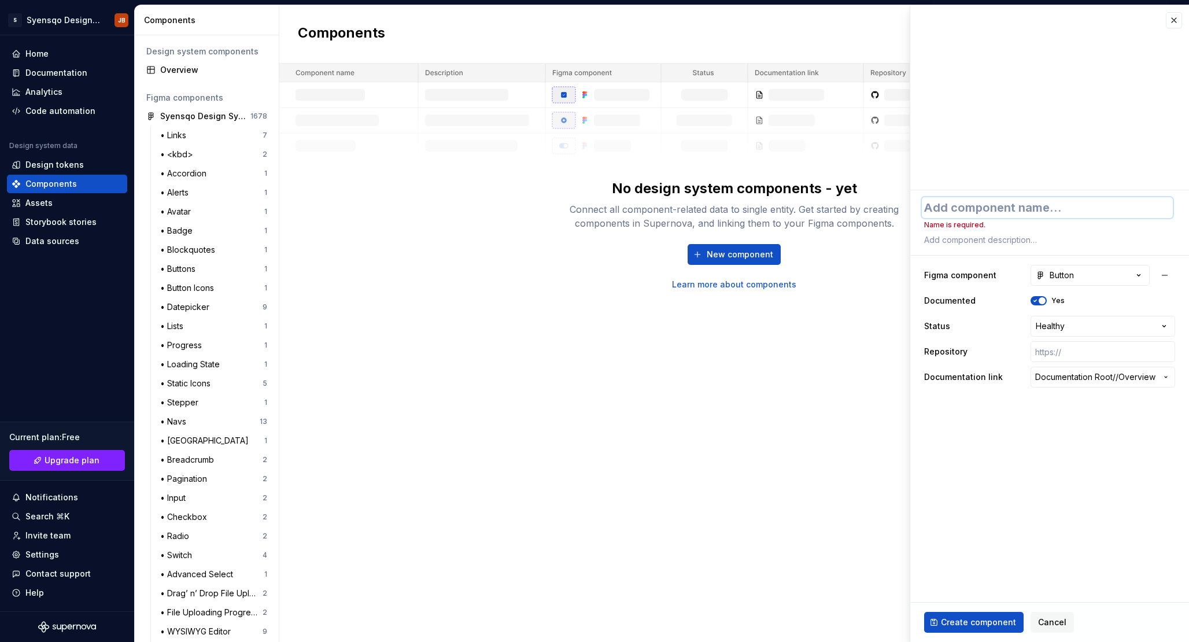
type textarea "*"
type textarea "B"
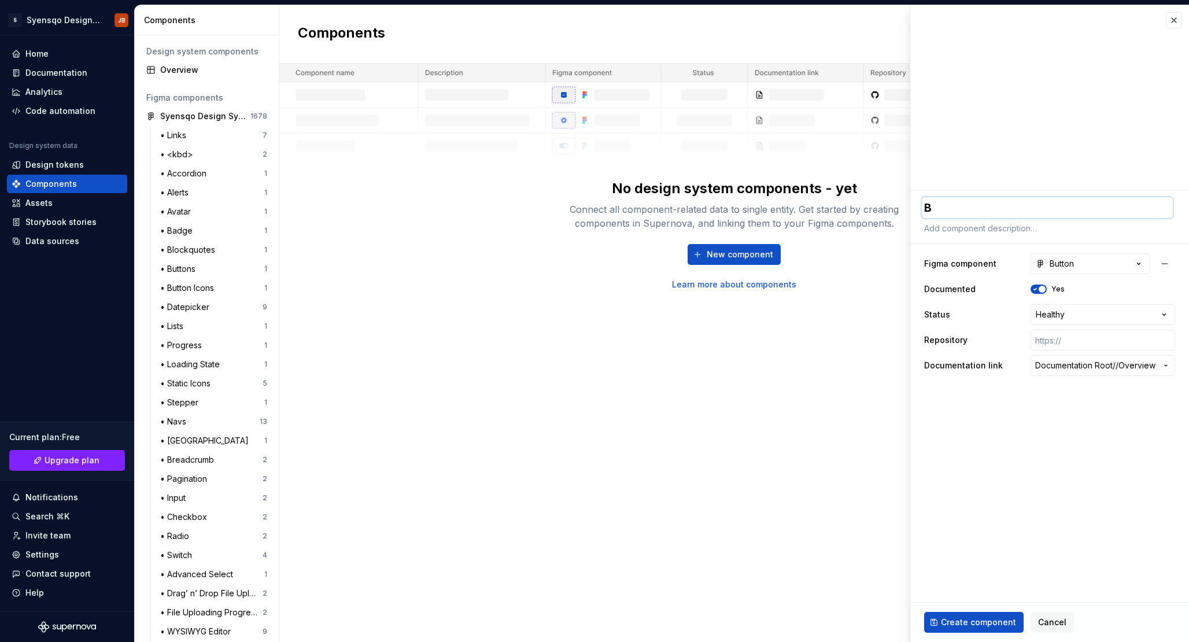
type textarea "*"
type textarea "Bu"
type textarea "*"
type textarea "But"
type textarea "*"
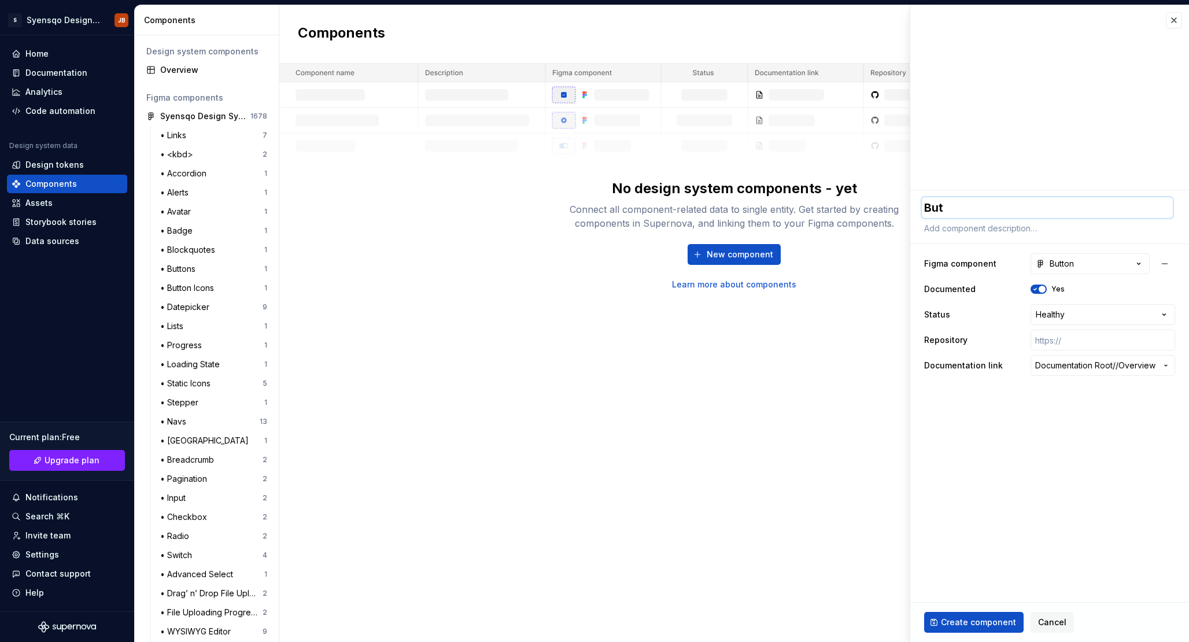
type textarea "Butt"
type textarea "*"
type textarea "Butto"
type textarea "*"
type textarea "Button"
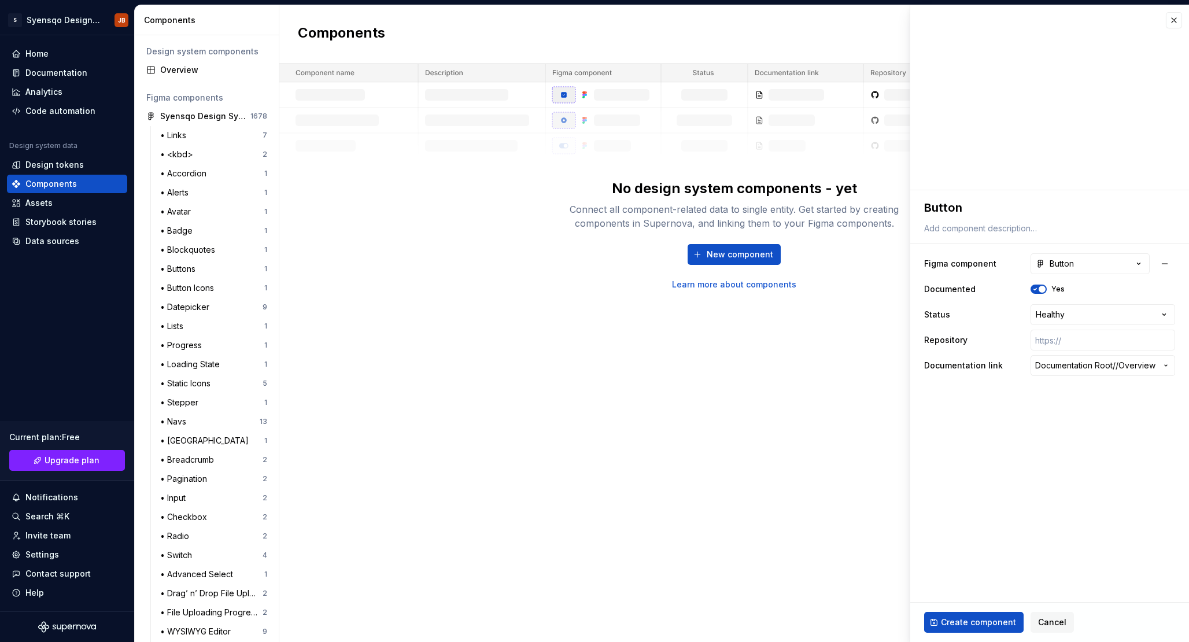
click at [952, 611] on div "Create component Cancel" at bounding box center [1049, 622] width 279 height 39
click at [950, 618] on span "Create component" at bounding box center [978, 623] width 75 height 12
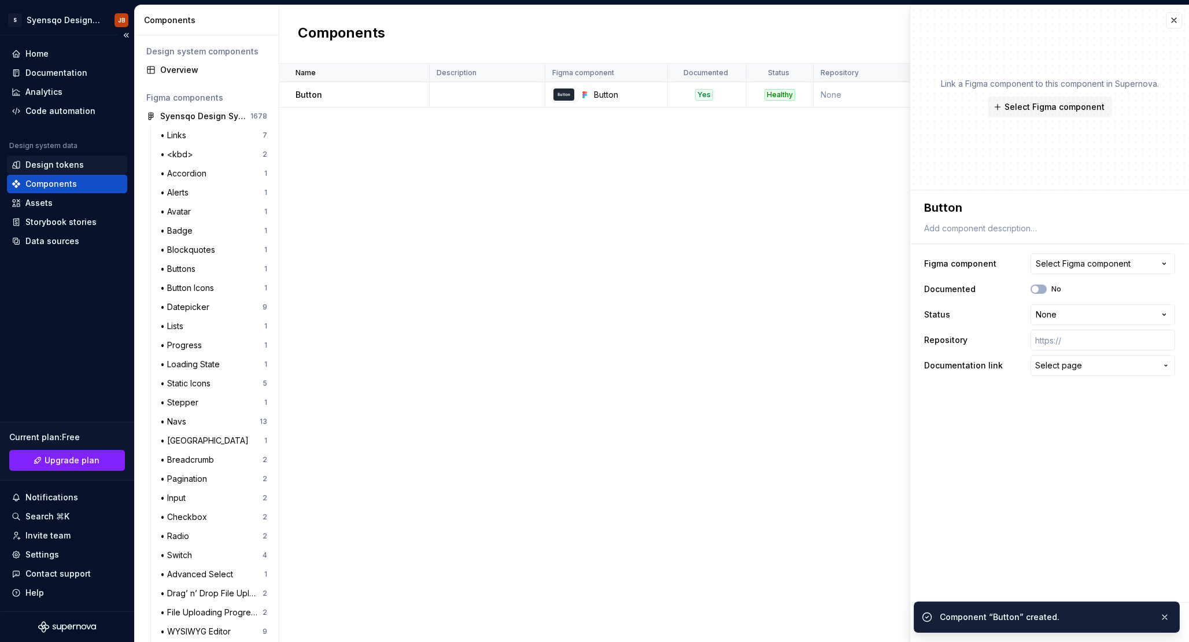
type textarea "*"
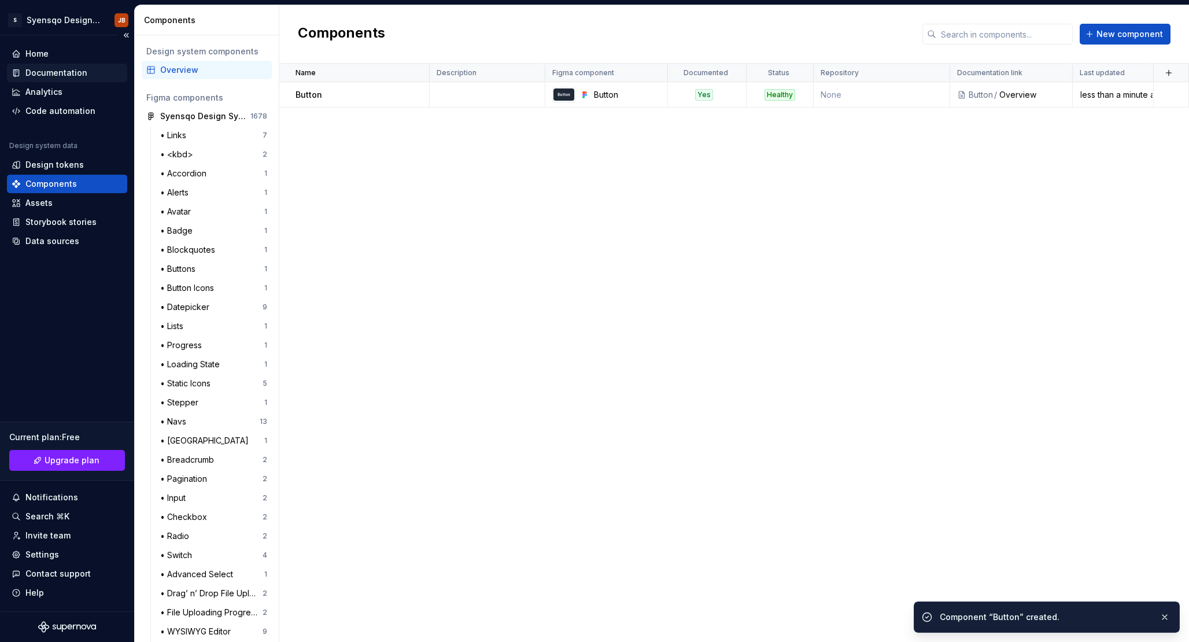
click at [51, 77] on div "Documentation" at bounding box center [56, 73] width 62 height 12
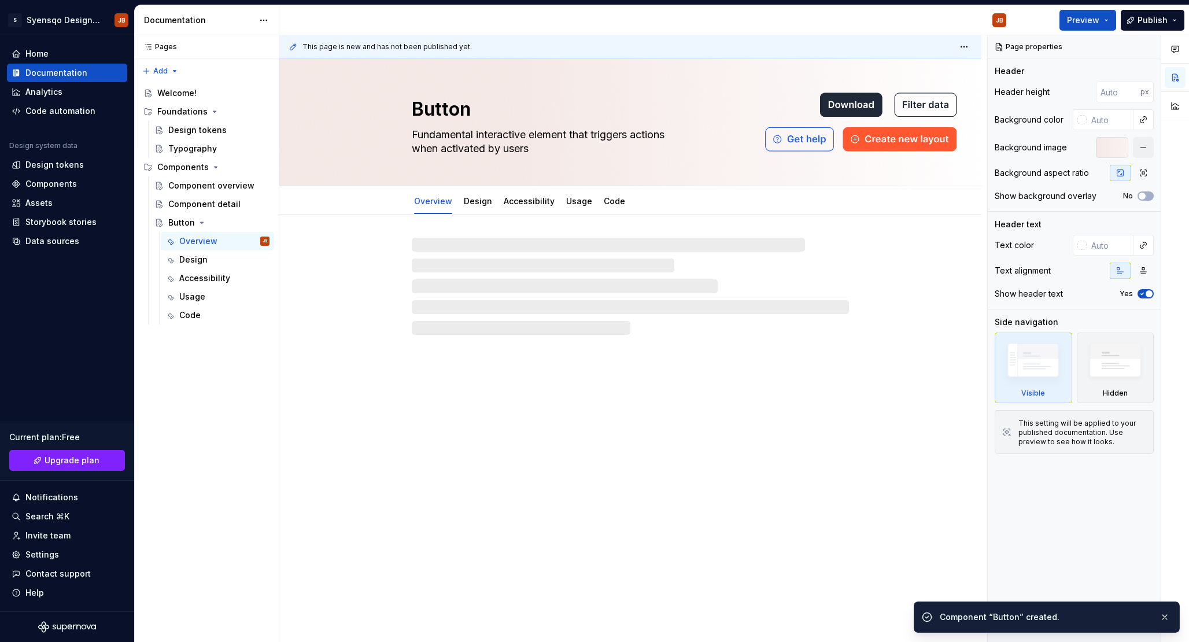
type textarea "*"
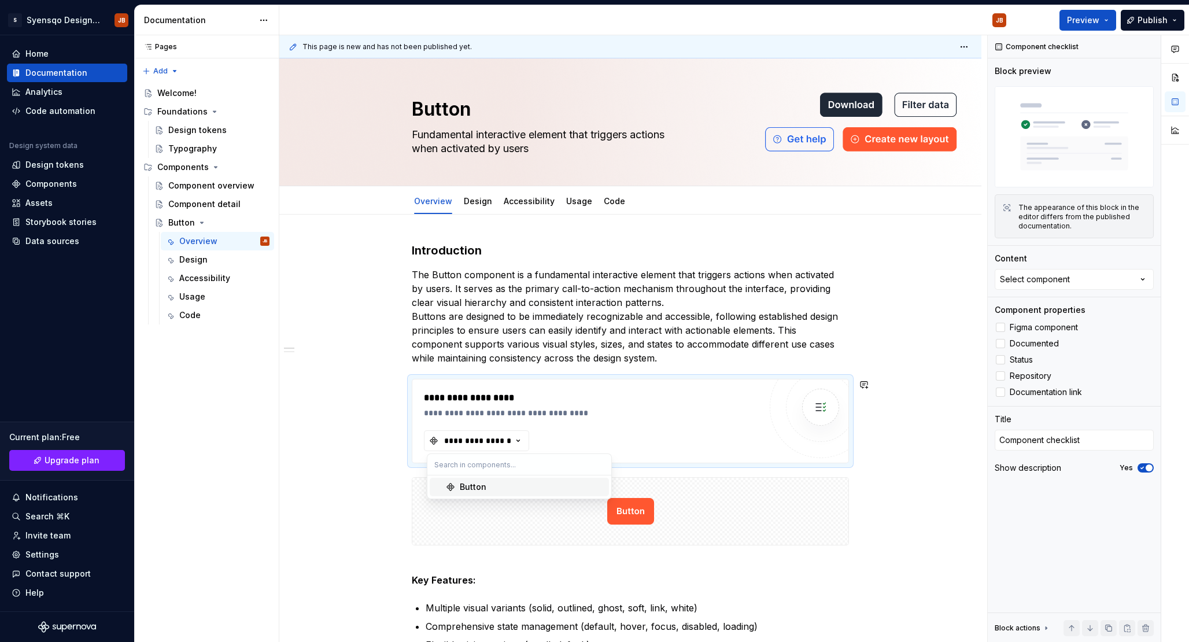
click at [474, 491] on div "Button" at bounding box center [473, 487] width 27 height 12
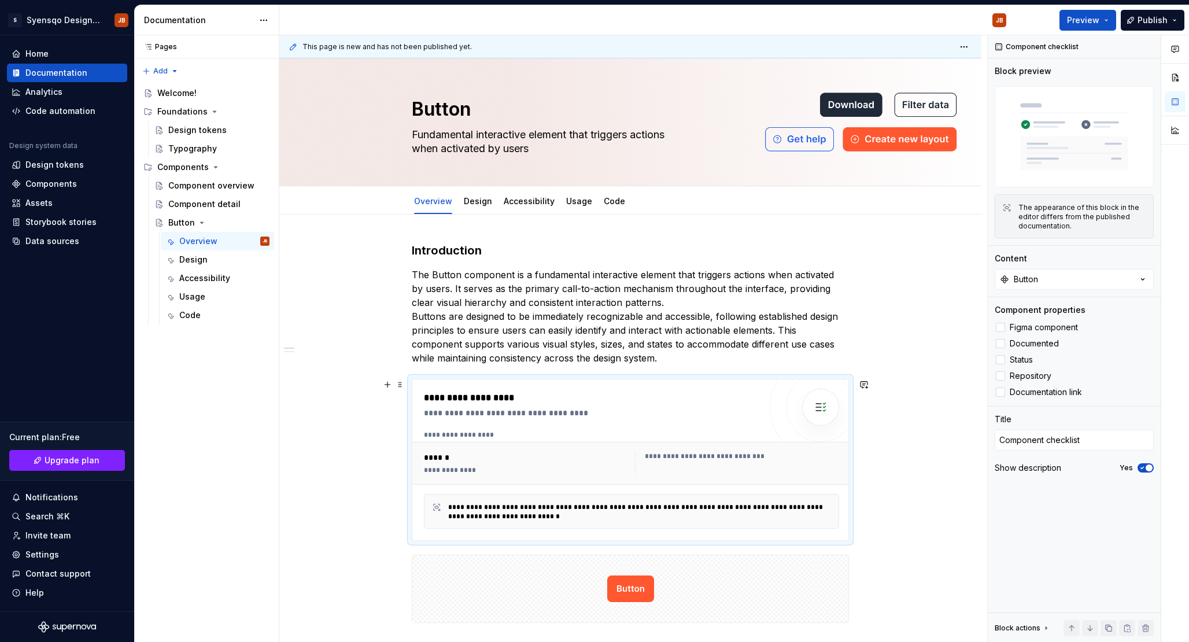
scroll to position [75, 0]
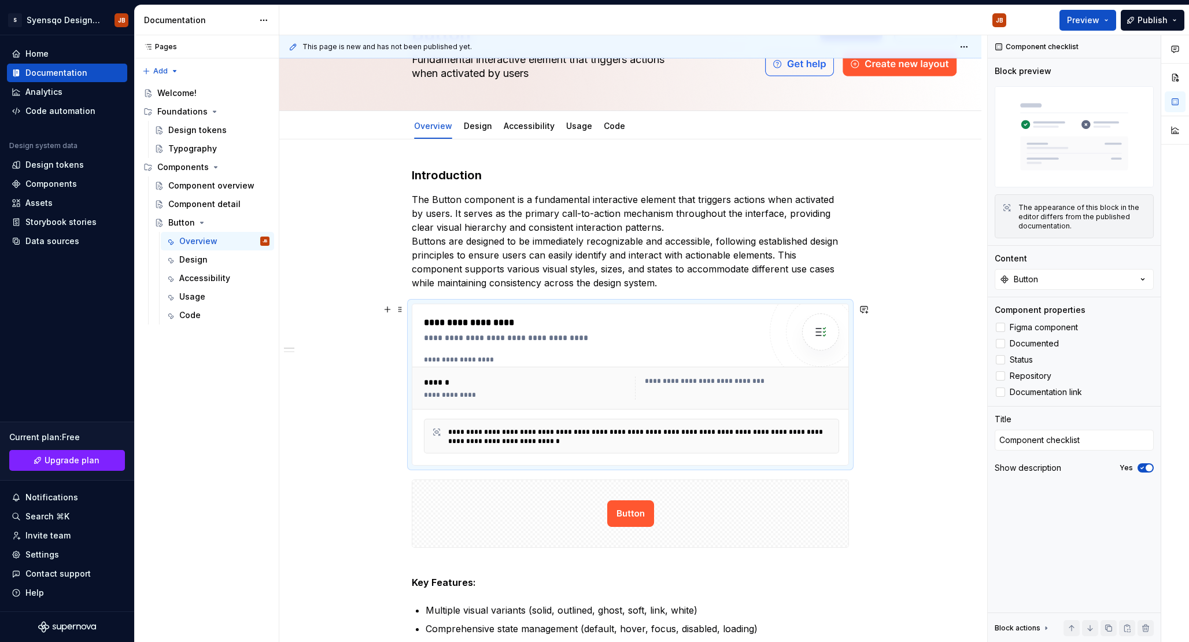
click at [703, 382] on div "**********" at bounding box center [742, 381] width 194 height 9
click at [591, 437] on div "**********" at bounding box center [639, 436] width 383 height 19
click at [1025, 319] on div "Component properties Figma component Documented Status Repository Documentation…" at bounding box center [1074, 351] width 159 height 95
click at [1025, 329] on span "Figma component" at bounding box center [1044, 327] width 68 height 9
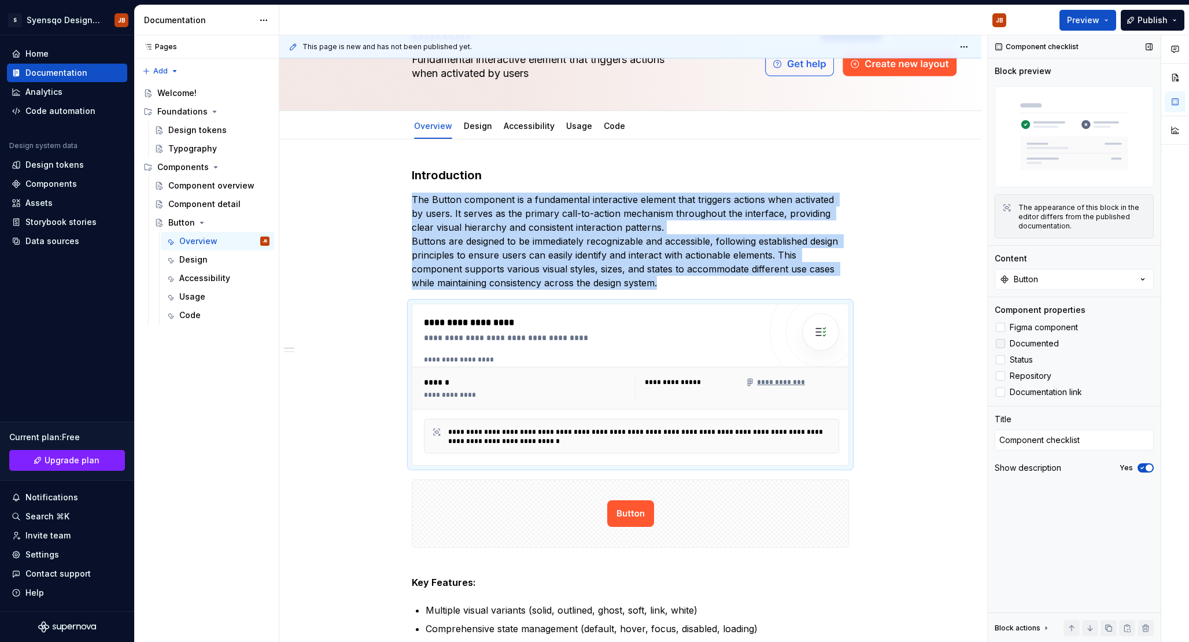
click at [1025, 346] on span "Documented" at bounding box center [1034, 343] width 49 height 9
click at [1025, 355] on span "Status" at bounding box center [1021, 359] width 23 height 9
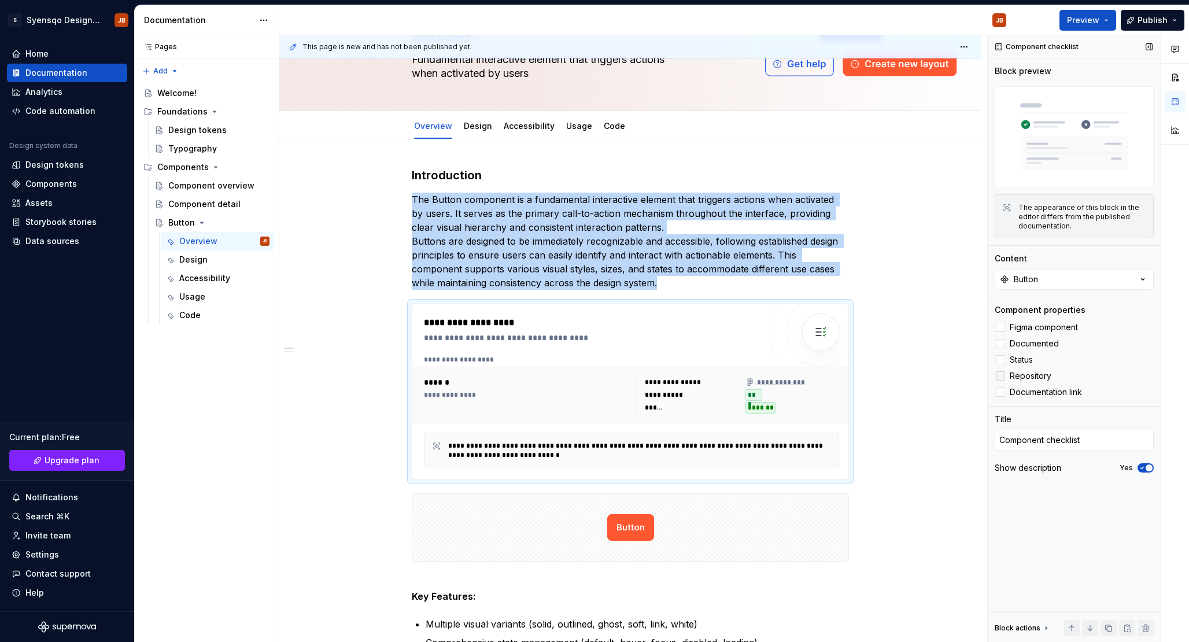
click at [1025, 372] on span "Repository" at bounding box center [1031, 375] width 42 height 9
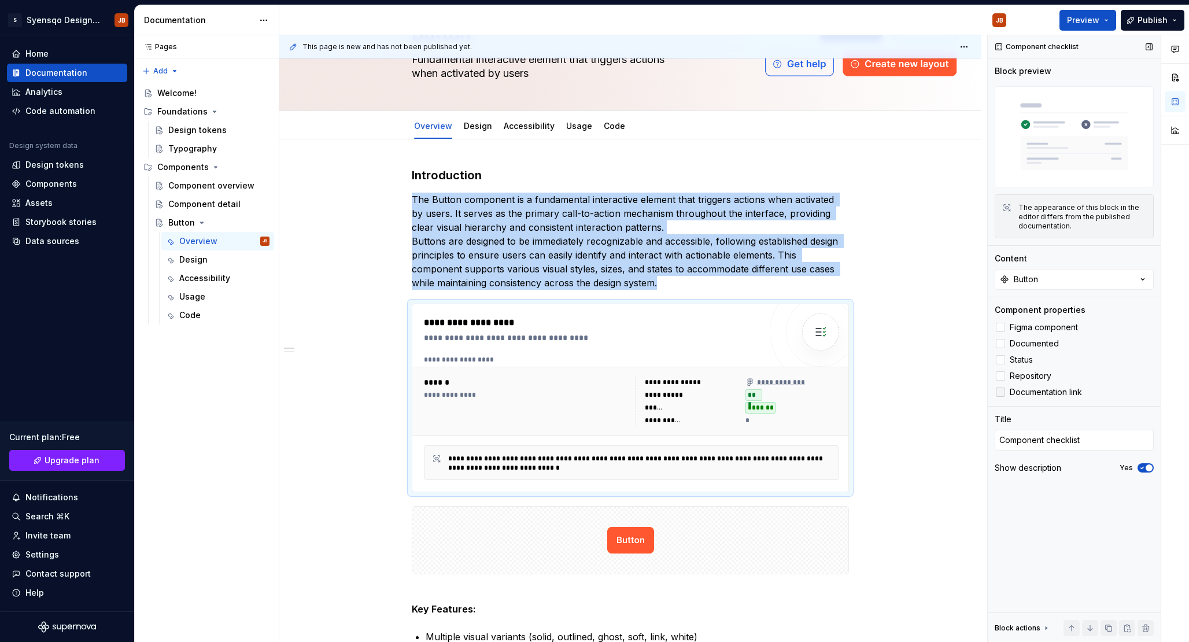
click at [1027, 386] on label "Documentation link" at bounding box center [1074, 392] width 159 height 14
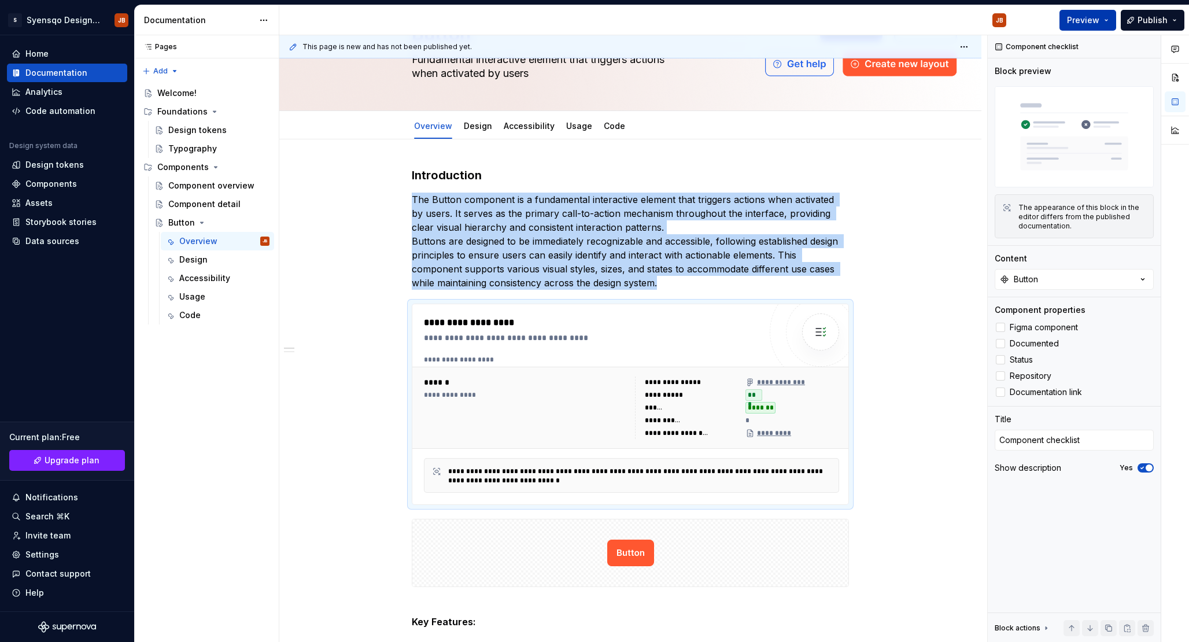
click at [1090, 24] on span "Preview" at bounding box center [1083, 20] width 32 height 12
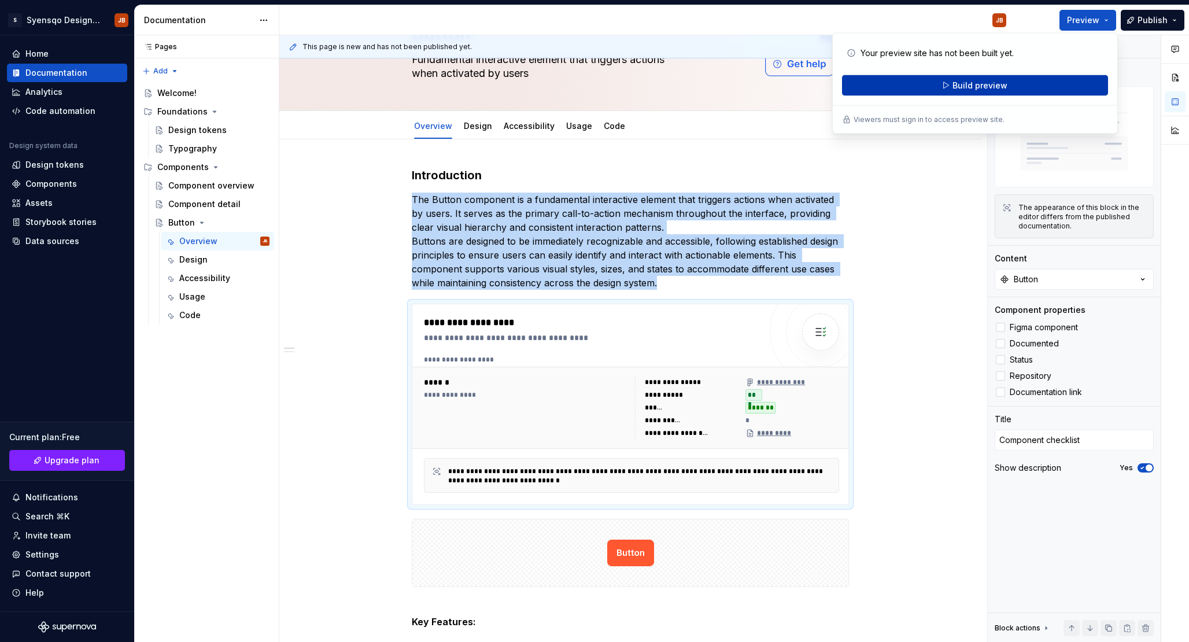
click at [1039, 83] on button "Build preview" at bounding box center [975, 85] width 266 height 21
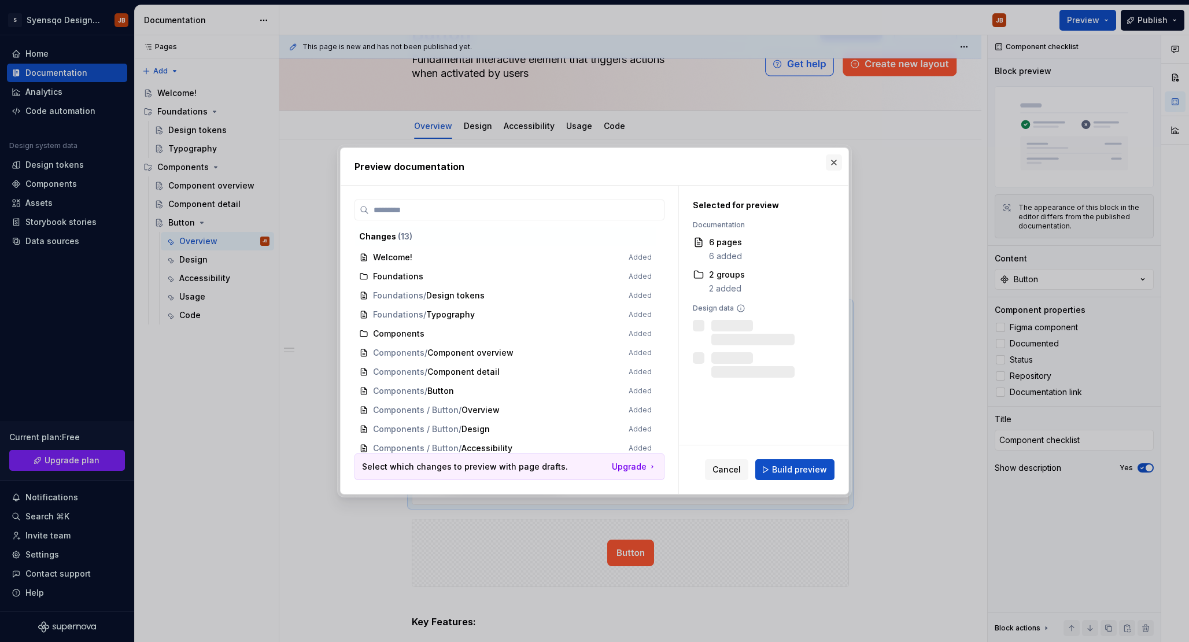
click at [834, 164] on button "button" at bounding box center [834, 162] width 16 height 16
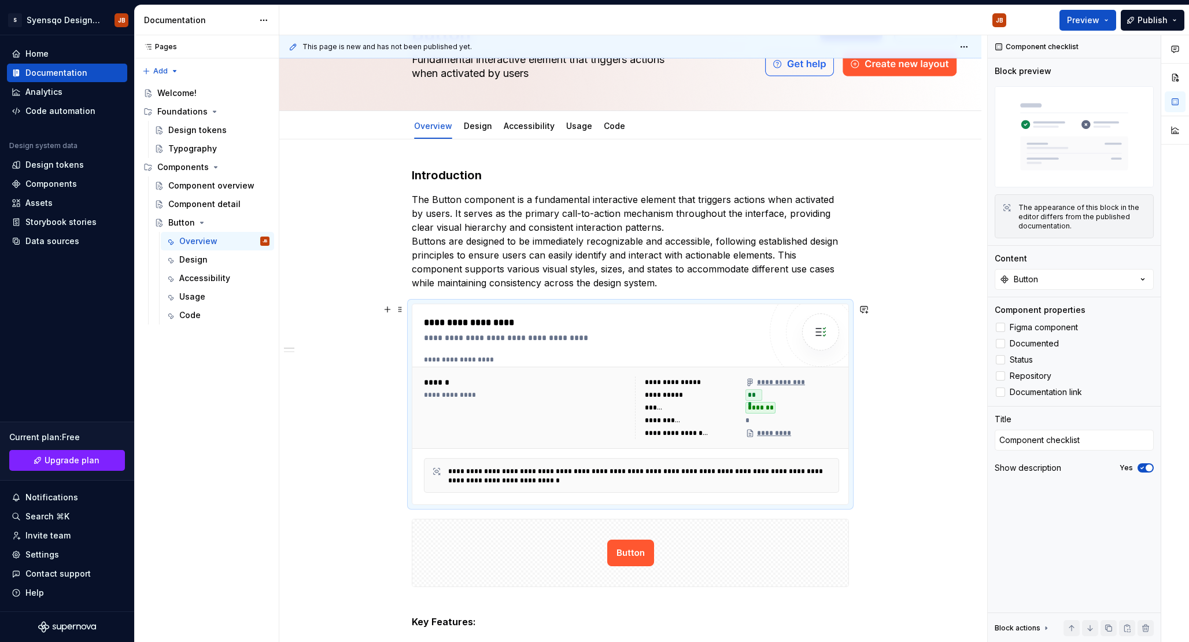
click at [683, 244] on p "The Button component is a fundamental interactive element that triggers actions…" at bounding box center [630, 241] width 437 height 97
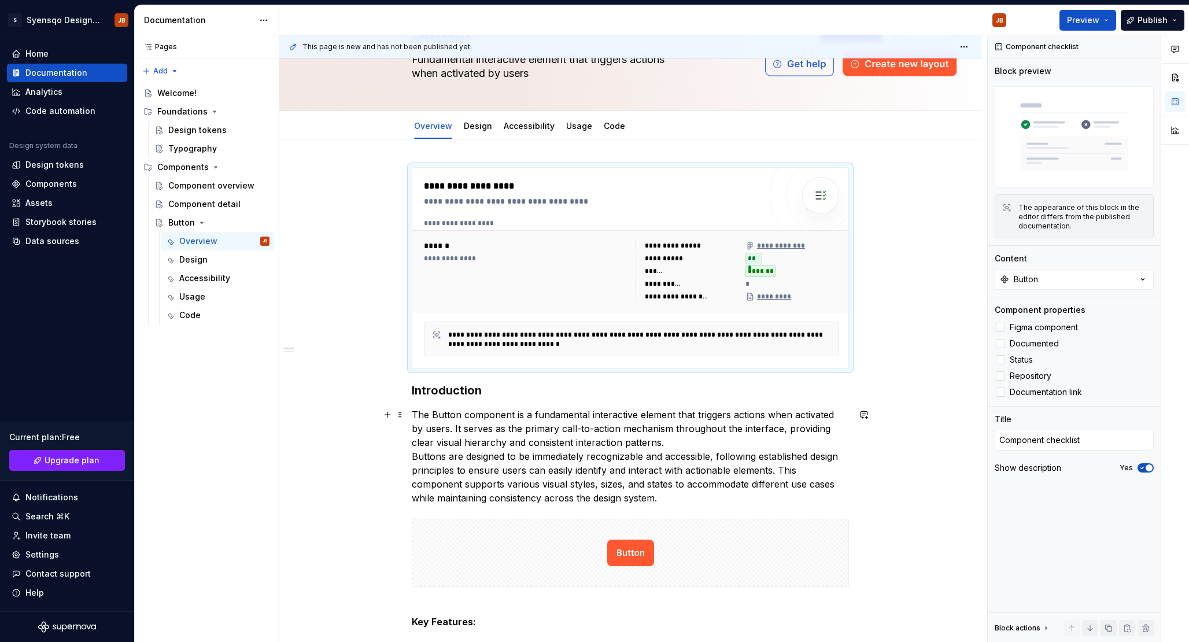
click at [561, 422] on p "The Button component is a fundamental interactive element that triggers actions…" at bounding box center [630, 456] width 437 height 97
click at [778, 213] on div at bounding box center [821, 196] width 102 height 102
click at [1044, 432] on textarea "Component checklist" at bounding box center [1074, 440] width 159 height 21
click at [1021, 437] on textarea "Component checklist" at bounding box center [1074, 440] width 159 height 21
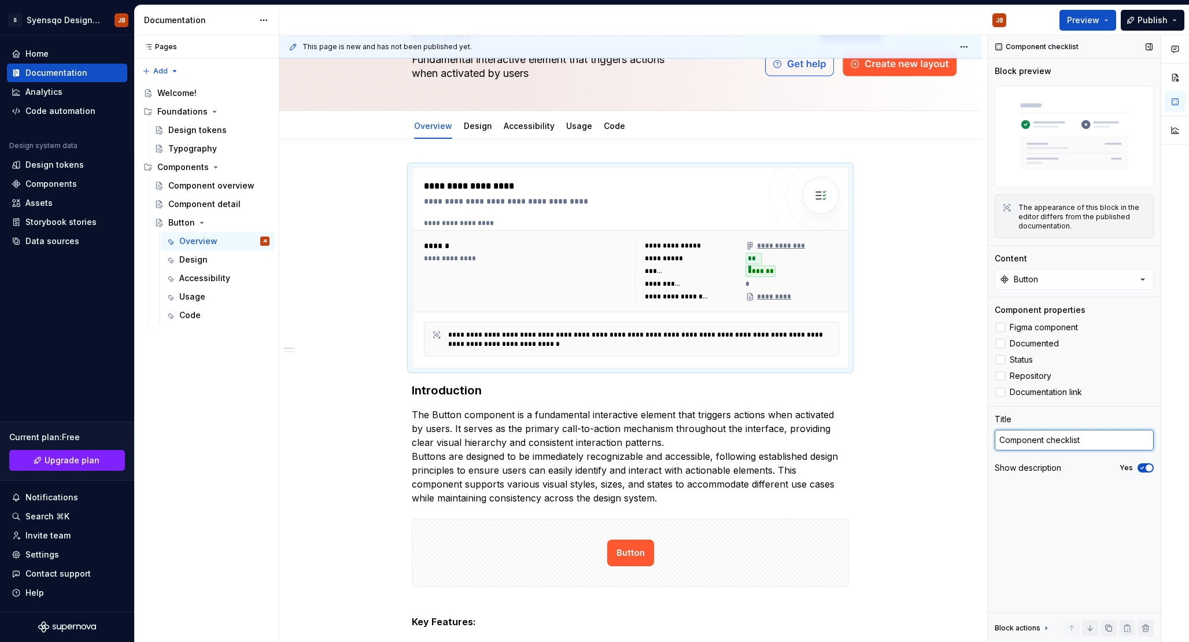
type textarea "*"
type textarea "B checklist"
type textarea "*"
type textarea "Bu checklist"
type textarea "*"
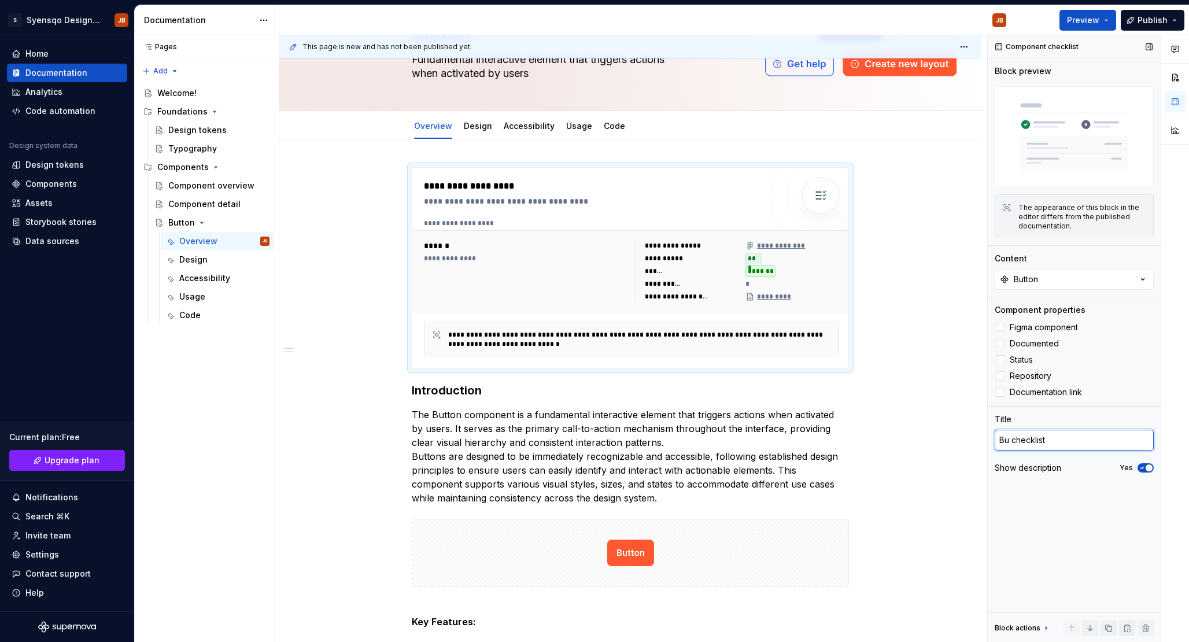
type textarea "But checklist"
type textarea "*"
type textarea "Butt checklist"
type textarea "*"
type textarea "Butto checklist"
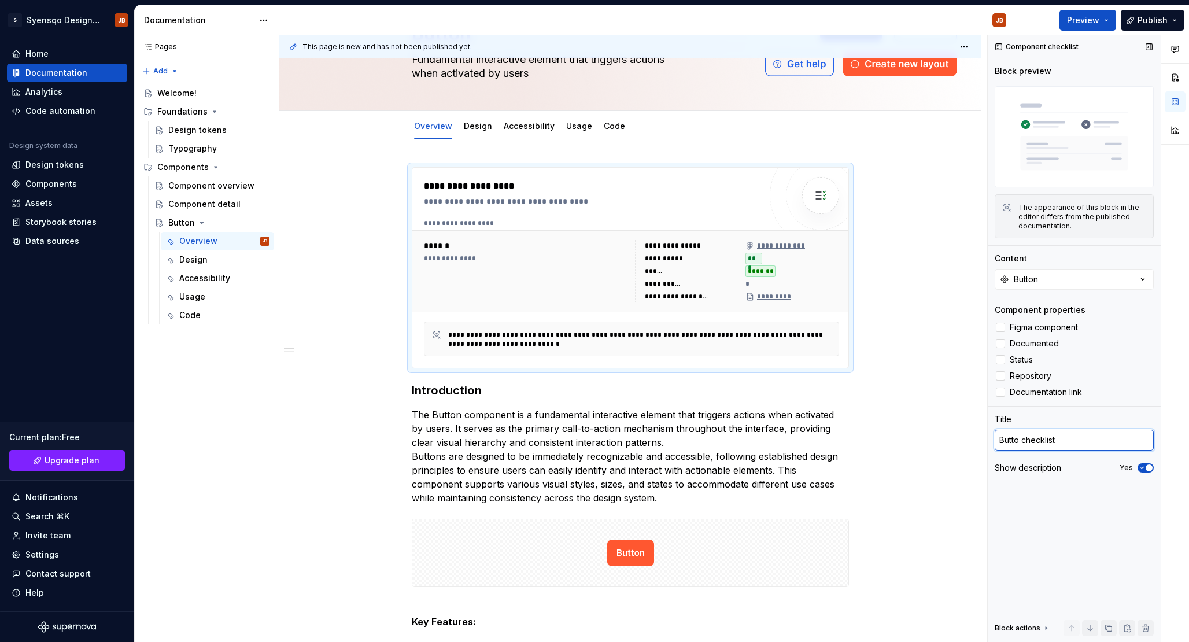
type textarea "*"
type textarea "Button checklist"
type button "on"
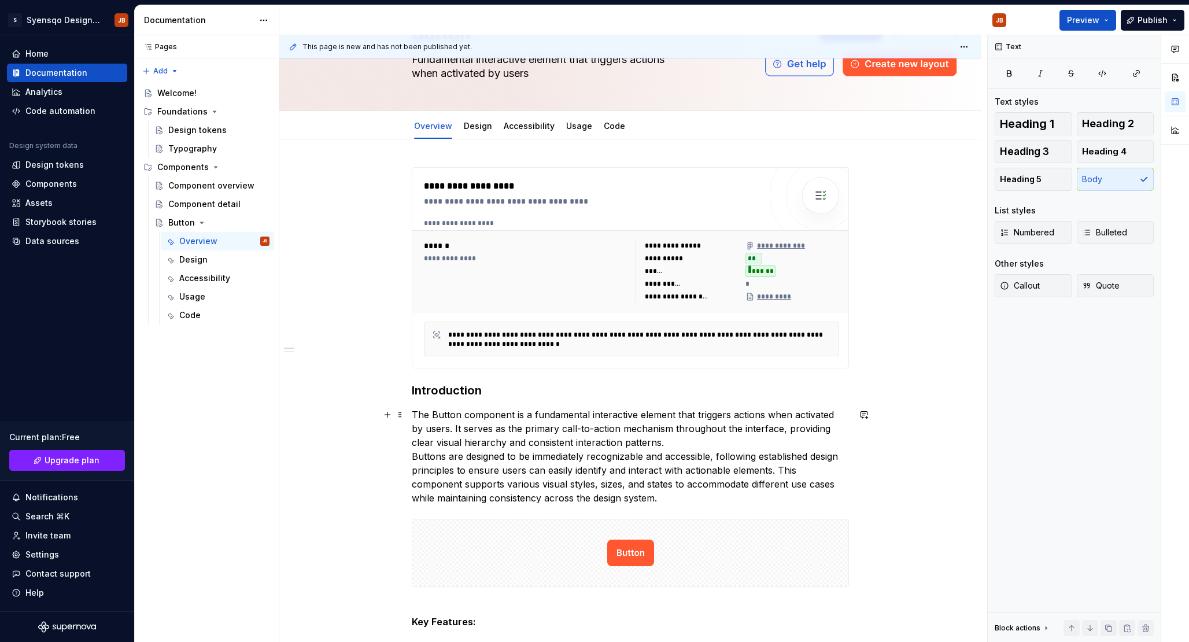
click at [770, 447] on p "The Button component is a fundamental interactive element that triggers actions…" at bounding box center [630, 456] width 437 height 97
click at [445, 254] on div "**********" at bounding box center [526, 258] width 204 height 9
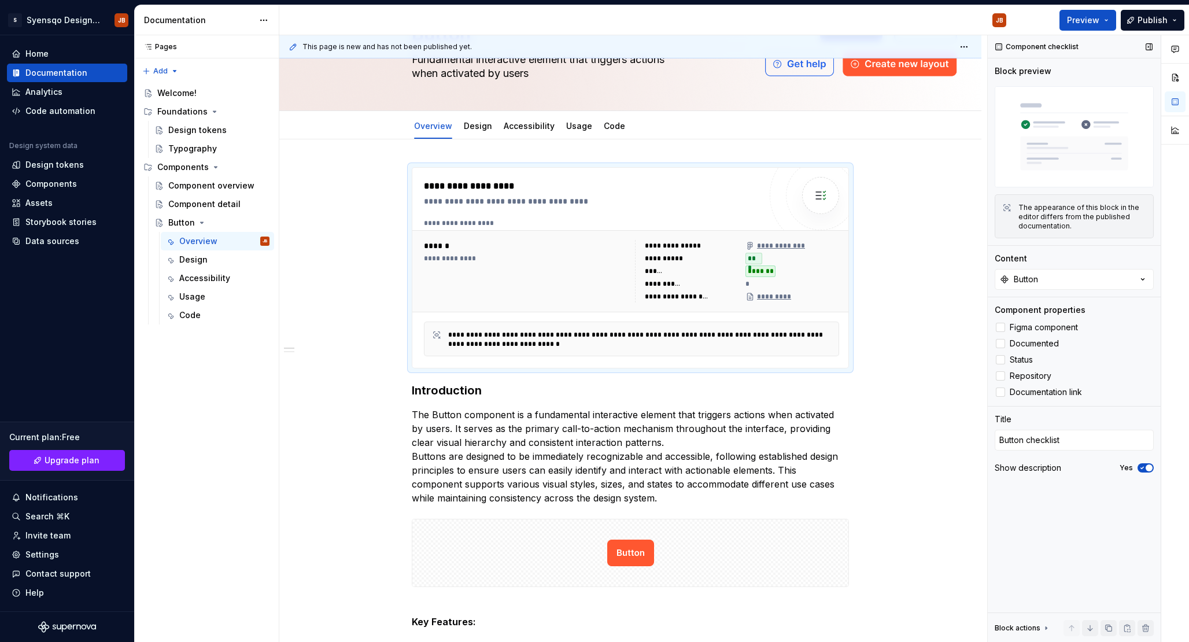
click at [1145, 467] on icon "button" at bounding box center [1142, 467] width 9 height 7
click at [599, 422] on p "The Button component is a fundamental interactive element that triggers actions…" at bounding box center [630, 456] width 437 height 97
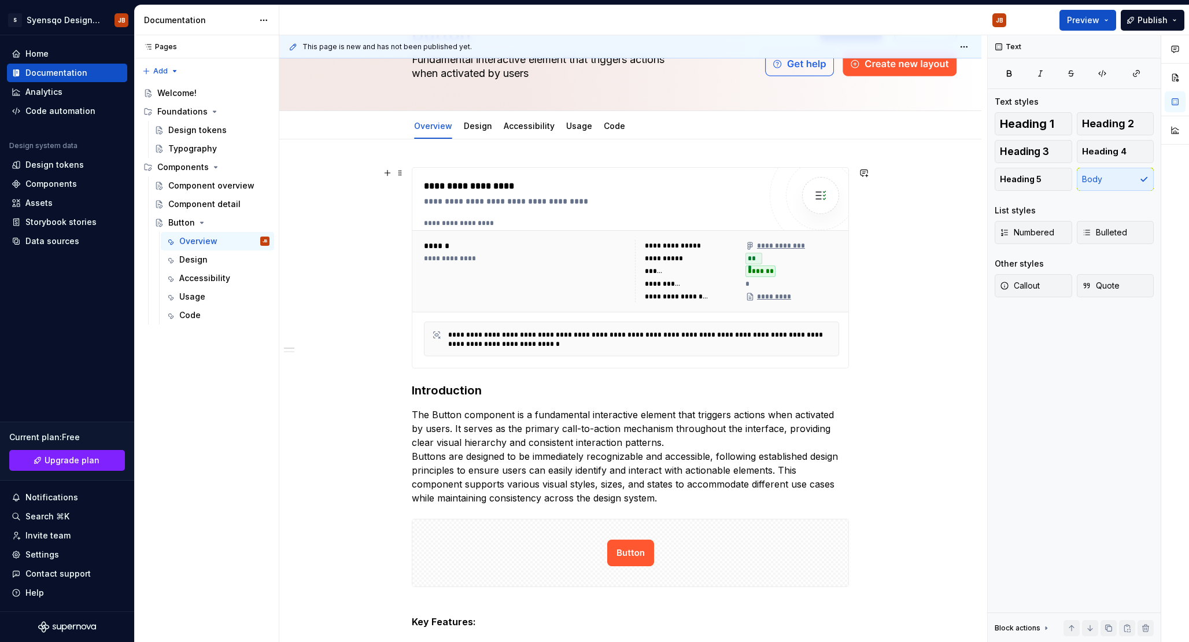
scroll to position [0, 0]
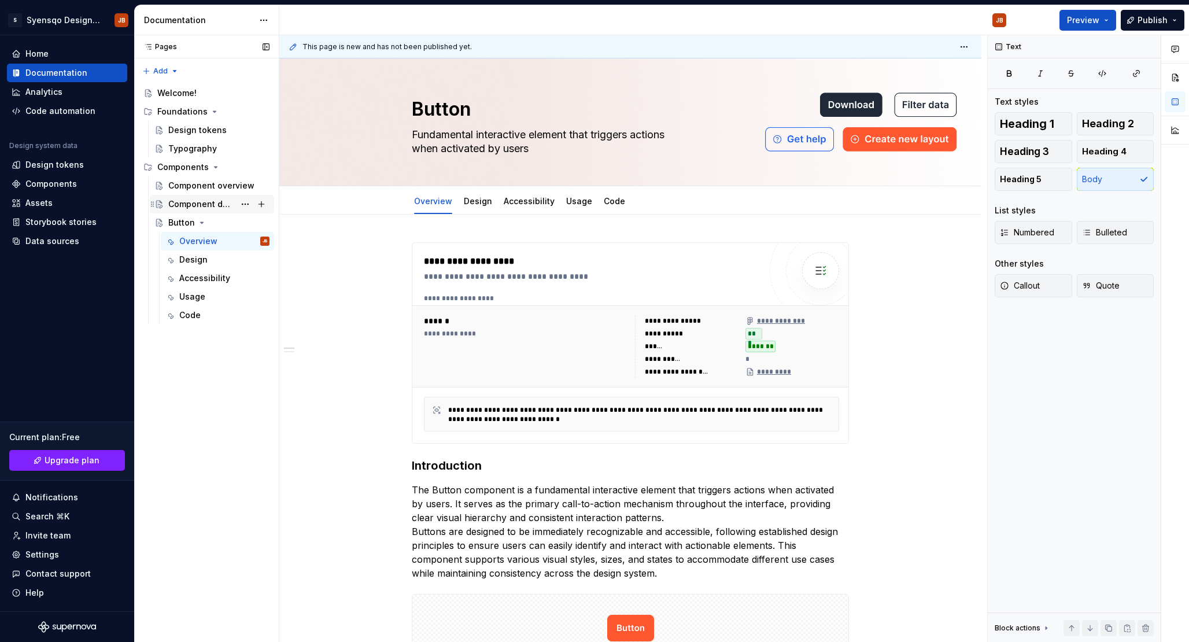
click at [201, 211] on div "Component detail" at bounding box center [218, 204] width 101 height 16
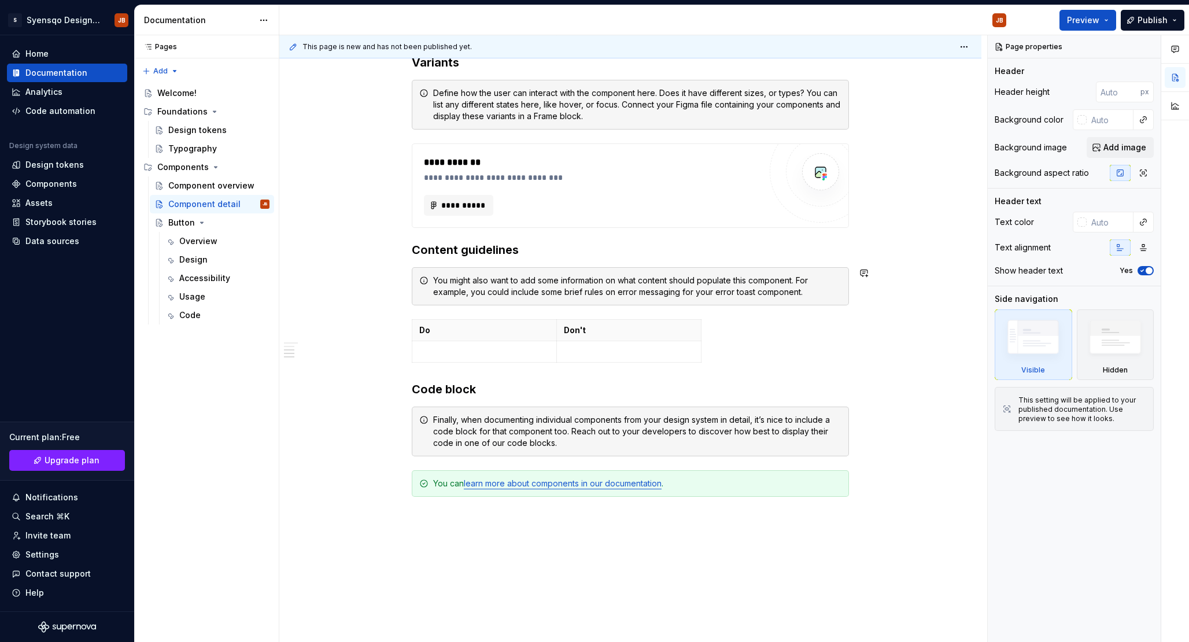
scroll to position [642, 0]
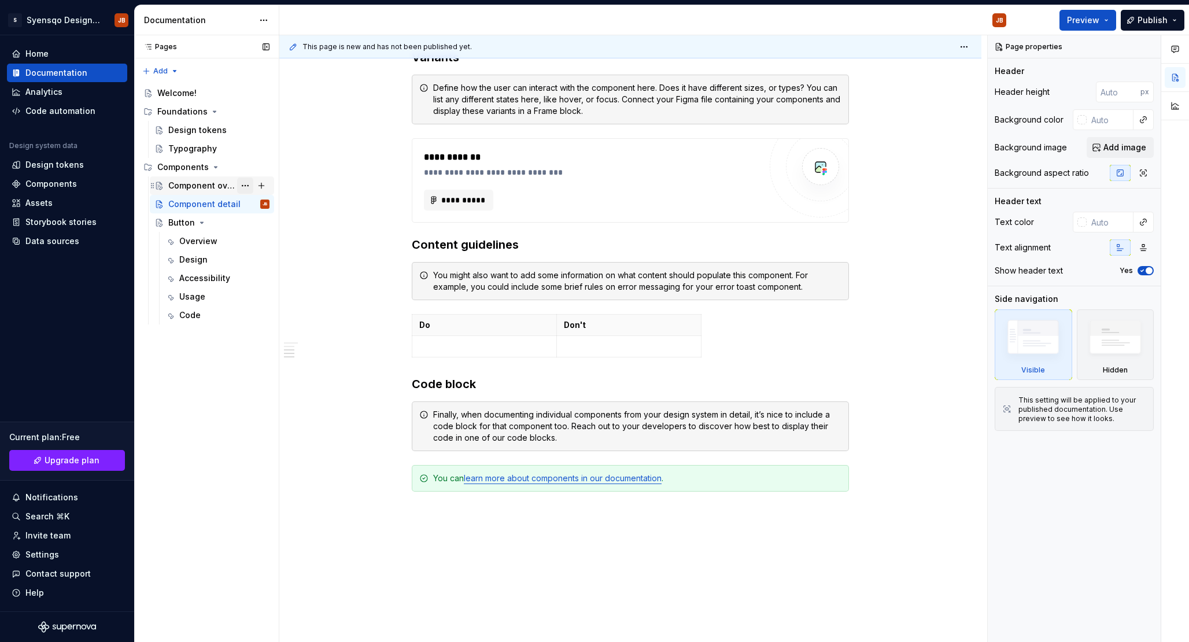
click at [248, 187] on button "Page tree" at bounding box center [245, 186] width 16 height 16
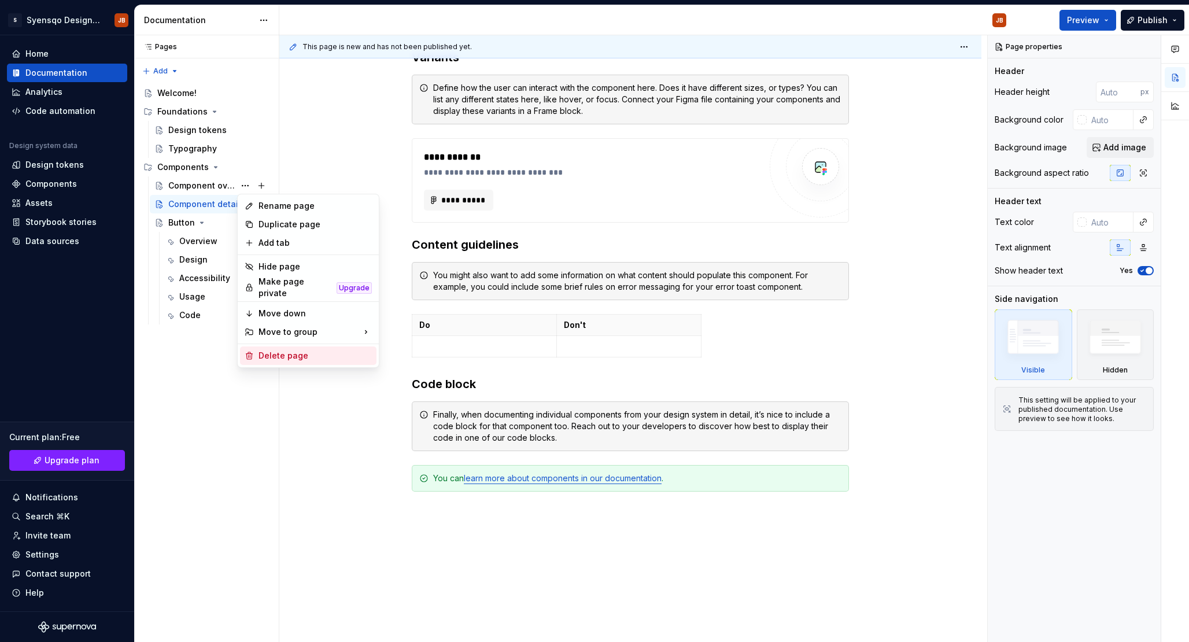
click at [290, 350] on div "Delete page" at bounding box center [315, 356] width 113 height 12
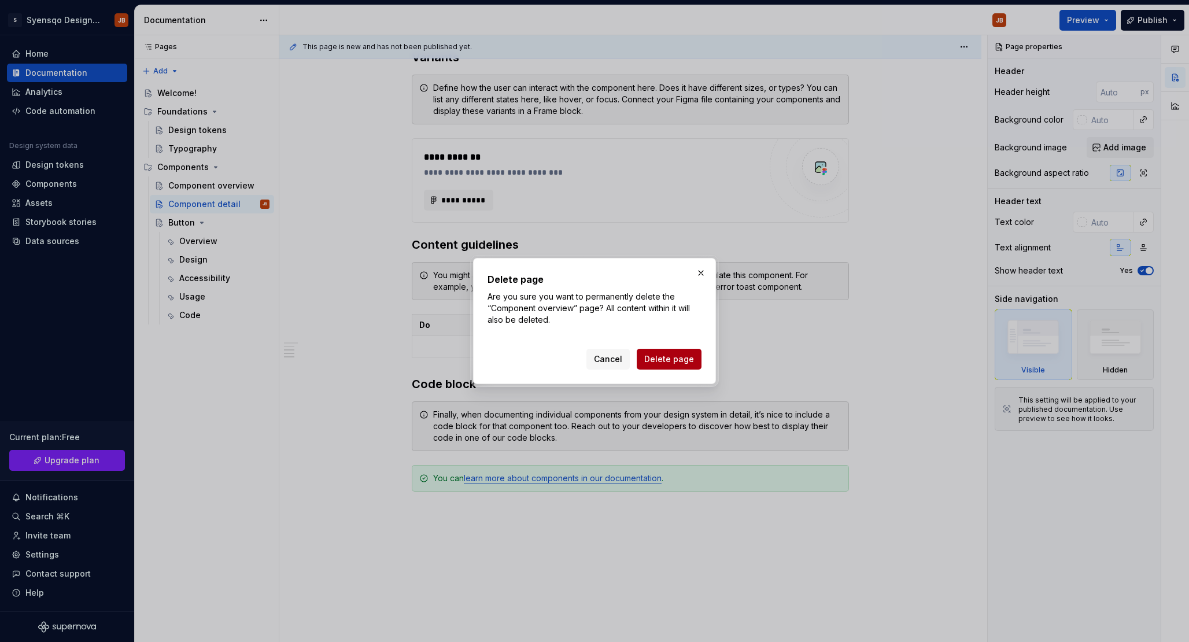
click at [695, 360] on button "Delete page" at bounding box center [669, 359] width 65 height 21
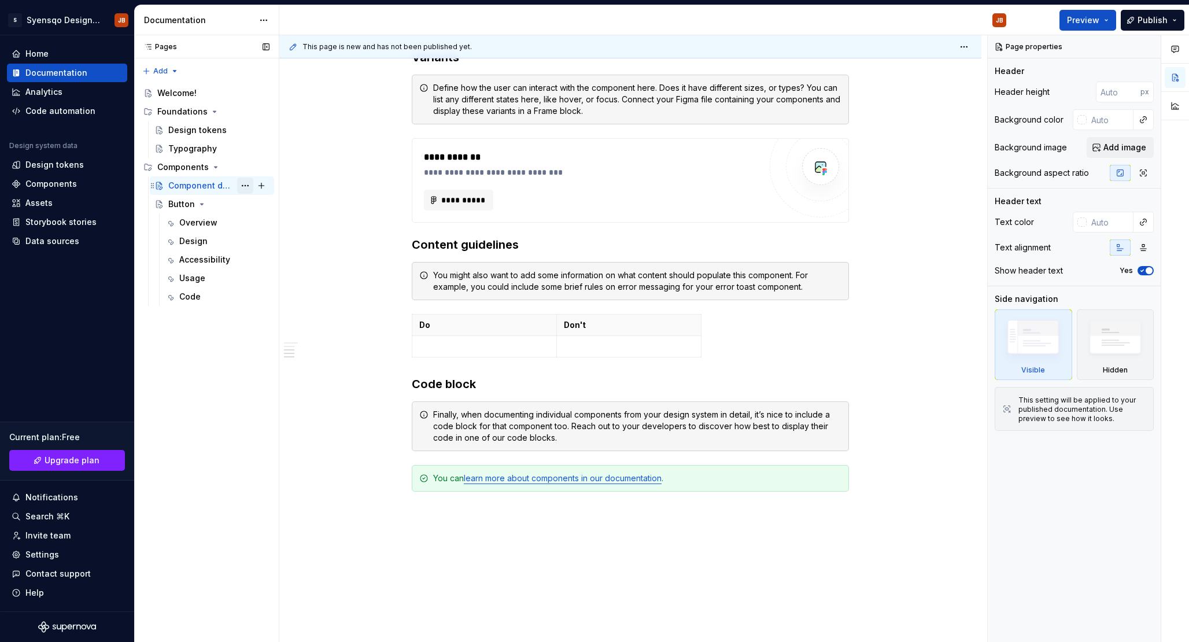
click at [244, 183] on button "Page tree" at bounding box center [245, 186] width 16 height 16
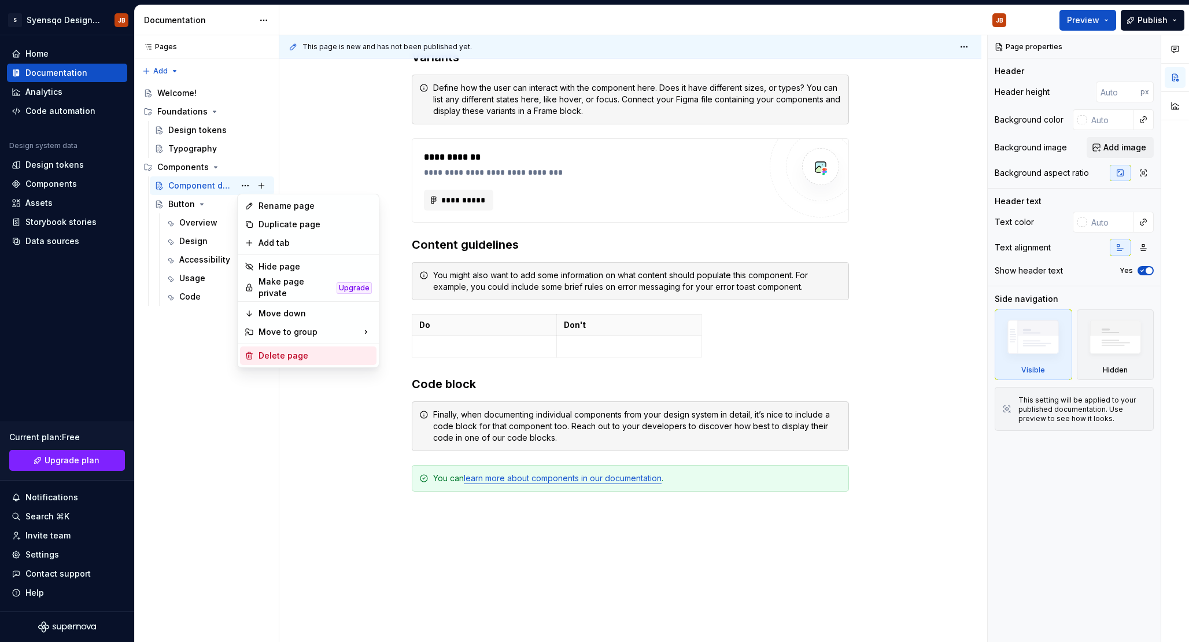
click at [300, 350] on div "Delete page" at bounding box center [315, 356] width 113 height 12
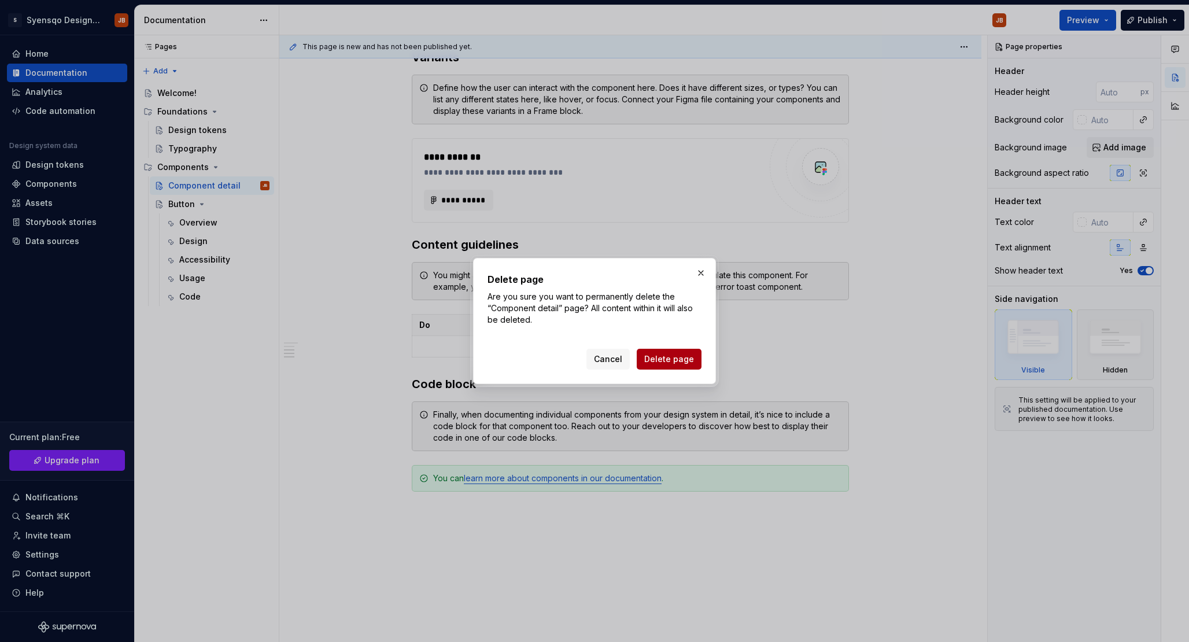
click at [661, 362] on span "Delete page" at bounding box center [669, 359] width 50 height 12
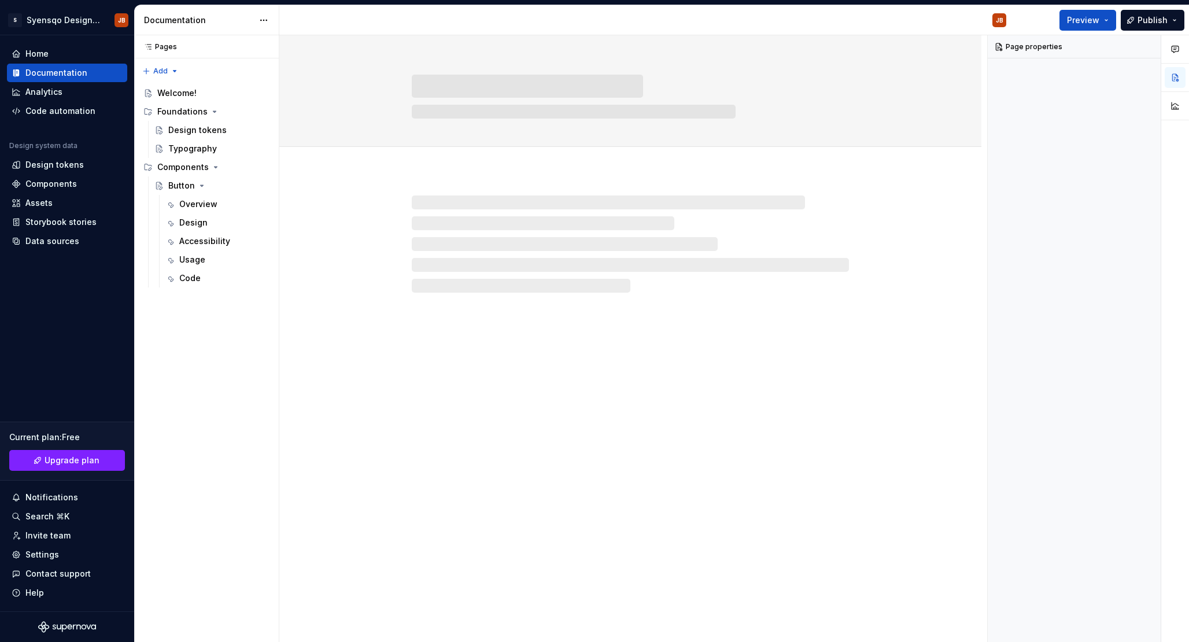
scroll to position [0, 0]
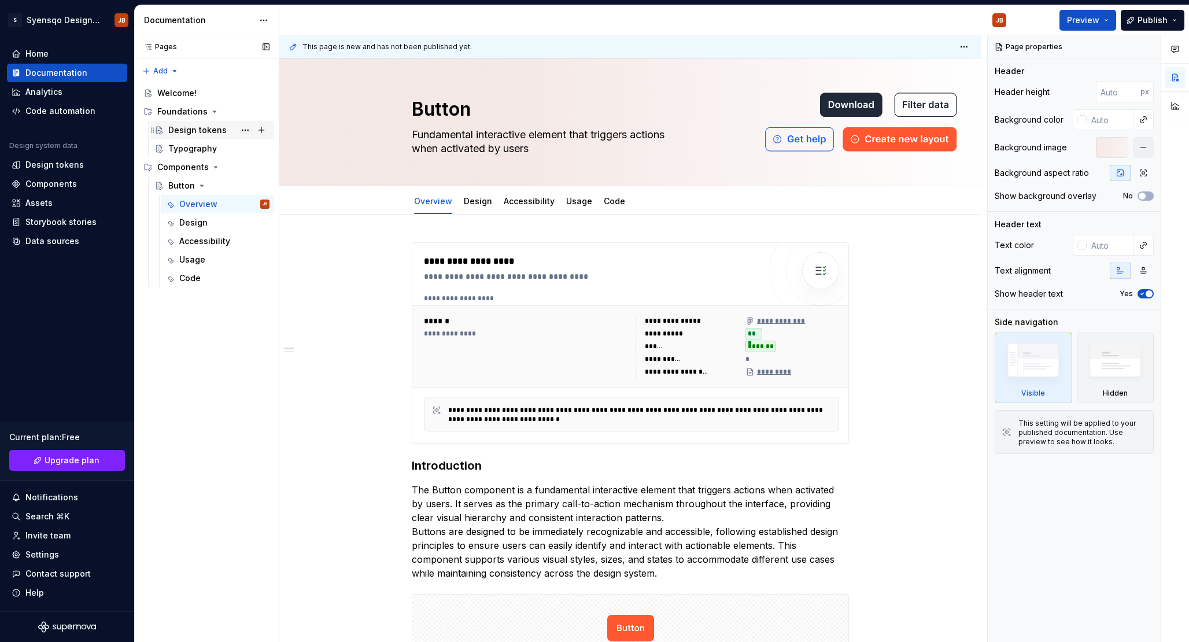
click at [211, 124] on div "Design tokens" at bounding box center [218, 130] width 101 height 16
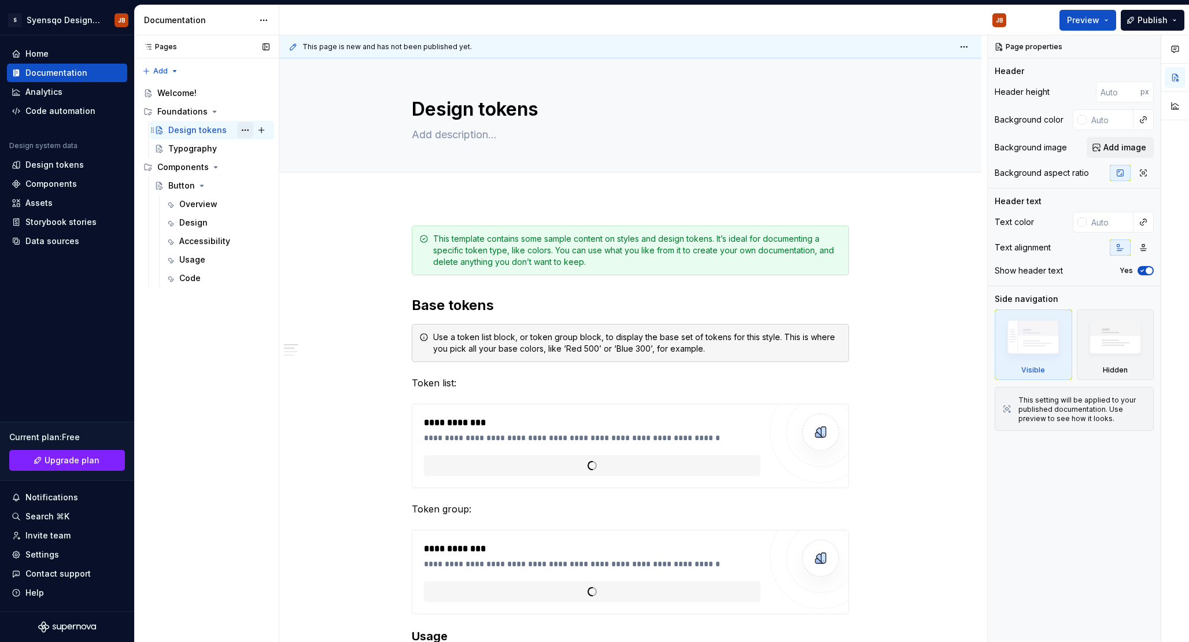
click at [245, 127] on button "Page tree" at bounding box center [245, 130] width 16 height 16
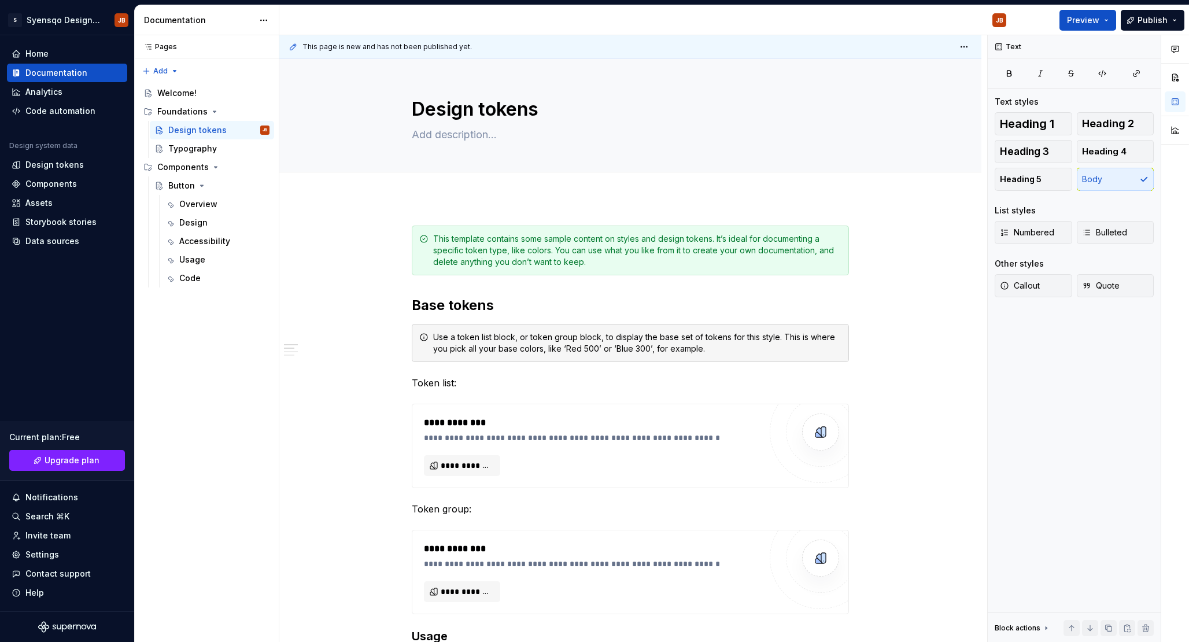
click at [488, 483] on html "S Syensqo Design system JB Home Documentation Analytics Code automation Design …" at bounding box center [594, 321] width 1189 height 642
click at [485, 468] on span "**********" at bounding box center [467, 466] width 52 height 12
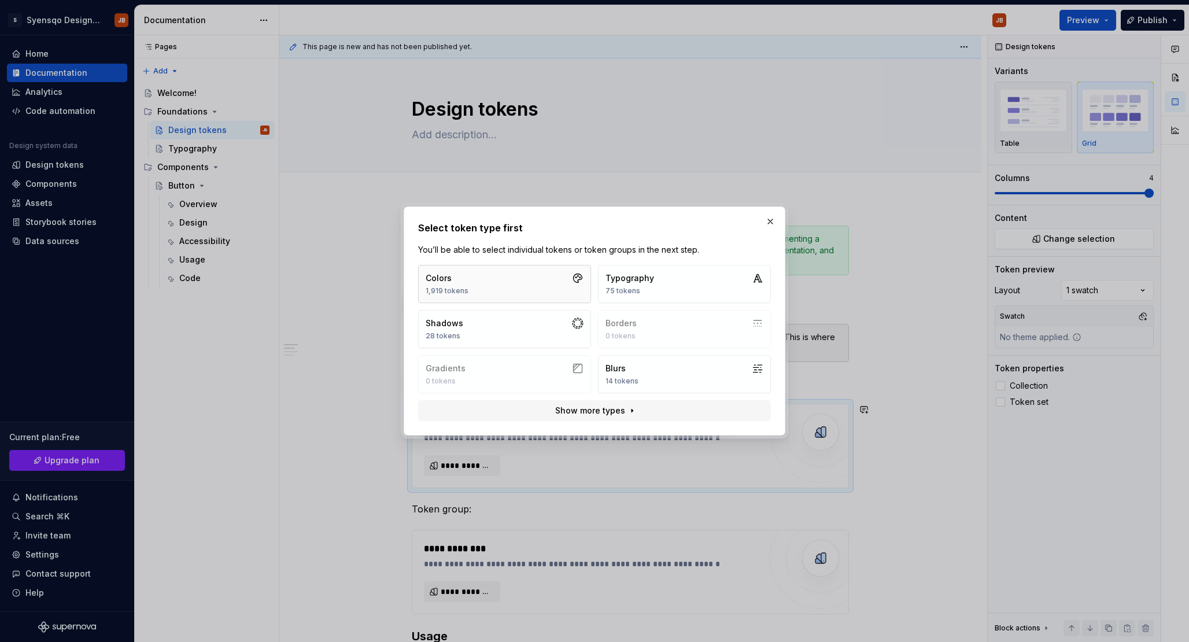
click at [537, 283] on button "Colors 1,919 tokens" at bounding box center [504, 284] width 173 height 38
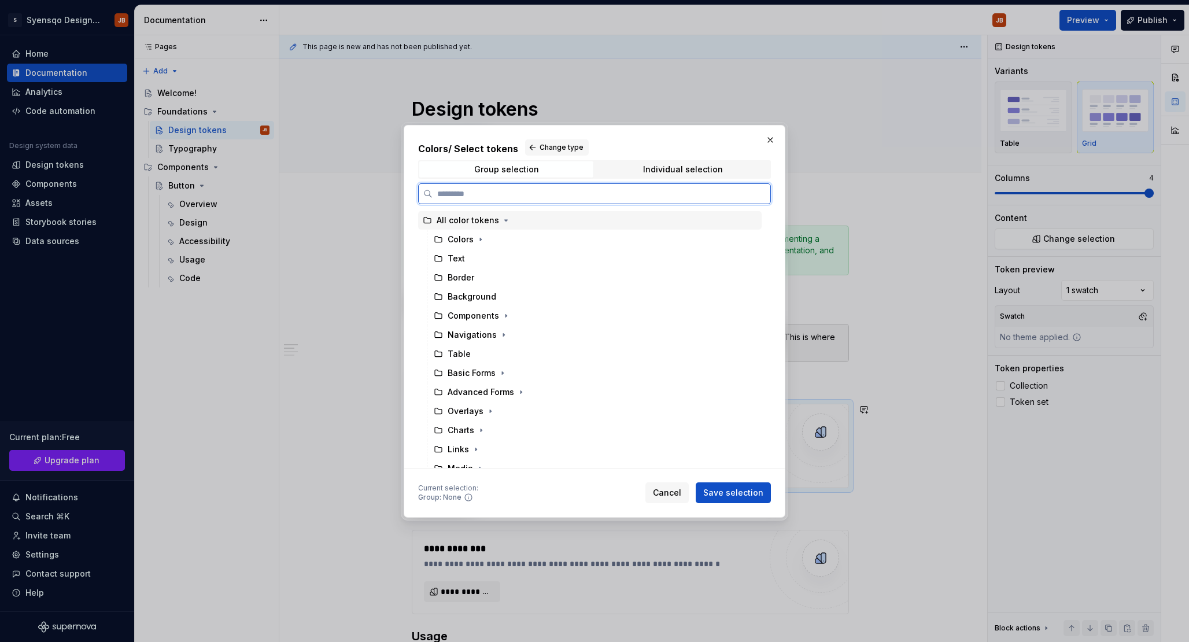
click at [541, 235] on div "Colors" at bounding box center [595, 239] width 333 height 19
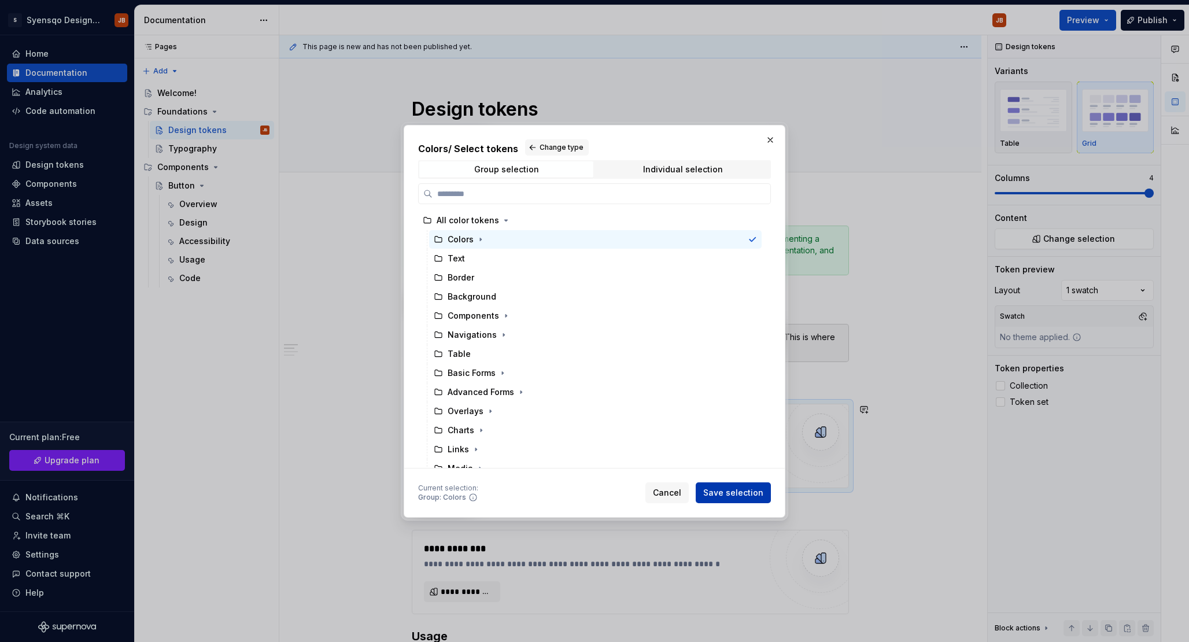
click at [737, 497] on span "Save selection" at bounding box center [733, 493] width 60 height 12
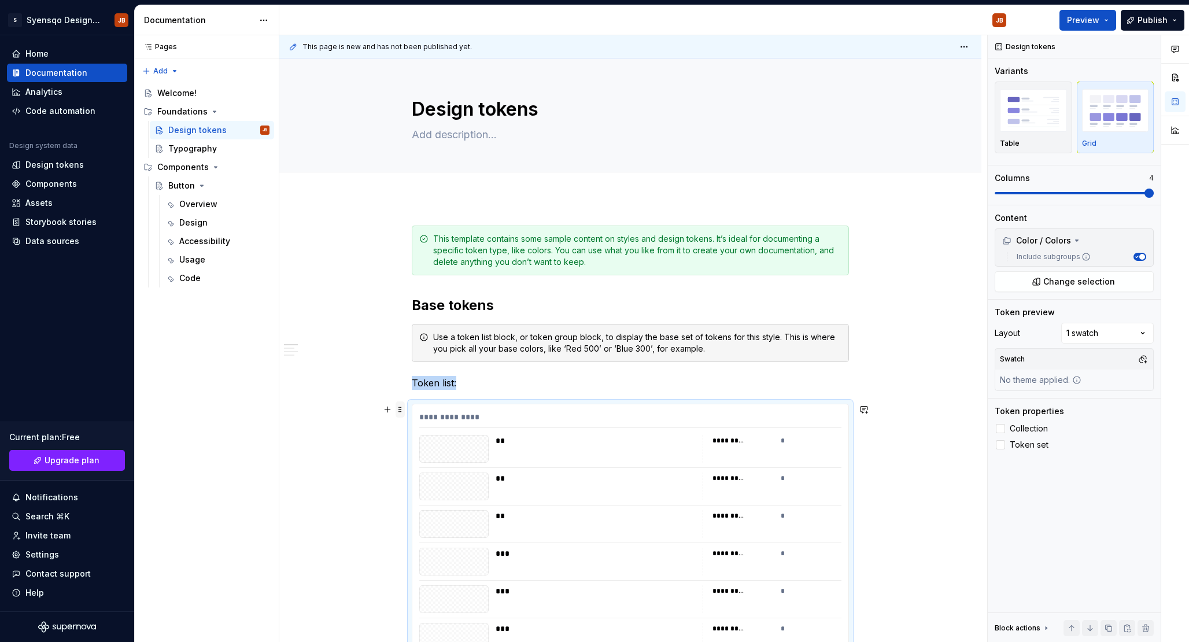
click at [405, 411] on span at bounding box center [400, 409] width 9 height 16
click at [213, 149] on div "Typography" at bounding box center [192, 149] width 49 height 12
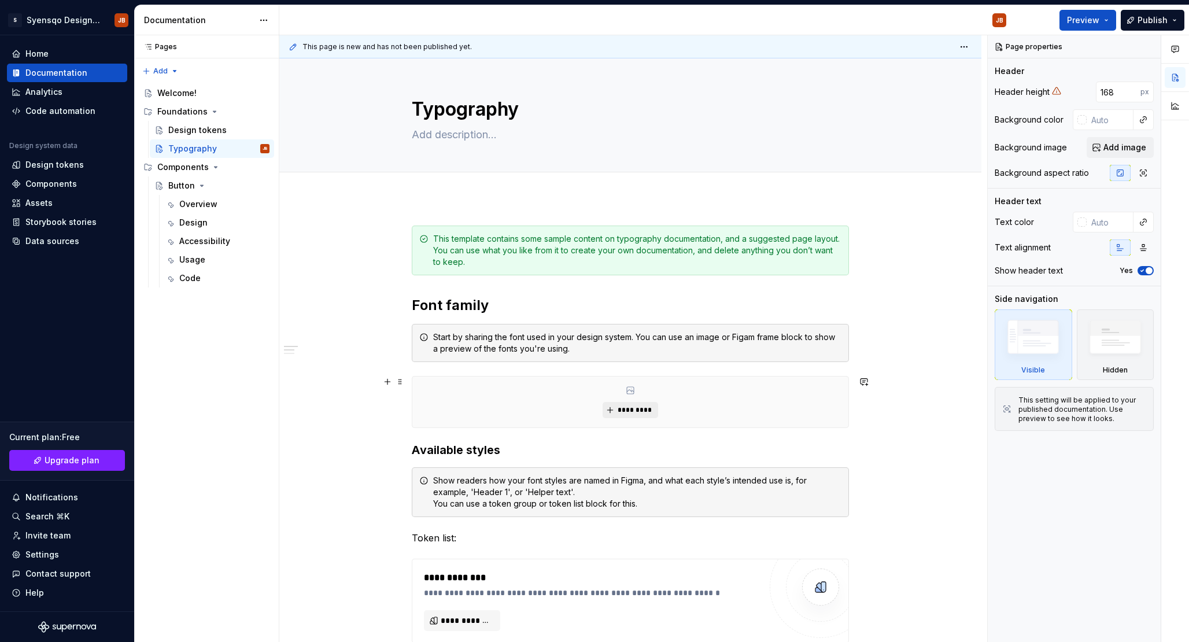
click at [649, 410] on span "*********" at bounding box center [634, 409] width 35 height 9
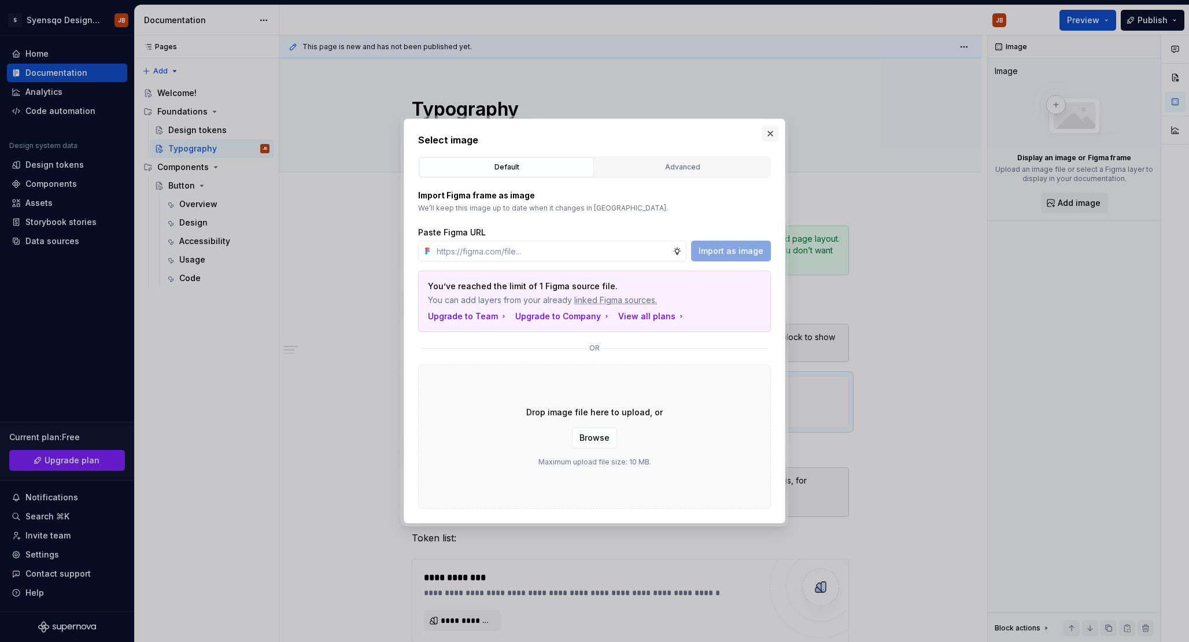
click at [768, 132] on button "button" at bounding box center [770, 134] width 16 height 16
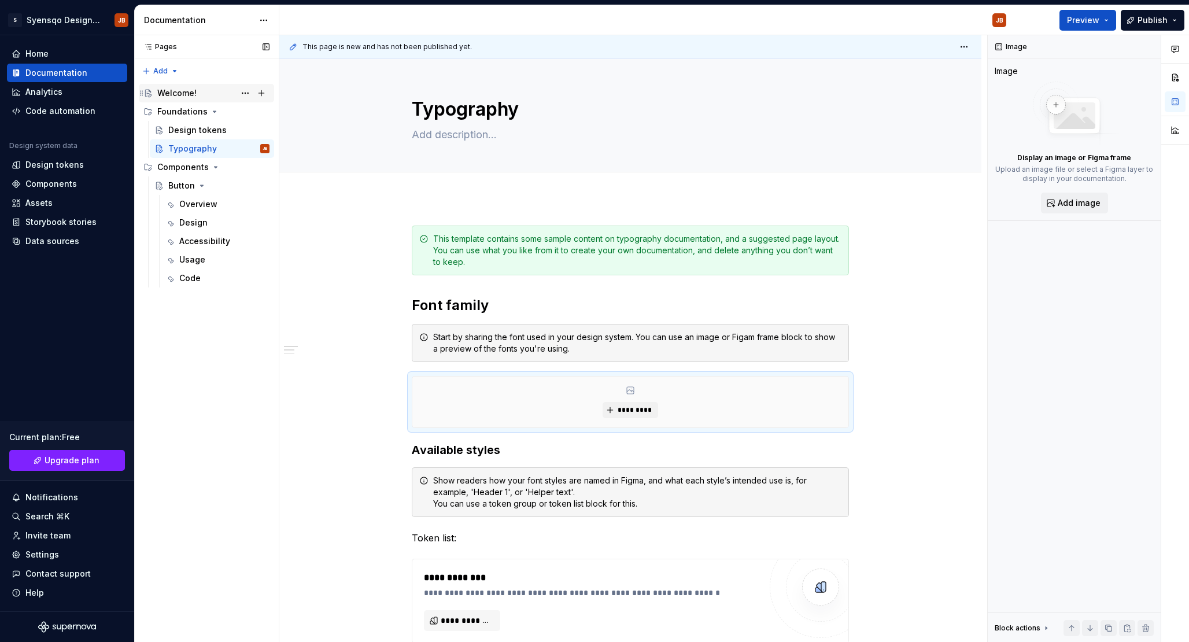
click at [190, 99] on div "Welcome!" at bounding box center [213, 93] width 112 height 16
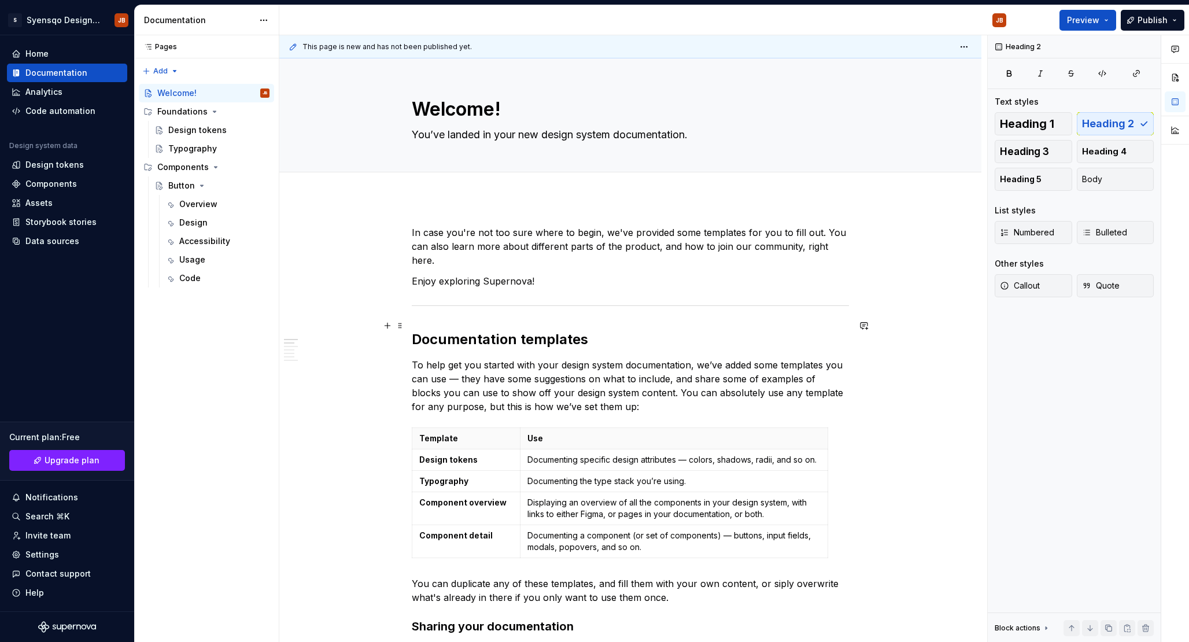
click at [698, 330] on h2 "Documentation templates" at bounding box center [630, 339] width 437 height 19
click at [189, 204] on div "Overview" at bounding box center [198, 204] width 38 height 12
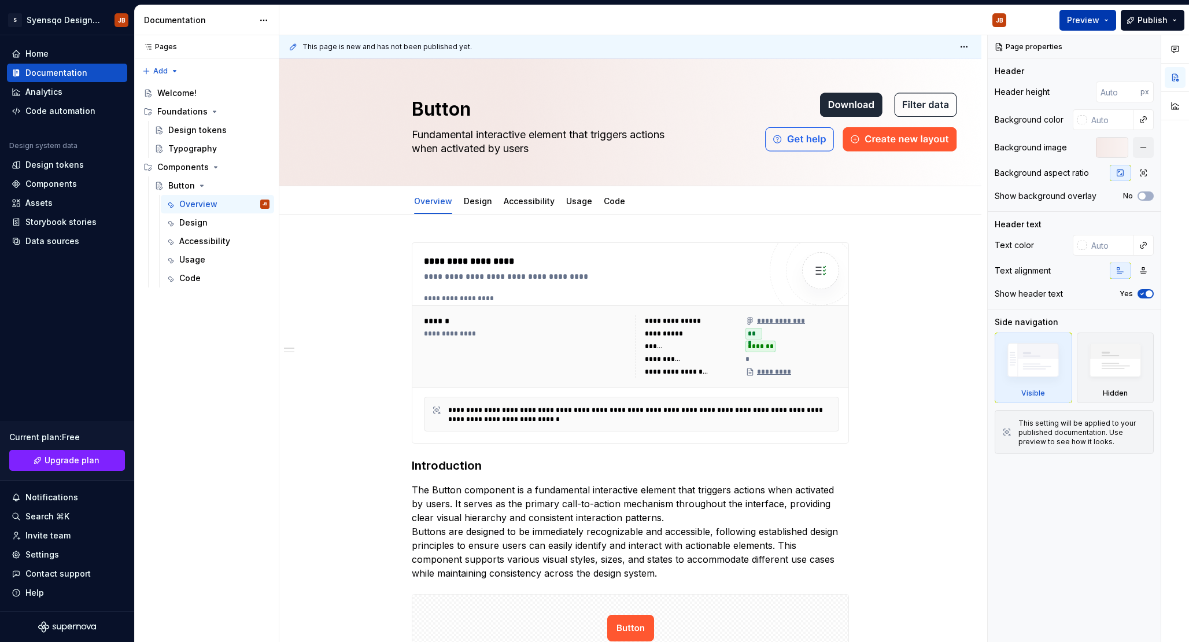
click at [1109, 21] on button "Preview" at bounding box center [1088, 20] width 57 height 21
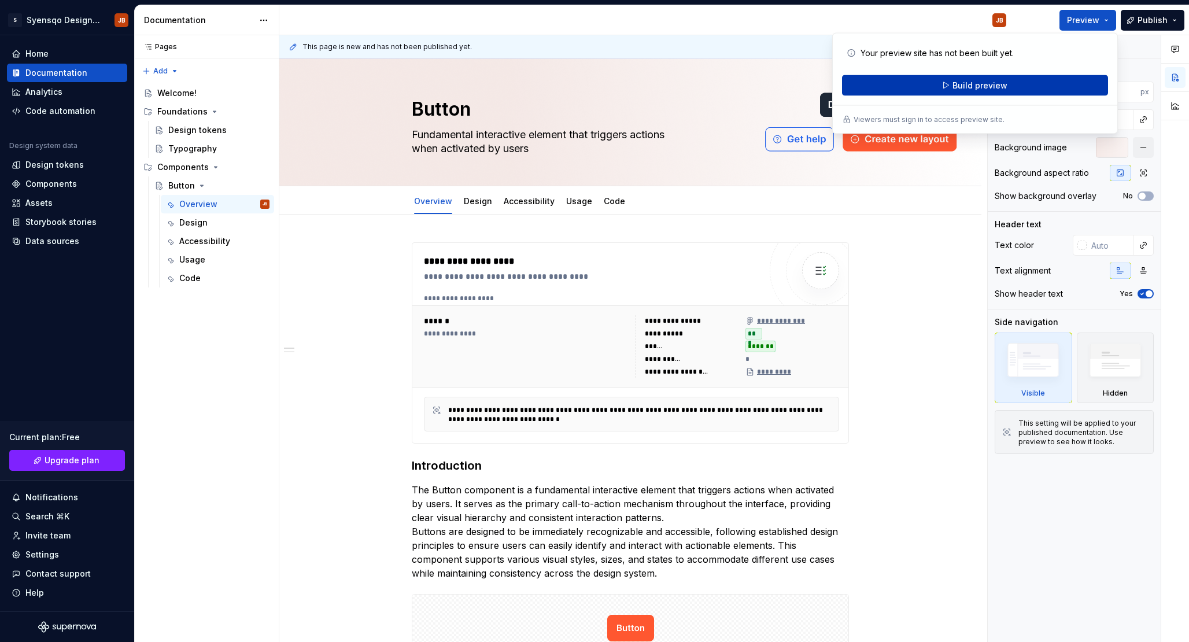
click at [1073, 88] on button "Build preview" at bounding box center [975, 85] width 266 height 21
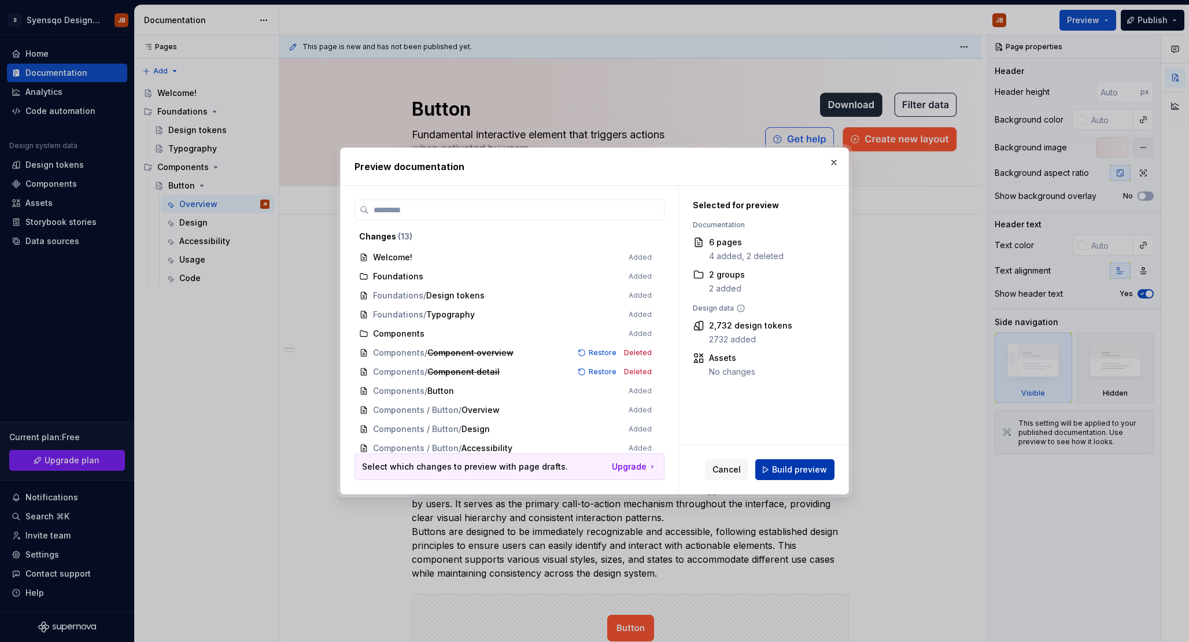
click at [808, 473] on span "Build preview" at bounding box center [799, 470] width 55 height 12
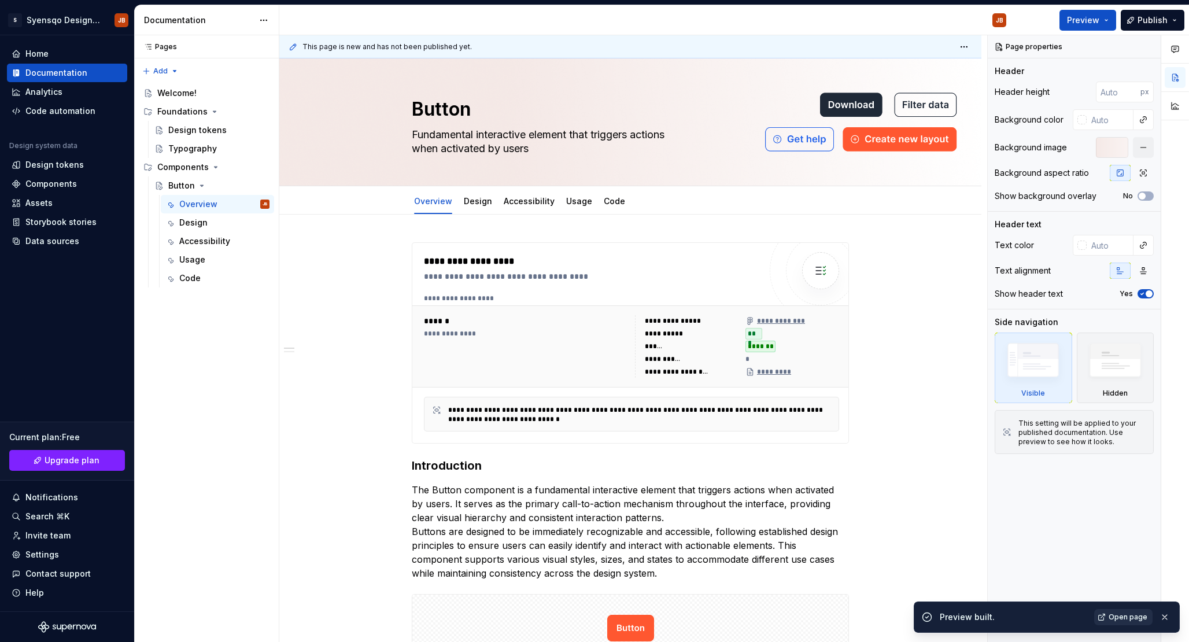
click at [1108, 618] on link "Open page" at bounding box center [1123, 617] width 58 height 16
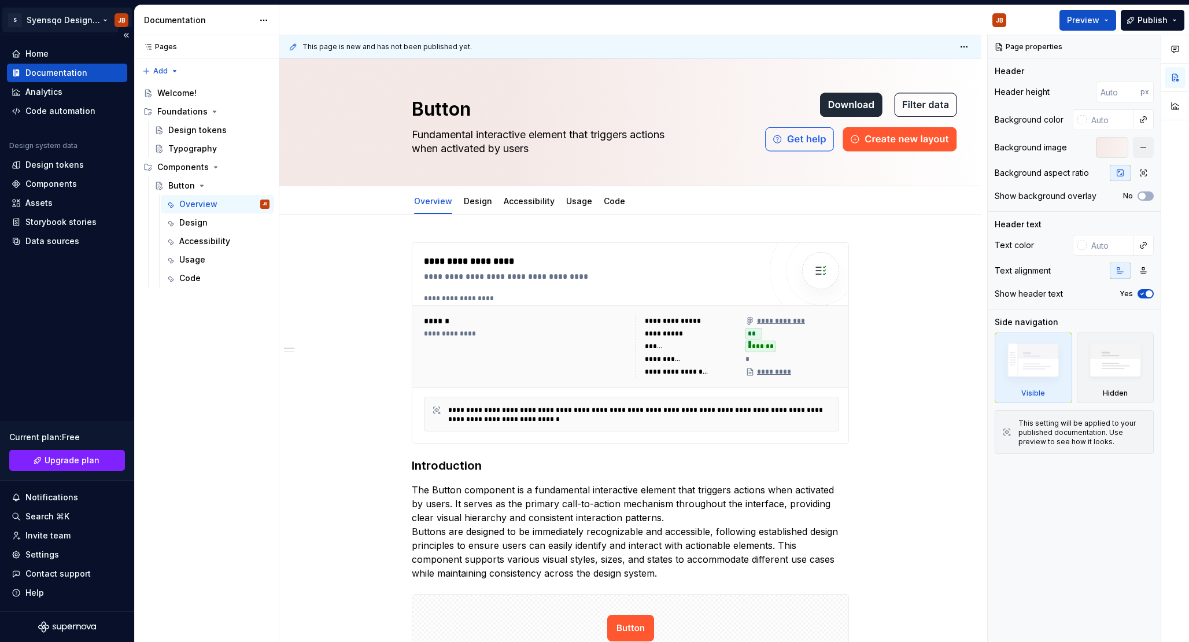
click at [68, 29] on html "S Syensqo Design system JB Home Documentation Analytics Code automation Design …" at bounding box center [594, 321] width 1189 height 642
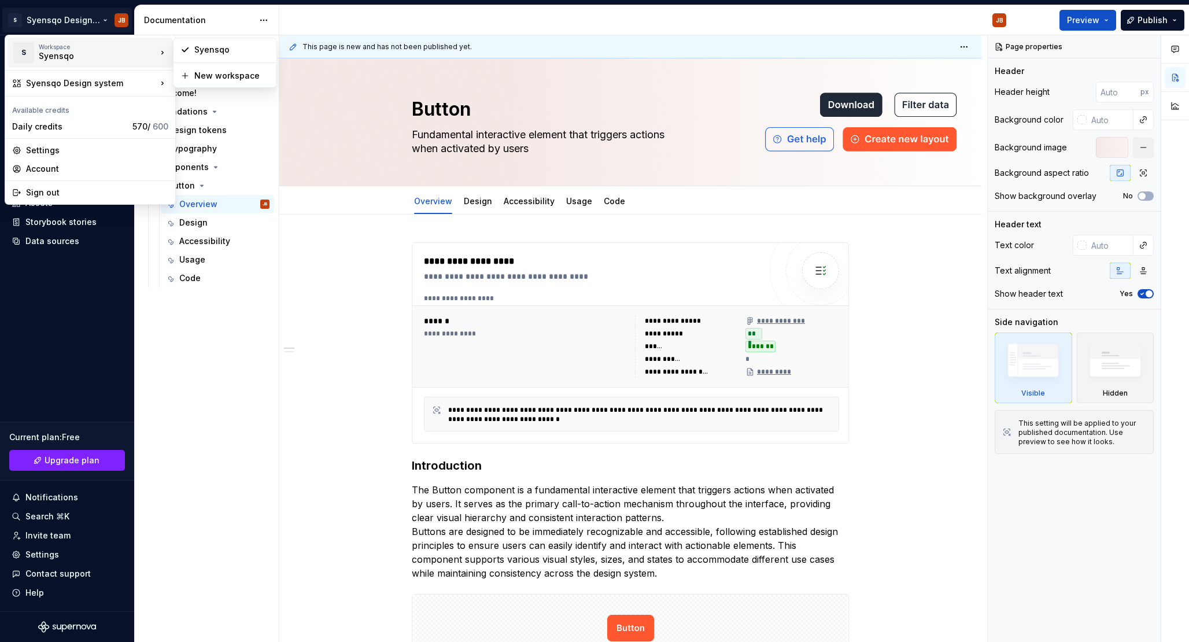
click at [54, 61] on div "Syensqo" at bounding box center [88, 56] width 98 height 12
click at [58, 142] on div "Settings" at bounding box center [90, 150] width 165 height 19
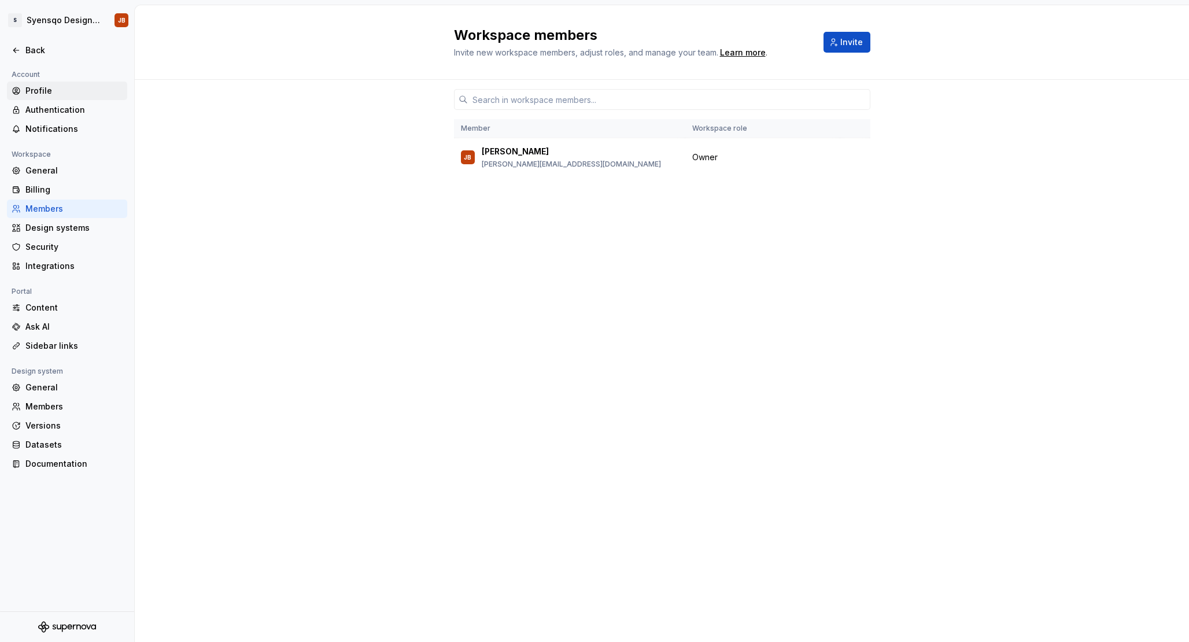
click at [59, 91] on div "Profile" at bounding box center [73, 91] width 97 height 12
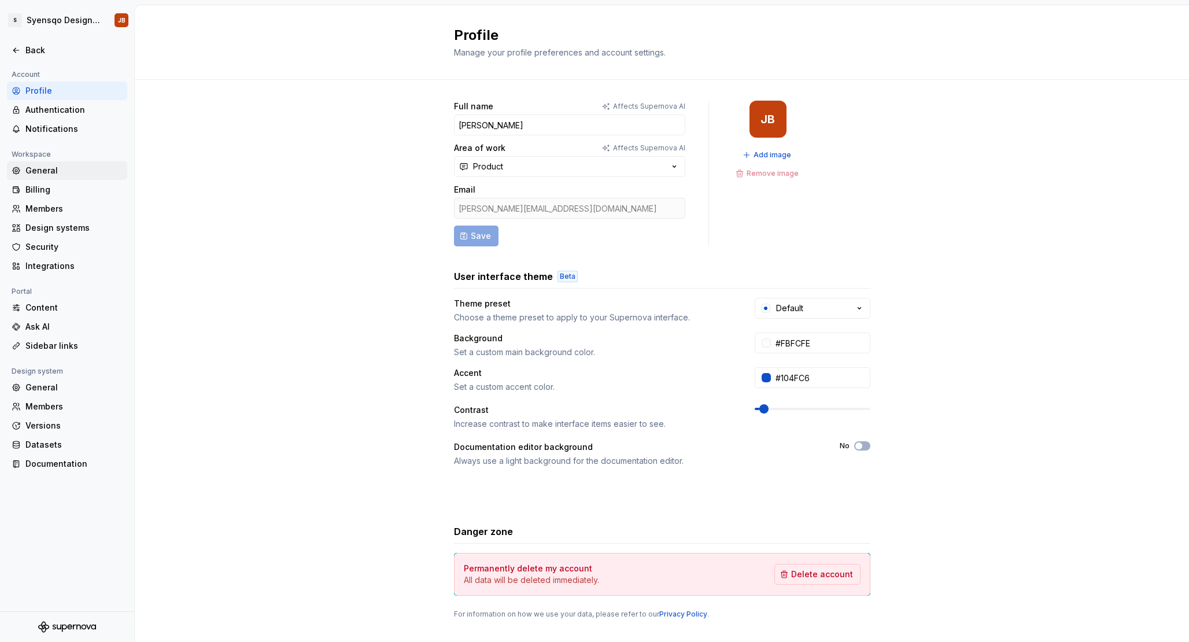
click at [53, 175] on div "General" at bounding box center [73, 171] width 97 height 12
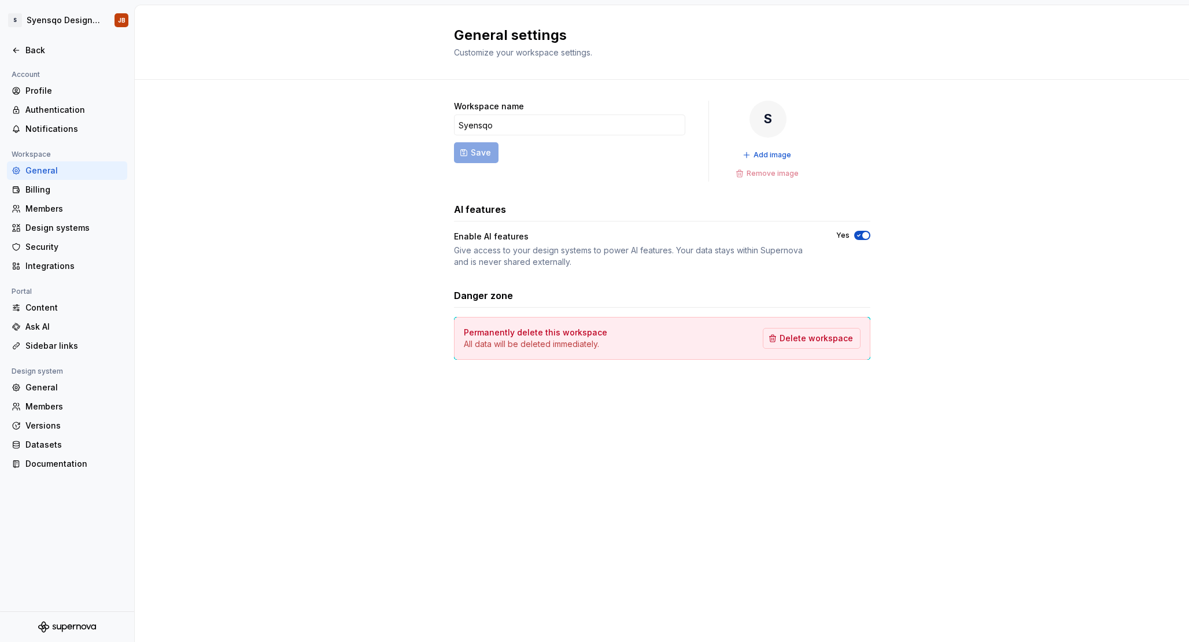
click at [773, 115] on div "S" at bounding box center [768, 119] width 37 height 37
click at [766, 157] on span "Add image" at bounding box center [773, 154] width 38 height 9
click at [56, 59] on div "Back" at bounding box center [67, 50] width 120 height 19
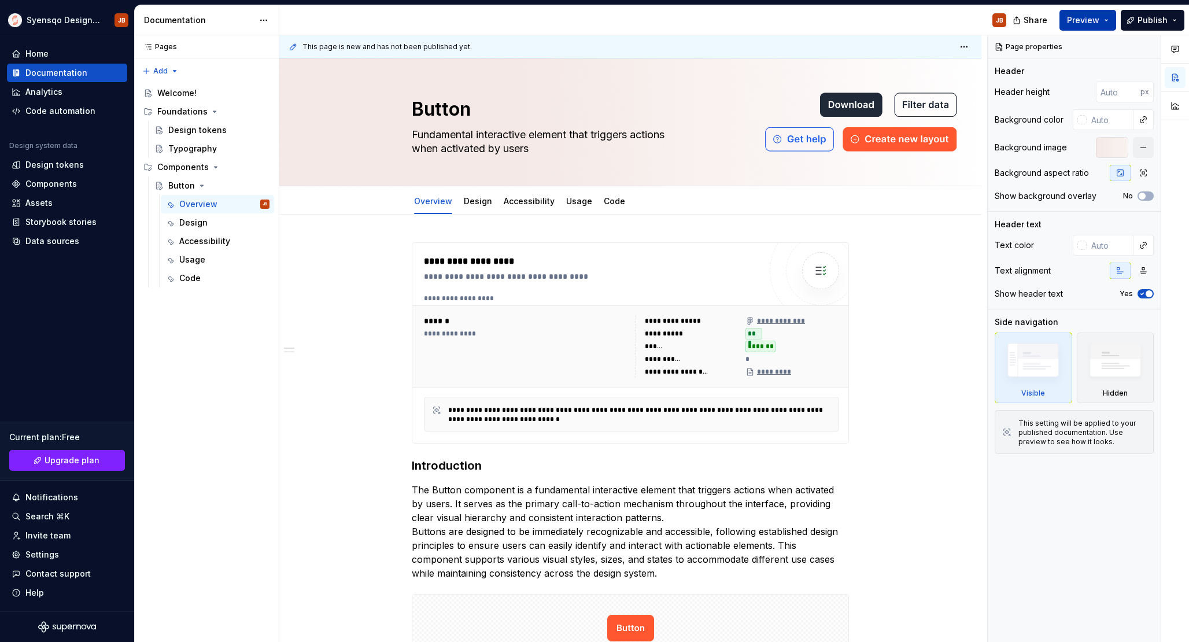
click at [1106, 23] on button "Preview" at bounding box center [1088, 20] width 57 height 21
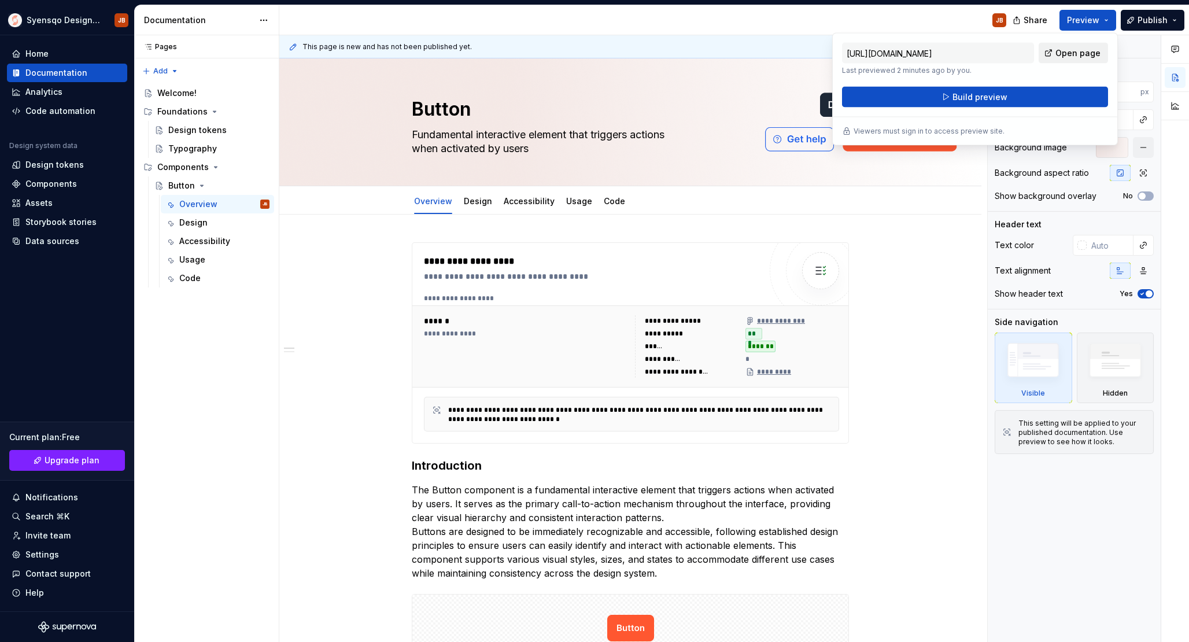
click at [1066, 56] on span "Open page" at bounding box center [1078, 53] width 45 height 12
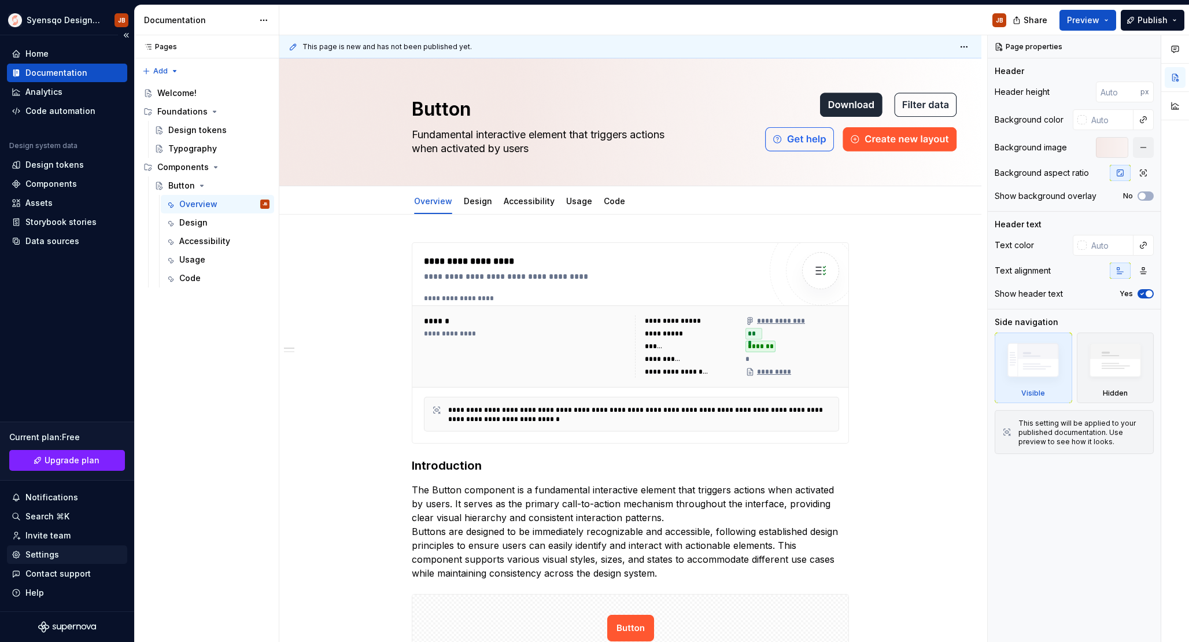
click at [80, 558] on div "Settings" at bounding box center [67, 555] width 111 height 12
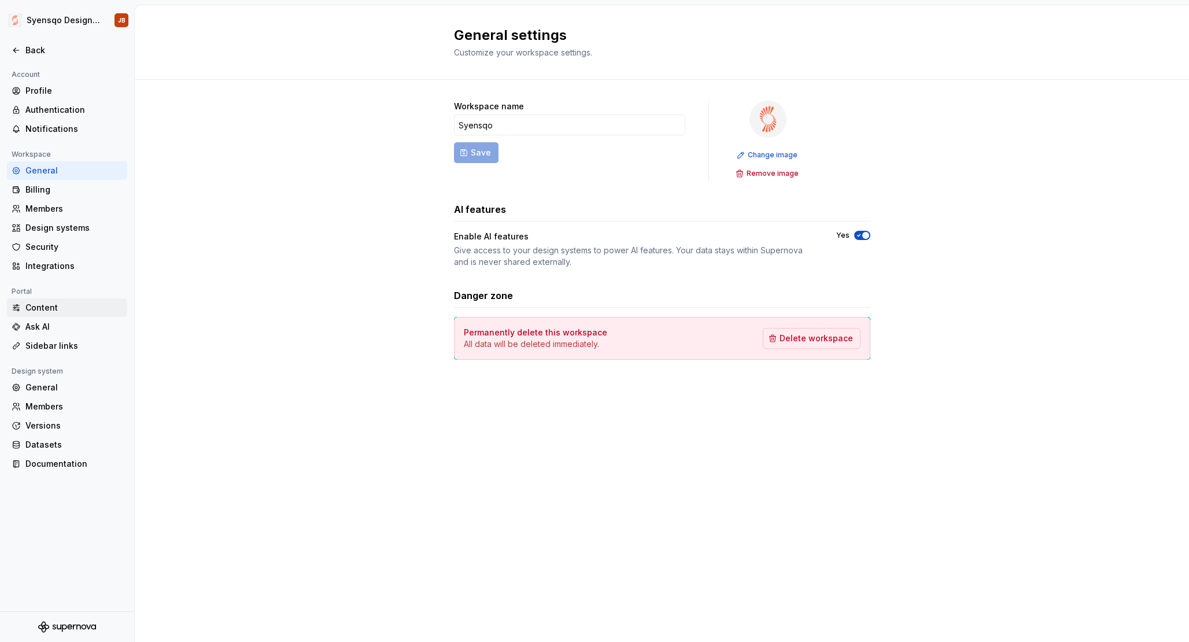
click at [72, 304] on div "Content" at bounding box center [73, 308] width 97 height 12
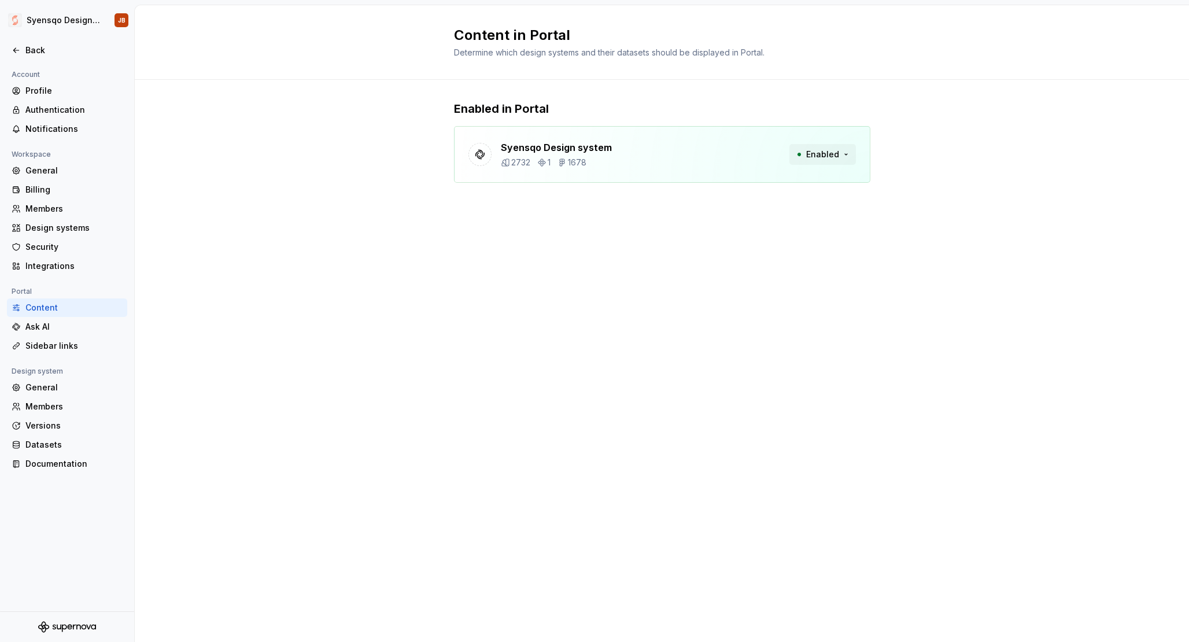
click at [799, 144] on button "Enabled" at bounding box center [823, 154] width 67 height 21
click at [678, 140] on div "Syensqo Design system 2732 1 1678 Enabled" at bounding box center [662, 154] width 416 height 57
click at [51, 335] on div "Ask AI" at bounding box center [67, 327] width 120 height 19
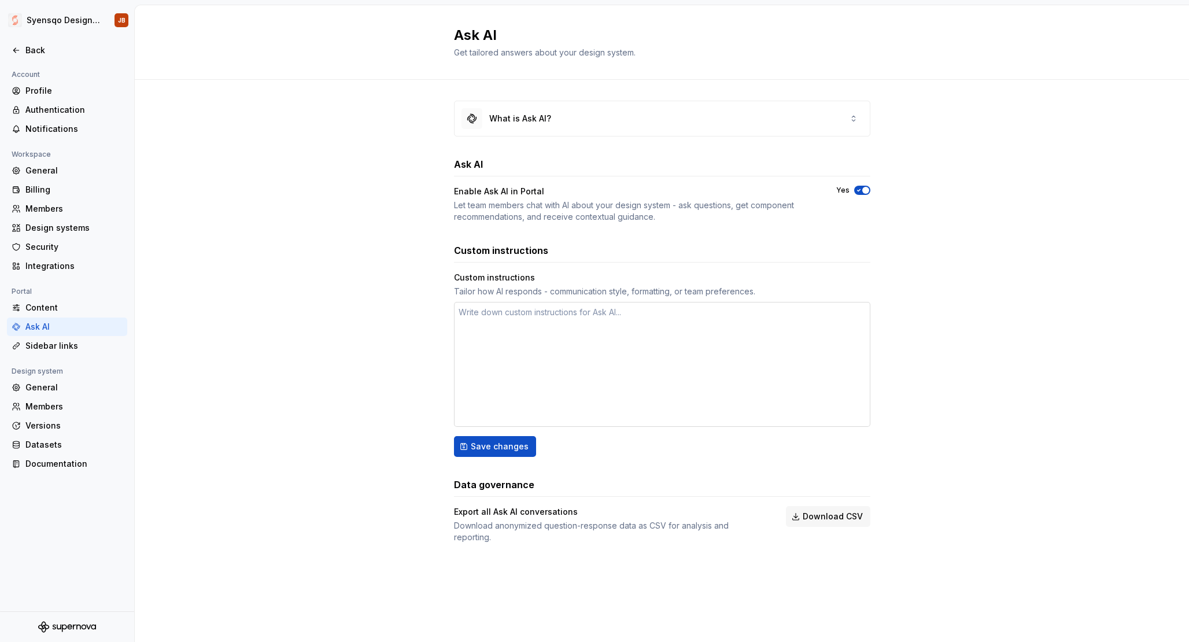
click at [528, 327] on textarea at bounding box center [662, 364] width 416 height 125
type textarea "*"
click at [367, 420] on div "What is Ask AI? Ask AI Enable Ask AI in Portal Let team members chat with AI ab…" at bounding box center [662, 333] width 1054 height 507
click at [84, 341] on div "Sidebar links" at bounding box center [73, 346] width 97 height 12
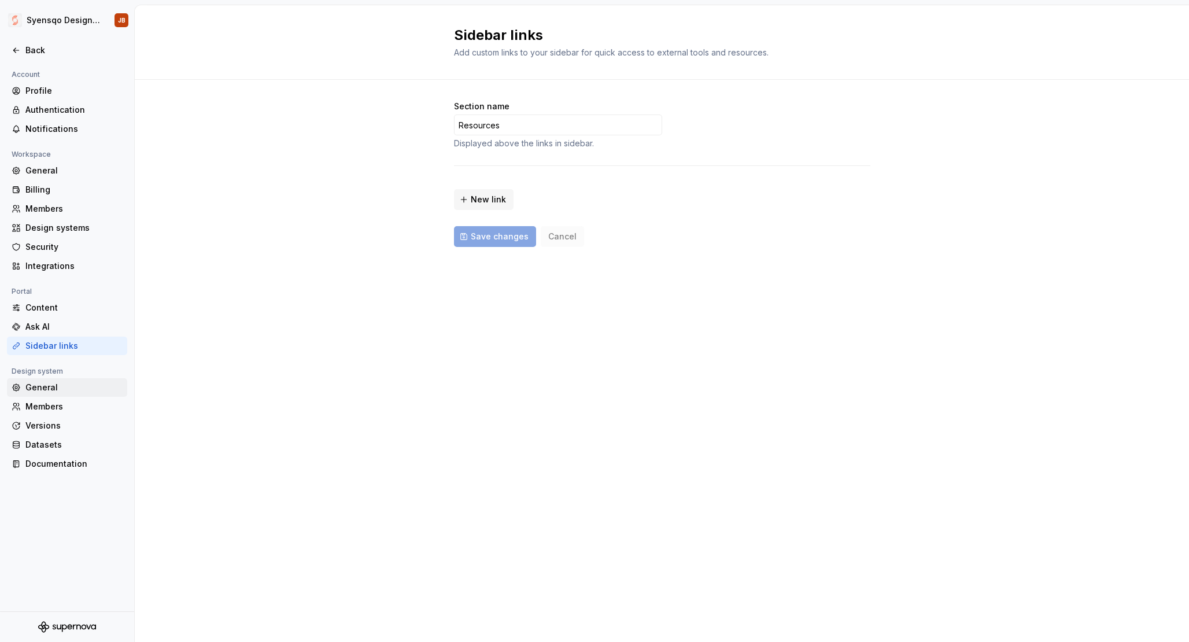
click at [72, 390] on div "General" at bounding box center [73, 388] width 97 height 12
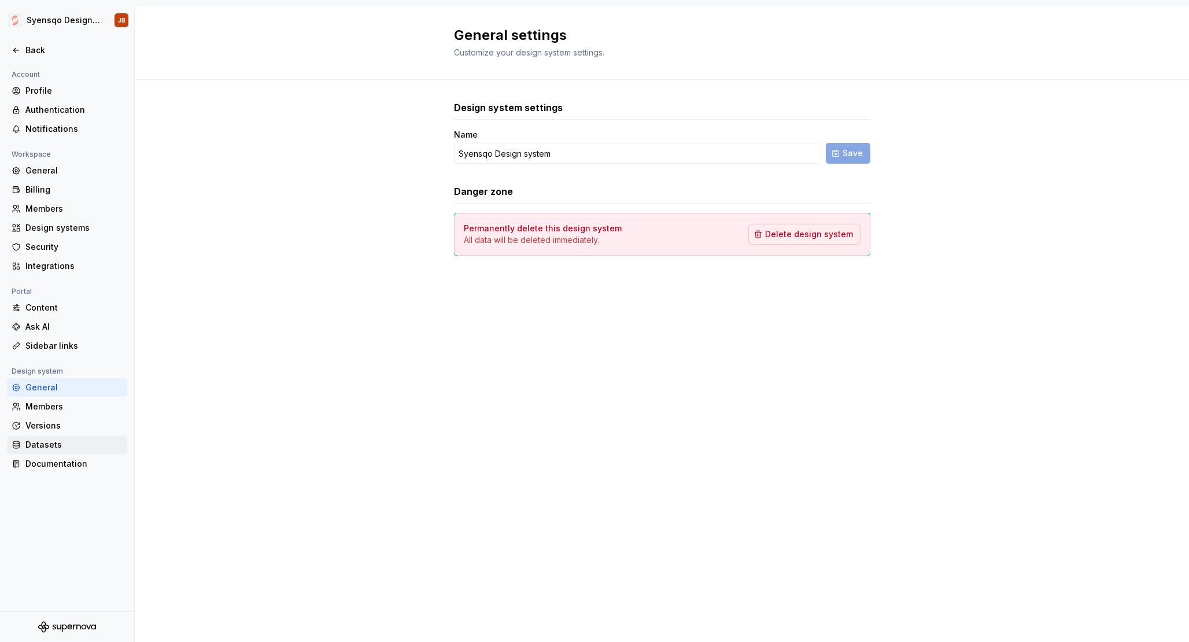
click at [49, 451] on div "Datasets" at bounding box center [67, 445] width 120 height 19
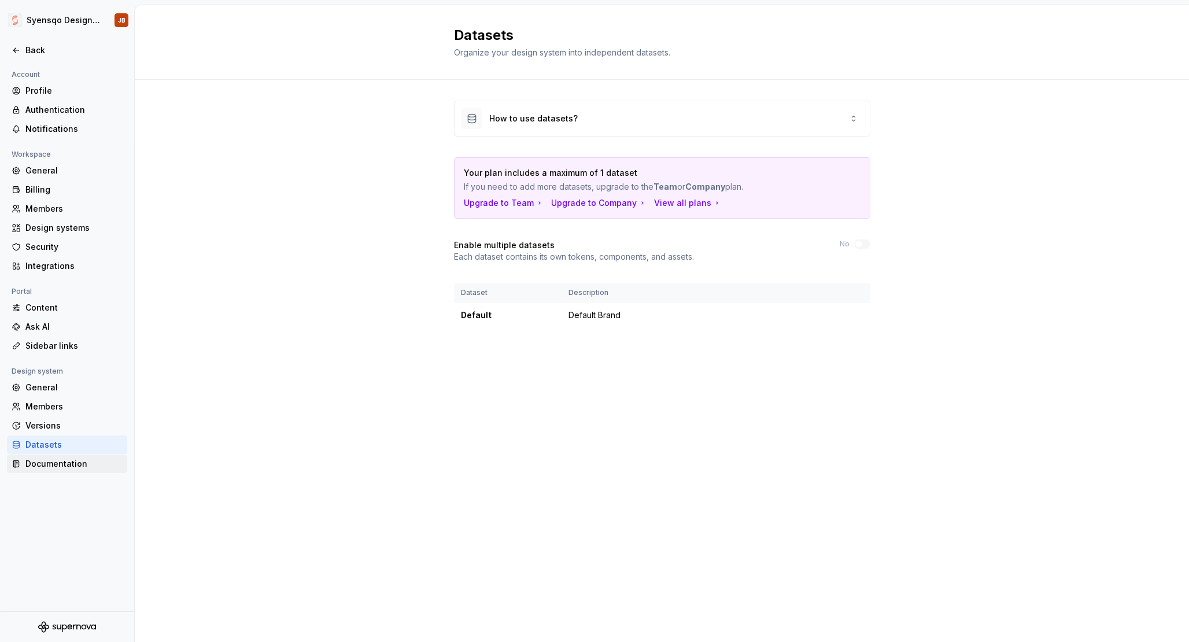
click at [50, 467] on div "Documentation" at bounding box center [73, 464] width 97 height 12
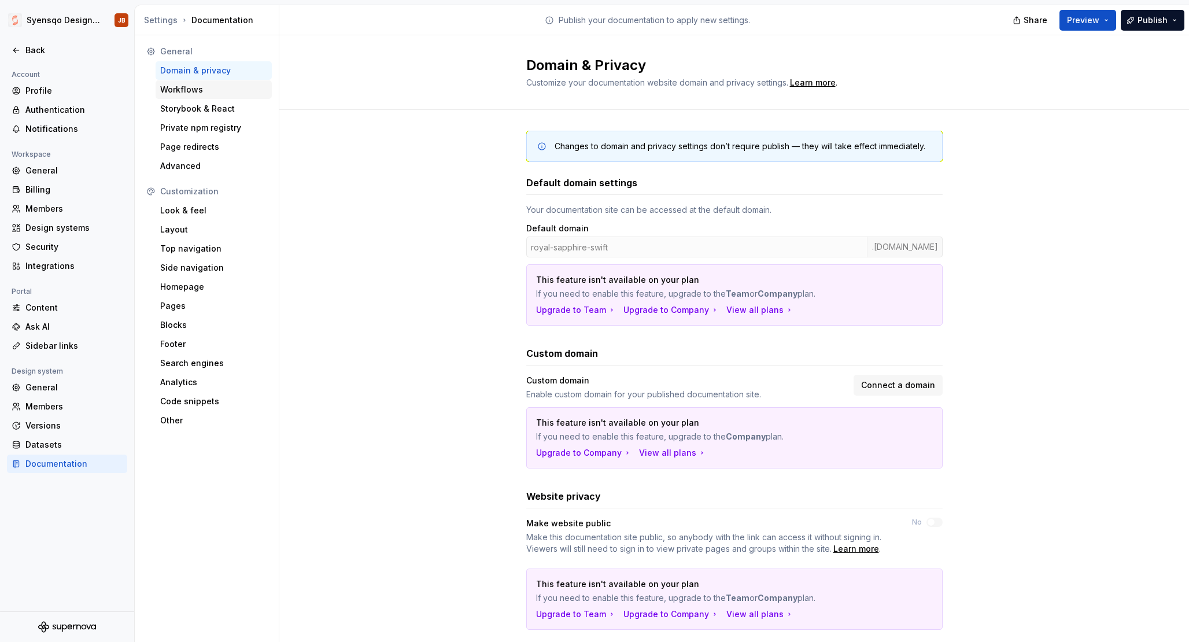
click at [217, 87] on div "Workflows" at bounding box center [213, 90] width 107 height 12
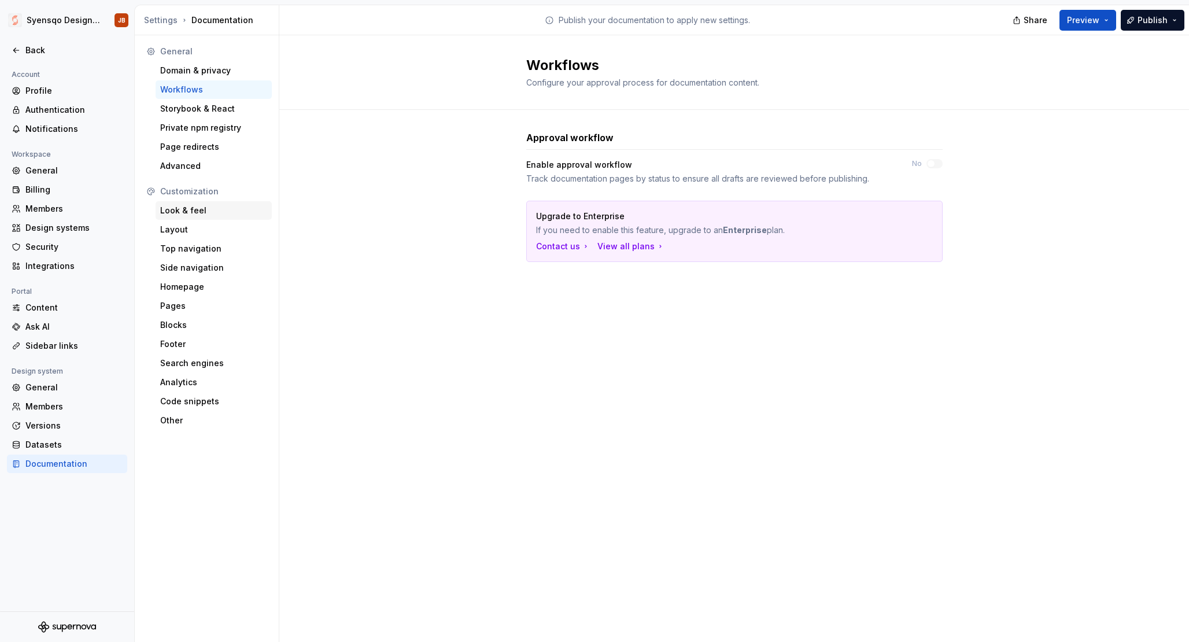
click at [197, 212] on div "Look & feel" at bounding box center [213, 211] width 107 height 12
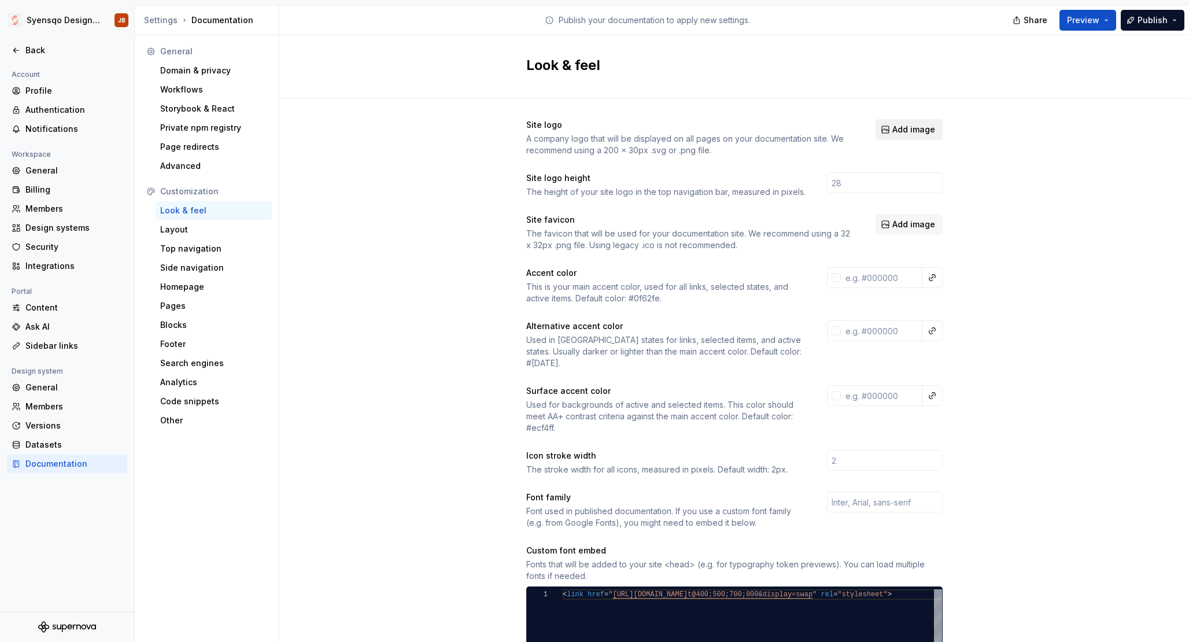
click at [916, 139] on button "Add image" at bounding box center [909, 129] width 67 height 21
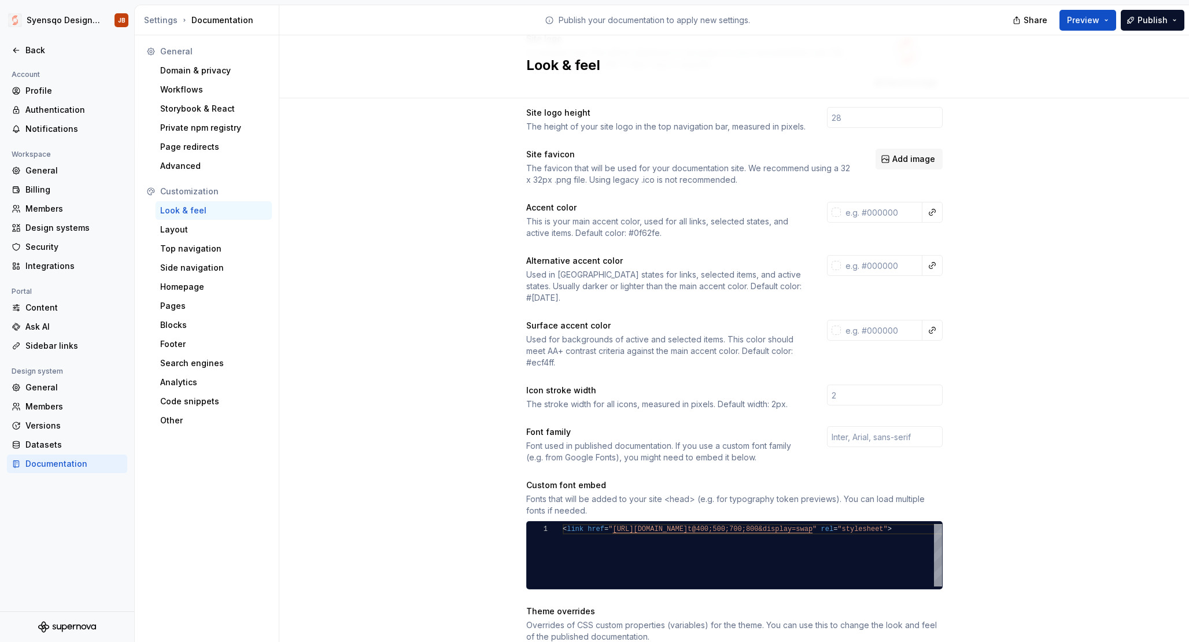
scroll to position [8, 0]
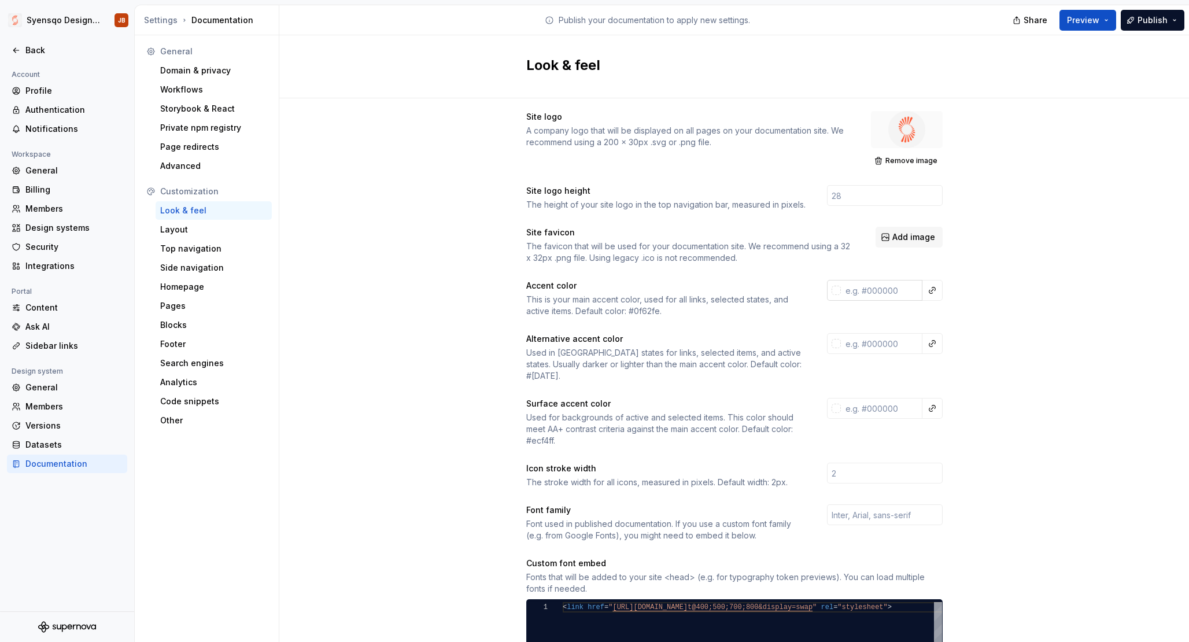
click at [884, 290] on input "text" at bounding box center [882, 290] width 82 height 21
paste input "FF5730"
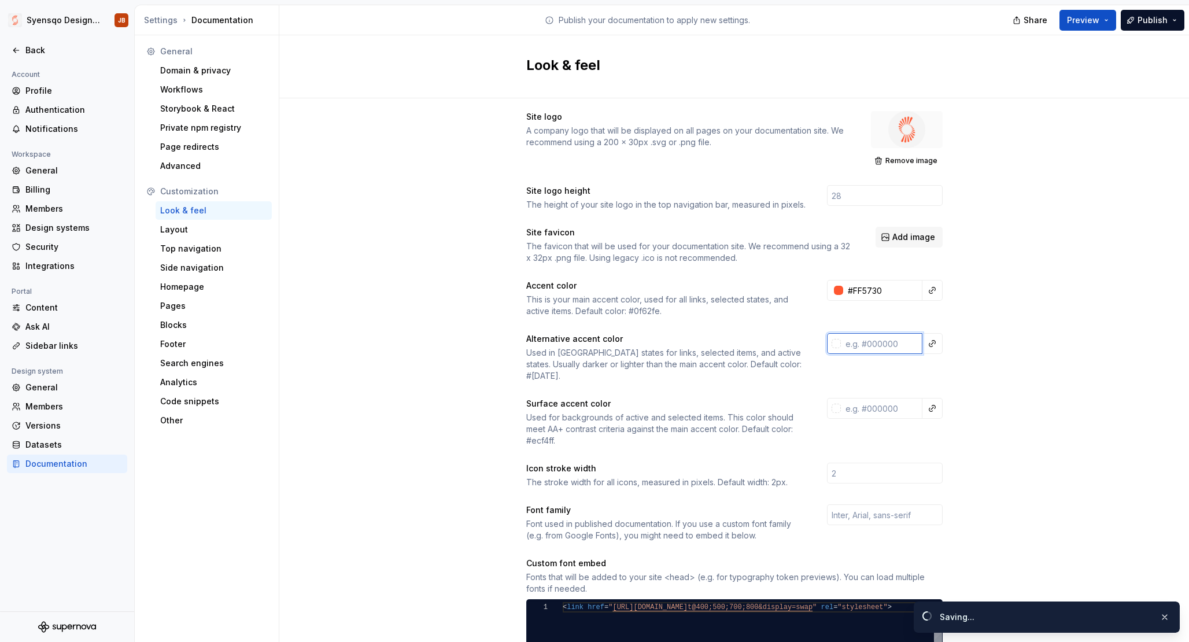
click at [882, 344] on input "text" at bounding box center [882, 343] width 82 height 21
type input "#ff5730ff"
click at [1021, 333] on div "Site logo A company logo that will be displayed on all pages on your documentat…" at bounding box center [734, 526] width 910 height 873
click at [168, 232] on div "Layout" at bounding box center [213, 230] width 107 height 12
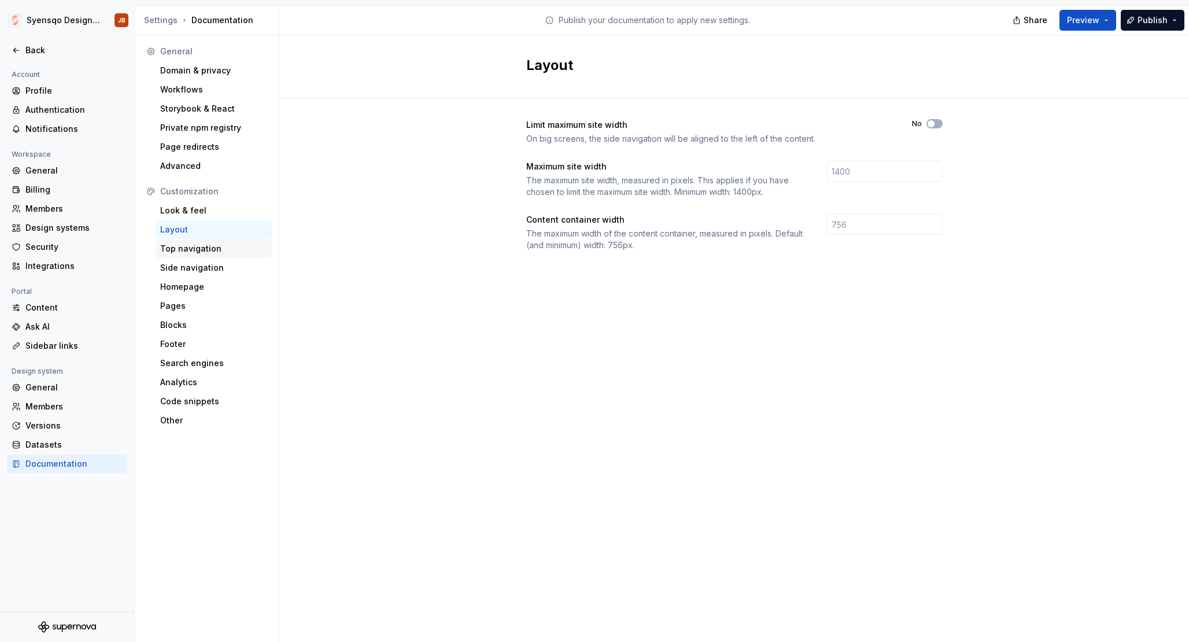
click at [223, 257] on div "Top navigation" at bounding box center [214, 248] width 116 height 19
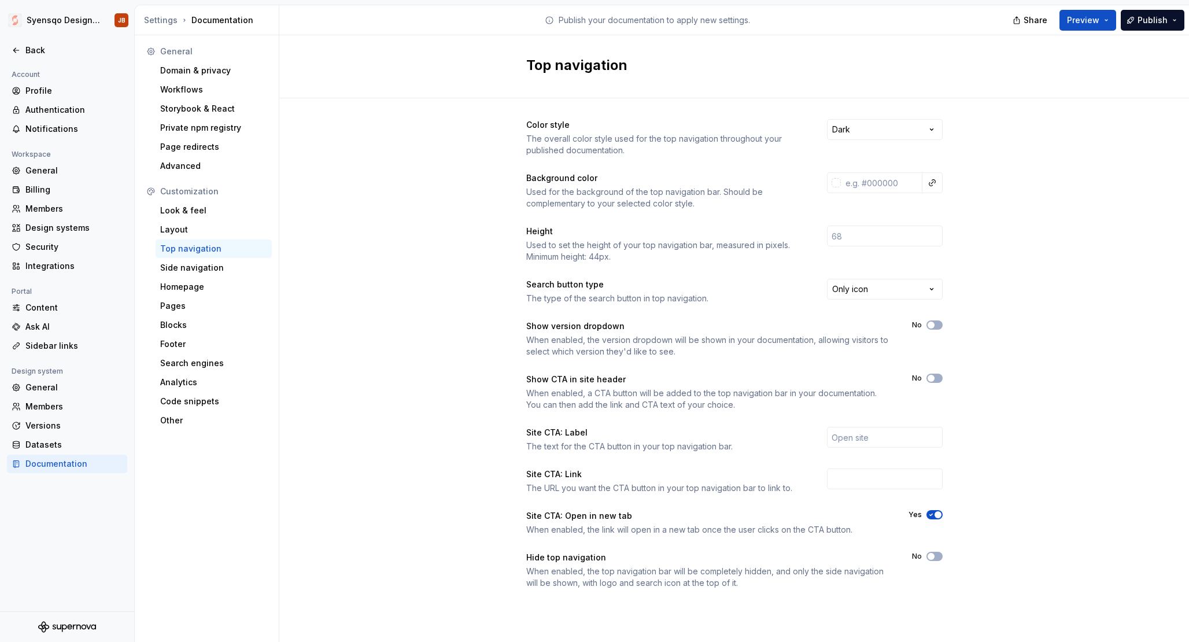
click at [885, 147] on div "Color style The overall color style used for the top navigation throughout your…" at bounding box center [734, 137] width 416 height 37
click at [886, 139] on html "Syensqo Design system JB Back Account Profile Authentication Notifications Work…" at bounding box center [594, 321] width 1189 height 642
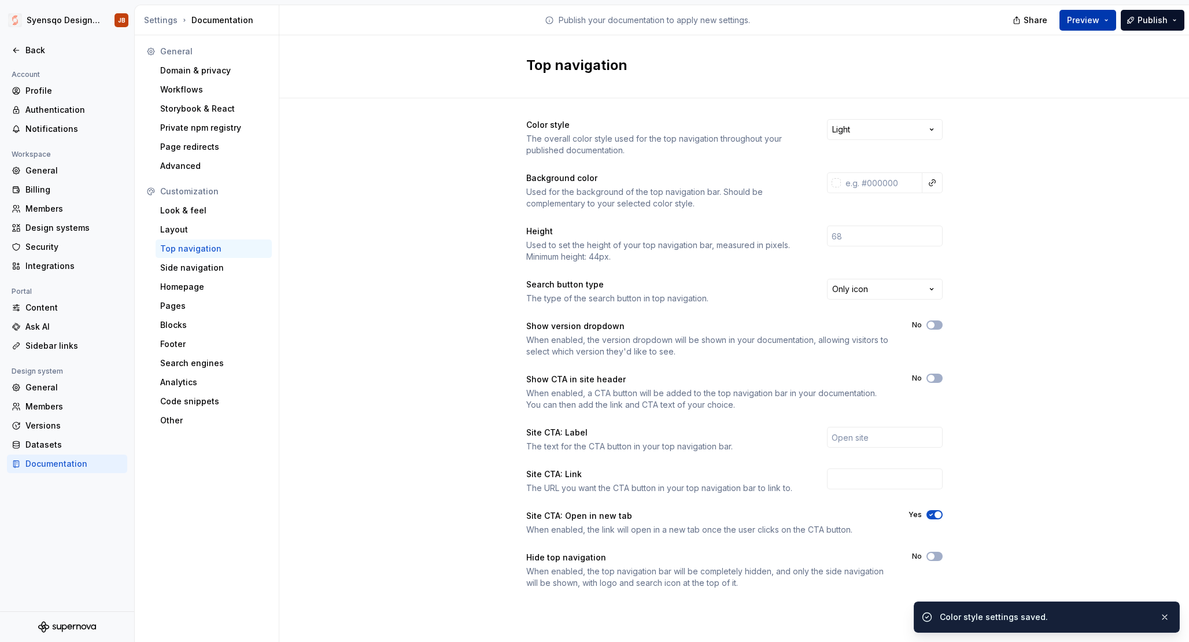
click at [1108, 25] on button "Preview" at bounding box center [1088, 20] width 57 height 21
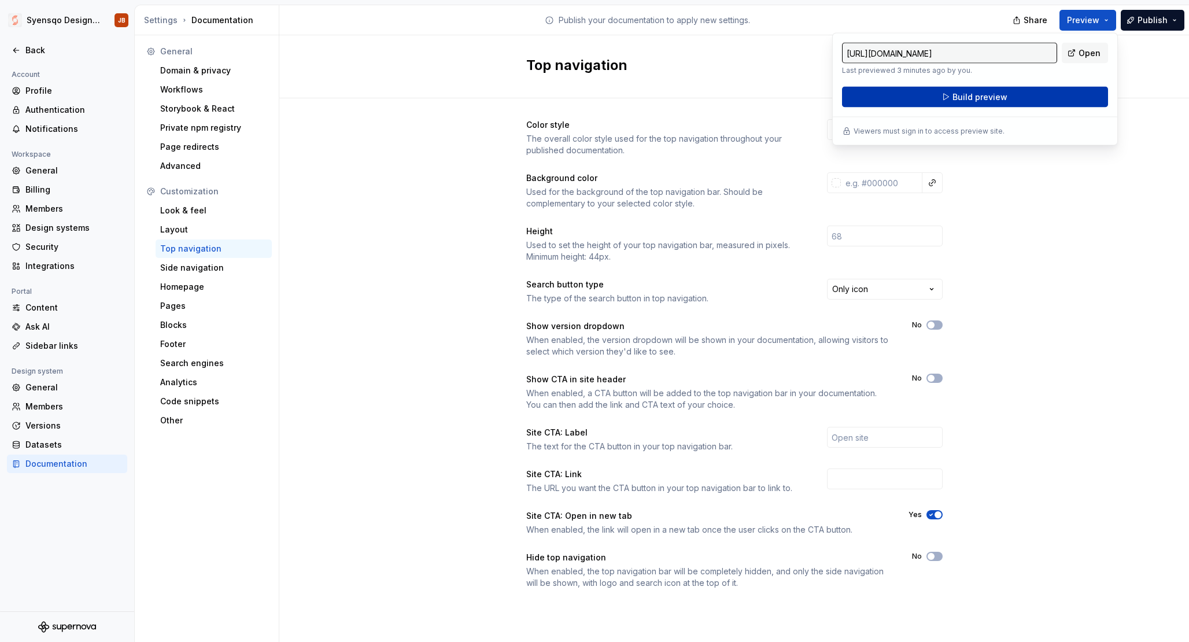
click at [1066, 88] on button "Build preview" at bounding box center [975, 97] width 266 height 21
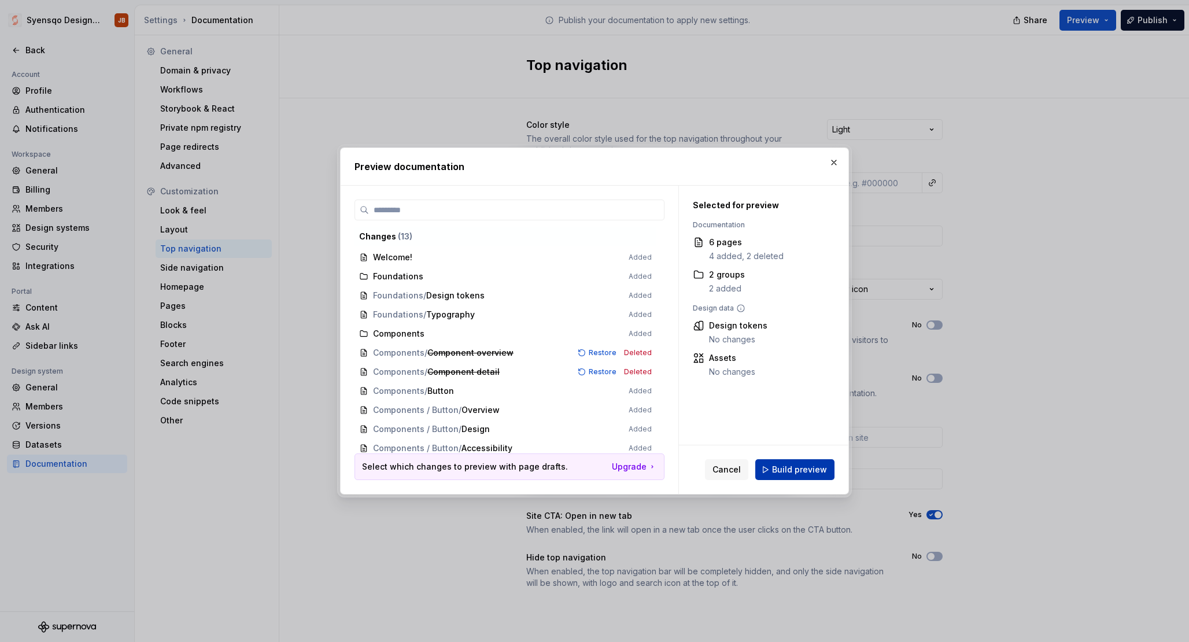
click at [769, 462] on button "Build preview" at bounding box center [794, 469] width 79 height 21
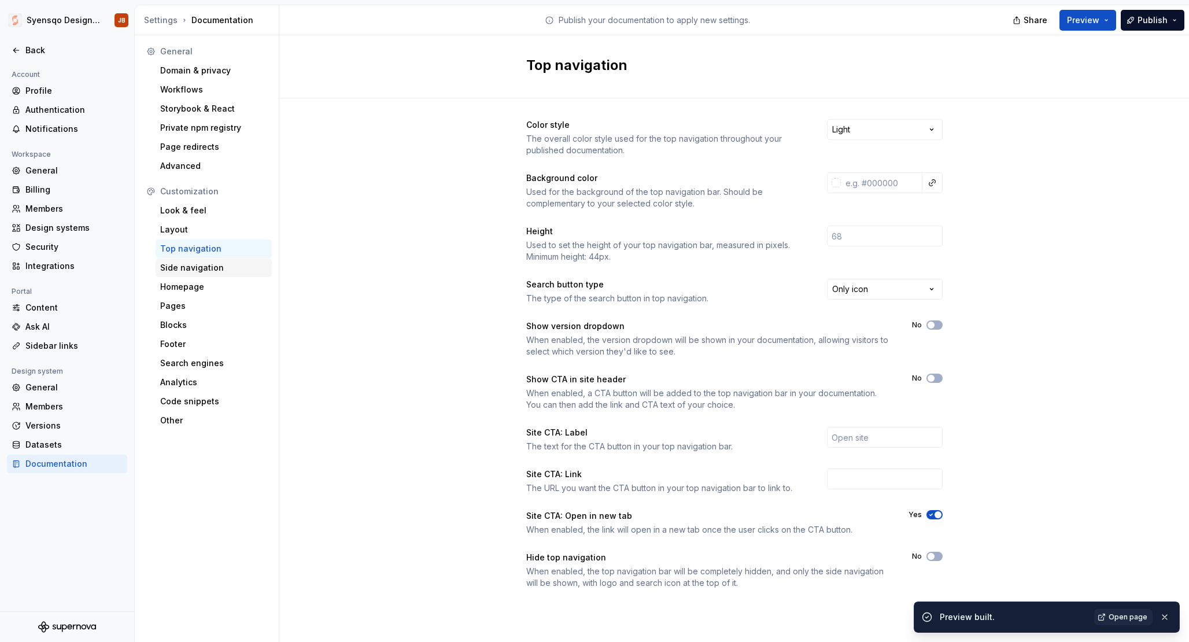
click at [245, 274] on div "Side navigation" at bounding box center [214, 268] width 116 height 19
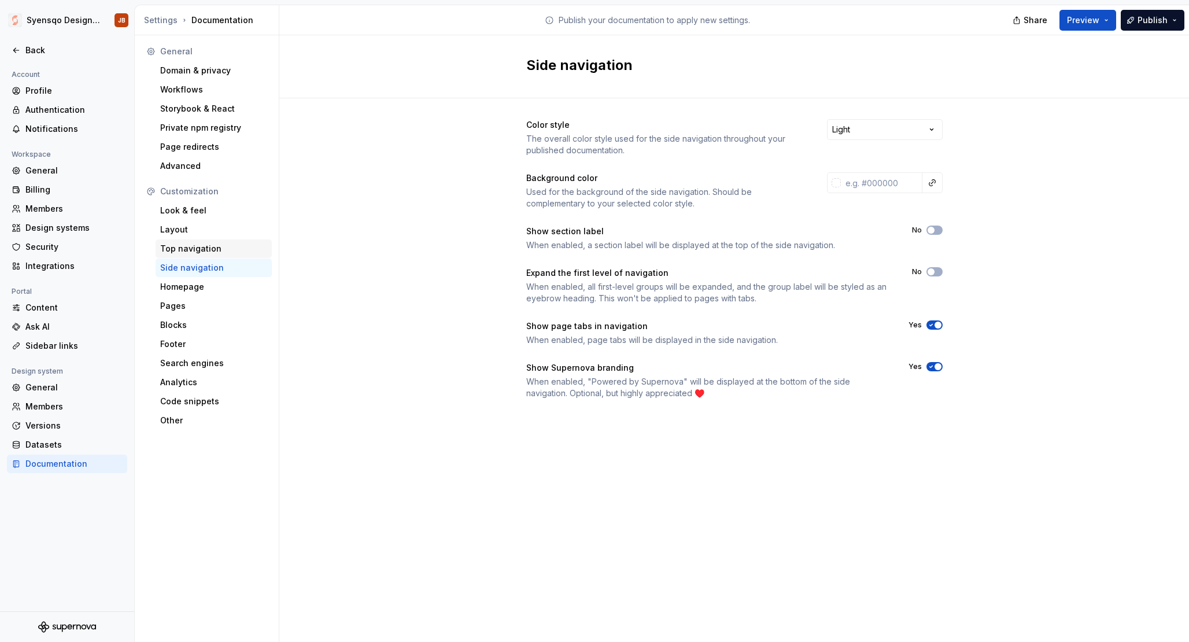
click at [231, 248] on div "Top navigation" at bounding box center [213, 249] width 107 height 12
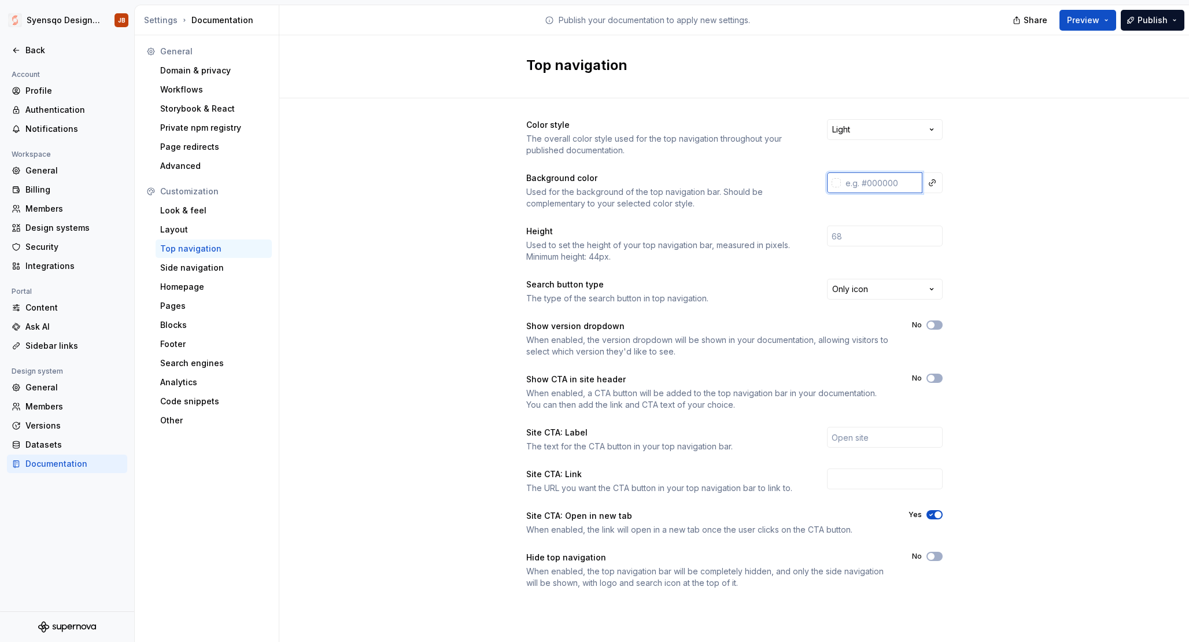
click at [898, 180] on input "text" at bounding box center [882, 182] width 82 height 21
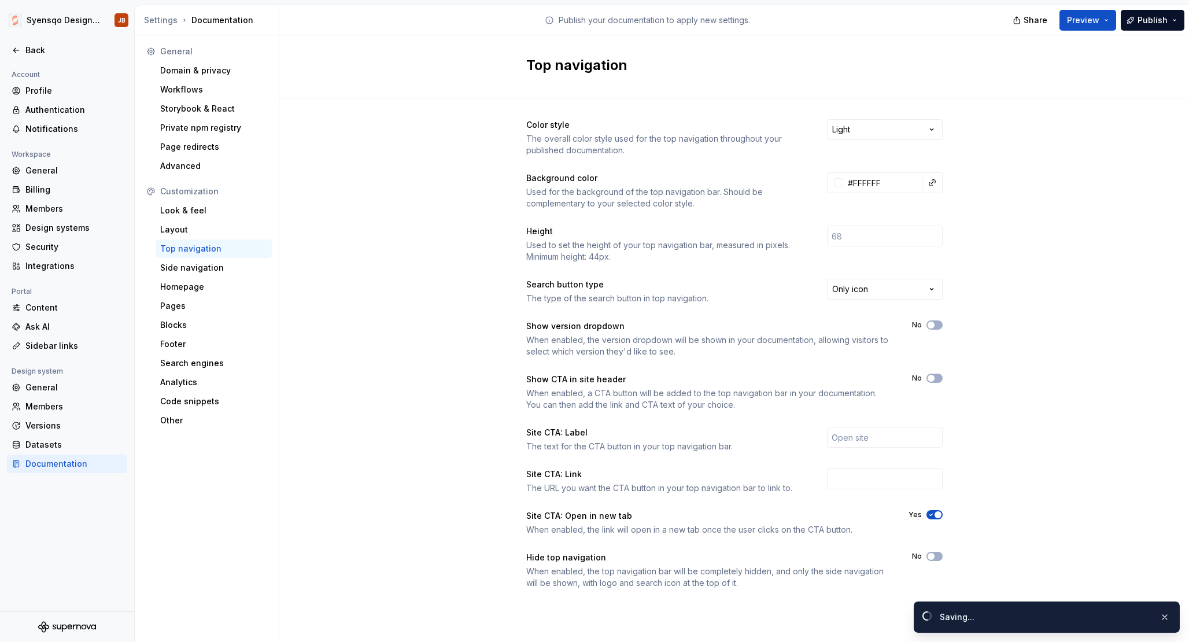
click at [963, 190] on div "Color style The overall color style used for the top navigation throughout your…" at bounding box center [734, 365] width 910 height 534
type input "#ffffffff"
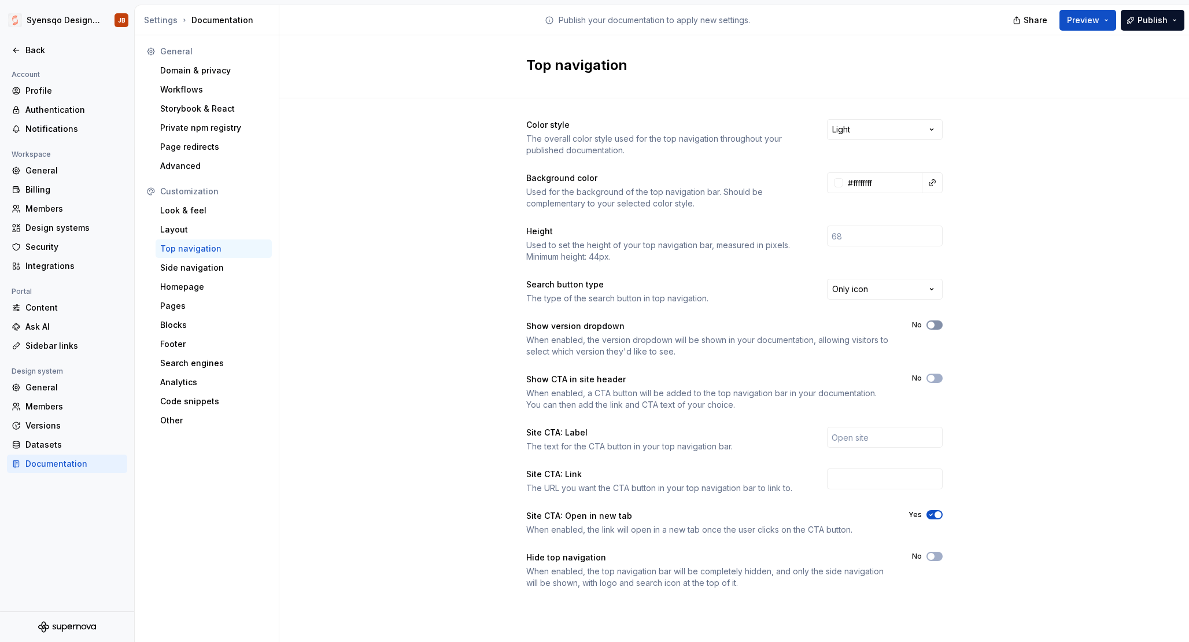
click at [933, 325] on span "button" at bounding box center [931, 325] width 7 height 7
click at [940, 559] on button "No" at bounding box center [935, 556] width 16 height 9
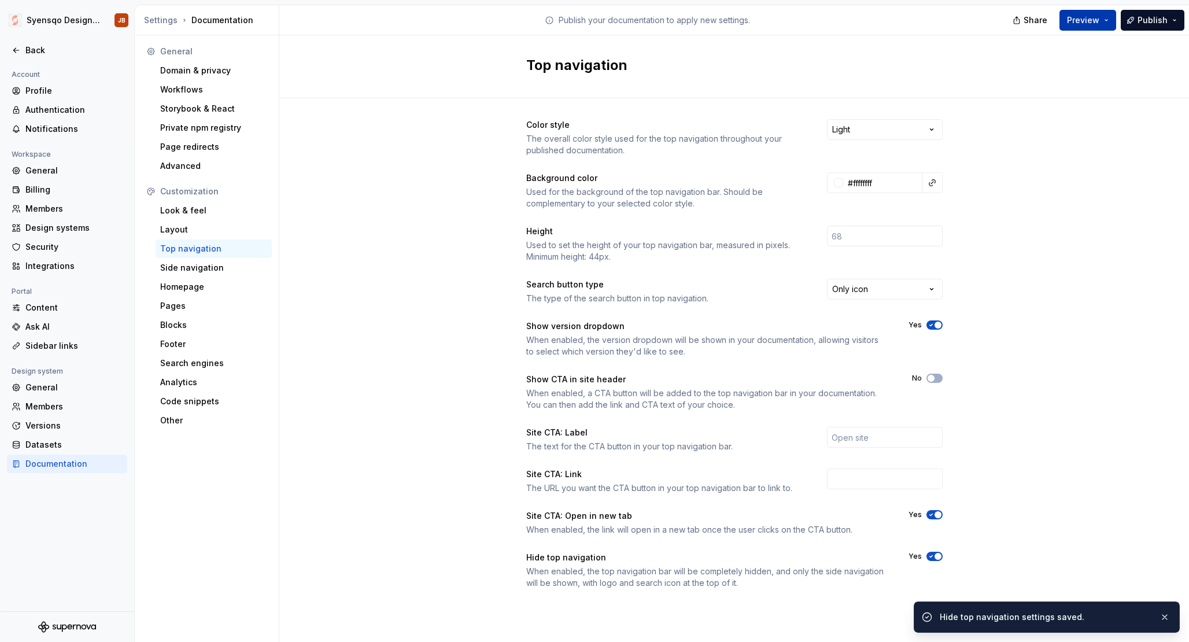
click at [1094, 22] on span "Preview" at bounding box center [1083, 20] width 32 height 12
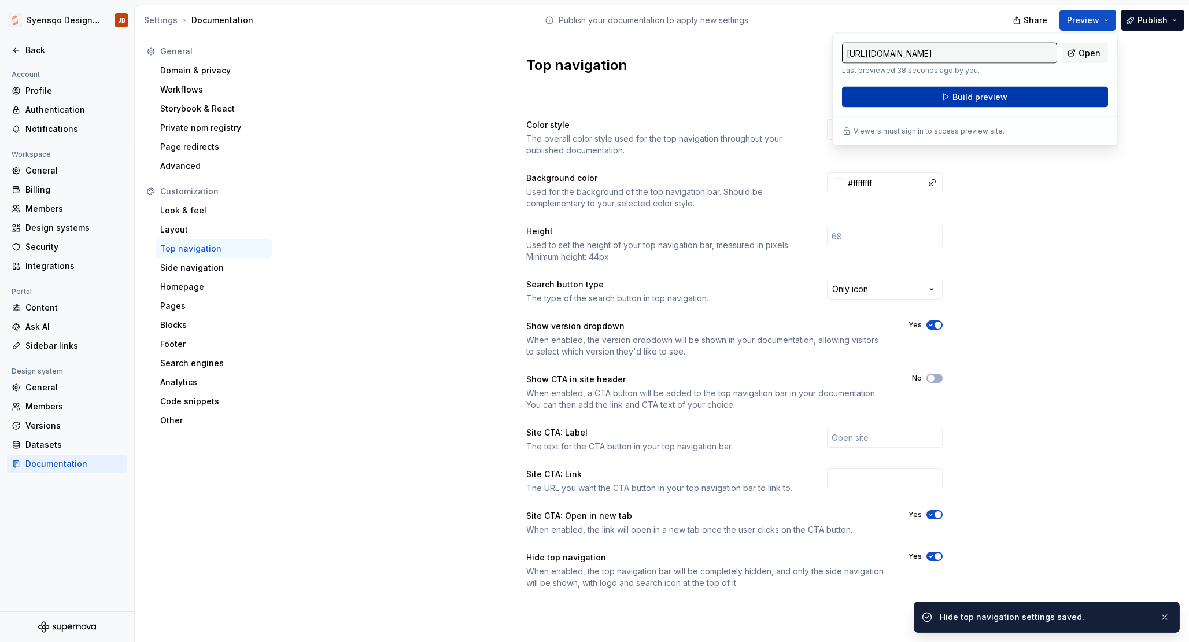
click at [1043, 94] on button "Build preview" at bounding box center [975, 97] width 266 height 21
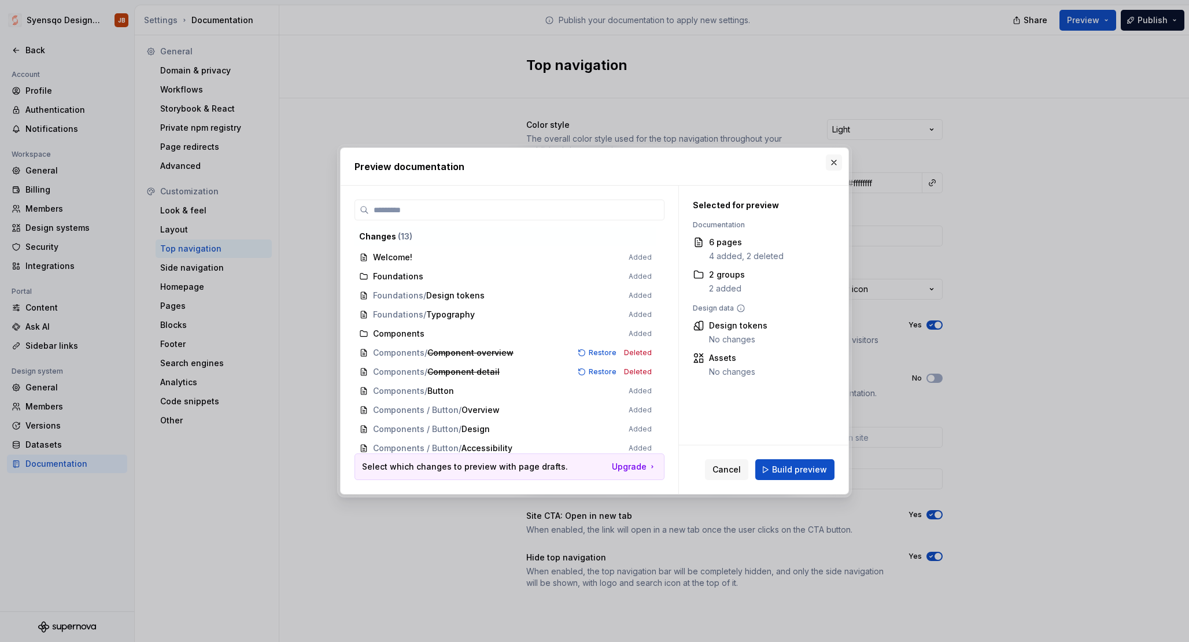
click at [831, 163] on button "button" at bounding box center [834, 162] width 16 height 16
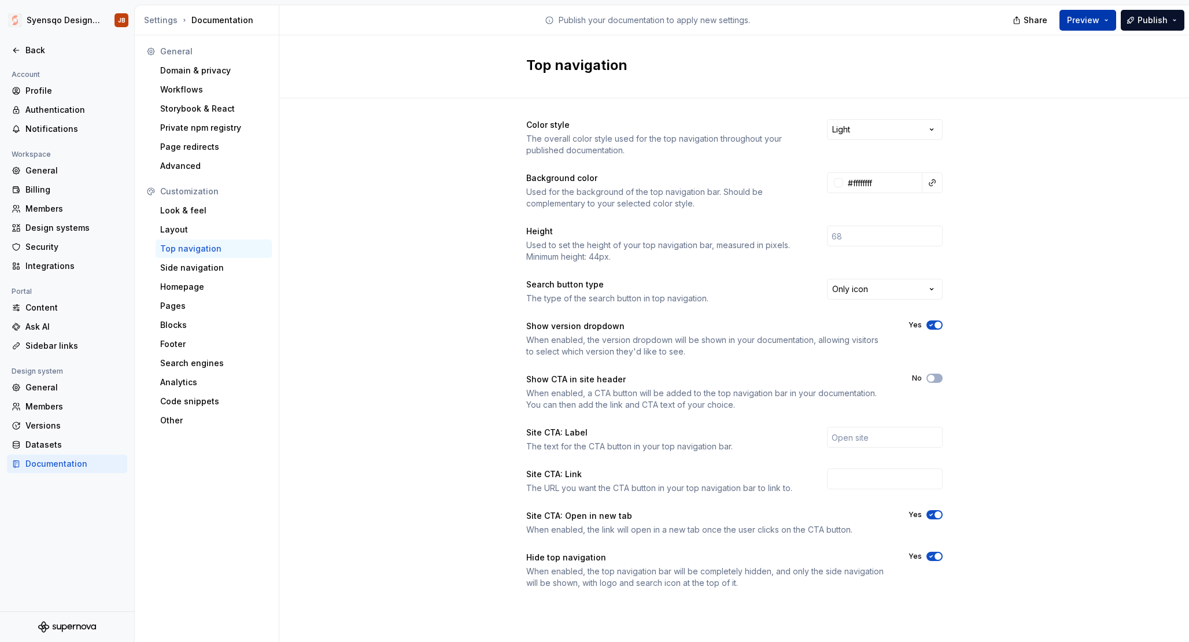
click at [1082, 11] on button "Preview" at bounding box center [1088, 20] width 57 height 21
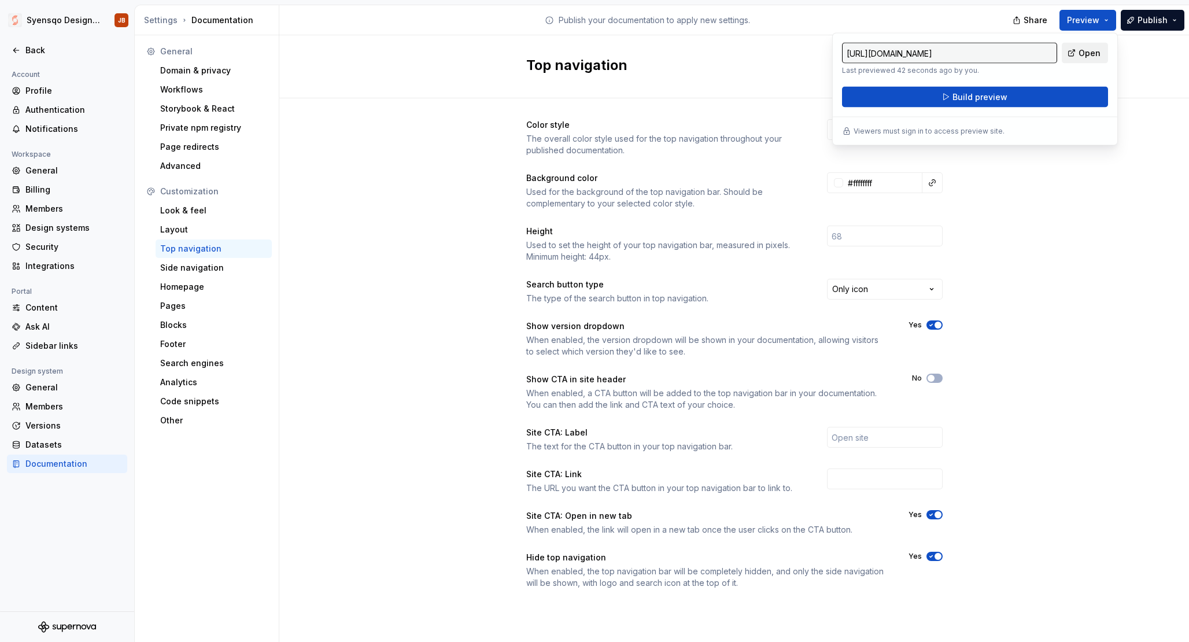
click at [1070, 62] on link "Open" at bounding box center [1085, 53] width 46 height 21
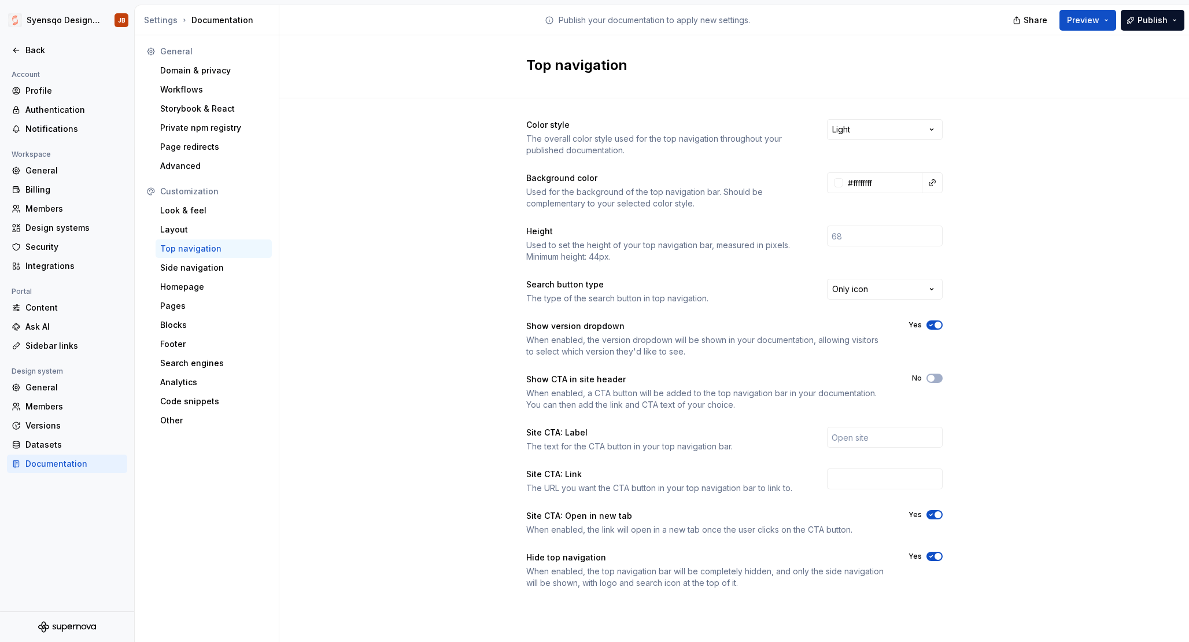
click at [379, 225] on div "Color style The overall color style used for the top navigation throughout your…" at bounding box center [734, 365] width 910 height 534
click at [34, 62] on div at bounding box center [67, 64] width 134 height 8
click at [38, 55] on div "Back" at bounding box center [73, 51] width 97 height 12
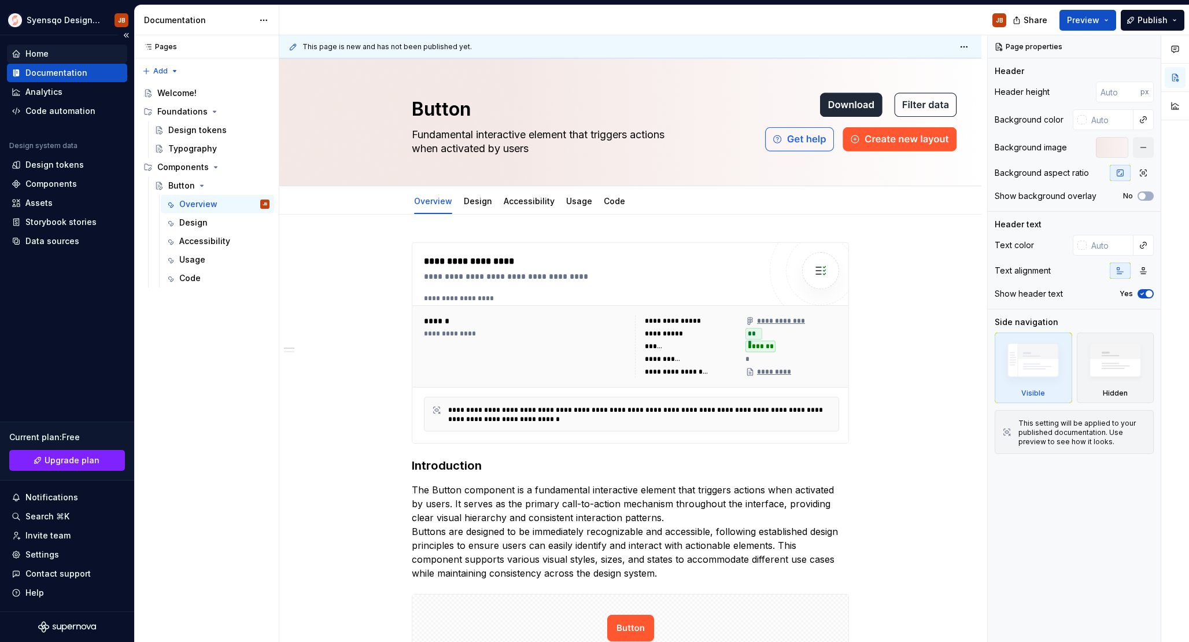
click at [54, 53] on div "Home" at bounding box center [67, 54] width 111 height 12
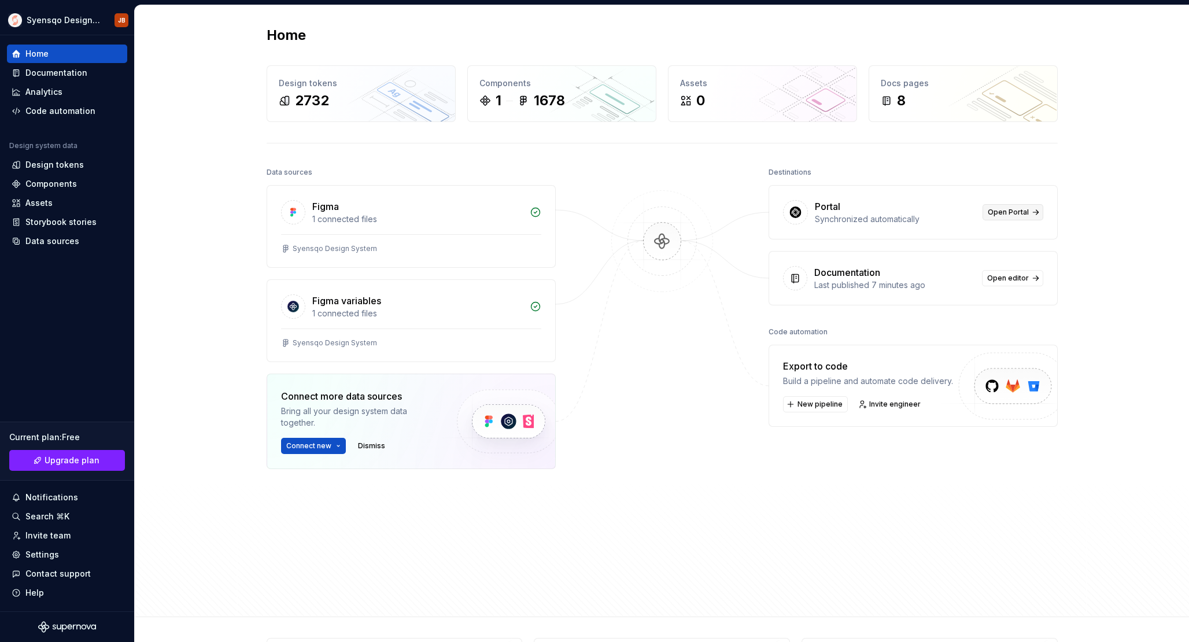
click at [1026, 214] on span "Open Portal" at bounding box center [1008, 212] width 41 height 9
click at [370, 451] on button "Dismiss" at bounding box center [372, 446] width 38 height 16
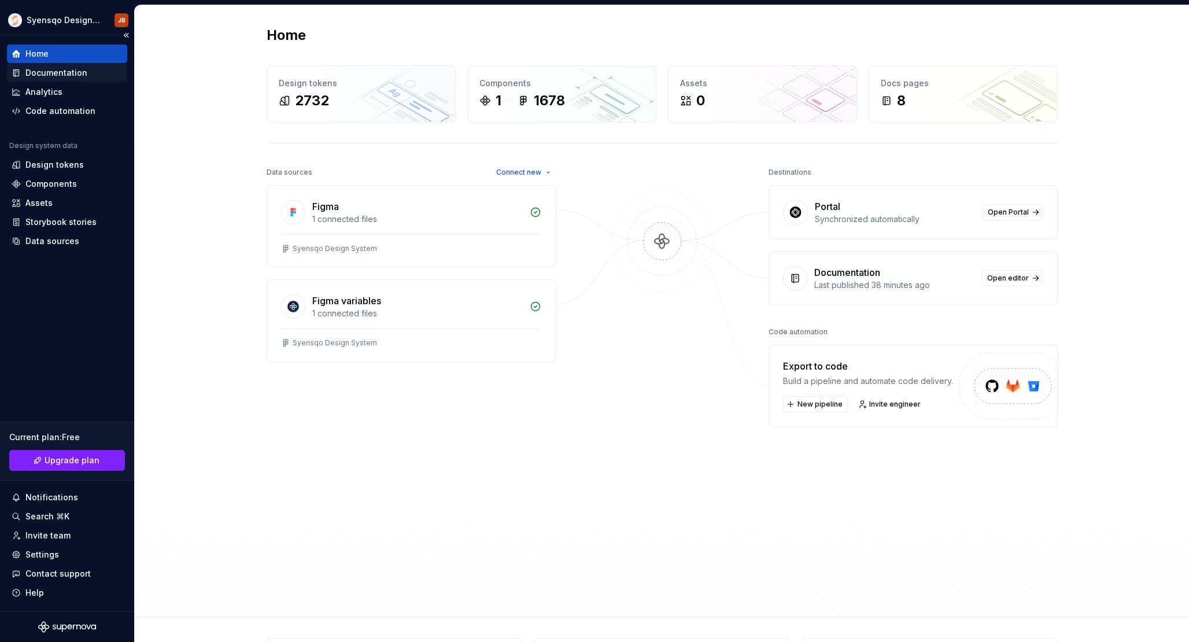
click at [53, 72] on div "Documentation" at bounding box center [56, 73] width 62 height 12
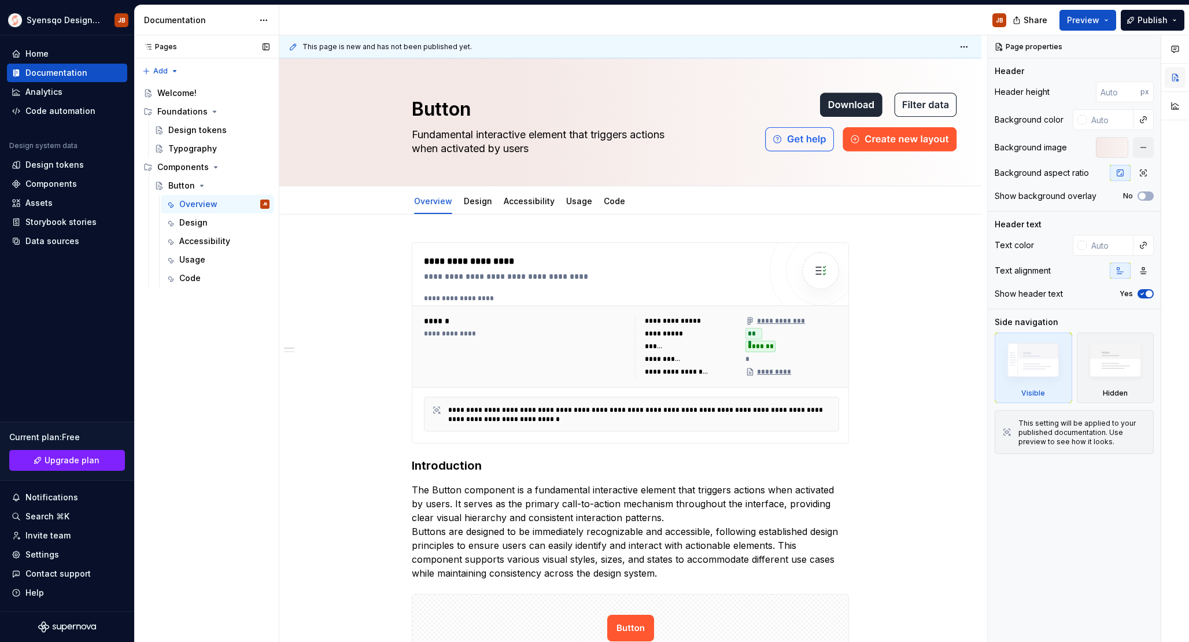
click at [1174, 73] on button "button" at bounding box center [1175, 77] width 21 height 21
click at [970, 41] on html "Syensqo Design system JB Home Documentation Analytics Code automation Design sy…" at bounding box center [594, 321] width 1189 height 642
type textarea "*"
click at [43, 93] on div "Analytics" at bounding box center [43, 92] width 37 height 12
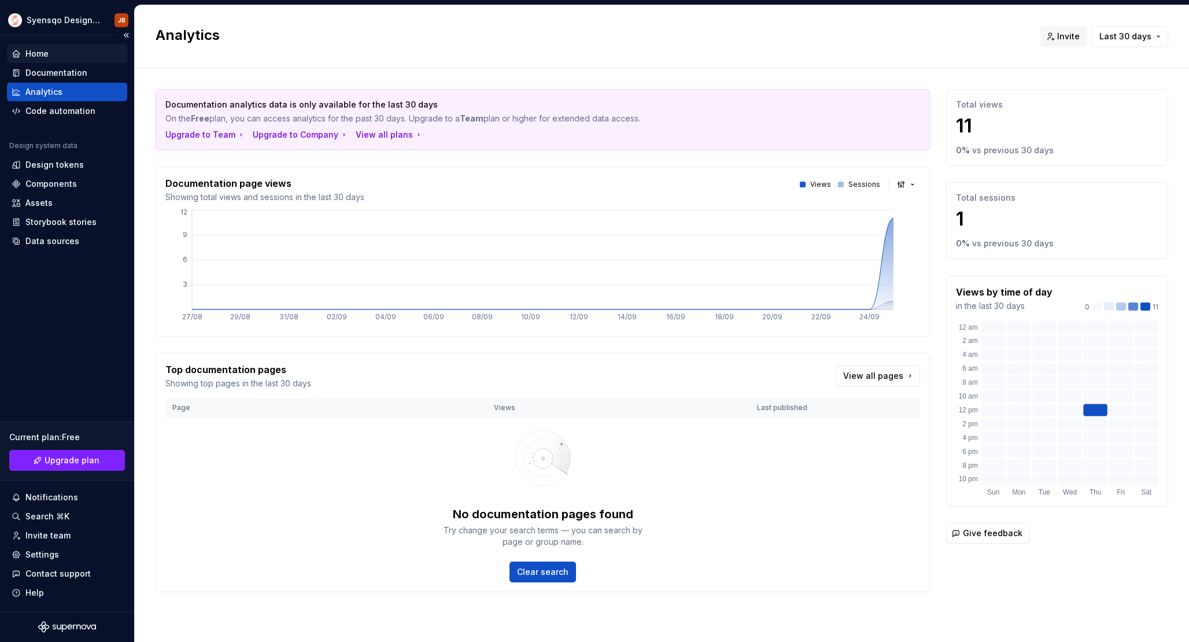
click at [56, 58] on div "Home" at bounding box center [67, 54] width 111 height 12
